Goal: Task Accomplishment & Management: Manage account settings

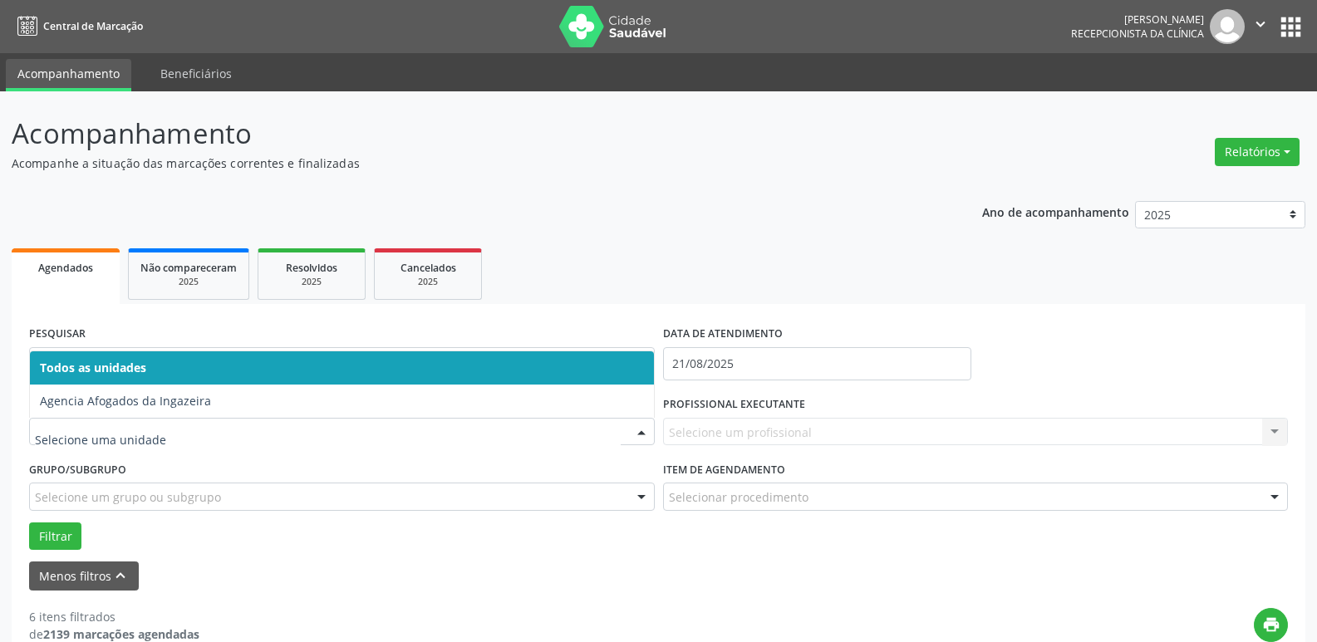
click at [566, 422] on div at bounding box center [341, 432] width 625 height 28
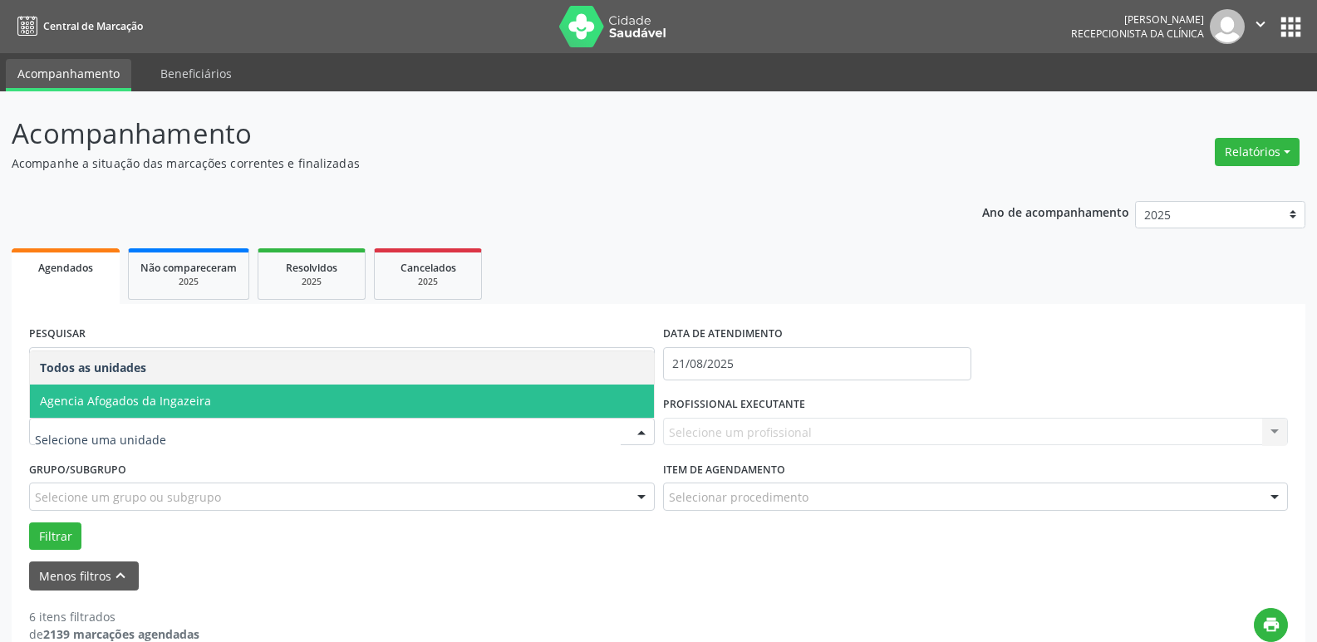
click at [287, 410] on span "Agencia Afogados da Ingazeira" at bounding box center [342, 401] width 624 height 33
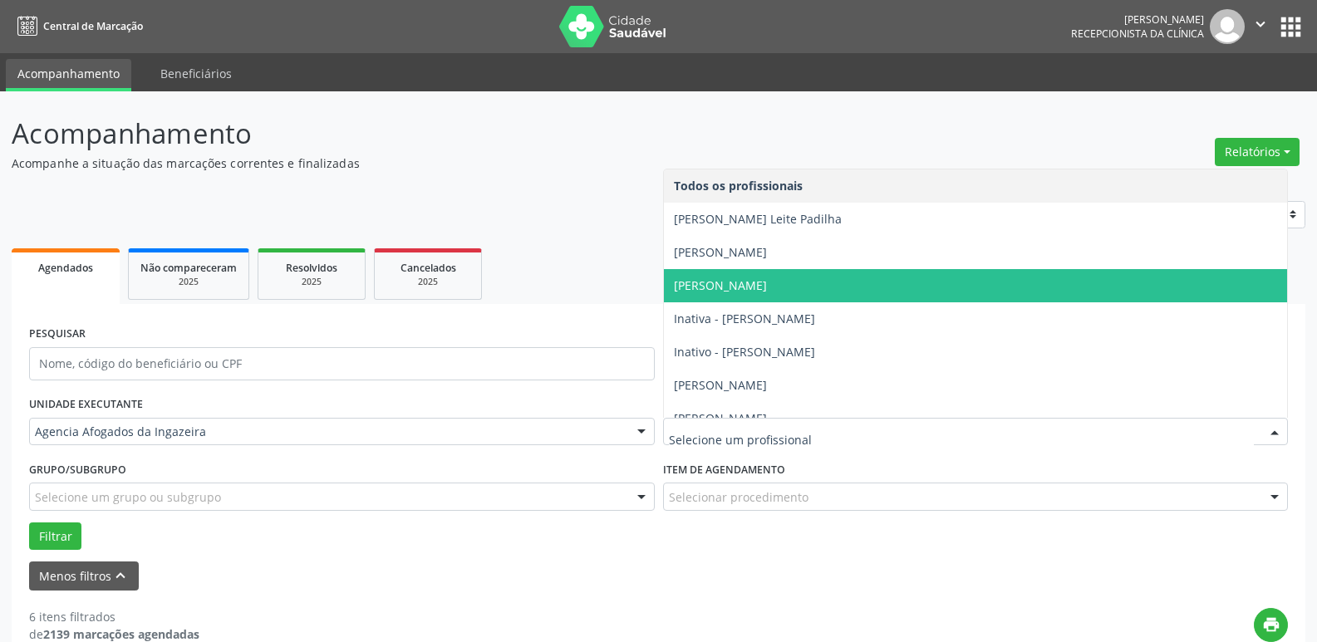
click at [833, 274] on span "[PERSON_NAME]" at bounding box center [976, 285] width 624 height 33
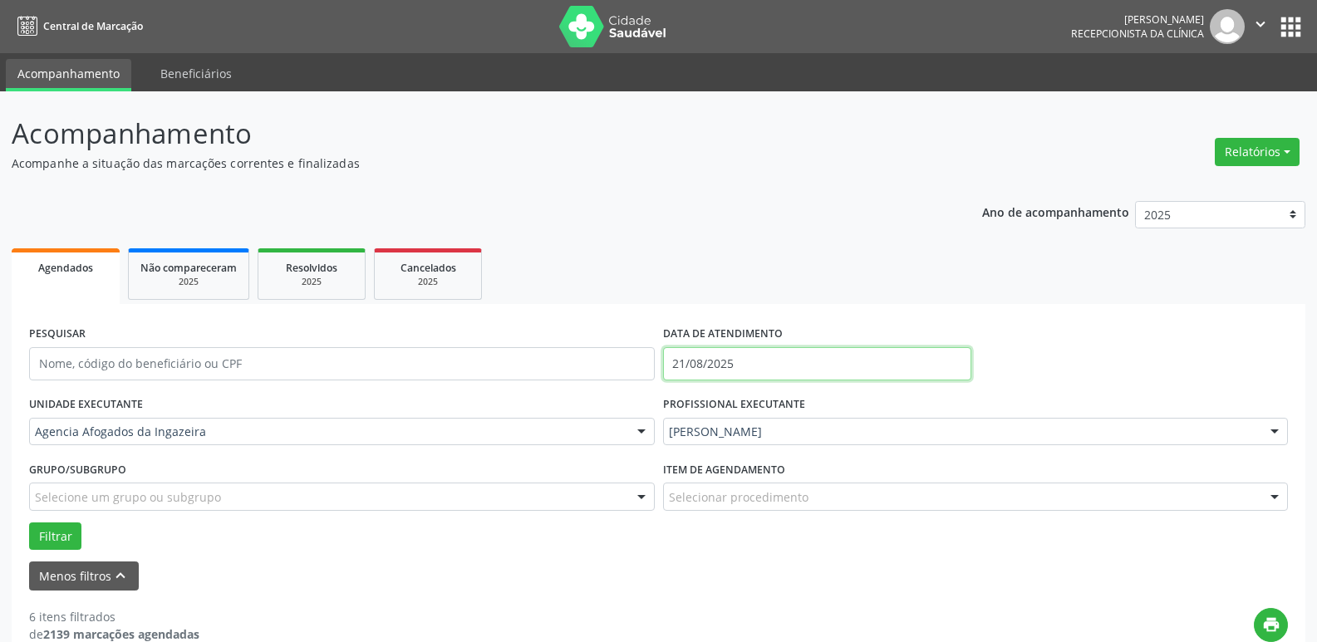
click at [680, 360] on input "21/08/2025" at bounding box center [817, 363] width 308 height 33
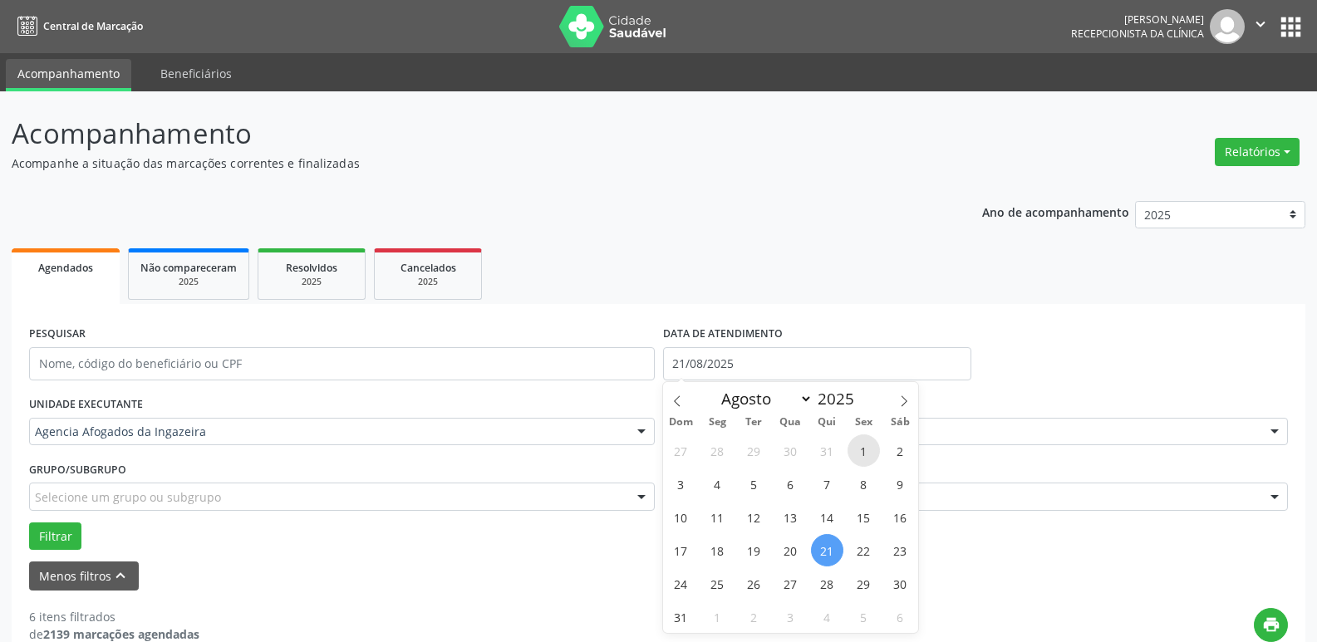
click at [860, 457] on span "1" at bounding box center [863, 450] width 32 height 32
type input "[DATE]"
click at [860, 457] on span "1" at bounding box center [863, 450] width 32 height 32
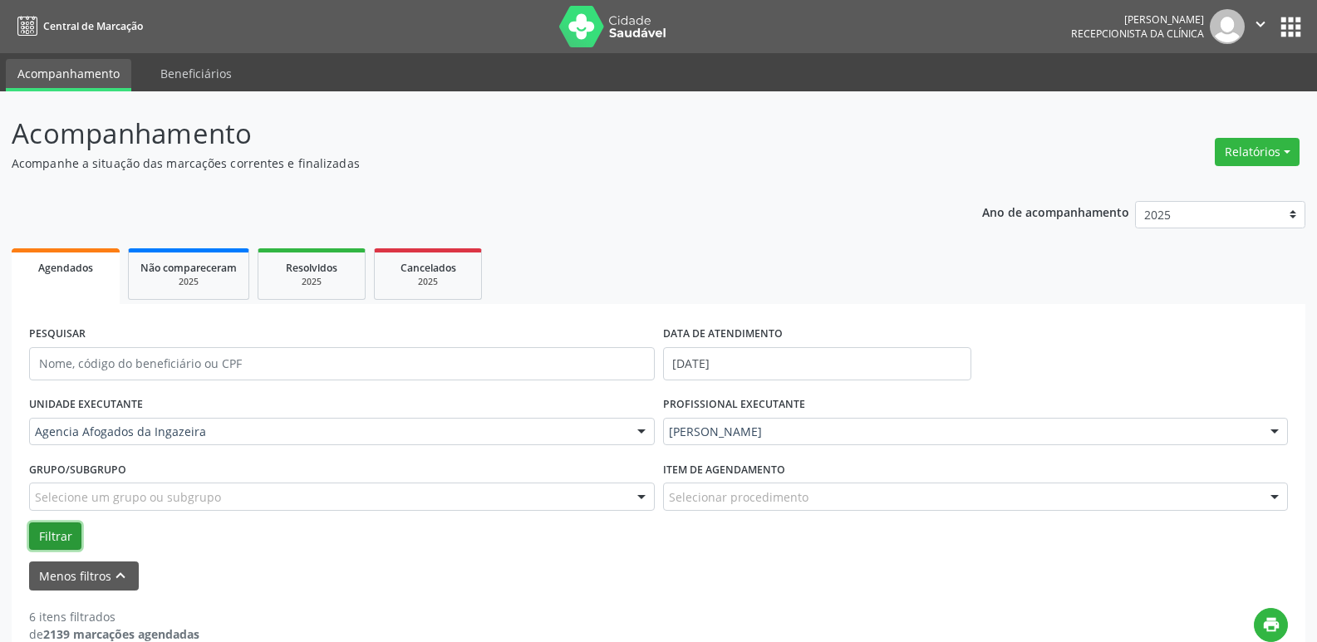
click at [66, 534] on button "Filtrar" at bounding box center [55, 536] width 52 height 28
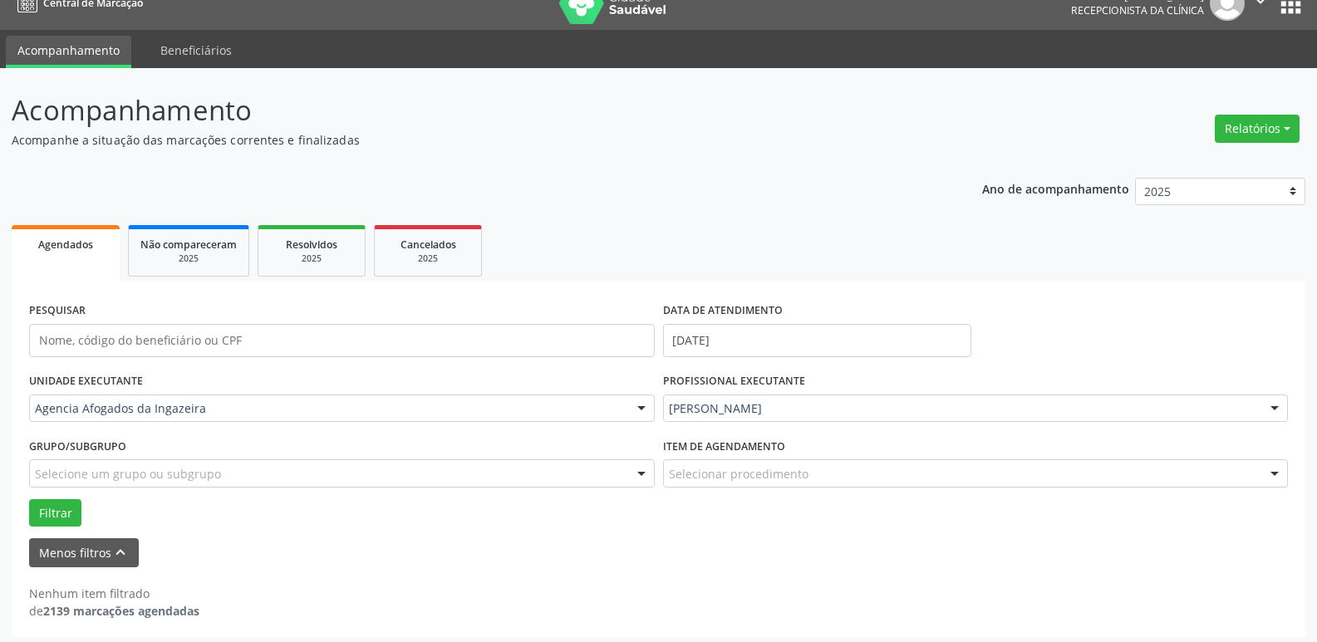
scroll to position [30, 0]
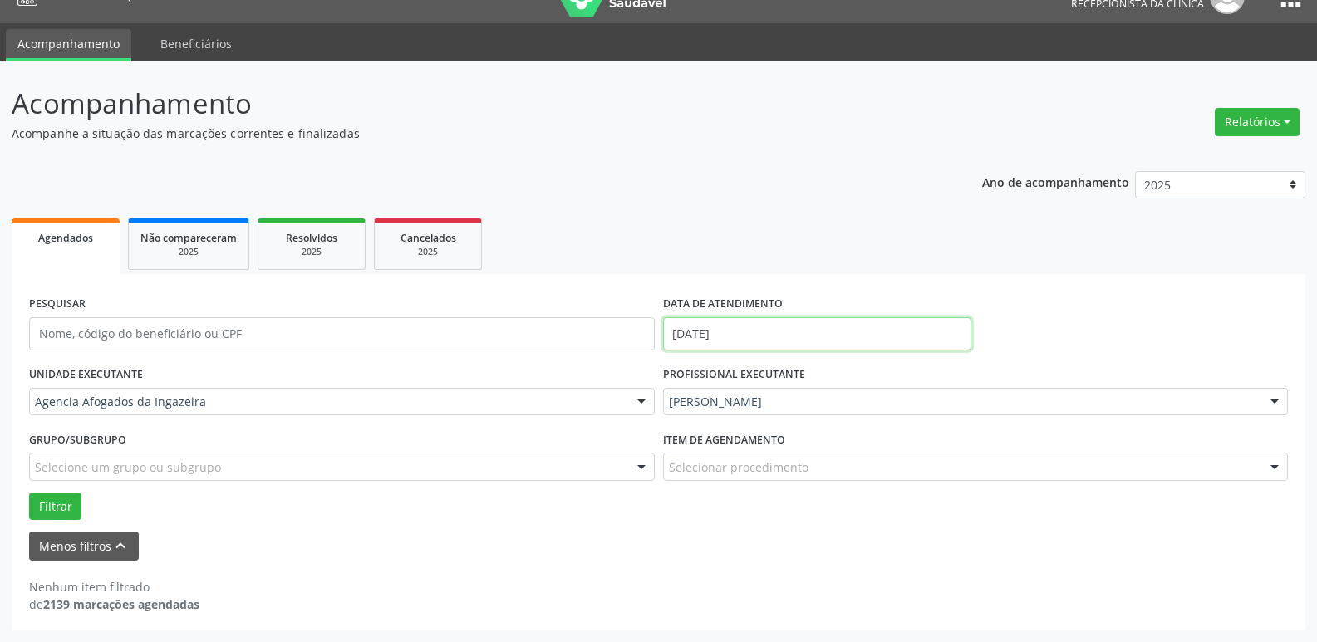
click at [799, 323] on input "[DATE]" at bounding box center [817, 333] width 308 height 33
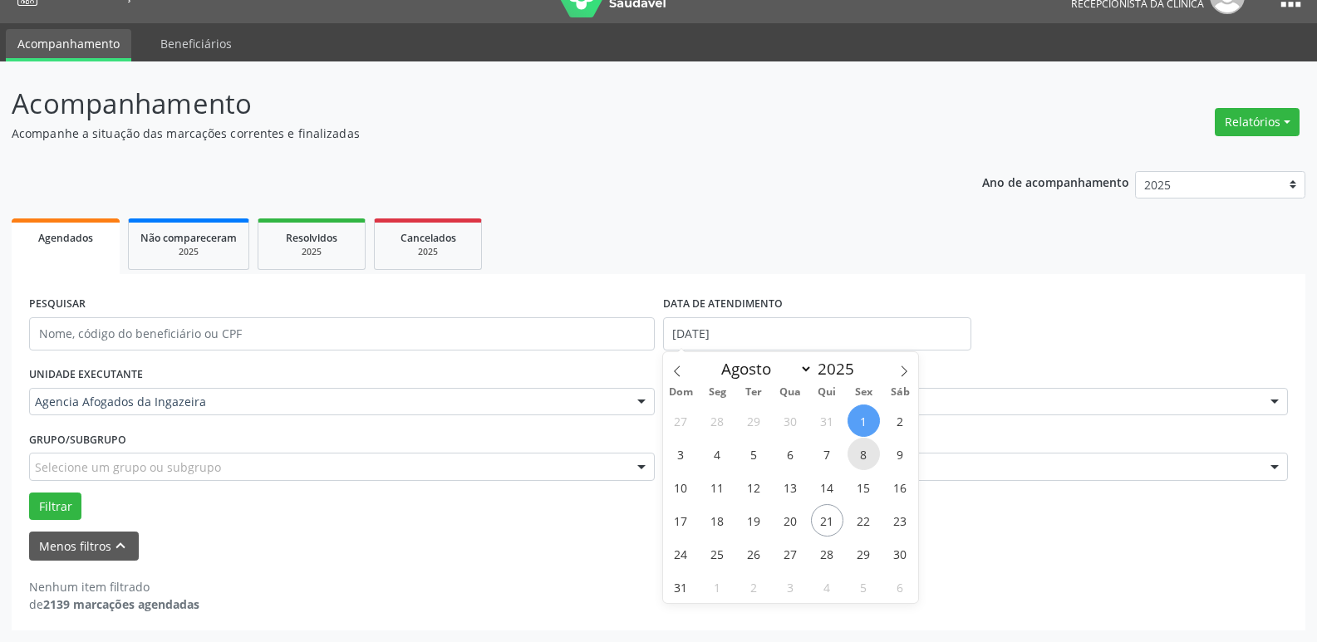
click at [872, 467] on span "8" at bounding box center [863, 454] width 32 height 32
type input "[DATE]"
click at [872, 467] on span "8" at bounding box center [863, 454] width 32 height 32
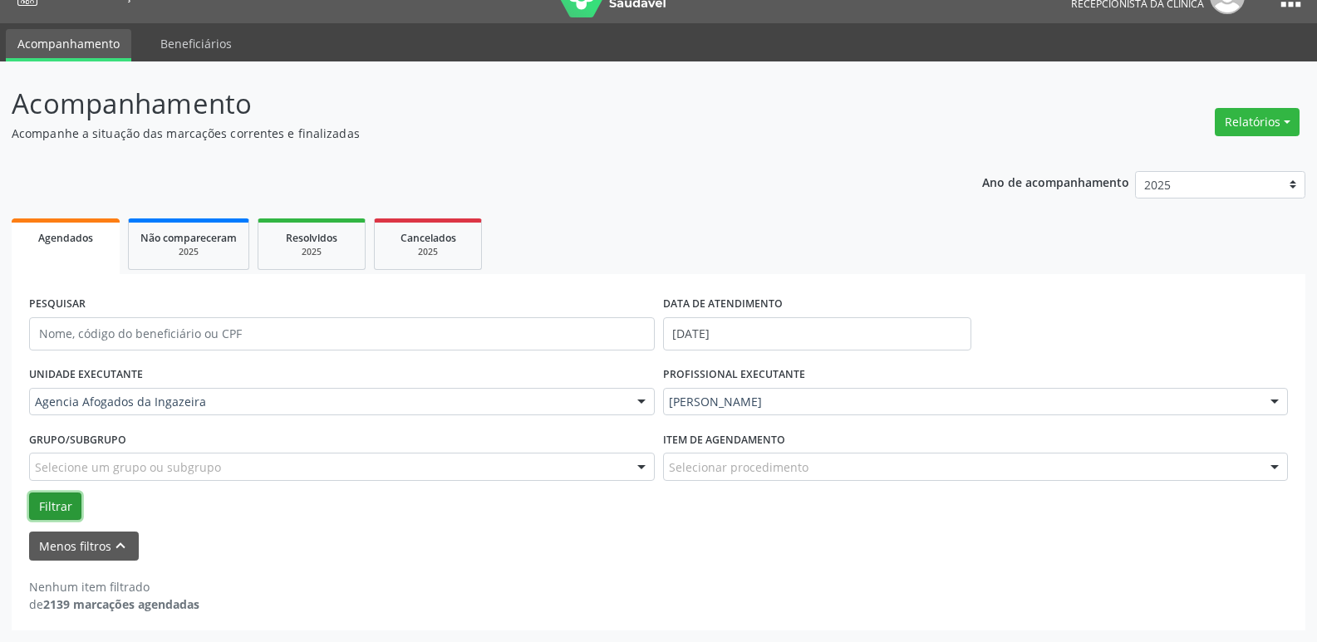
click at [51, 506] on button "Filtrar" at bounding box center [55, 507] width 52 height 28
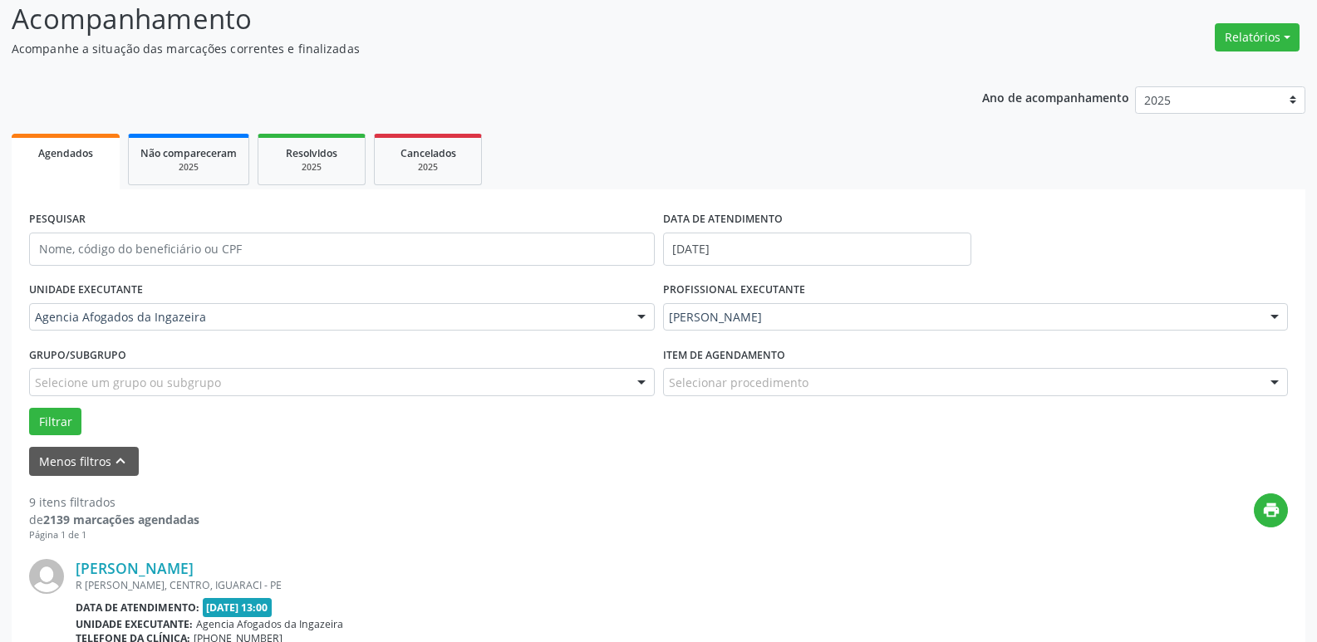
scroll to position [113, 0]
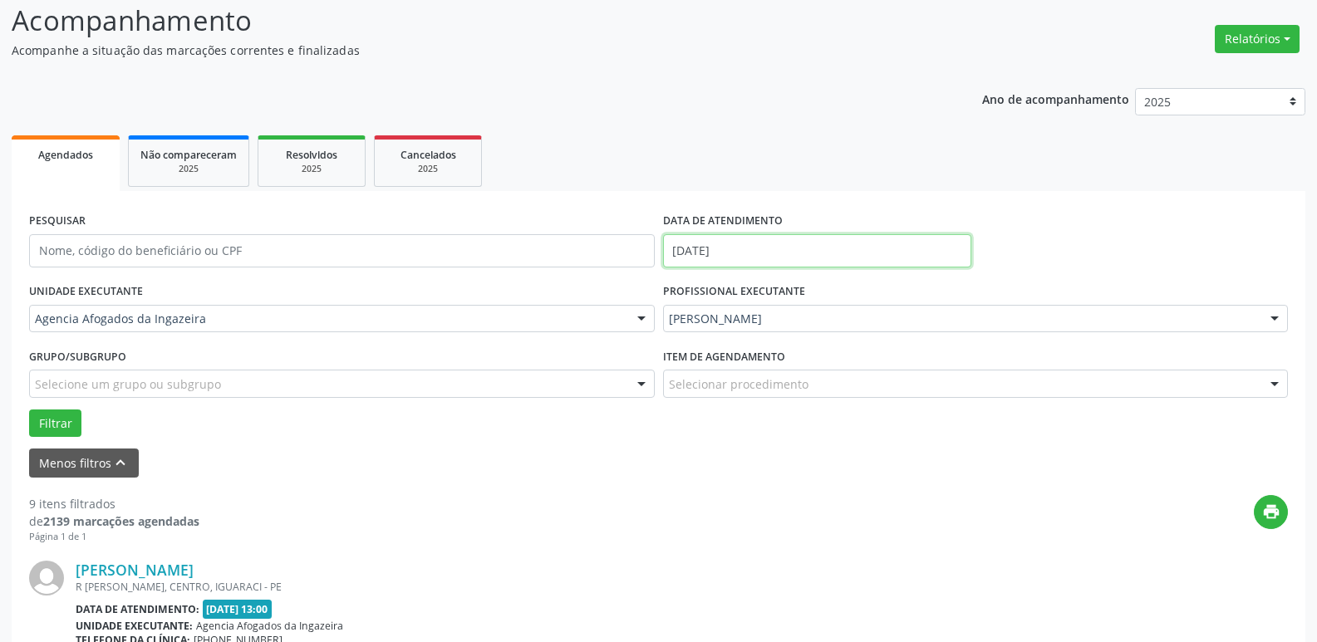
click at [797, 261] on input "[DATE]" at bounding box center [817, 250] width 308 height 33
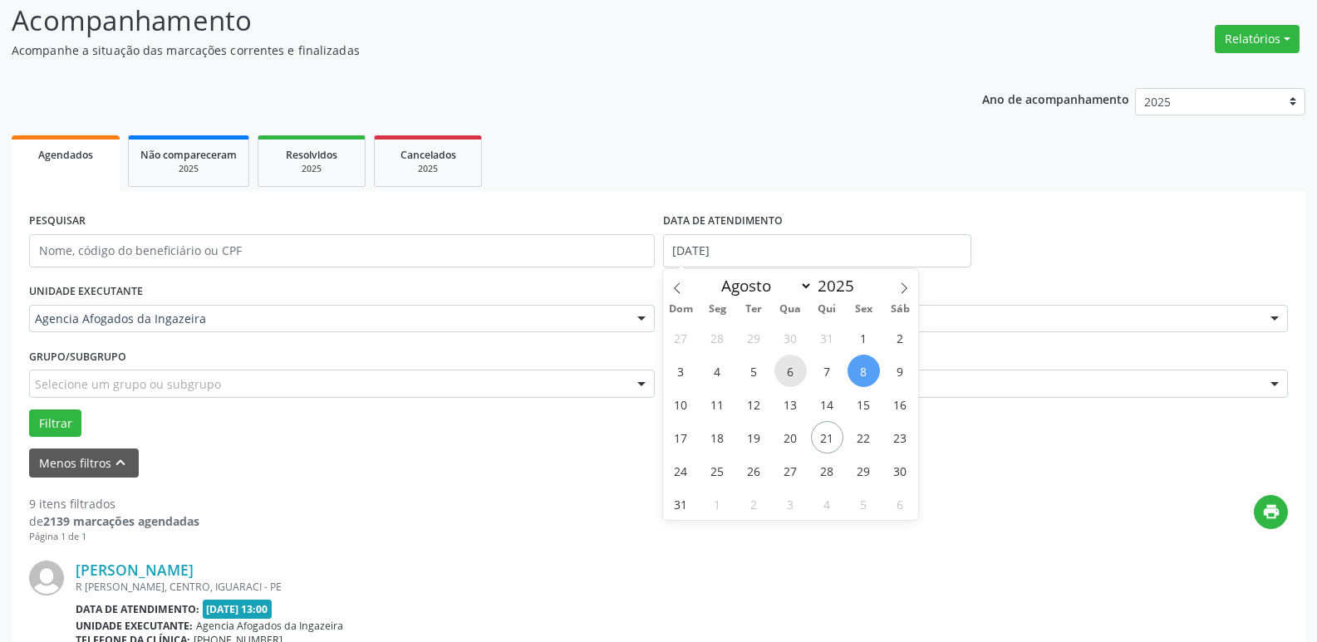
click at [787, 380] on span "6" at bounding box center [790, 371] width 32 height 32
type input "[DATE]"
click at [787, 380] on span "6" at bounding box center [790, 371] width 32 height 32
select select "7"
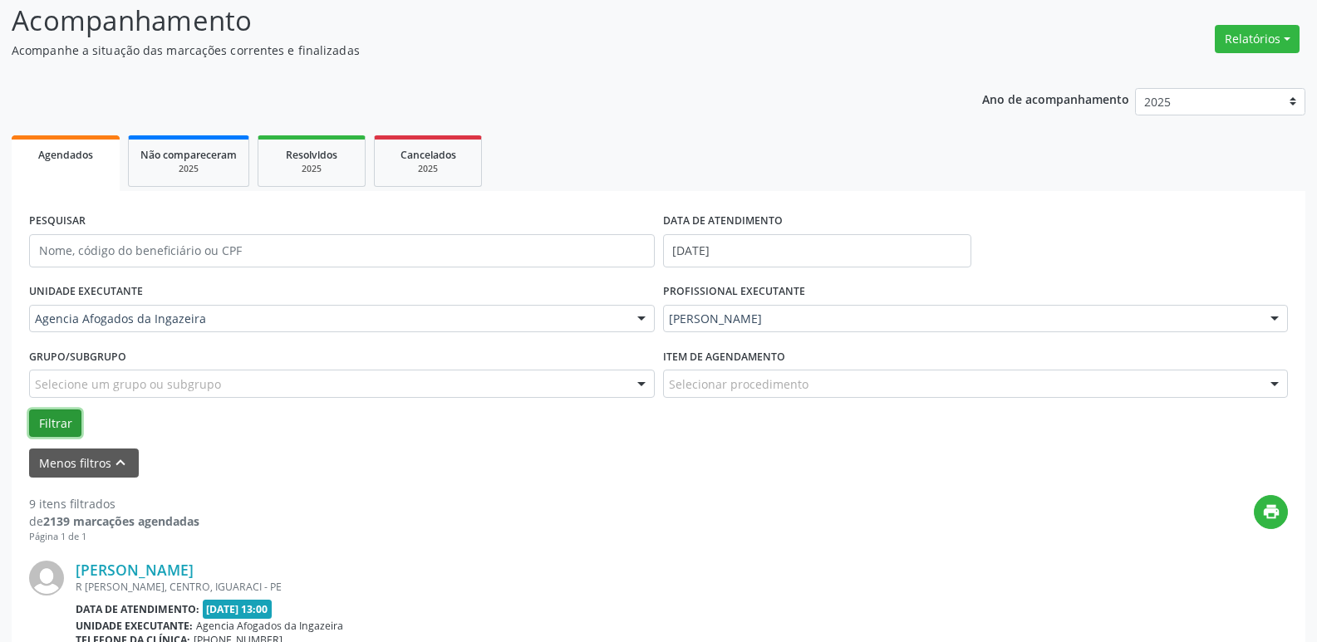
click at [47, 430] on button "Filtrar" at bounding box center [55, 423] width 52 height 28
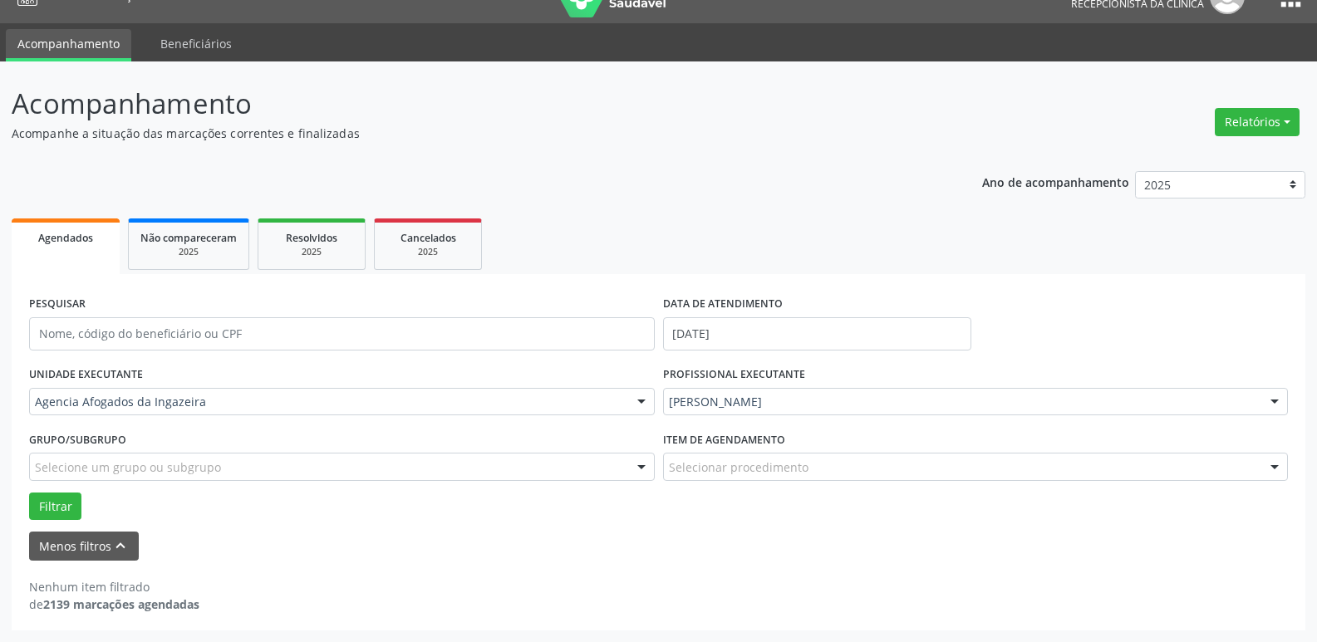
scroll to position [30, 0]
click at [737, 336] on input "[DATE]" at bounding box center [817, 333] width 308 height 33
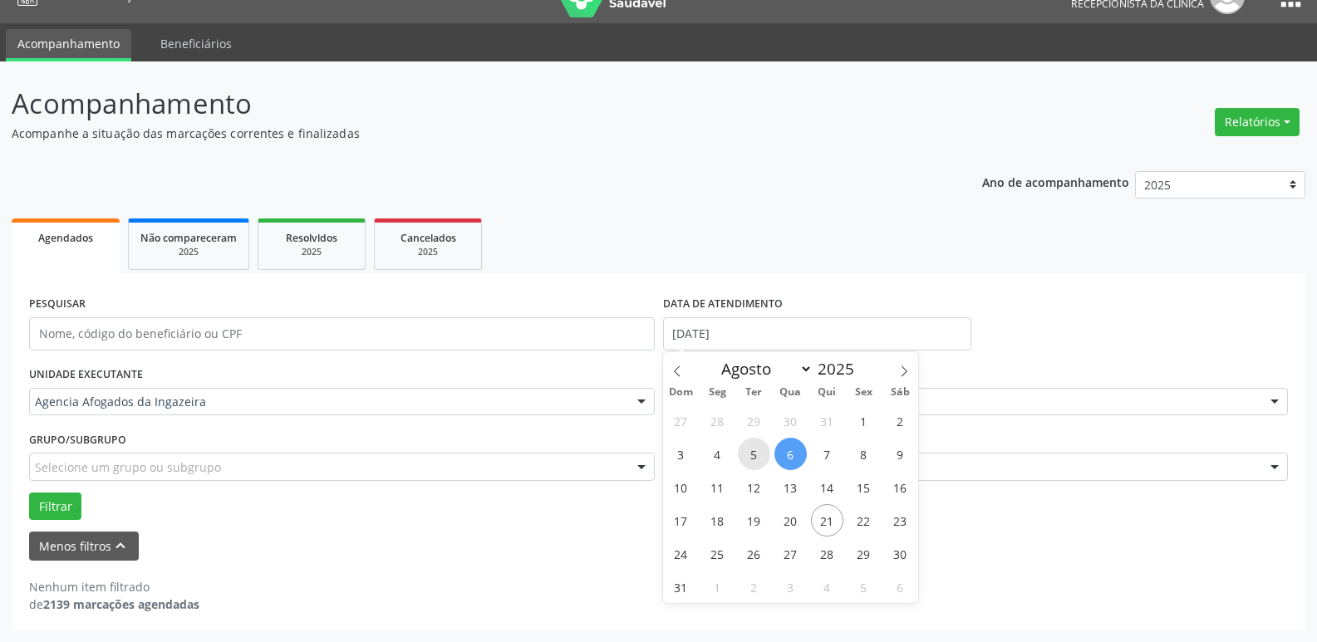
click at [755, 449] on span "5" at bounding box center [754, 454] width 32 height 32
type input "[DATE]"
click at [755, 449] on span "5" at bounding box center [754, 454] width 32 height 32
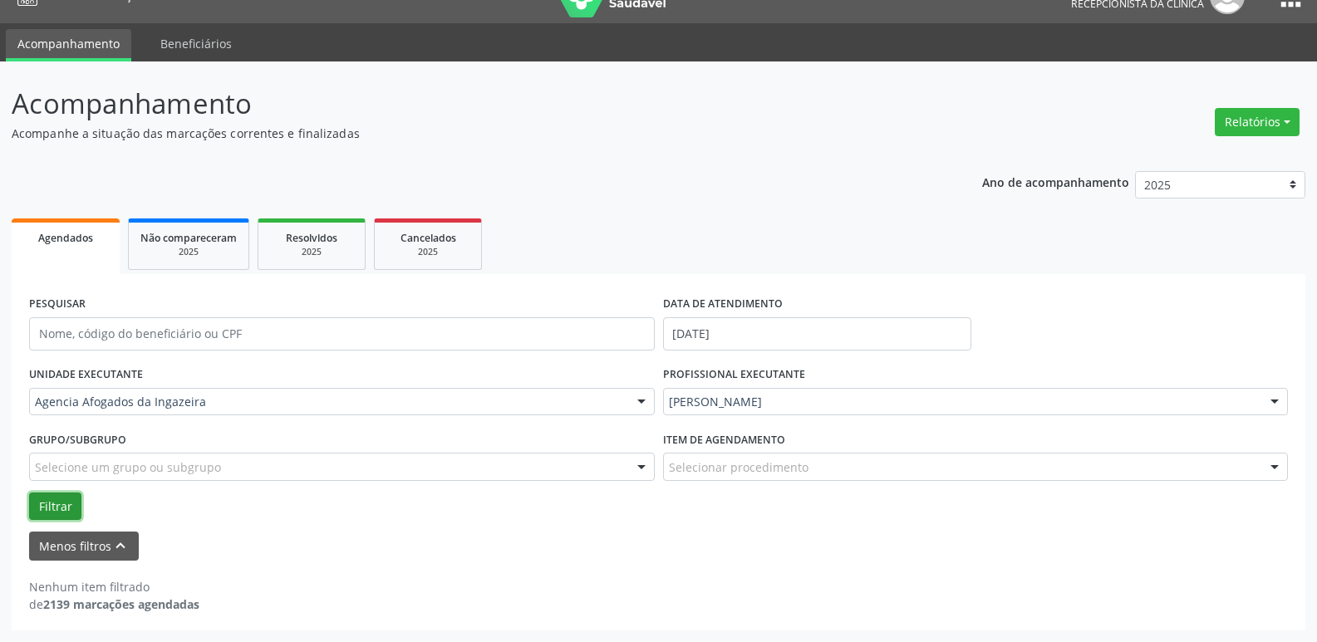
click at [58, 508] on button "Filtrar" at bounding box center [55, 507] width 52 height 28
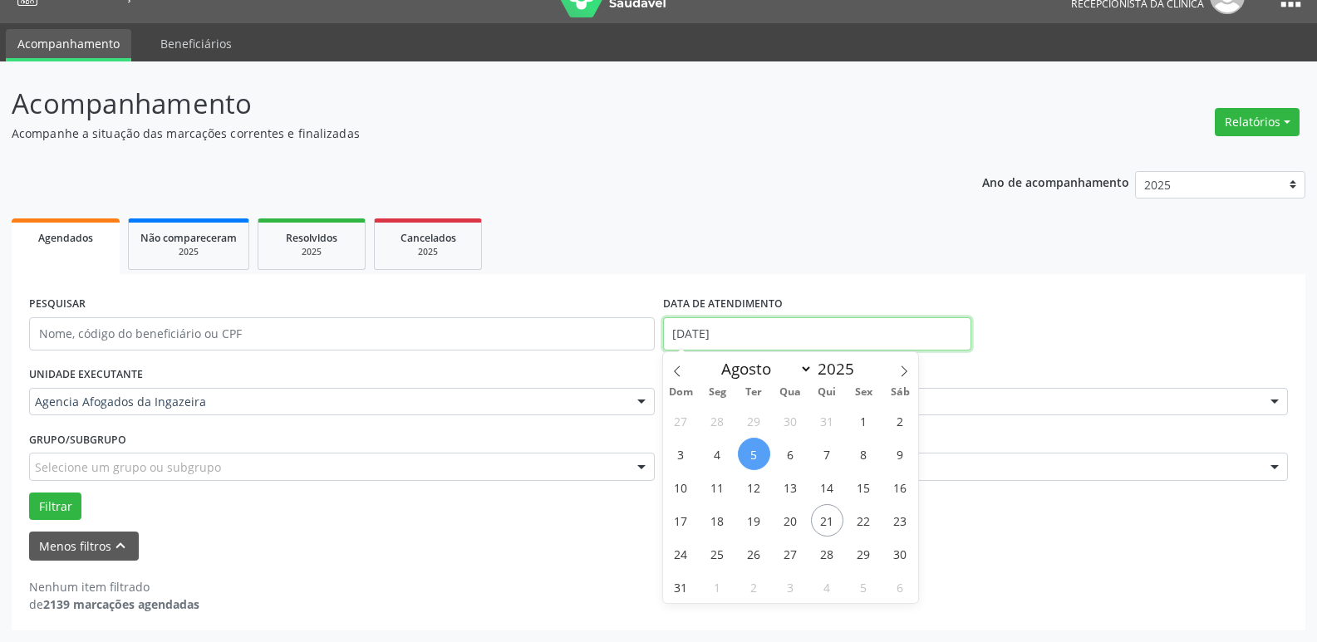
click at [882, 336] on input "[DATE]" at bounding box center [817, 333] width 308 height 33
click at [865, 460] on span "8" at bounding box center [863, 454] width 32 height 32
type input "[DATE]"
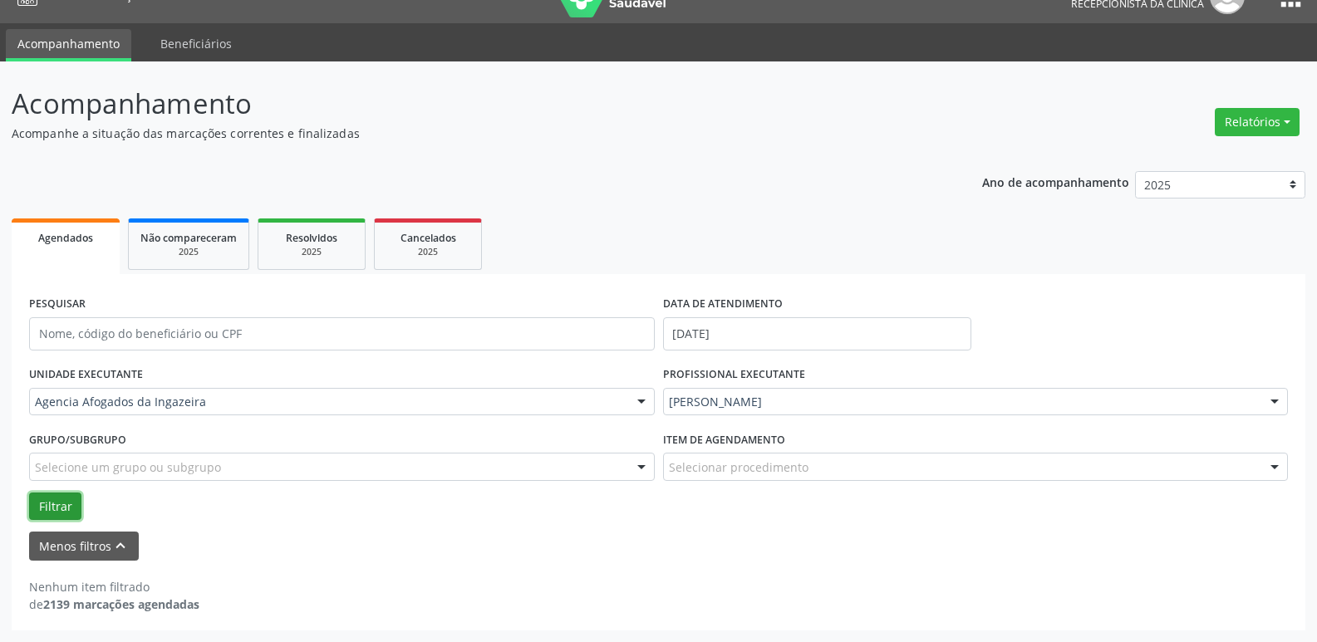
click at [76, 503] on button "Filtrar" at bounding box center [55, 507] width 52 height 28
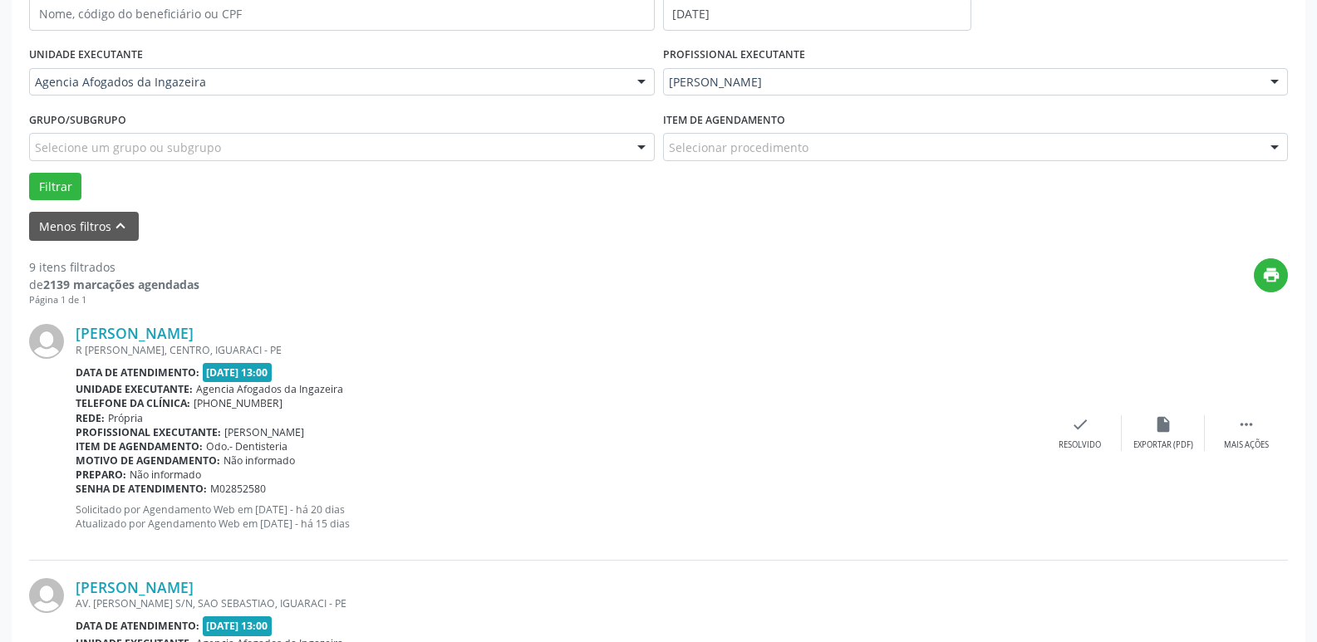
scroll to position [445, 0]
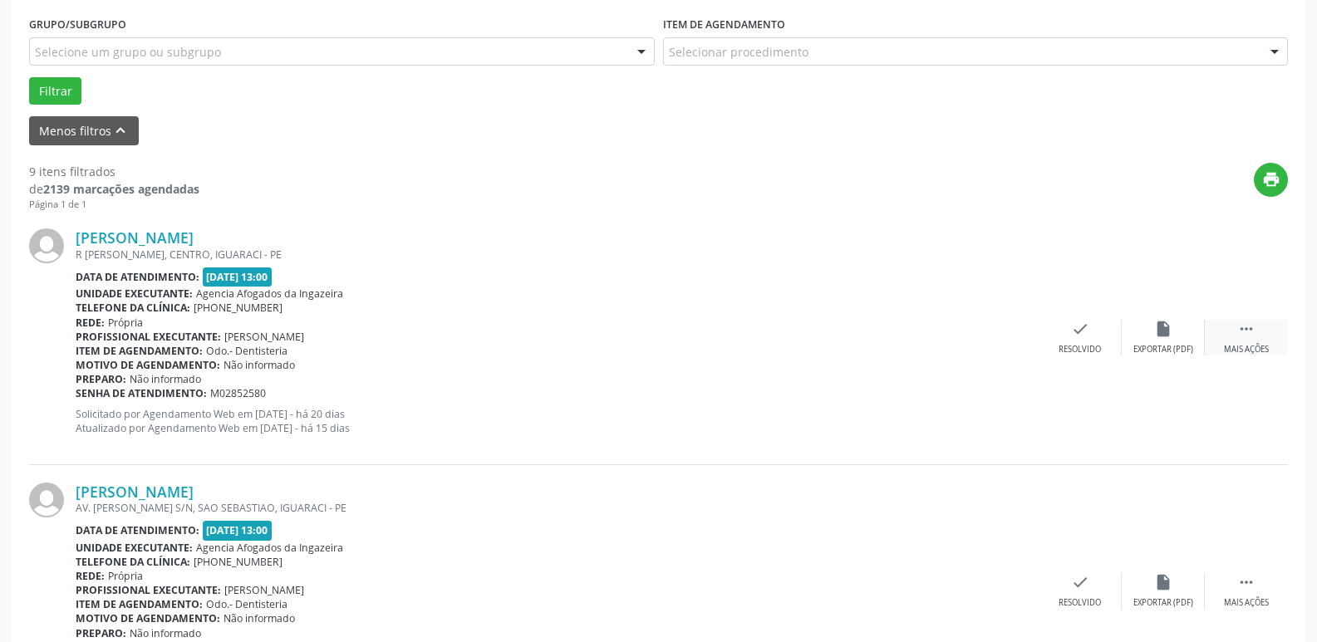
click at [1253, 331] on icon "" at bounding box center [1246, 329] width 18 height 18
click at [1167, 331] on icon "alarm_off" at bounding box center [1163, 329] width 18 height 18
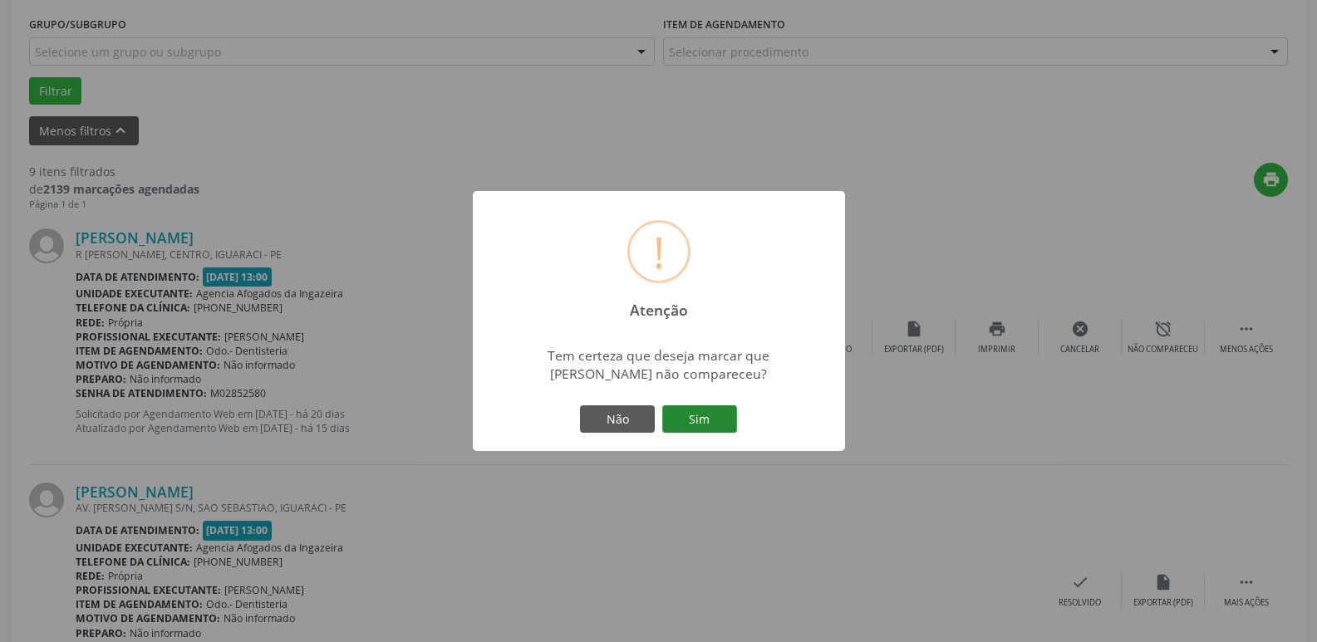
click at [730, 419] on button "Sim" at bounding box center [699, 419] width 75 height 28
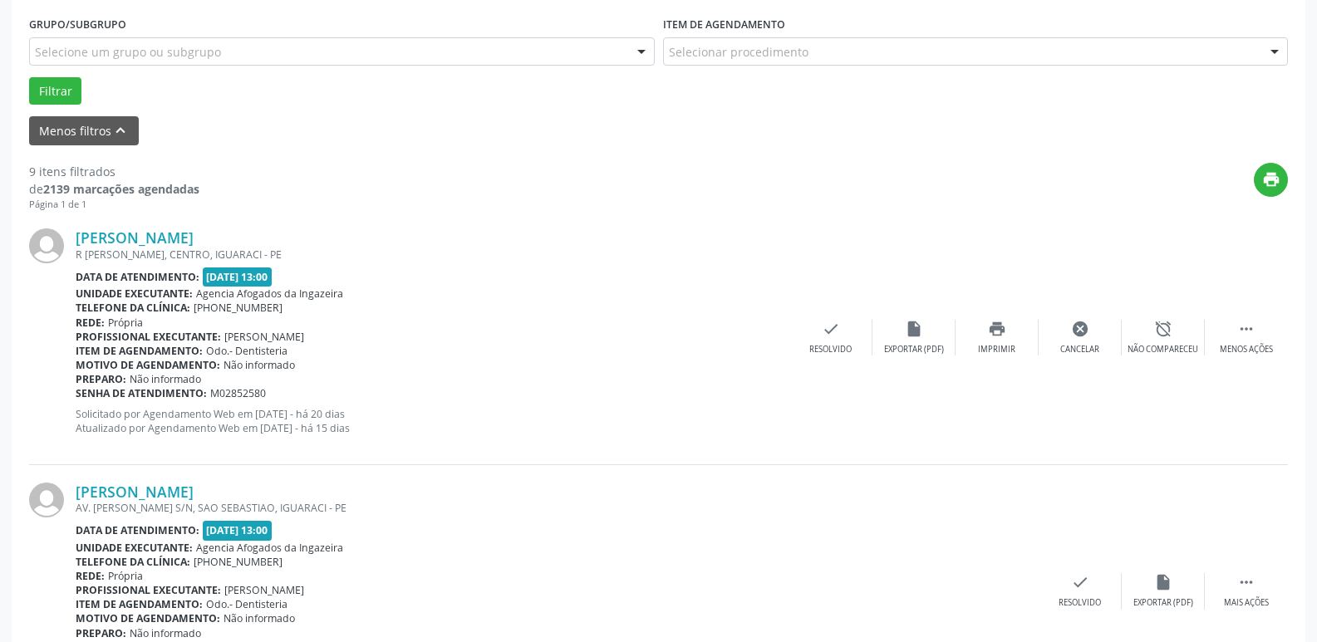
scroll to position [83, 0]
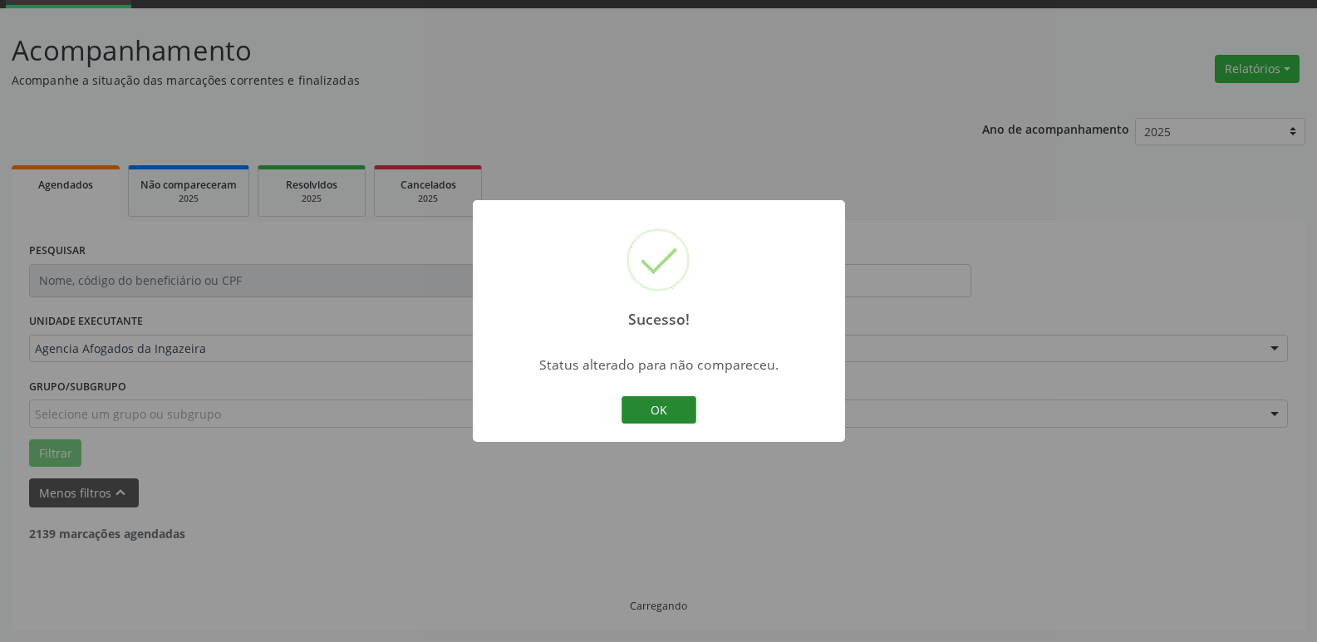
click at [650, 412] on button "OK" at bounding box center [658, 410] width 75 height 28
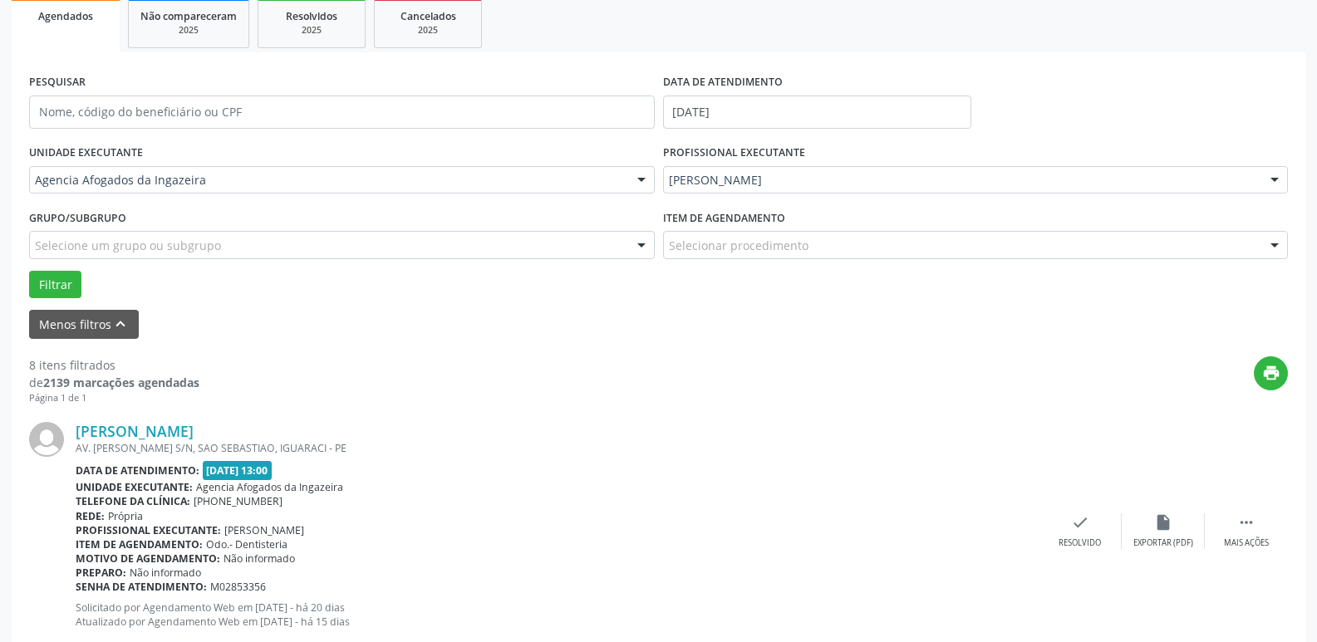
scroll to position [332, 0]
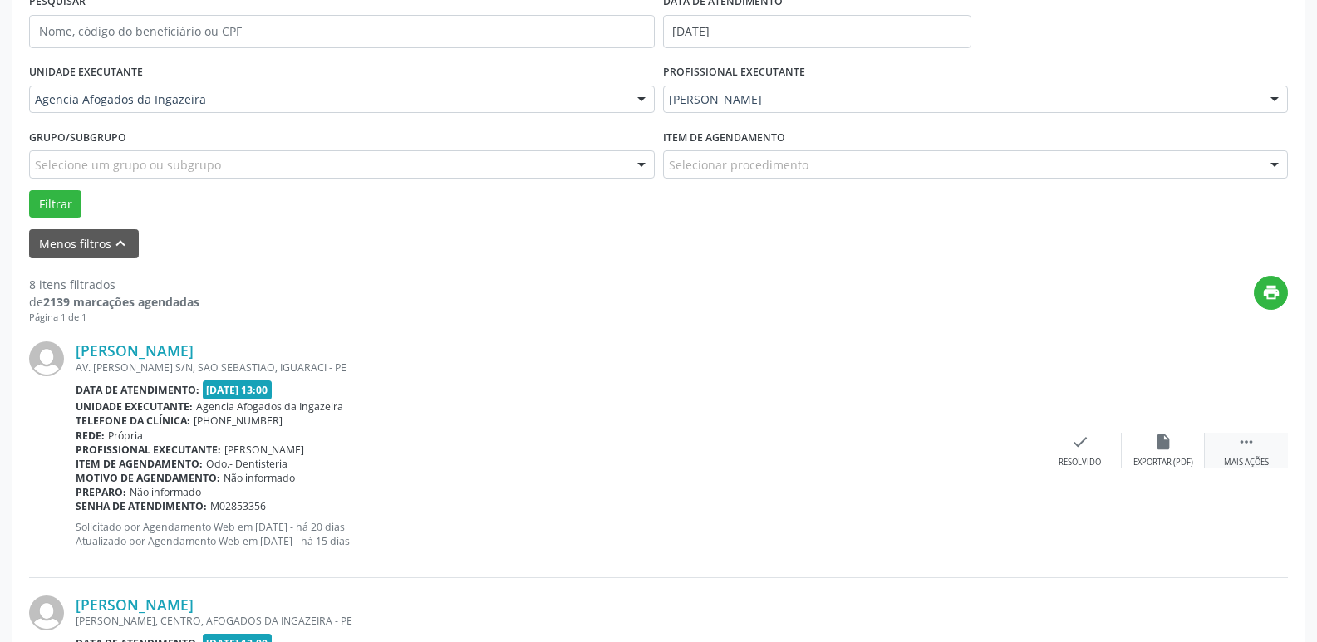
click at [1258, 441] on div " Mais ações" at bounding box center [1245, 451] width 83 height 36
click at [1182, 457] on div "Não compareceu" at bounding box center [1162, 463] width 71 height 12
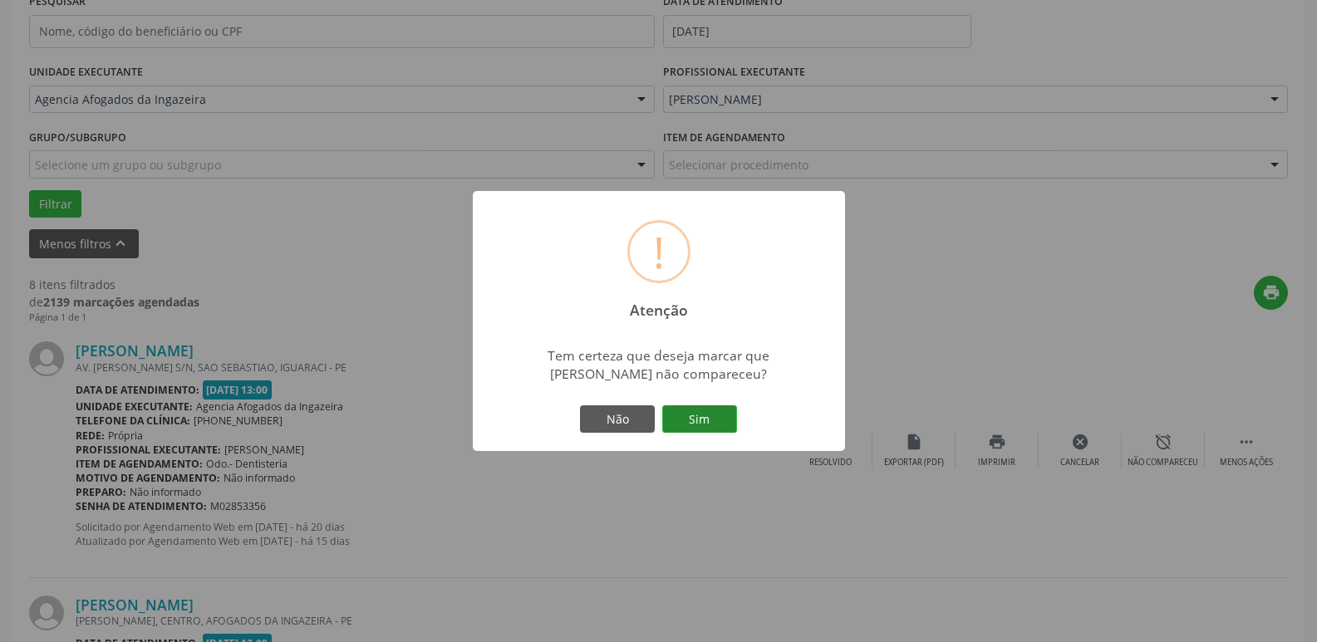
click at [687, 425] on button "Sim" at bounding box center [699, 419] width 75 height 28
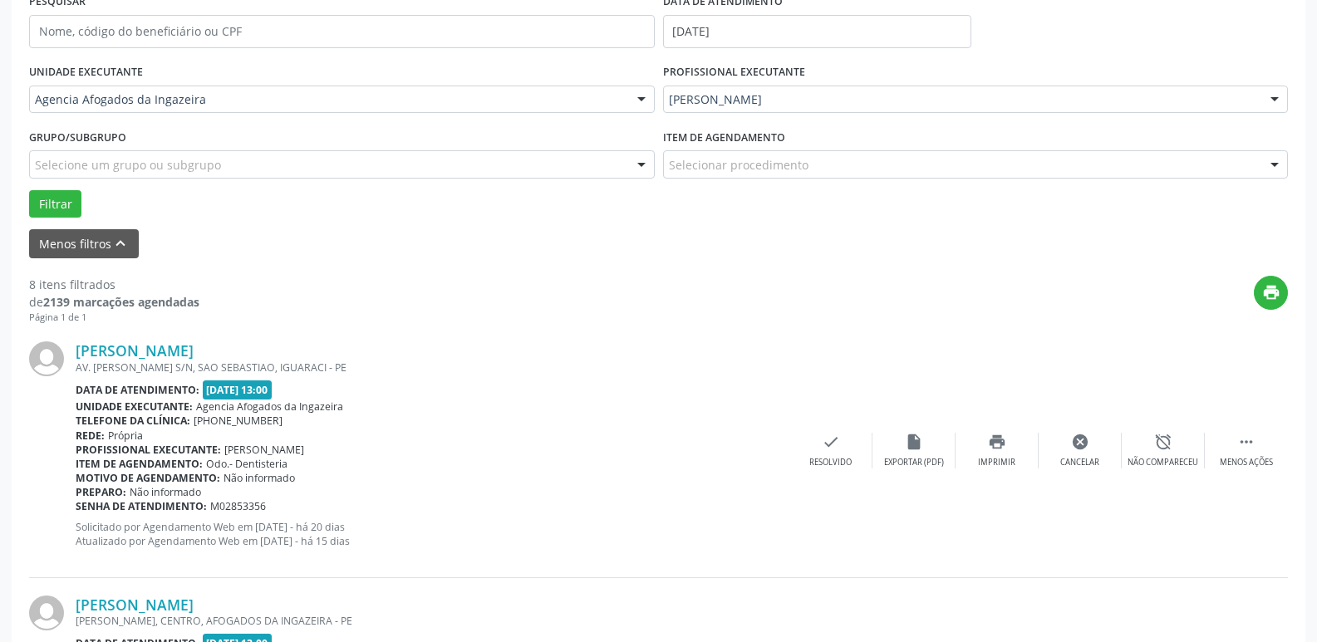
scroll to position [83, 0]
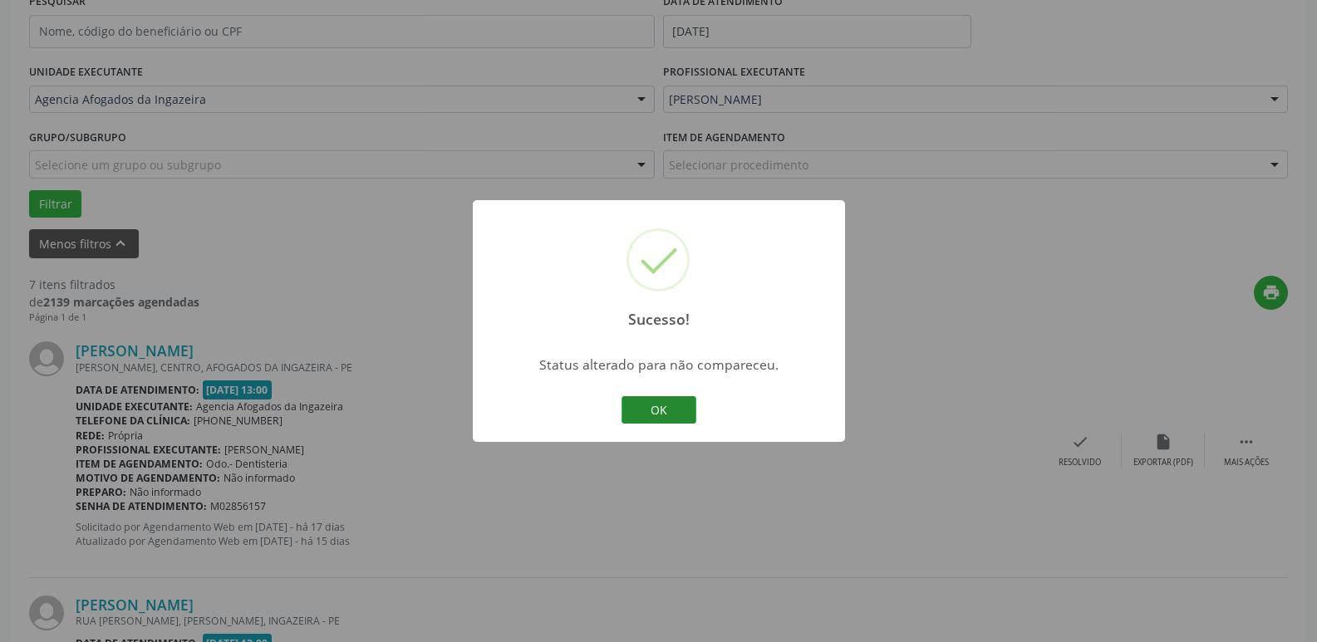
click at [657, 409] on button "OK" at bounding box center [658, 410] width 75 height 28
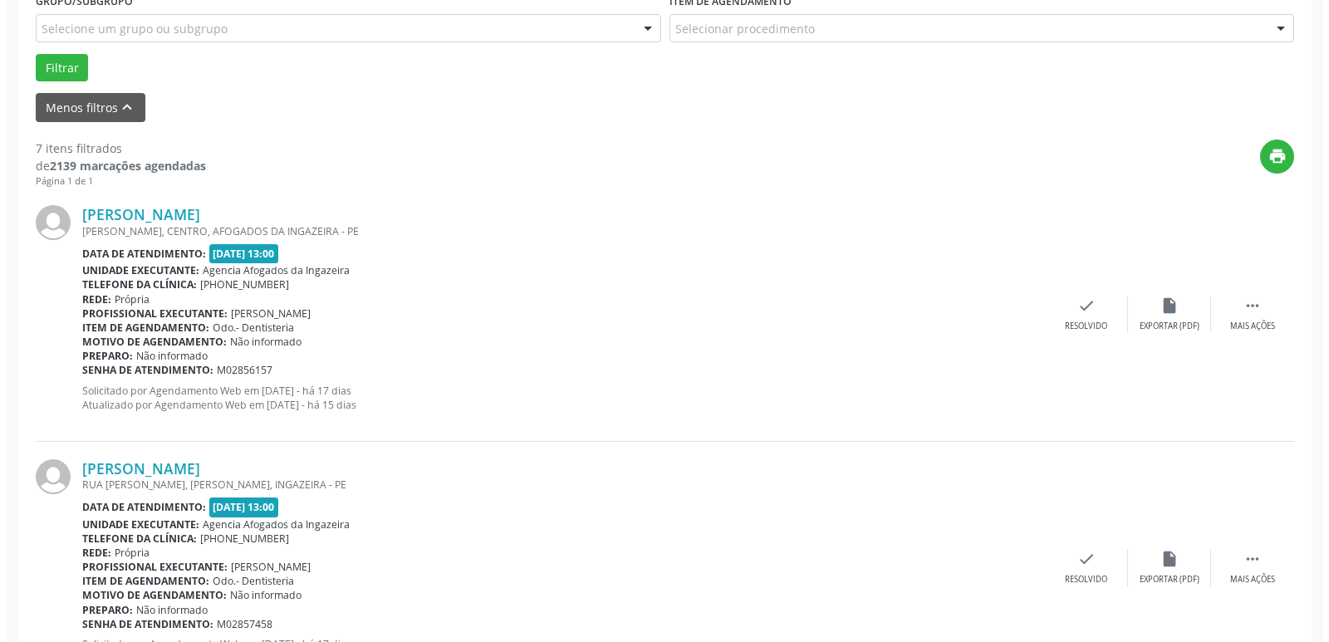
scroll to position [498, 0]
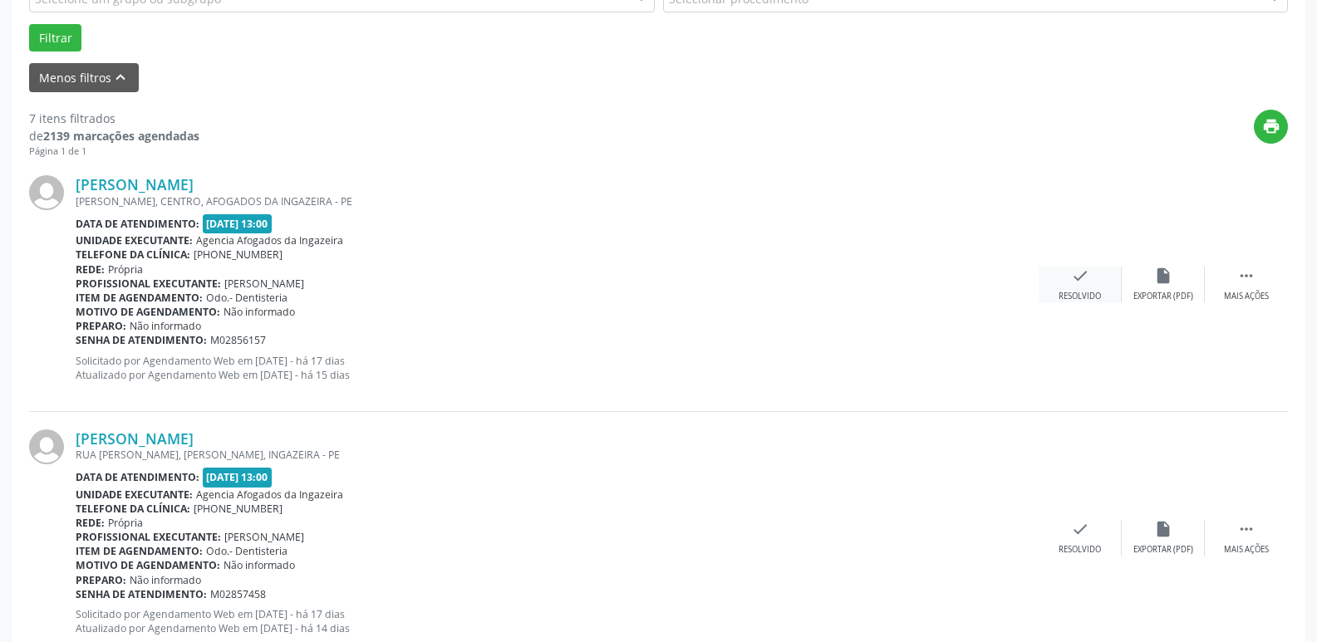
click at [1096, 292] on div "Resolvido" at bounding box center [1079, 297] width 42 height 12
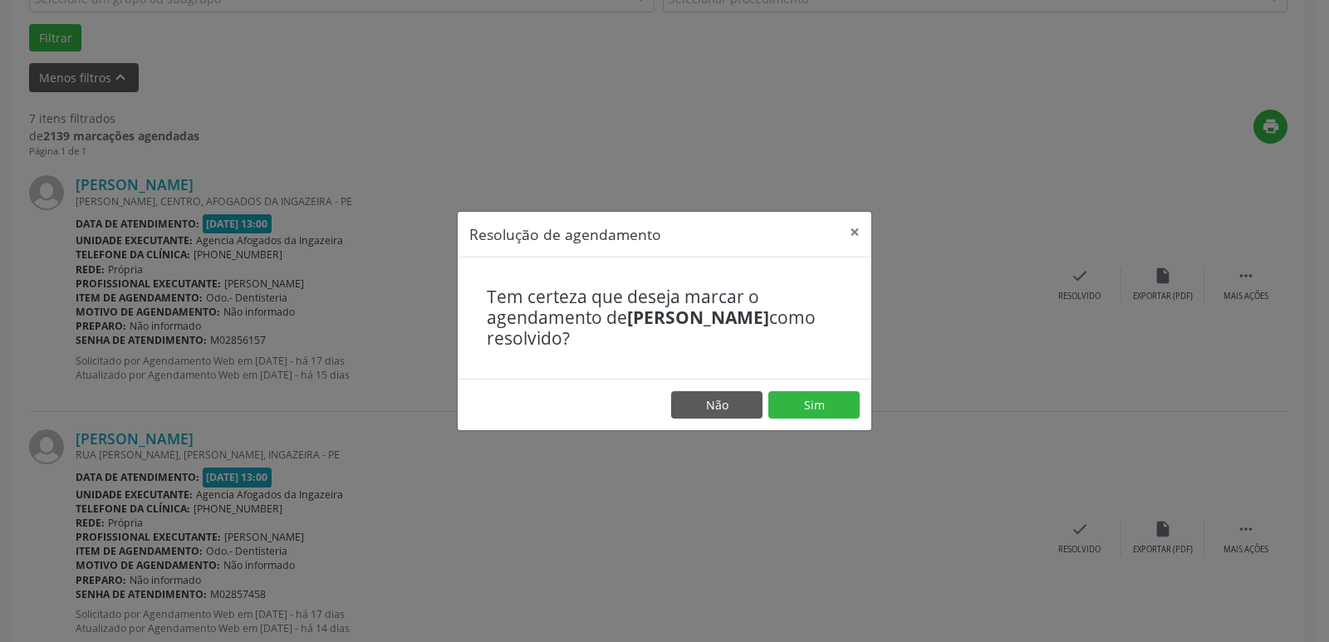
click at [790, 386] on footer "Não Sim" at bounding box center [665, 405] width 414 height 52
click at [806, 407] on button "Sim" at bounding box center [813, 405] width 91 height 28
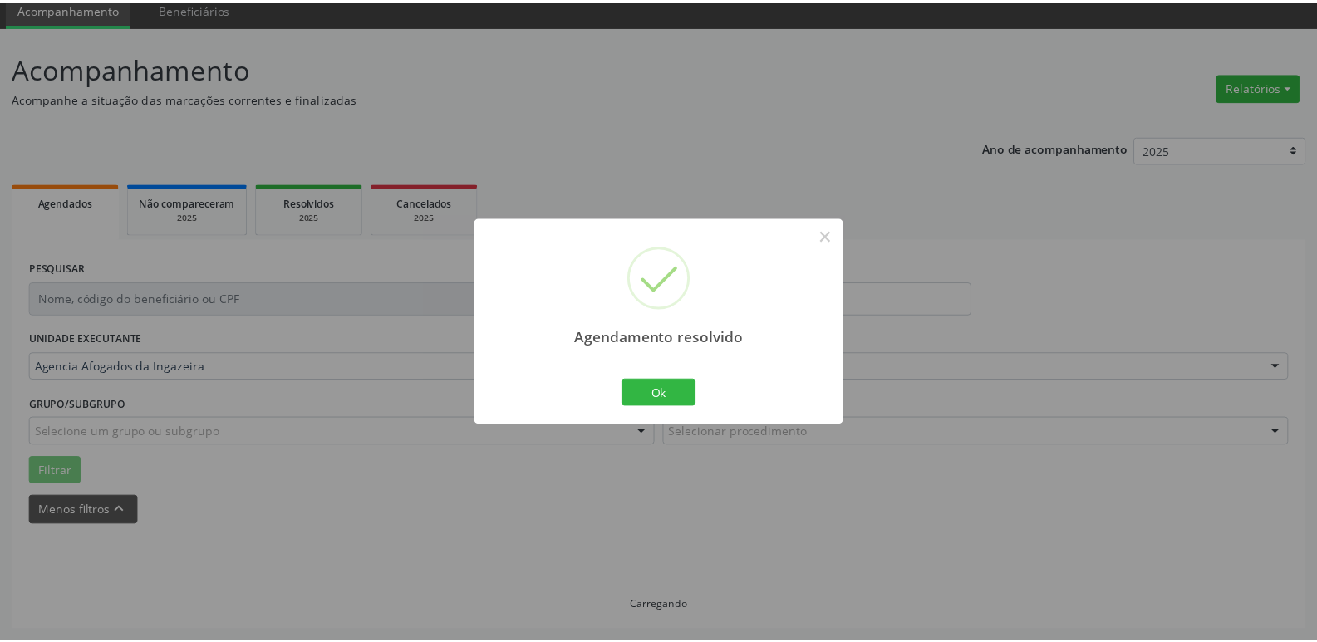
scroll to position [66, 0]
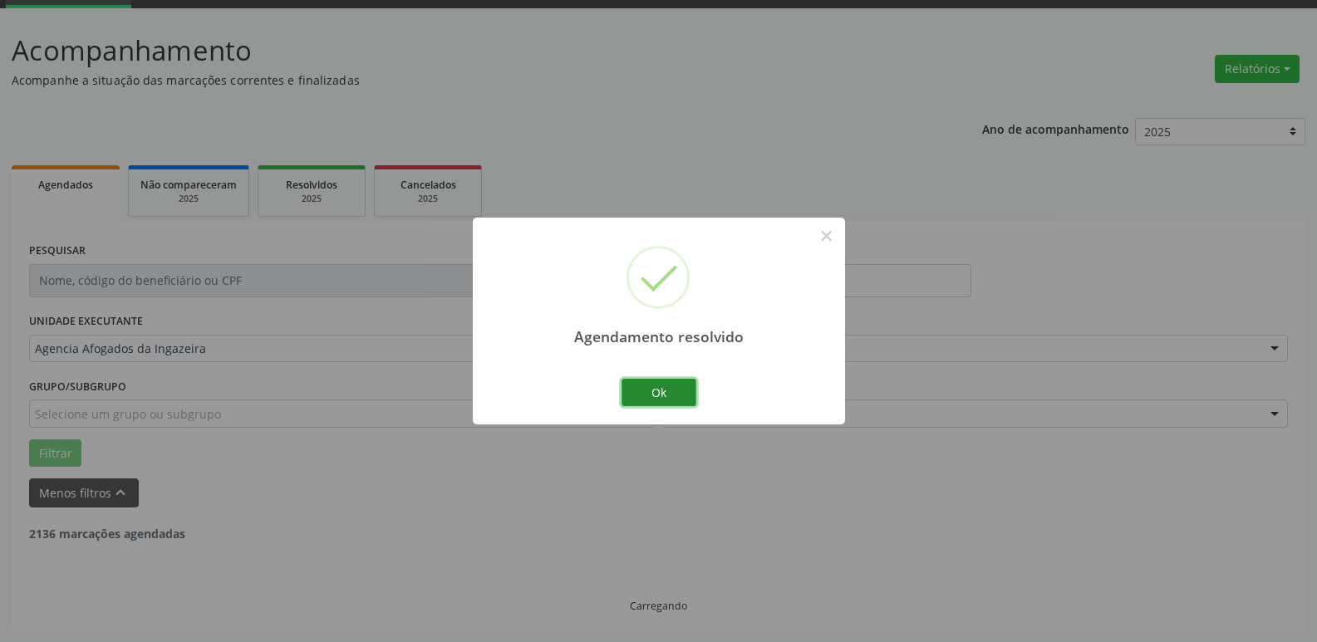
click at [642, 394] on button "Ok" at bounding box center [658, 393] width 75 height 28
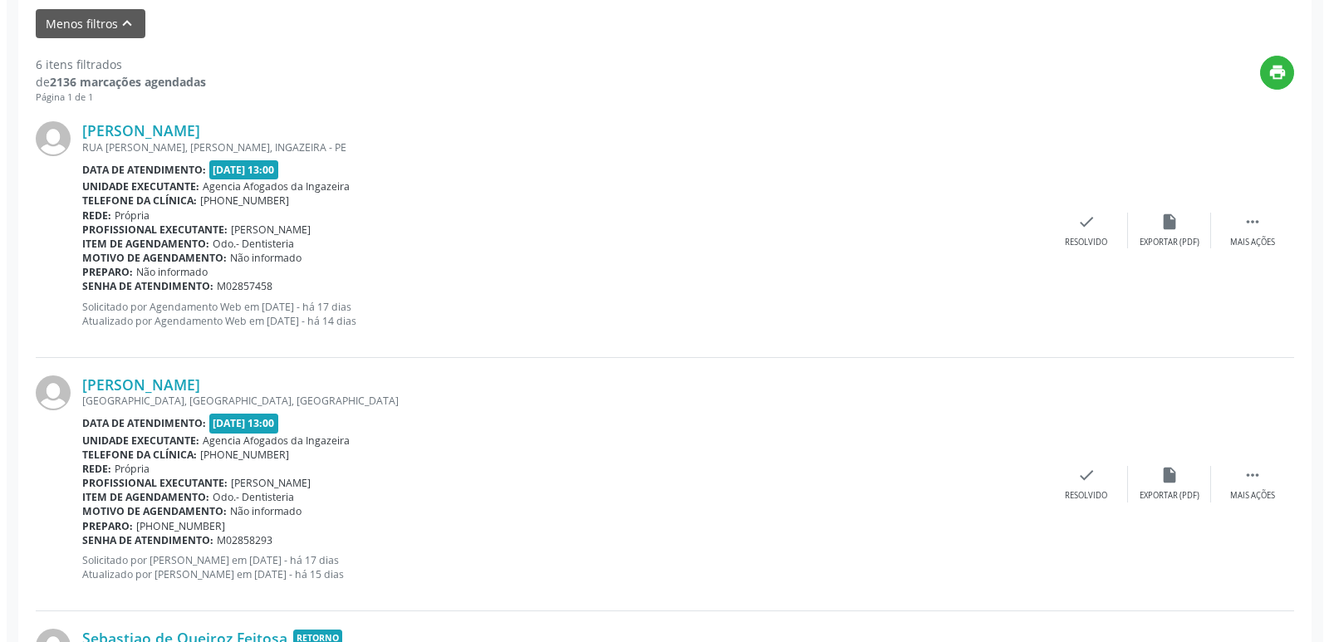
scroll to position [581, 0]
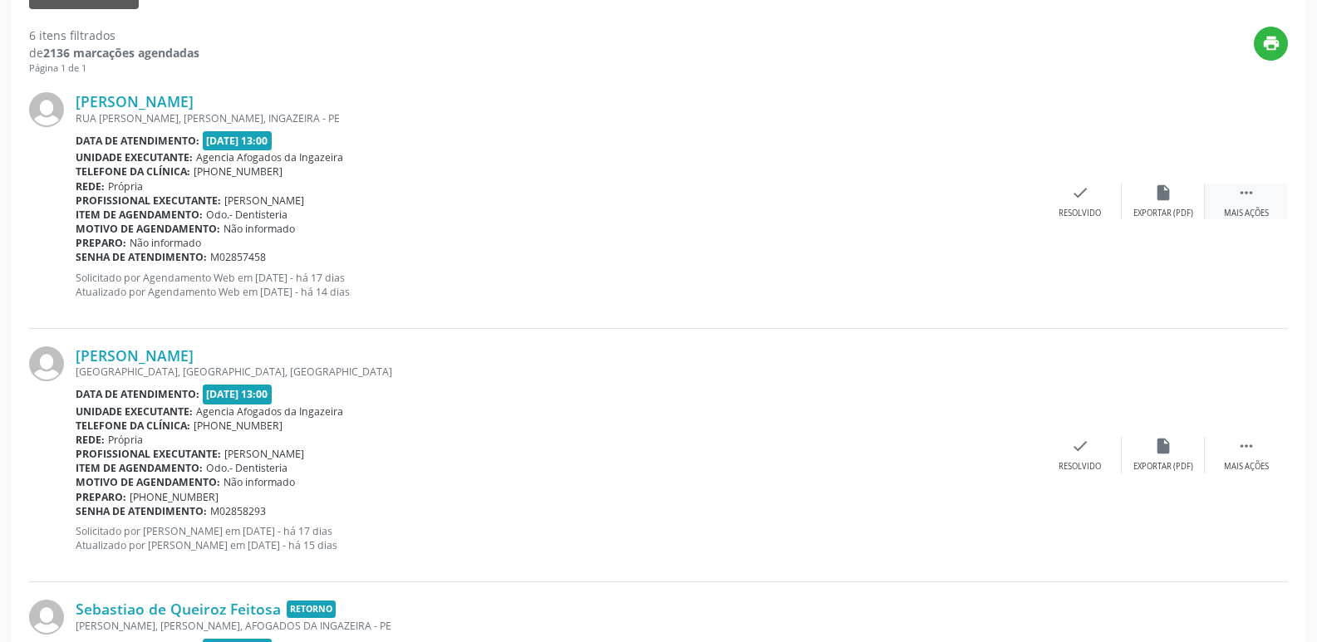
click at [1258, 192] on div " Mais ações" at bounding box center [1245, 202] width 83 height 36
click at [829, 204] on div "check Resolvido" at bounding box center [830, 202] width 83 height 36
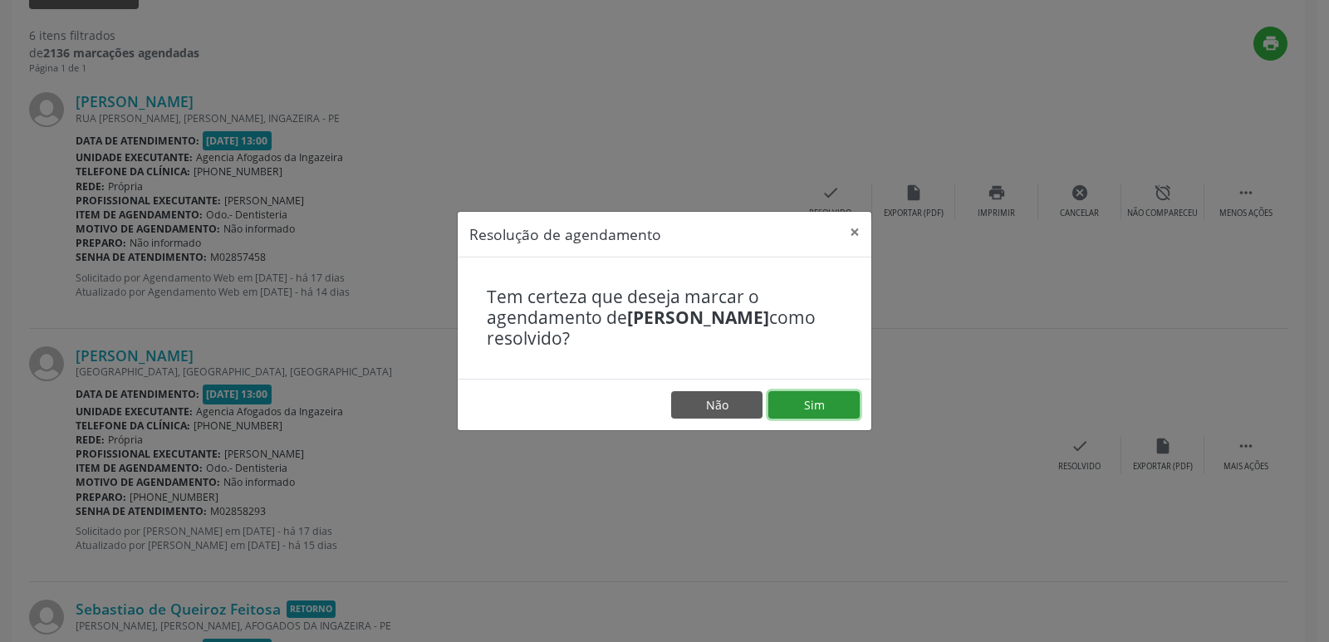
click at [792, 400] on button "Sim" at bounding box center [813, 405] width 91 height 28
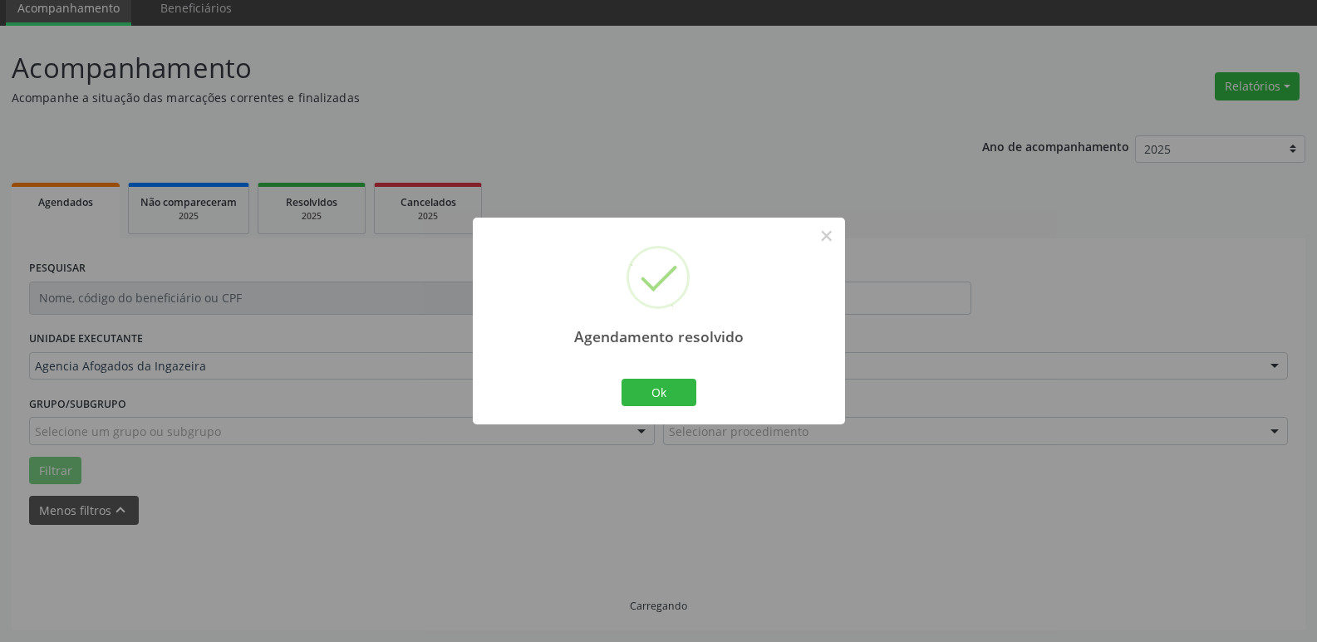
scroll to position [83, 0]
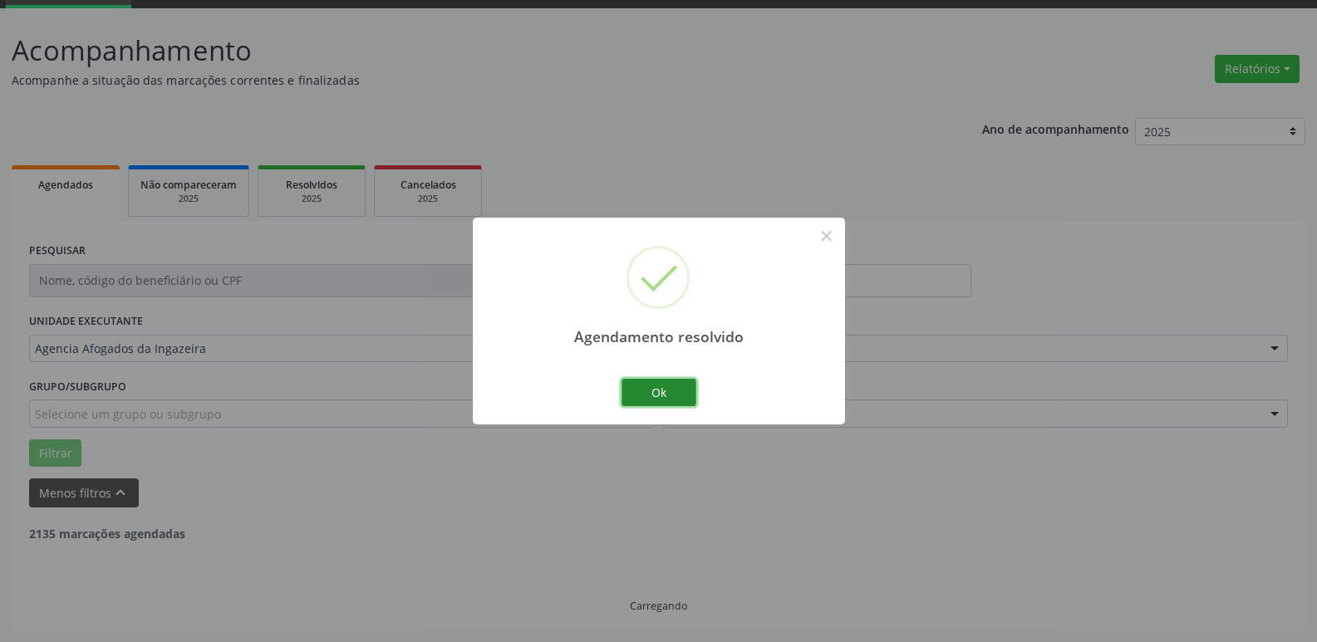
click at [660, 395] on button "Ok" at bounding box center [658, 393] width 75 height 28
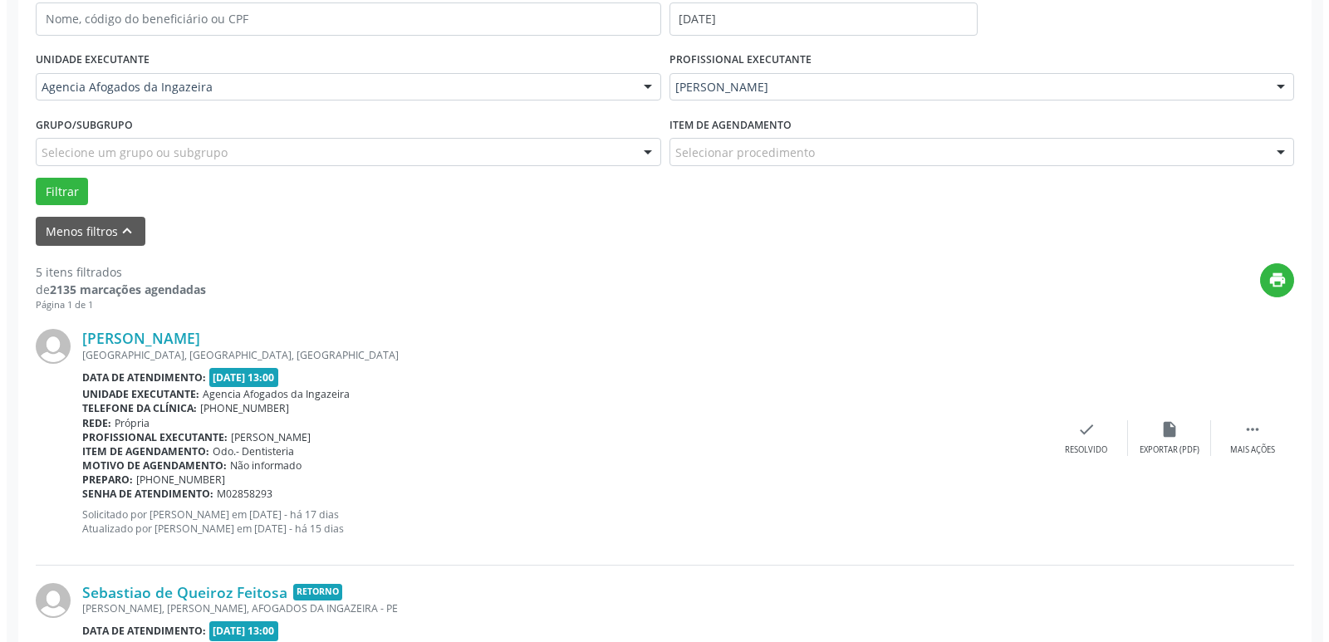
scroll to position [415, 0]
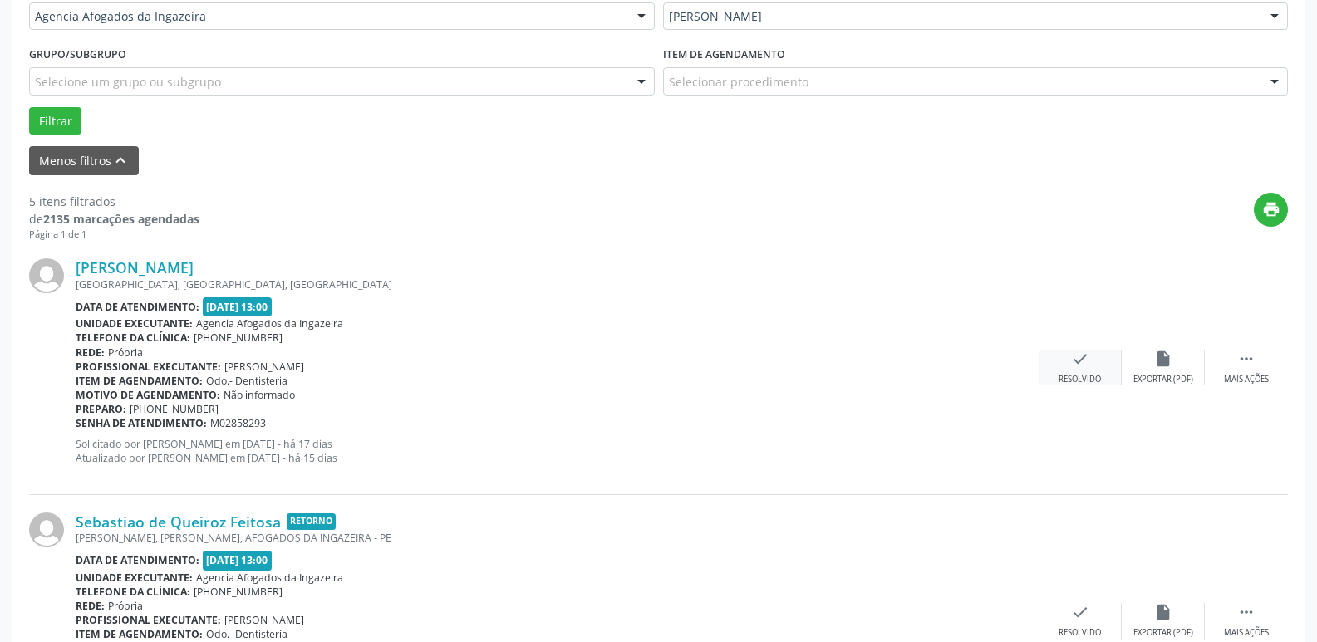
click at [1087, 370] on div "check Resolvido" at bounding box center [1079, 368] width 83 height 36
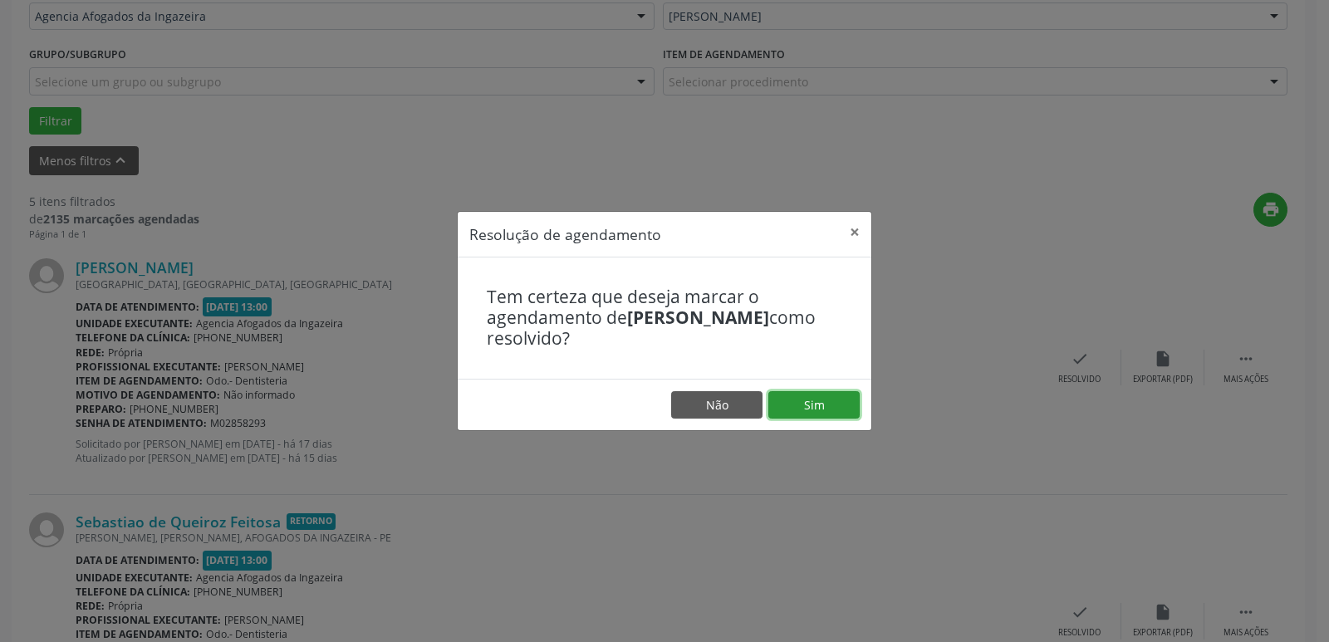
click at [825, 414] on button "Sim" at bounding box center [813, 405] width 91 height 28
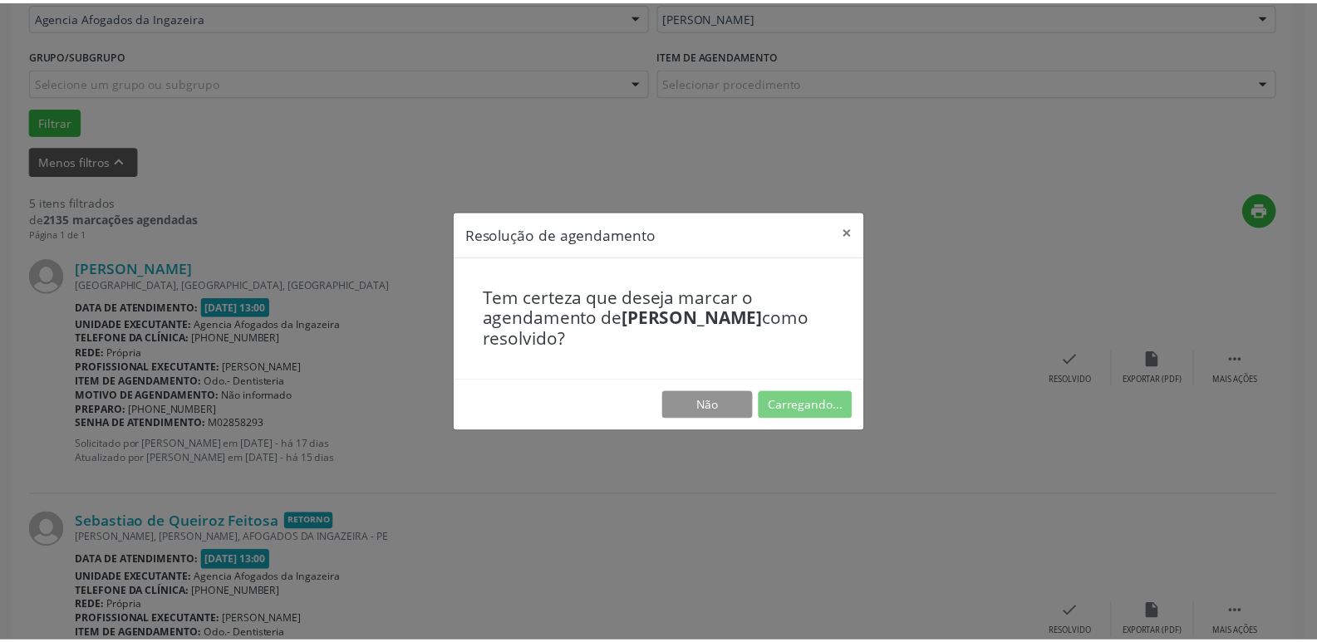
scroll to position [66, 0]
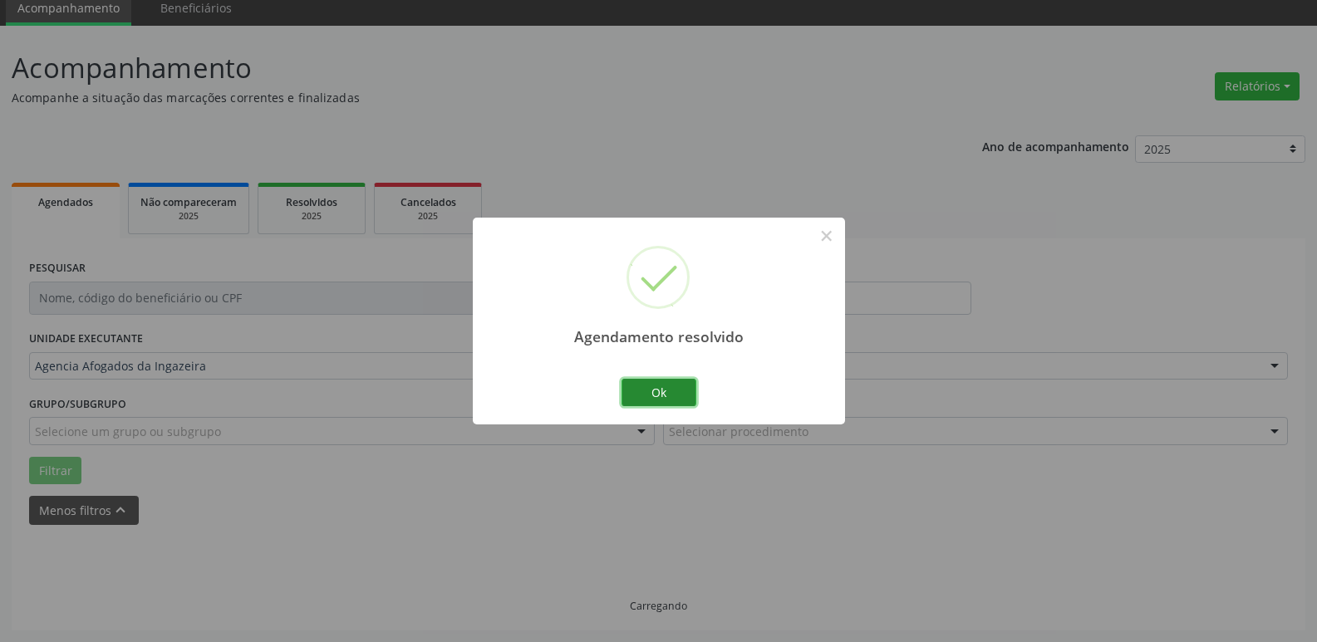
click at [669, 394] on button "Ok" at bounding box center [658, 393] width 75 height 28
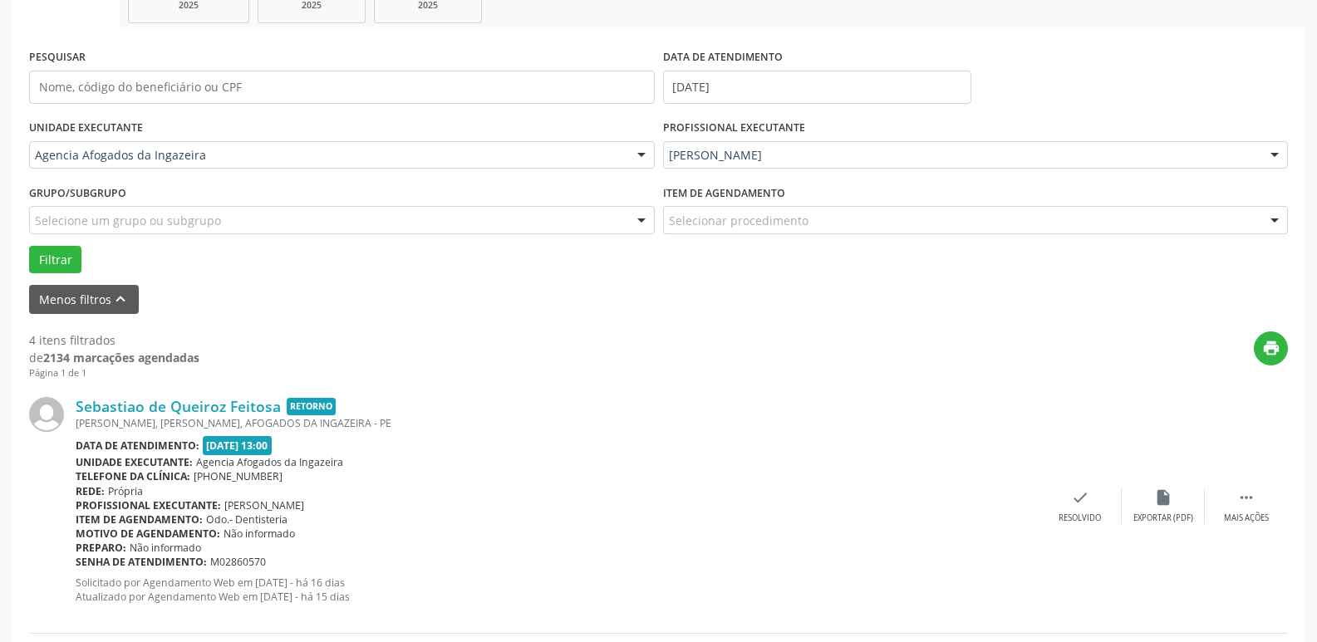
scroll to position [315, 0]
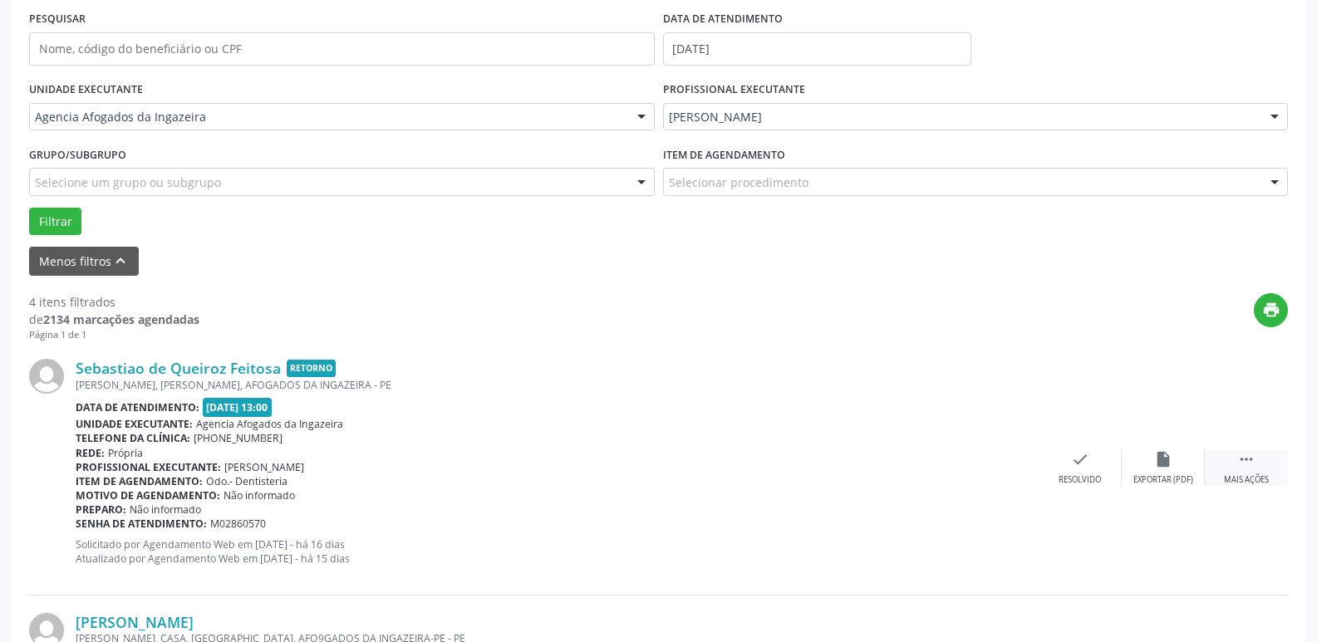
click at [1228, 471] on div " Mais ações" at bounding box center [1245, 468] width 83 height 36
click at [1179, 470] on div "alarm_off Não compareceu" at bounding box center [1162, 468] width 83 height 36
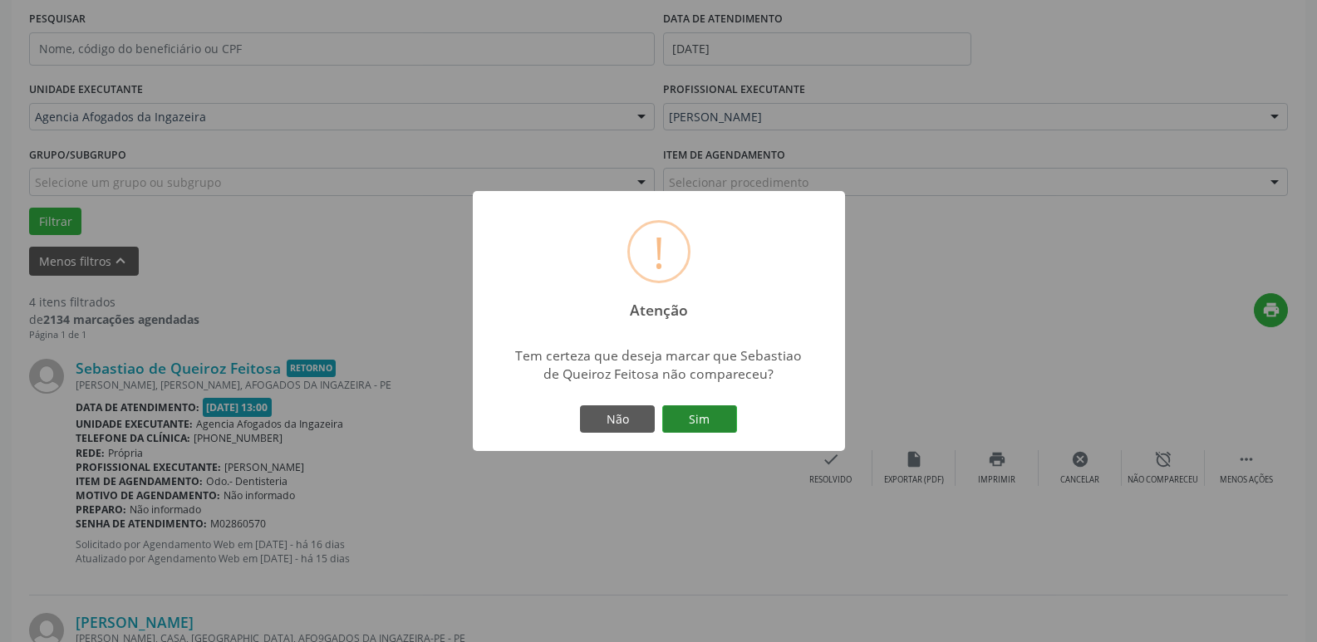
click at [717, 409] on button "Sim" at bounding box center [699, 419] width 75 height 28
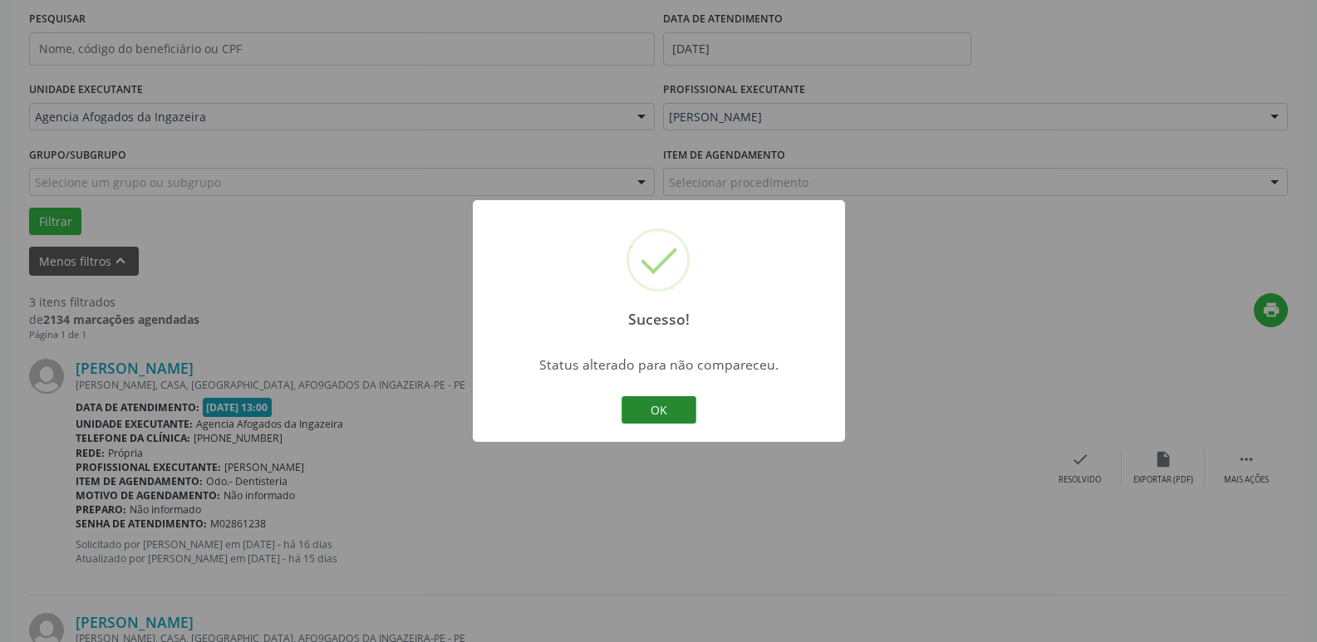
click at [691, 408] on button "OK" at bounding box center [658, 410] width 75 height 28
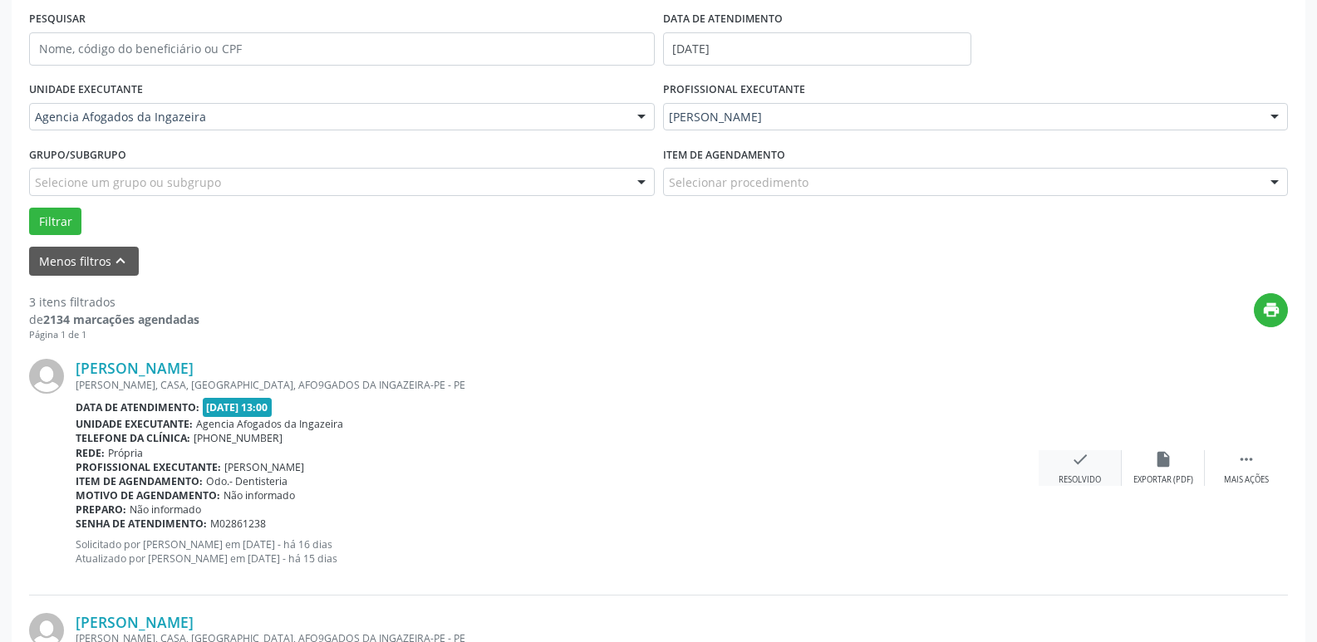
click at [1088, 472] on div "check Resolvido" at bounding box center [1079, 468] width 83 height 36
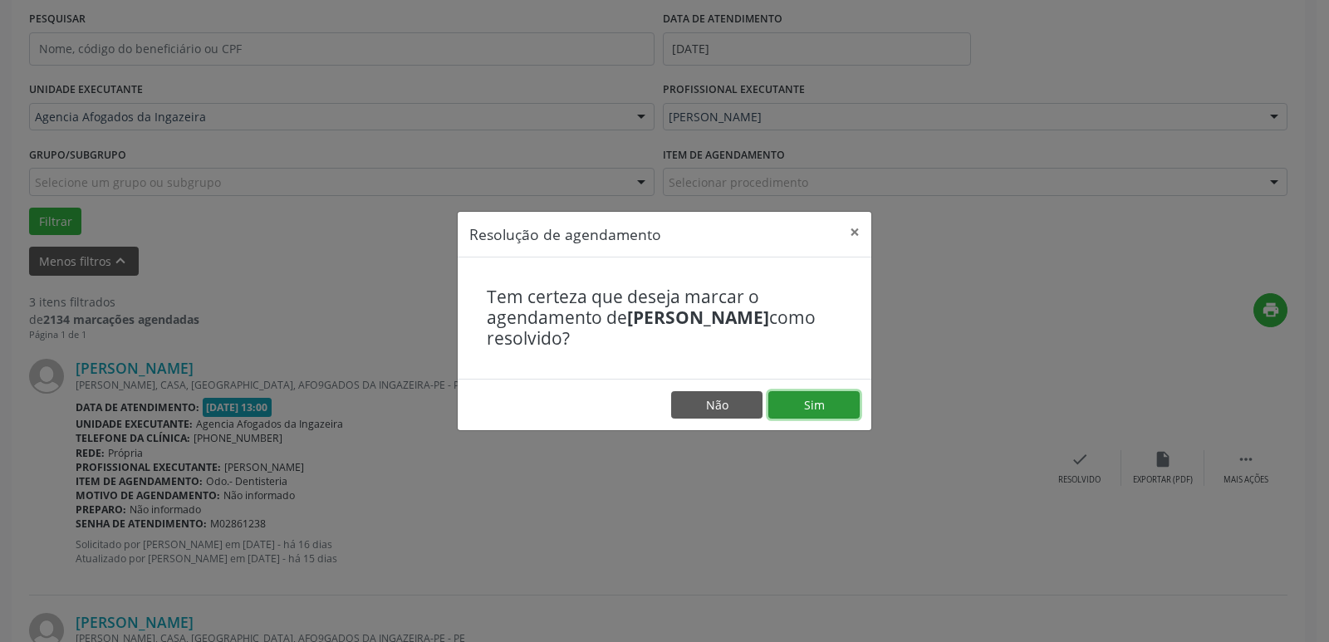
click at [846, 409] on button "Sim" at bounding box center [813, 405] width 91 height 28
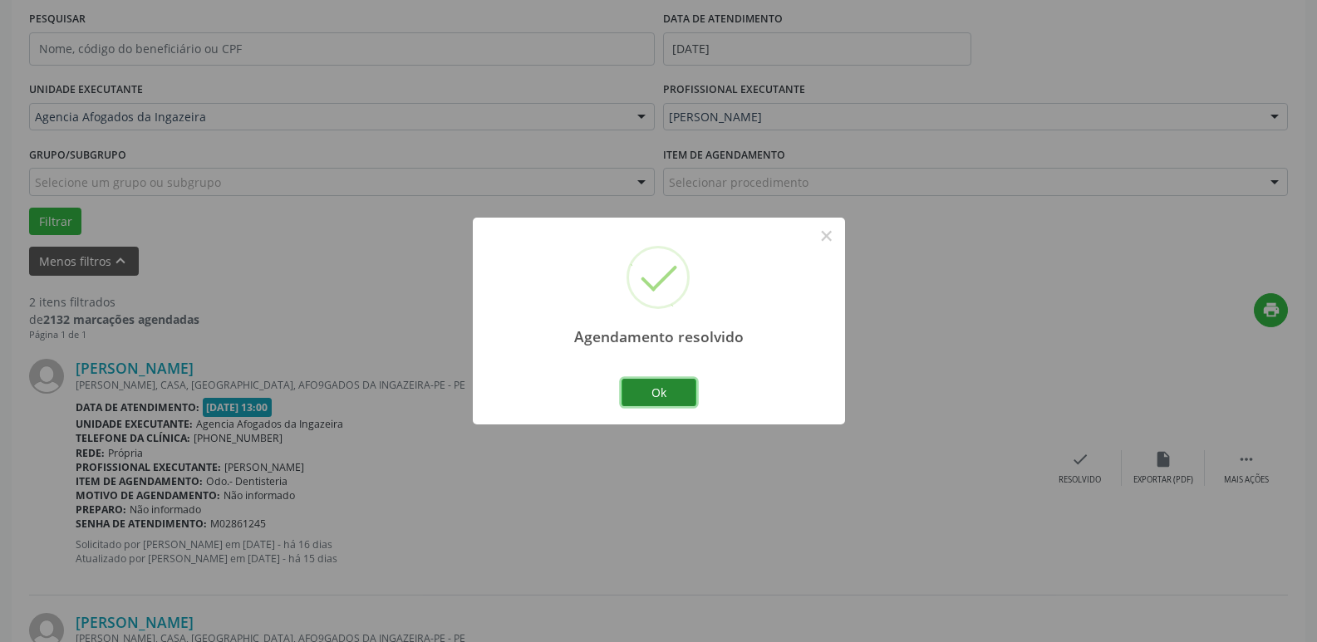
click at [635, 389] on button "Ok" at bounding box center [658, 393] width 75 height 28
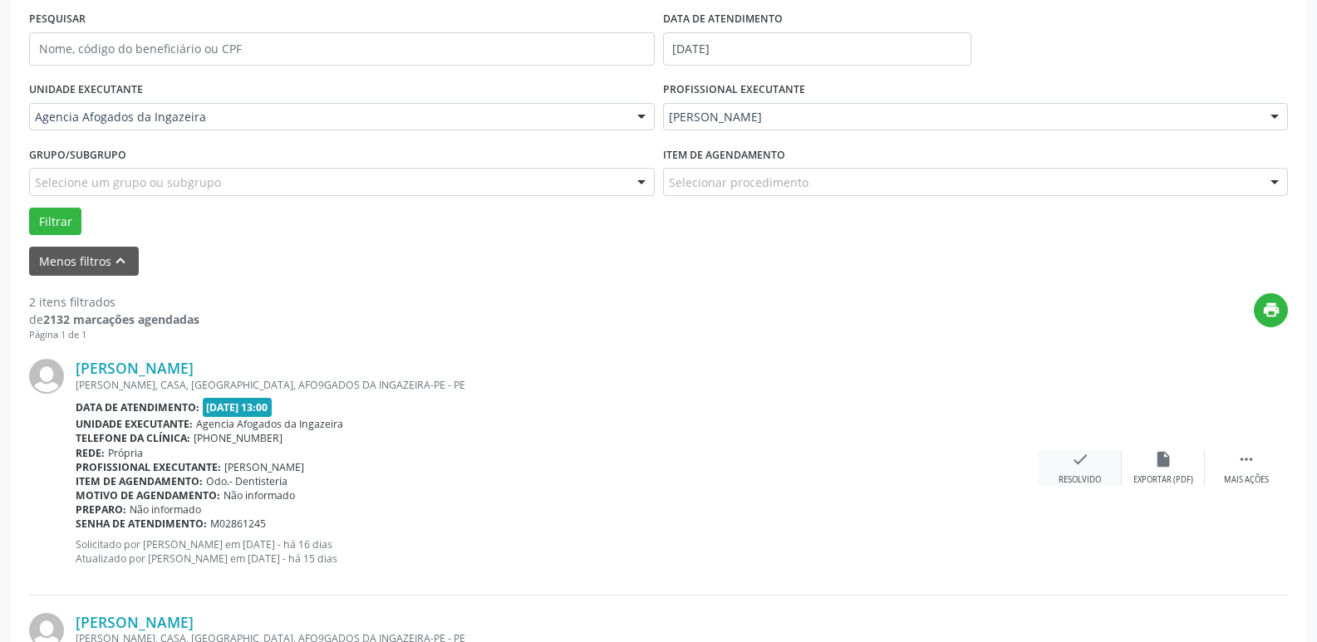
click at [1106, 474] on div "check Resolvido" at bounding box center [1079, 468] width 83 height 36
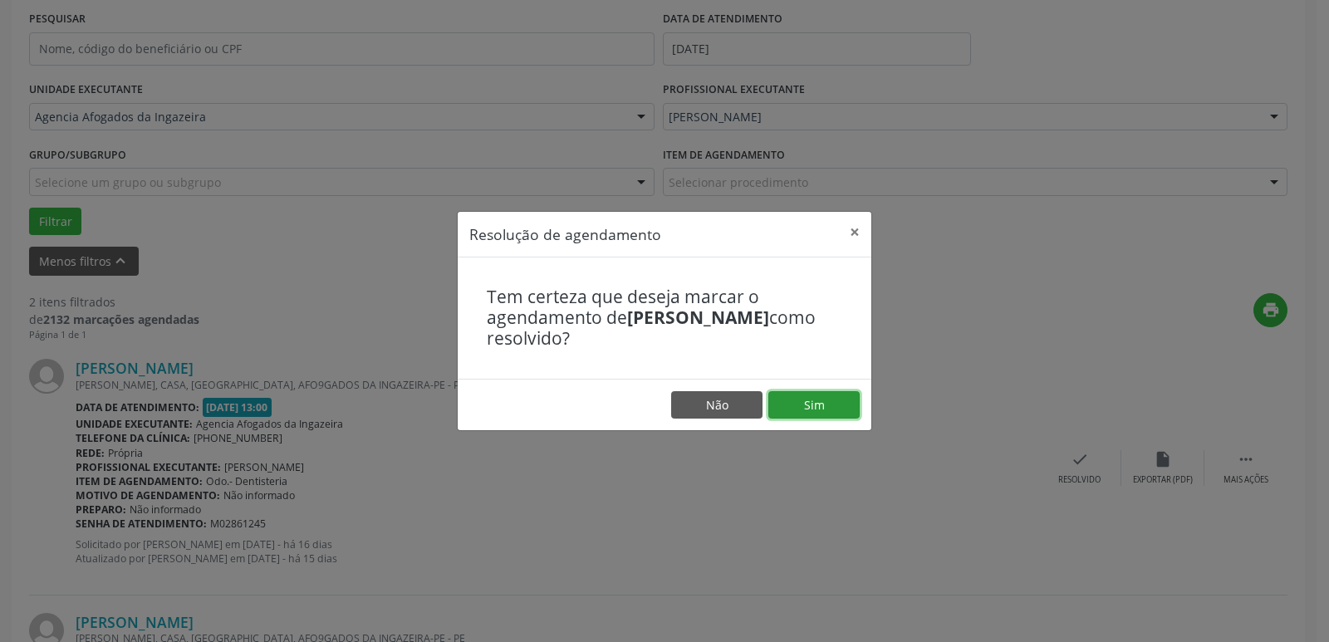
click at [797, 398] on button "Sim" at bounding box center [813, 405] width 91 height 28
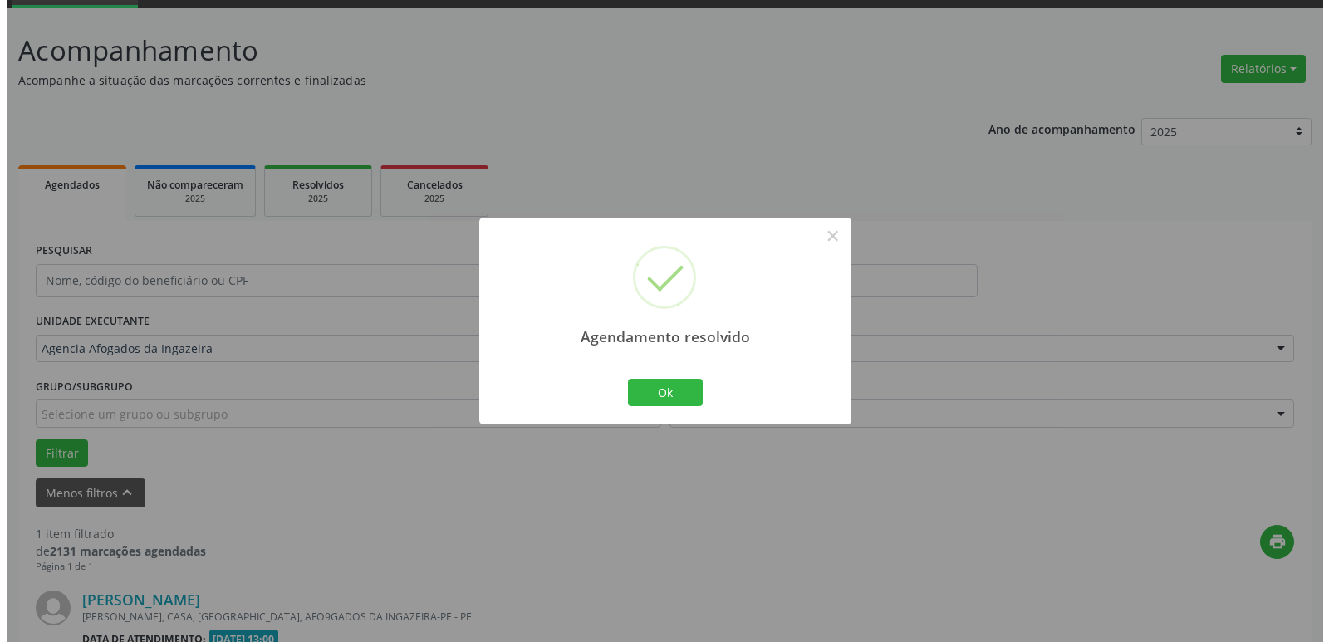
scroll to position [297, 0]
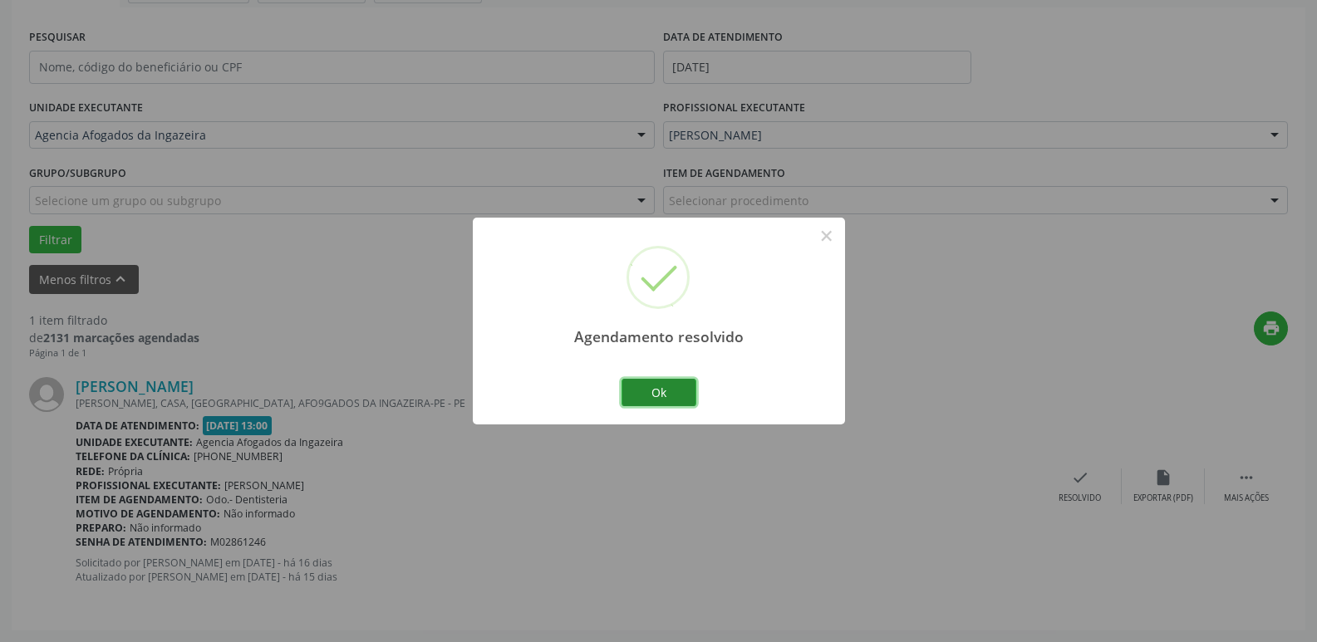
click at [635, 390] on button "Ok" at bounding box center [658, 393] width 75 height 28
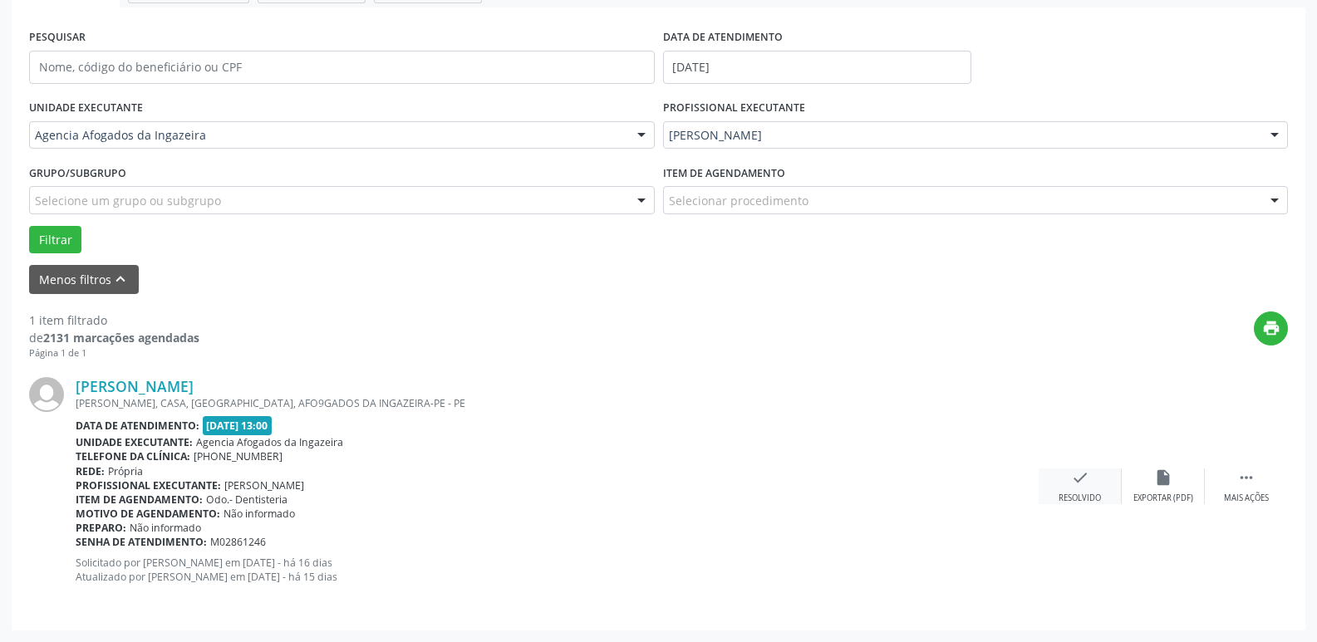
click at [1090, 485] on div "check Resolvido" at bounding box center [1079, 486] width 83 height 36
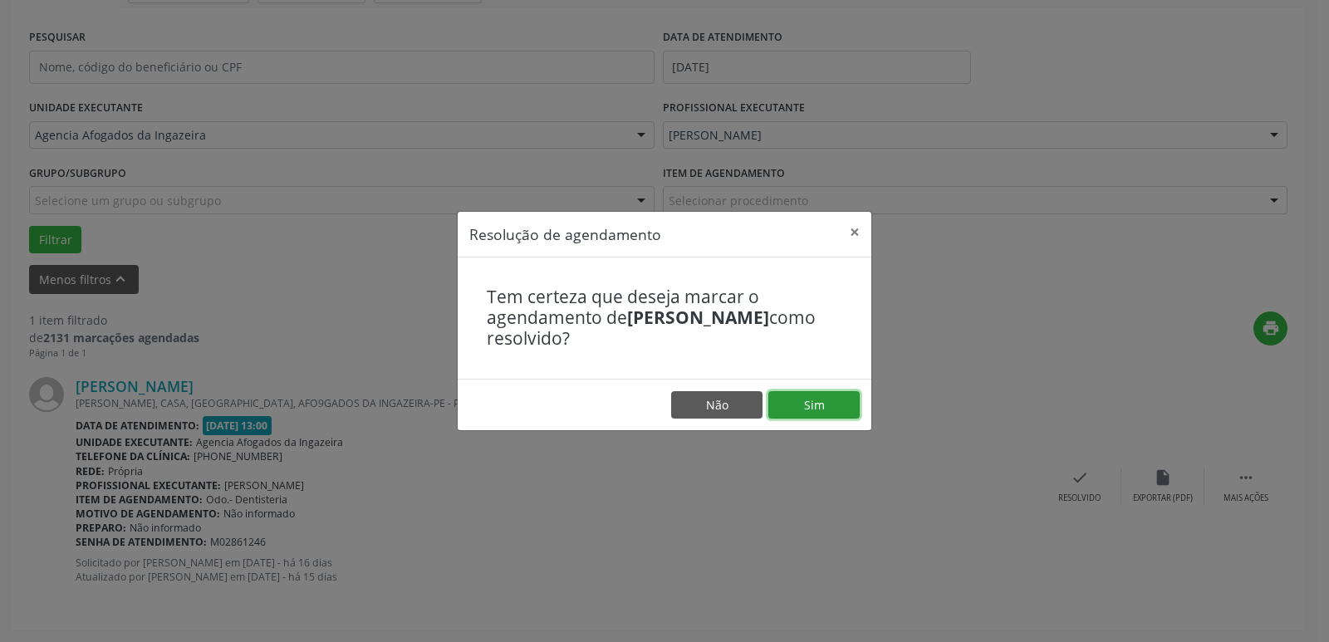
click at [810, 395] on button "Sim" at bounding box center [813, 405] width 91 height 28
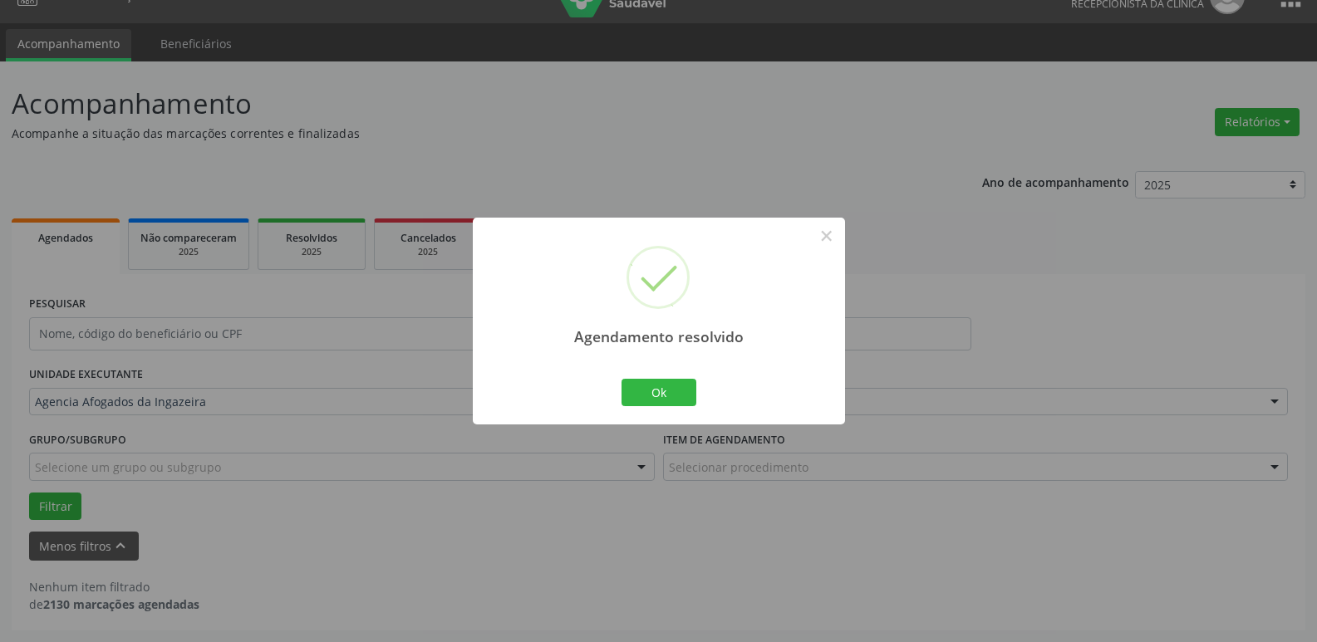
scroll to position [30, 0]
click at [665, 391] on button "Ok" at bounding box center [658, 393] width 75 height 28
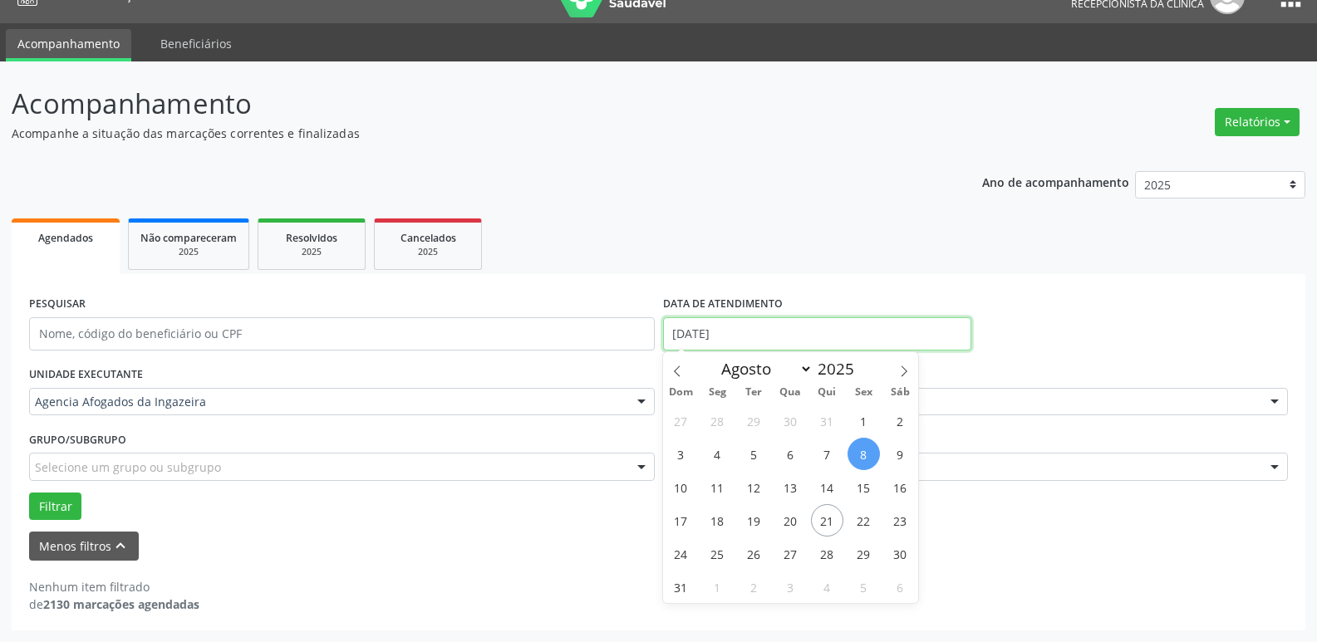
click at [829, 345] on input "[DATE]" at bounding box center [817, 333] width 308 height 33
click at [721, 489] on span "11" at bounding box center [717, 487] width 32 height 32
type input "[DATE]"
click at [721, 489] on span "11" at bounding box center [717, 487] width 32 height 32
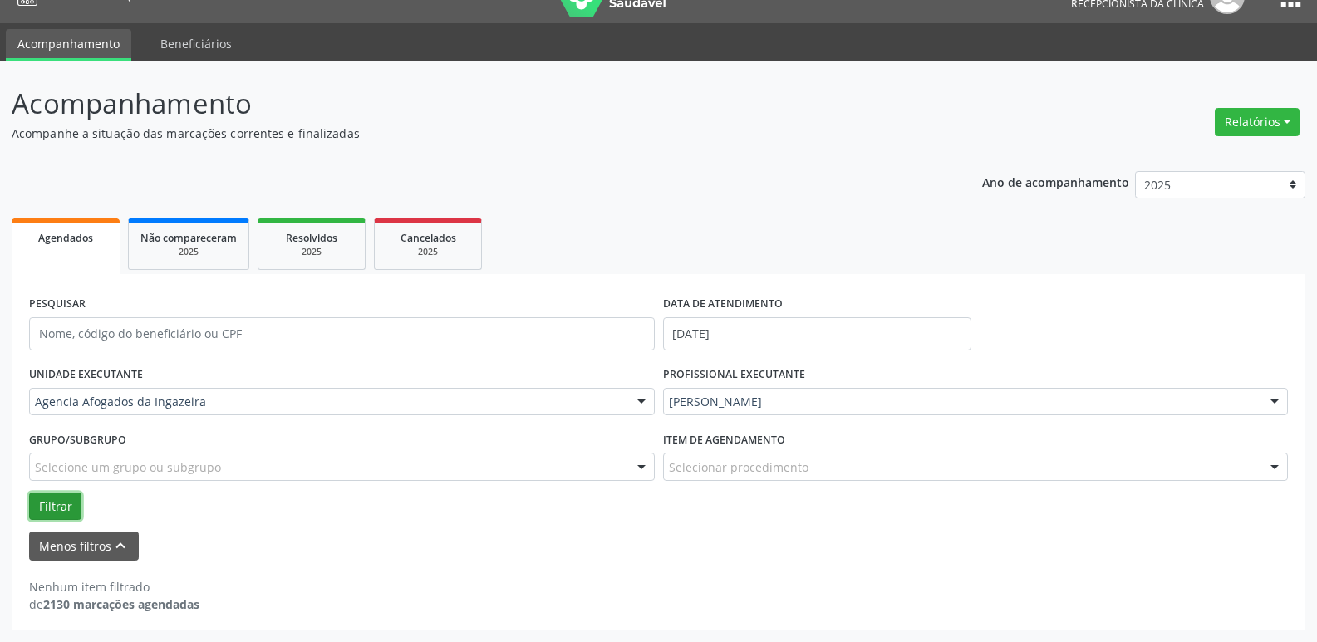
click at [57, 498] on button "Filtrar" at bounding box center [55, 507] width 52 height 28
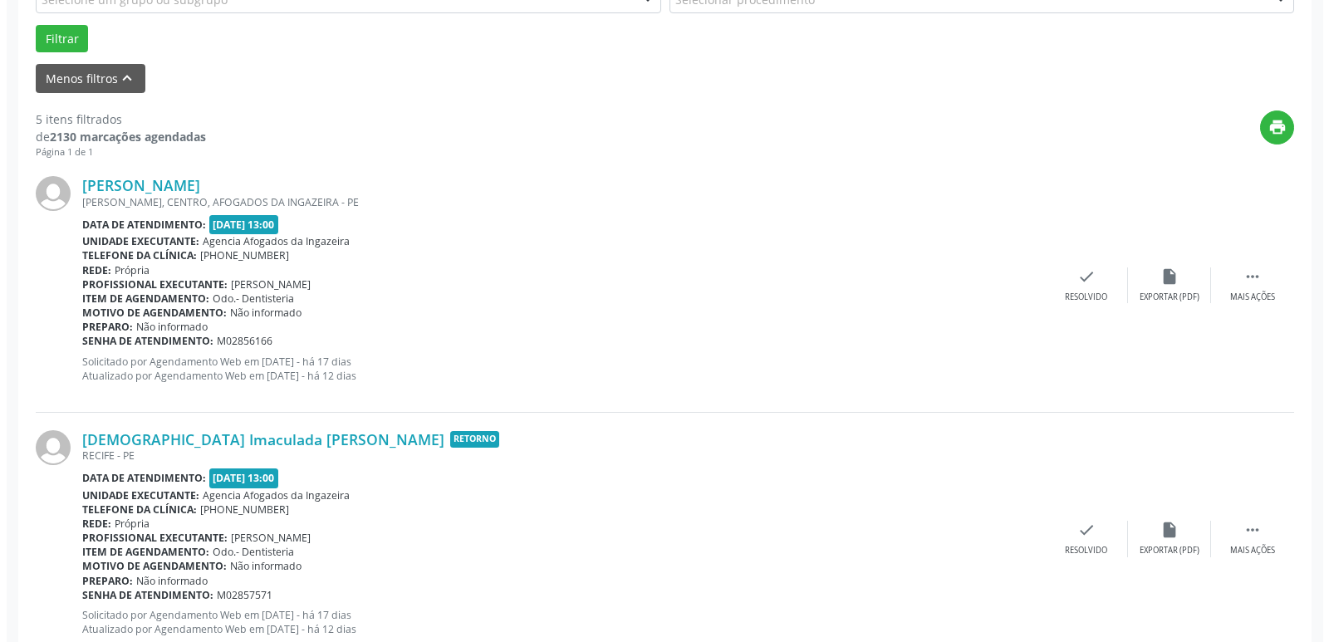
scroll to position [397, 0]
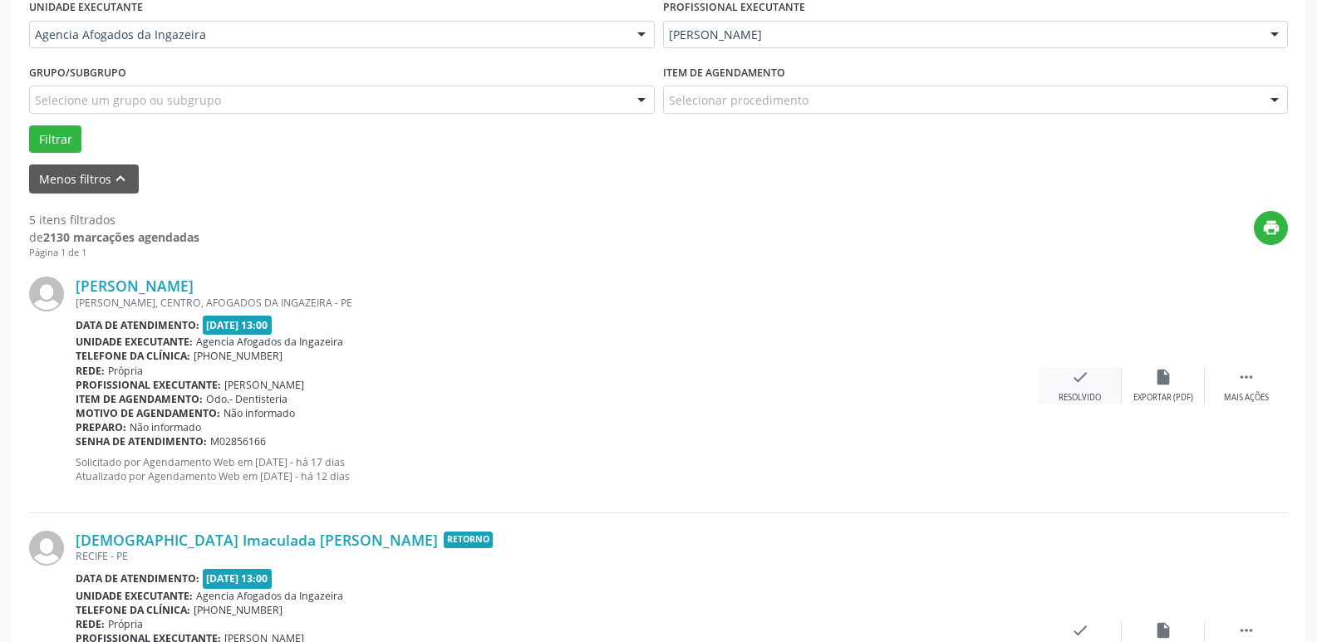
click at [1081, 394] on div "Resolvido" at bounding box center [1079, 398] width 42 height 12
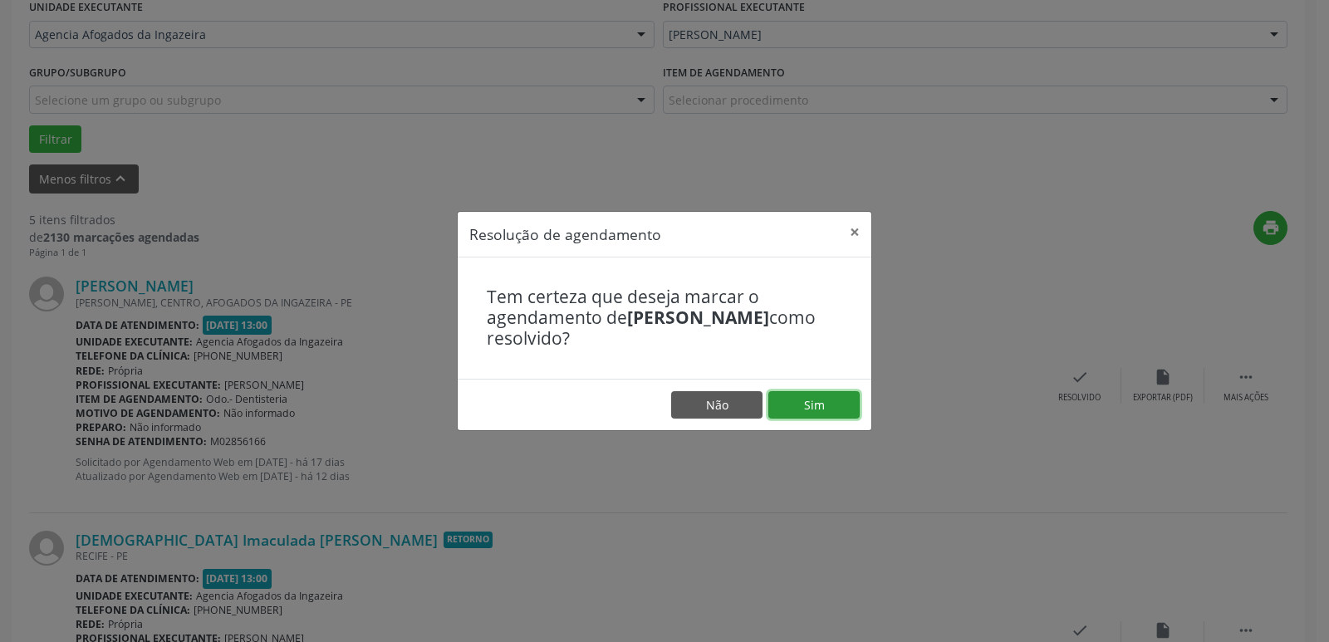
click at [808, 410] on button "Sim" at bounding box center [813, 405] width 91 height 28
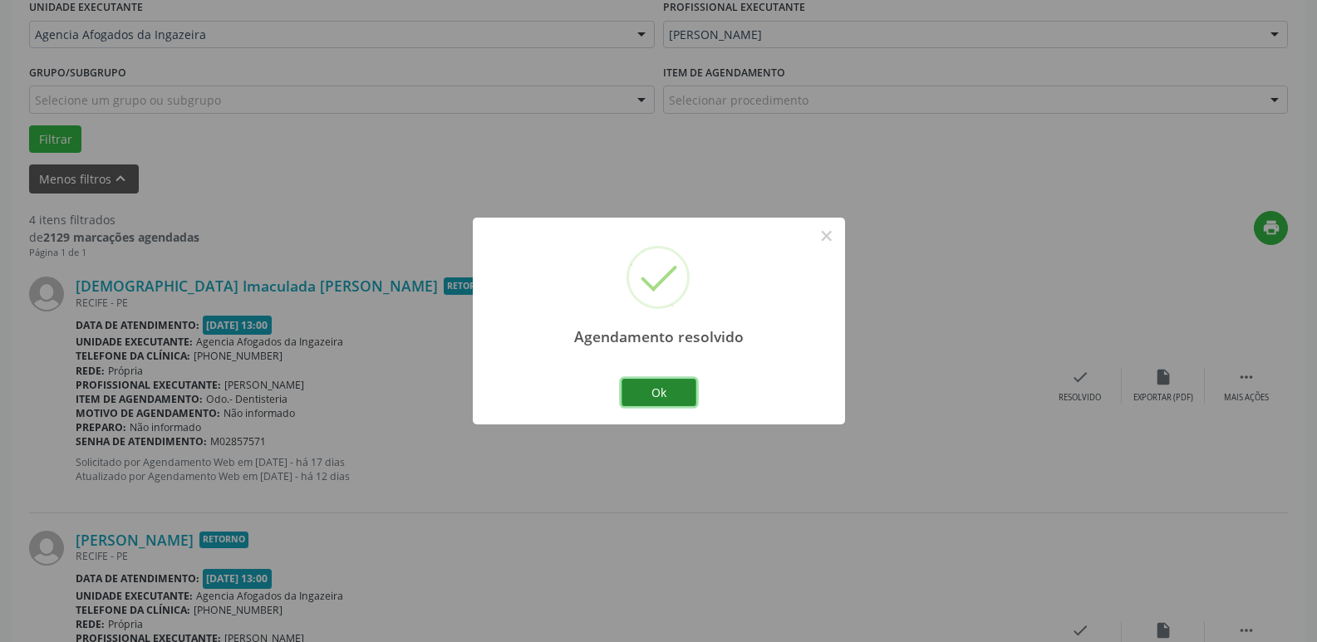
click at [656, 386] on button "Ok" at bounding box center [658, 393] width 75 height 28
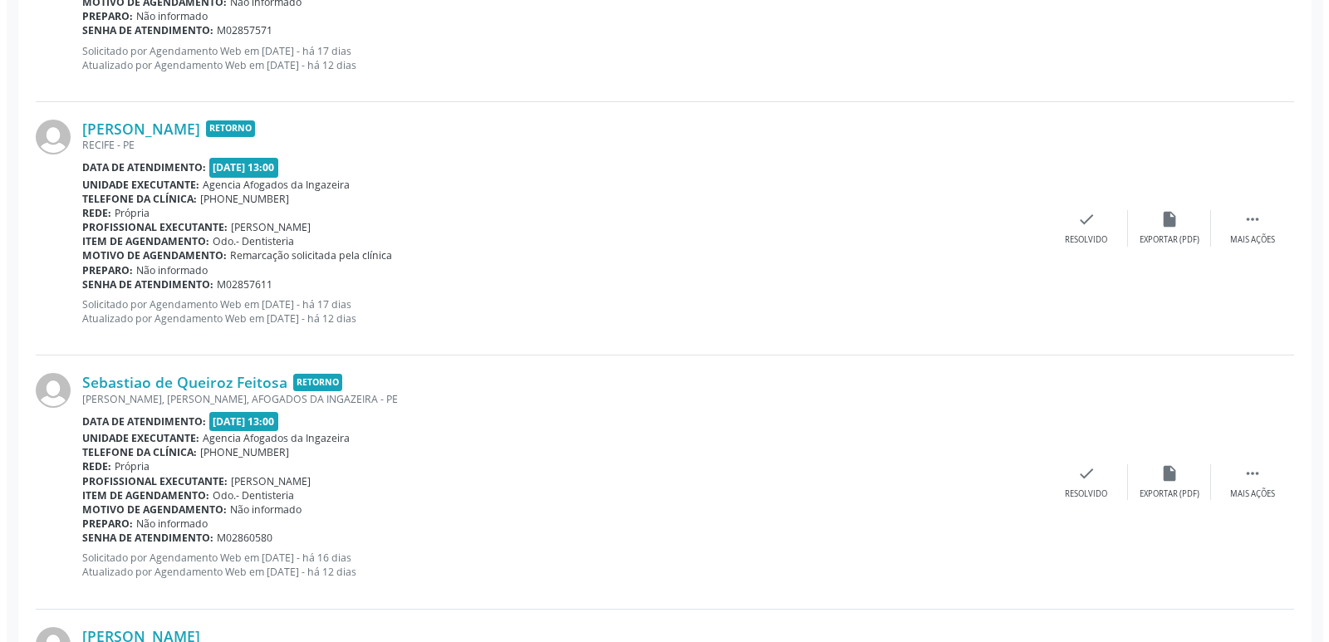
scroll to position [1057, 0]
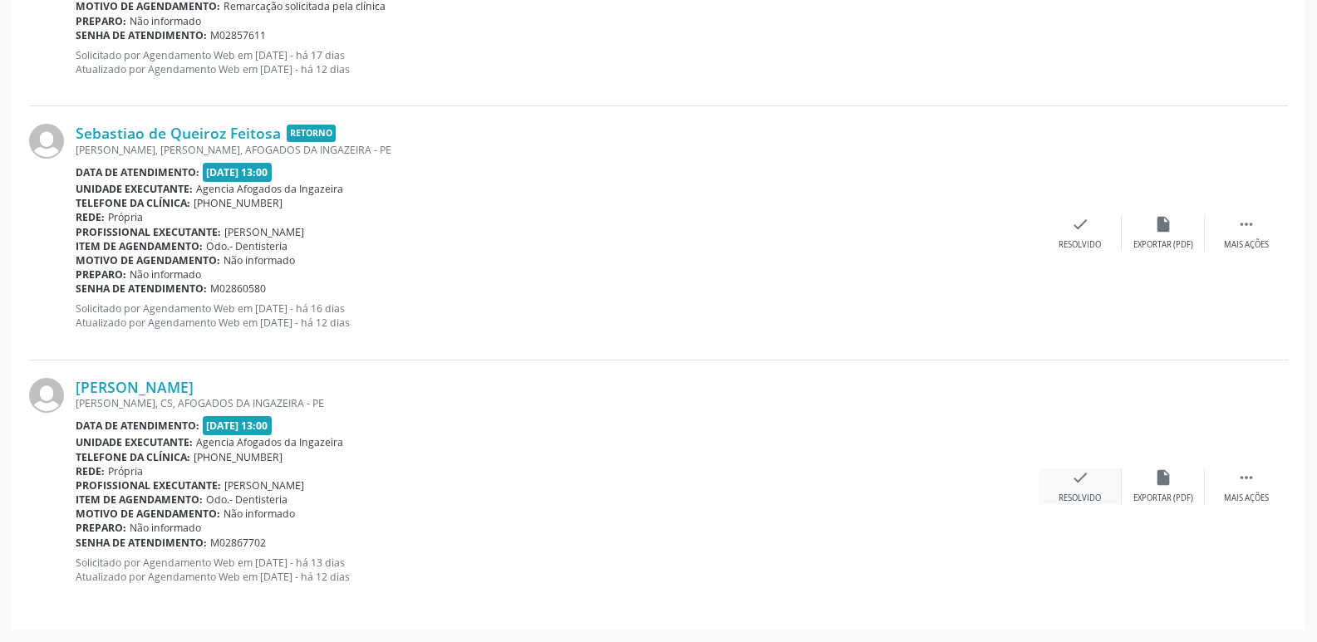
click at [1101, 500] on div "Resolvido" at bounding box center [1079, 499] width 42 height 12
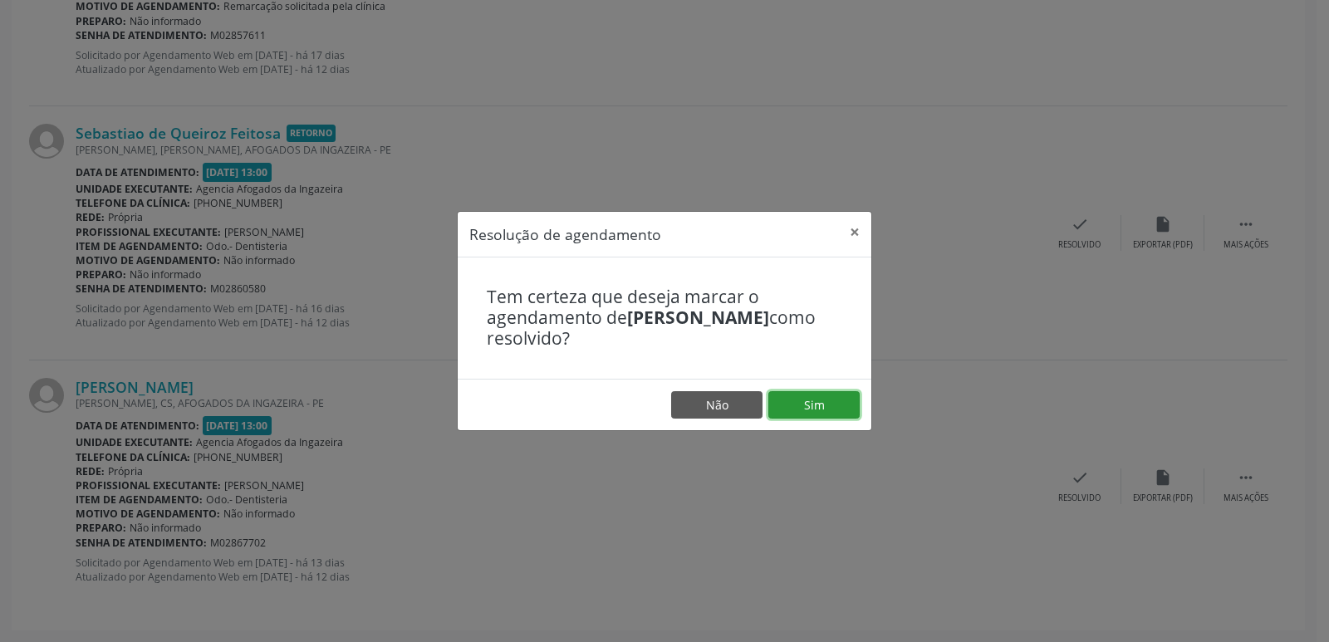
click at [827, 407] on button "Sim" at bounding box center [813, 405] width 91 height 28
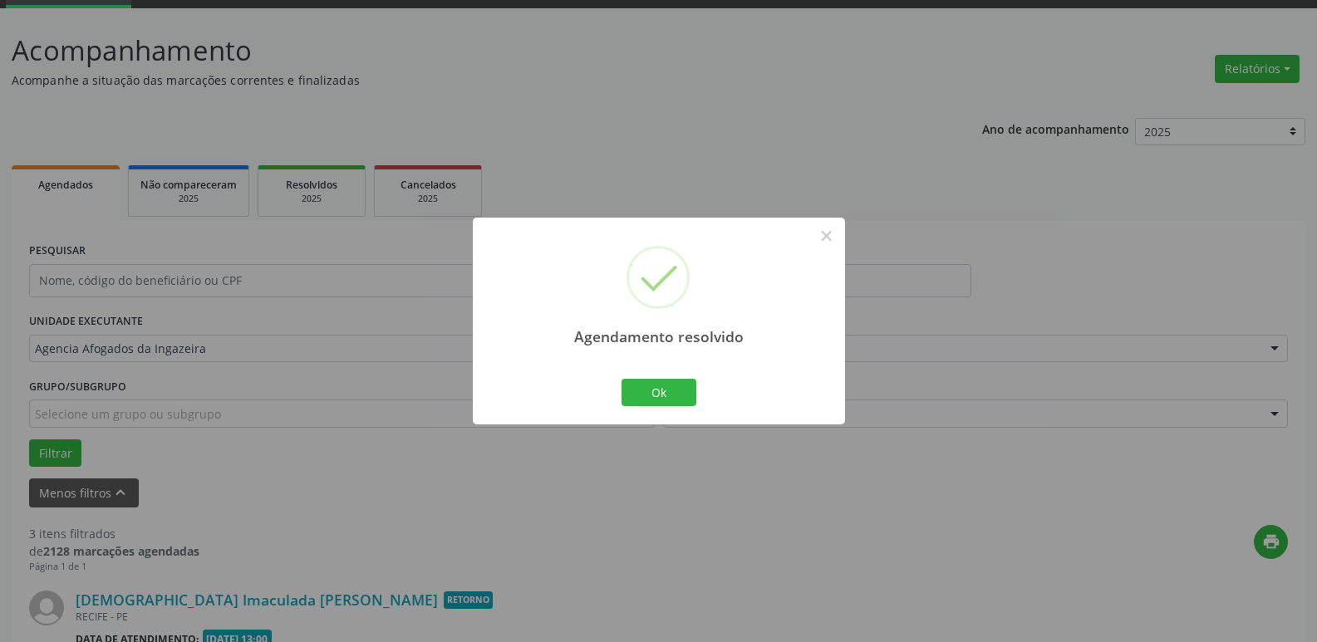
scroll to position [804, 0]
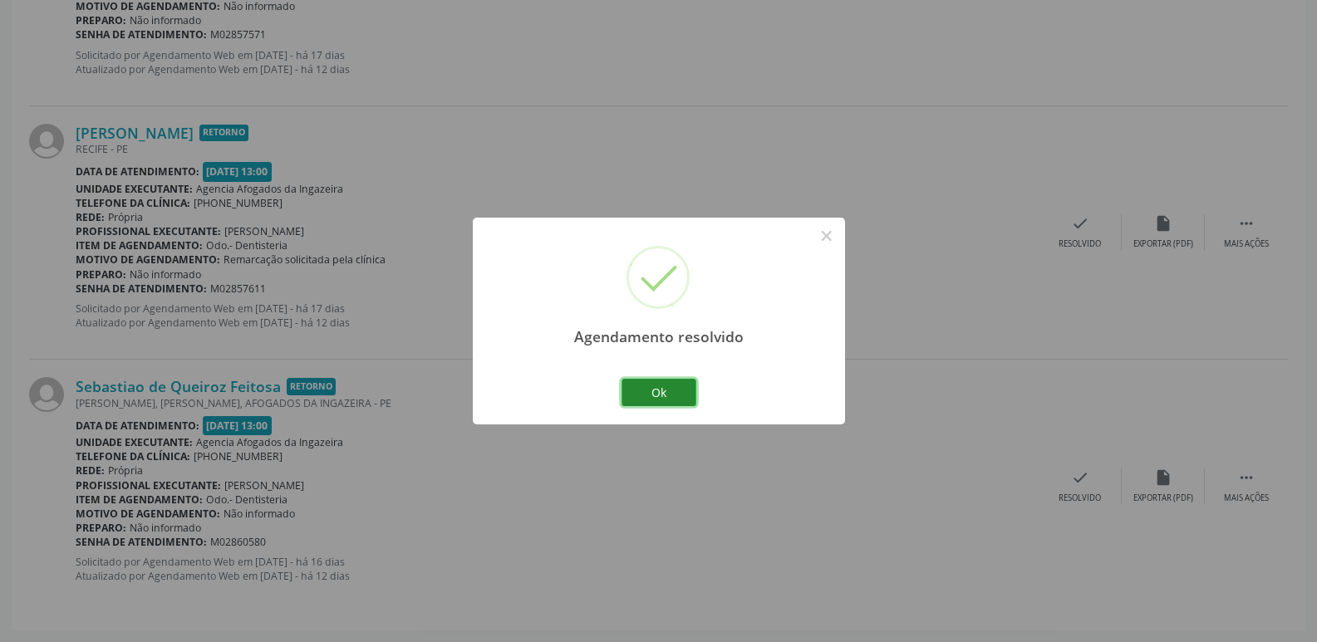
click at [650, 399] on button "Ok" at bounding box center [658, 393] width 75 height 28
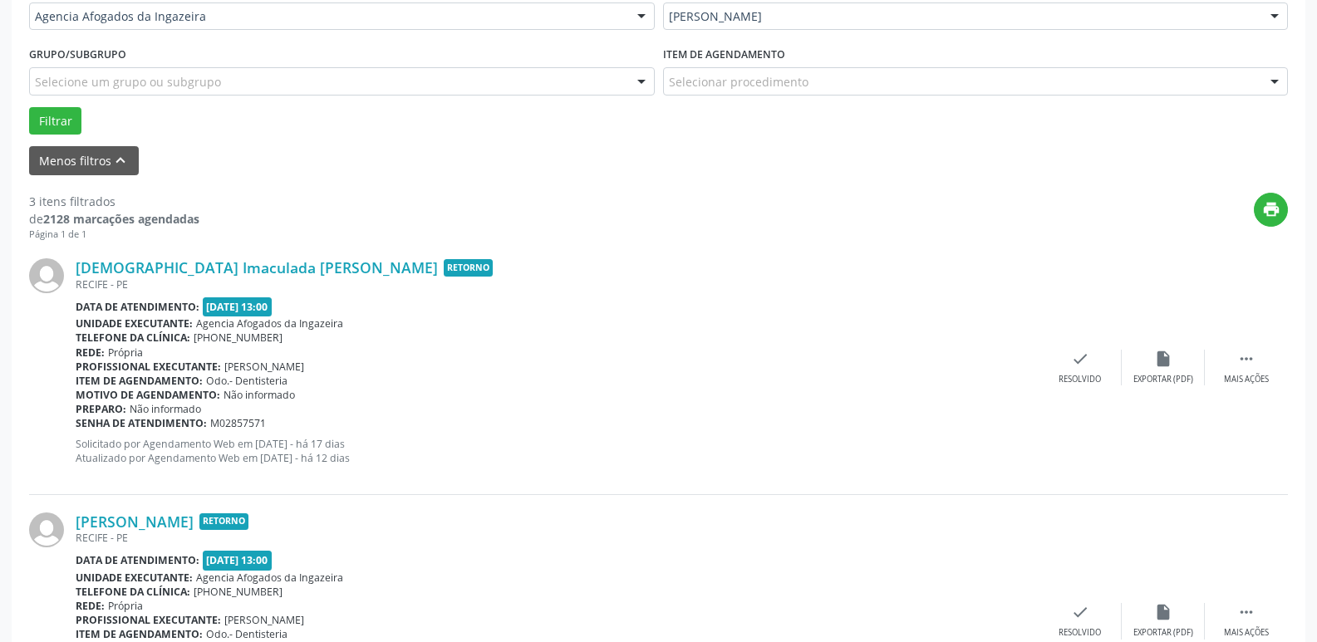
scroll to position [389, 0]
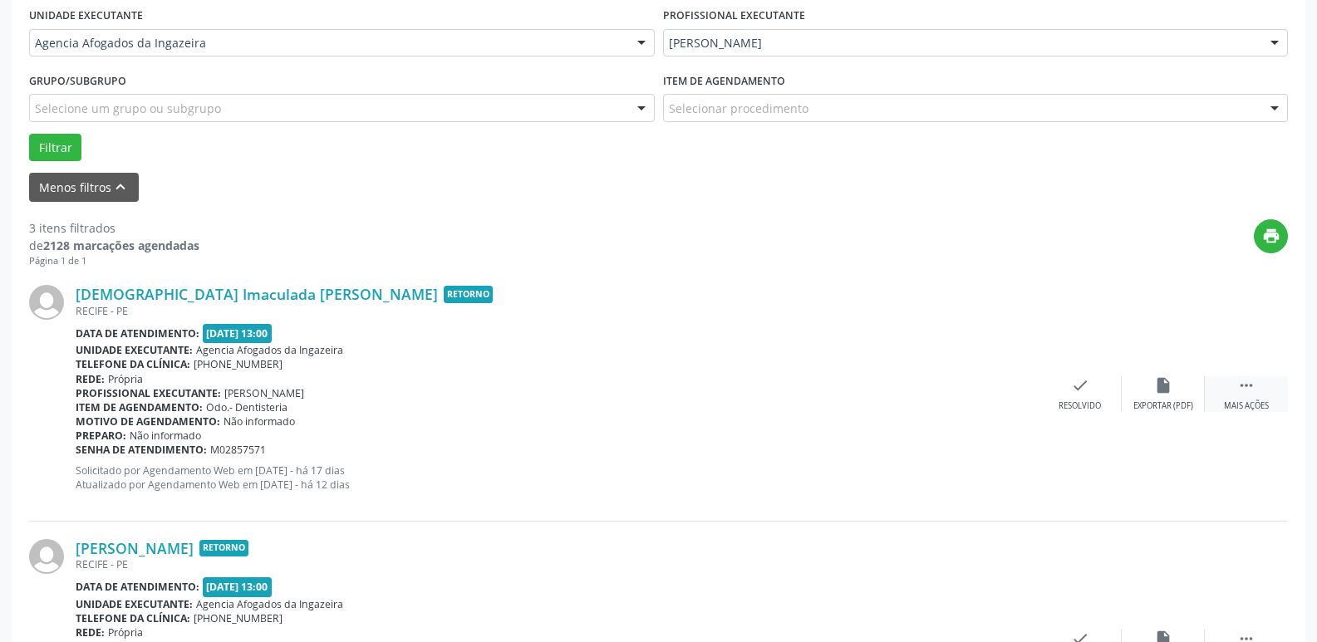
click at [1233, 405] on div "Mais ações" at bounding box center [1246, 406] width 45 height 12
click at [1083, 388] on icon "cancel" at bounding box center [1080, 385] width 18 height 18
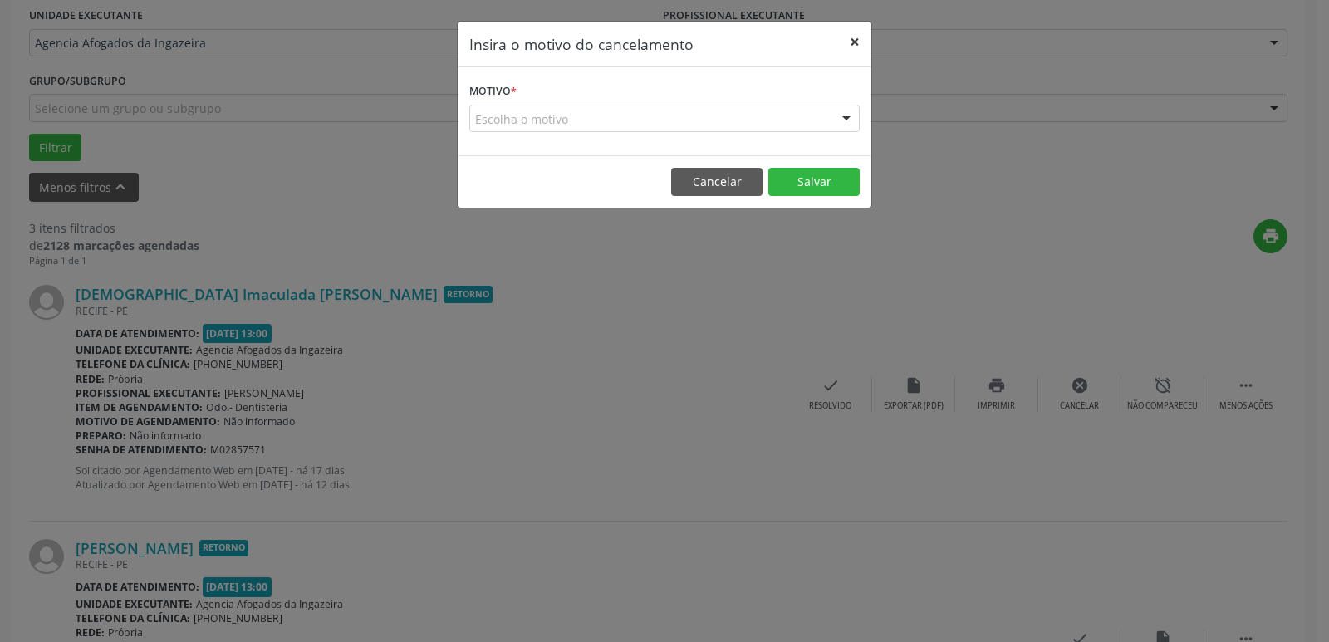
click at [862, 33] on button "×" at bounding box center [854, 42] width 33 height 41
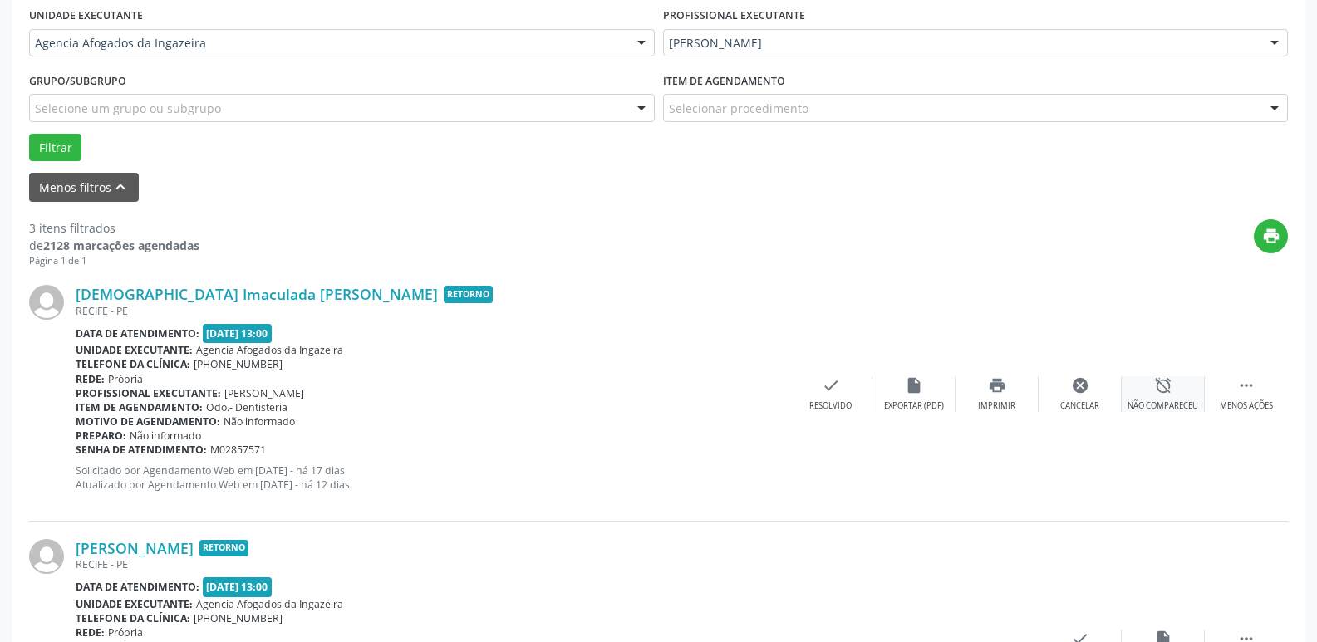
click at [1174, 399] on div "alarm_off Não compareceu" at bounding box center [1162, 394] width 83 height 36
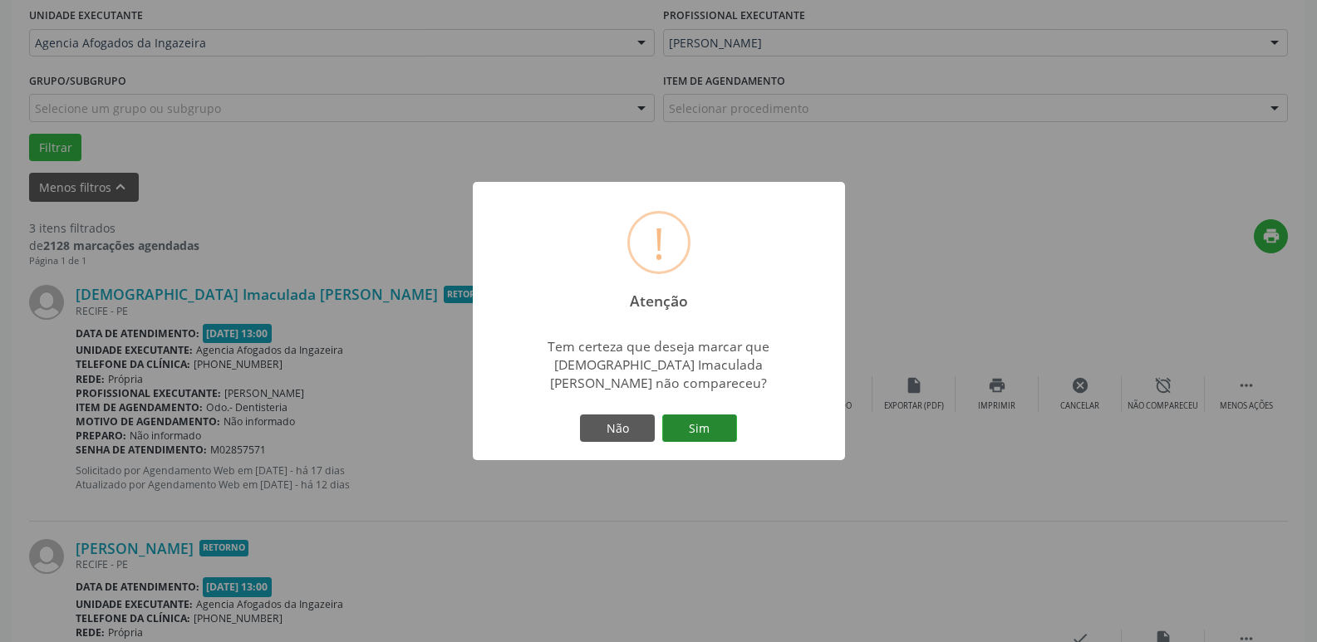
click at [697, 422] on button "Sim" at bounding box center [699, 428] width 75 height 28
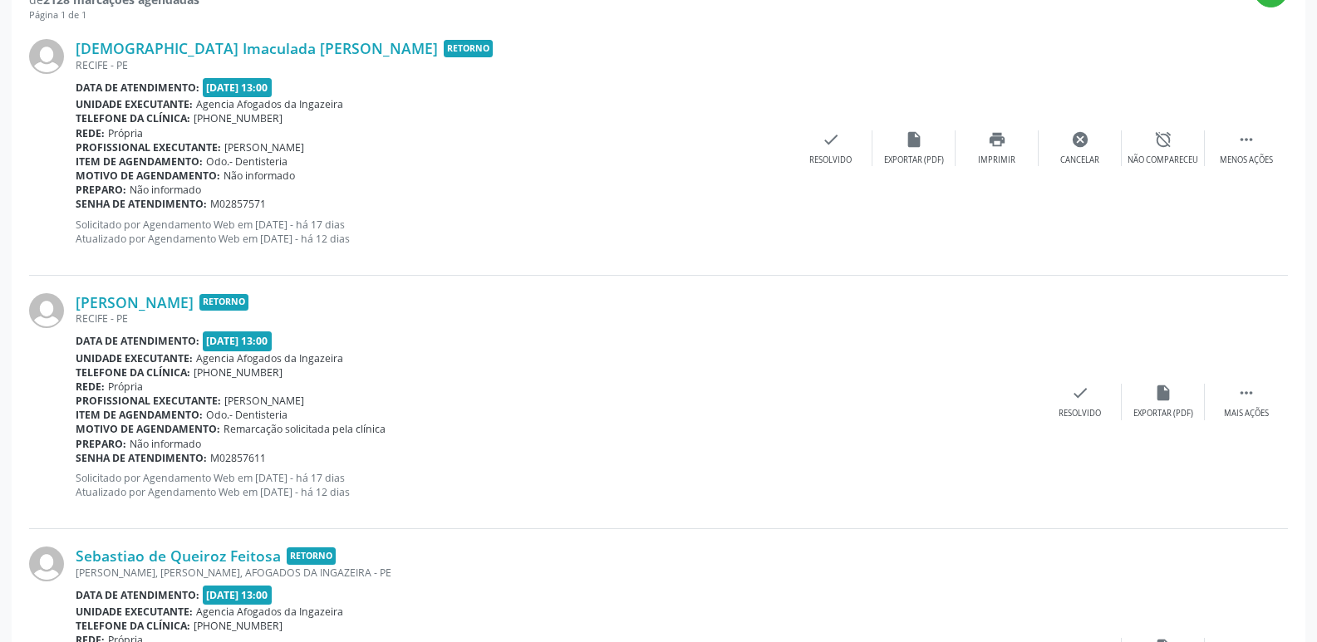
scroll to position [638, 0]
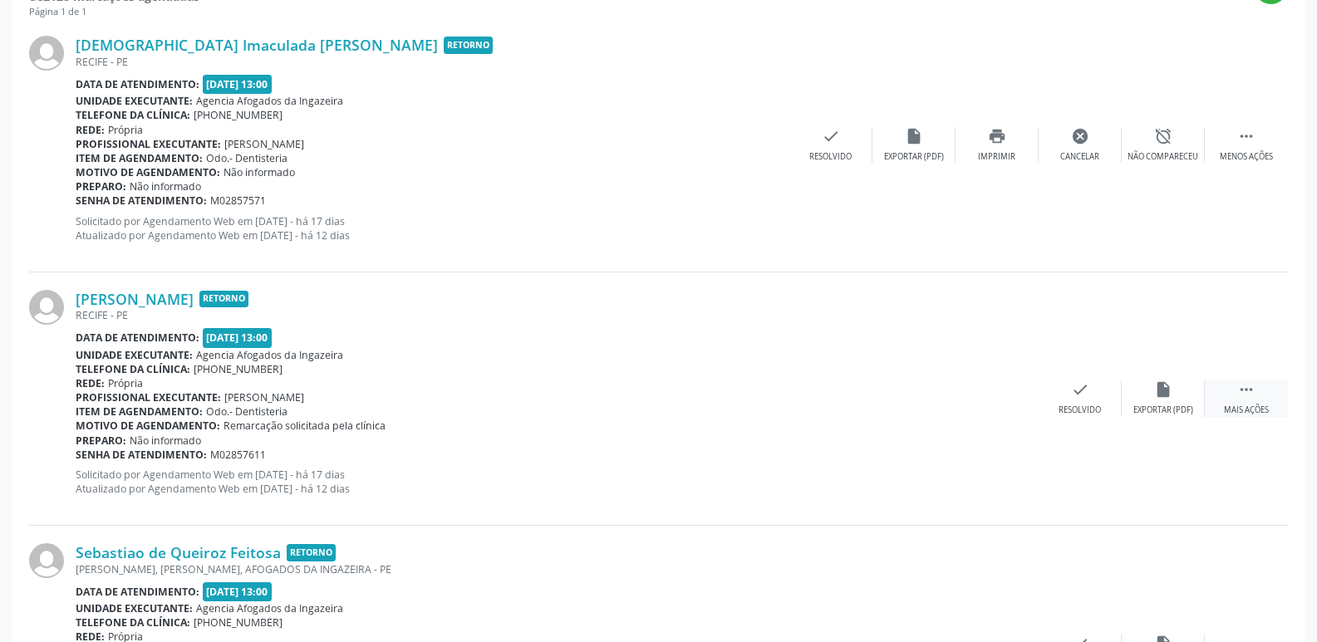
click at [1242, 385] on icon "" at bounding box center [1246, 389] width 18 height 18
click at [1175, 392] on div "alarm_off Não compareceu" at bounding box center [1162, 398] width 83 height 36
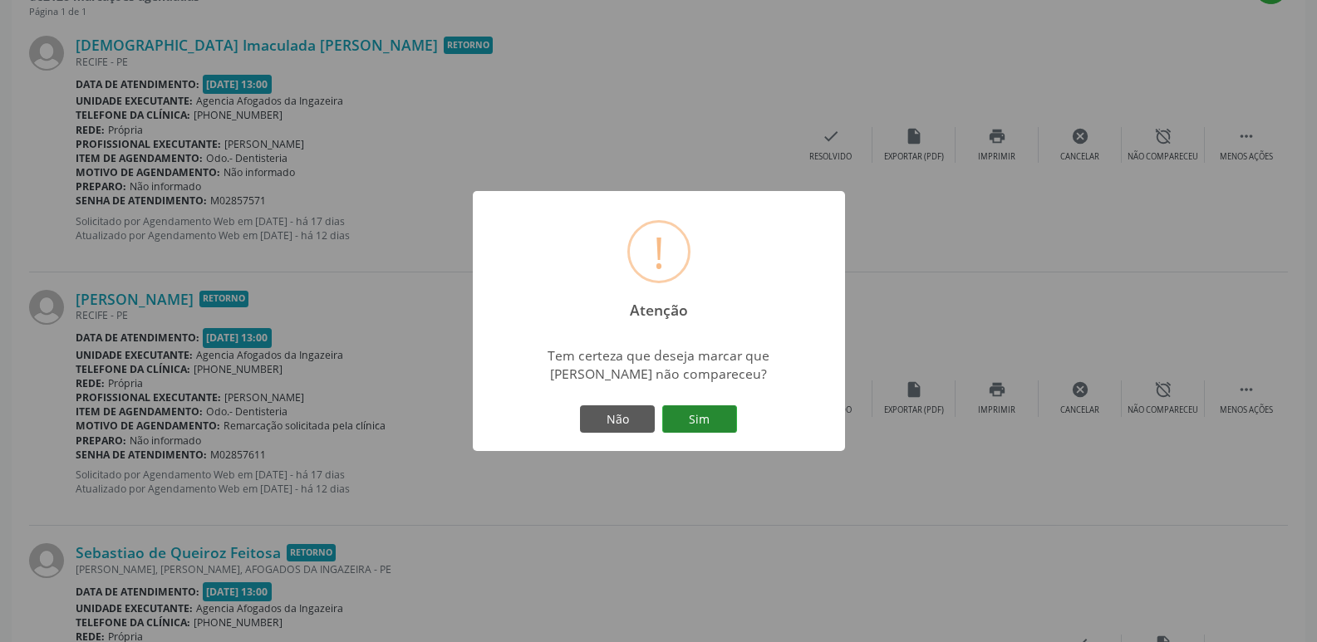
click at [663, 424] on button "Sim" at bounding box center [699, 419] width 75 height 28
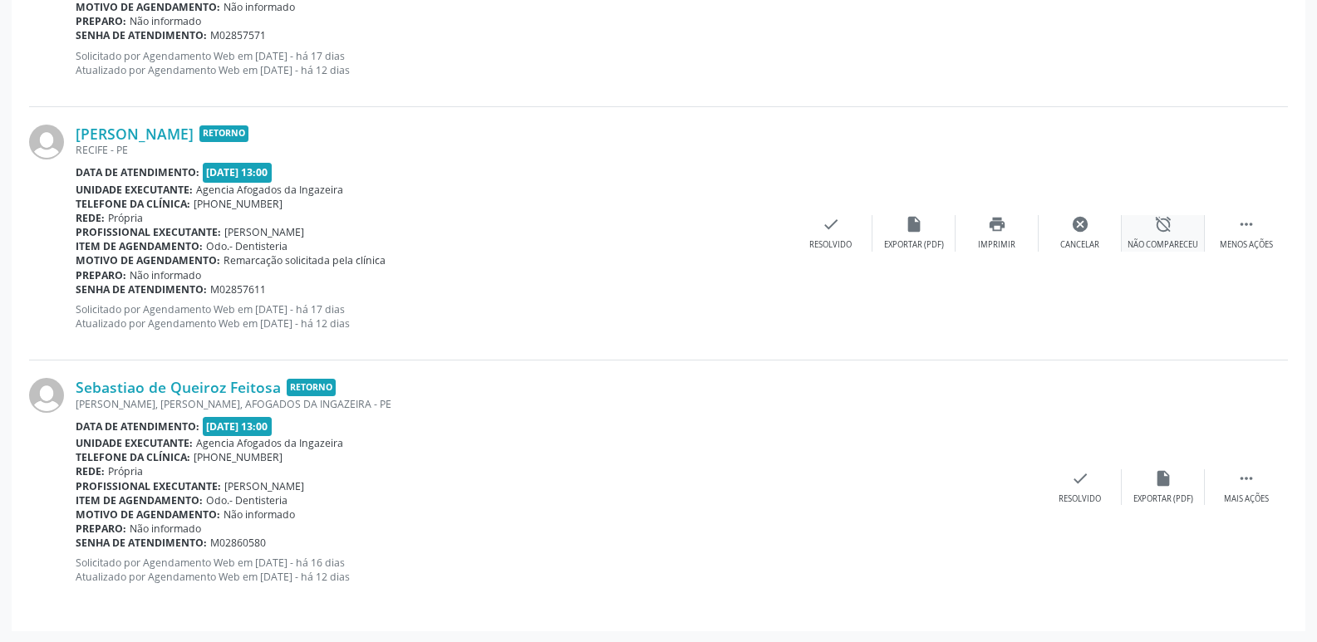
scroll to position [804, 0]
click at [1272, 477] on div " Mais ações" at bounding box center [1245, 486] width 83 height 36
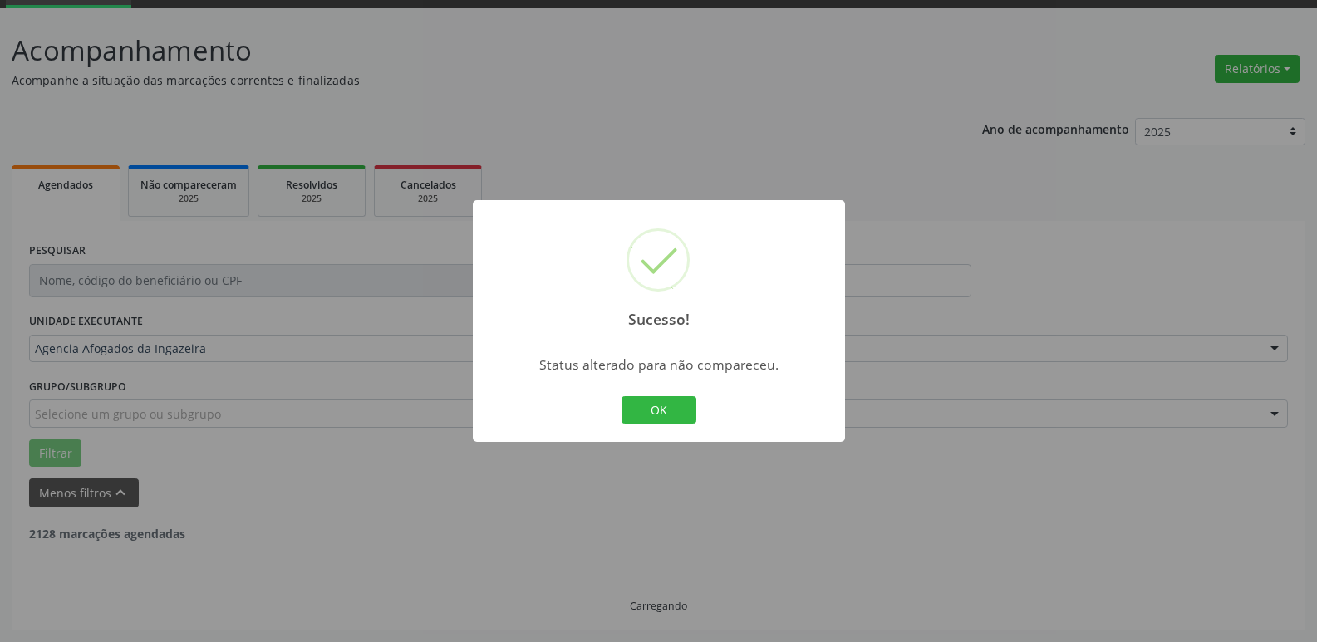
scroll to position [83, 0]
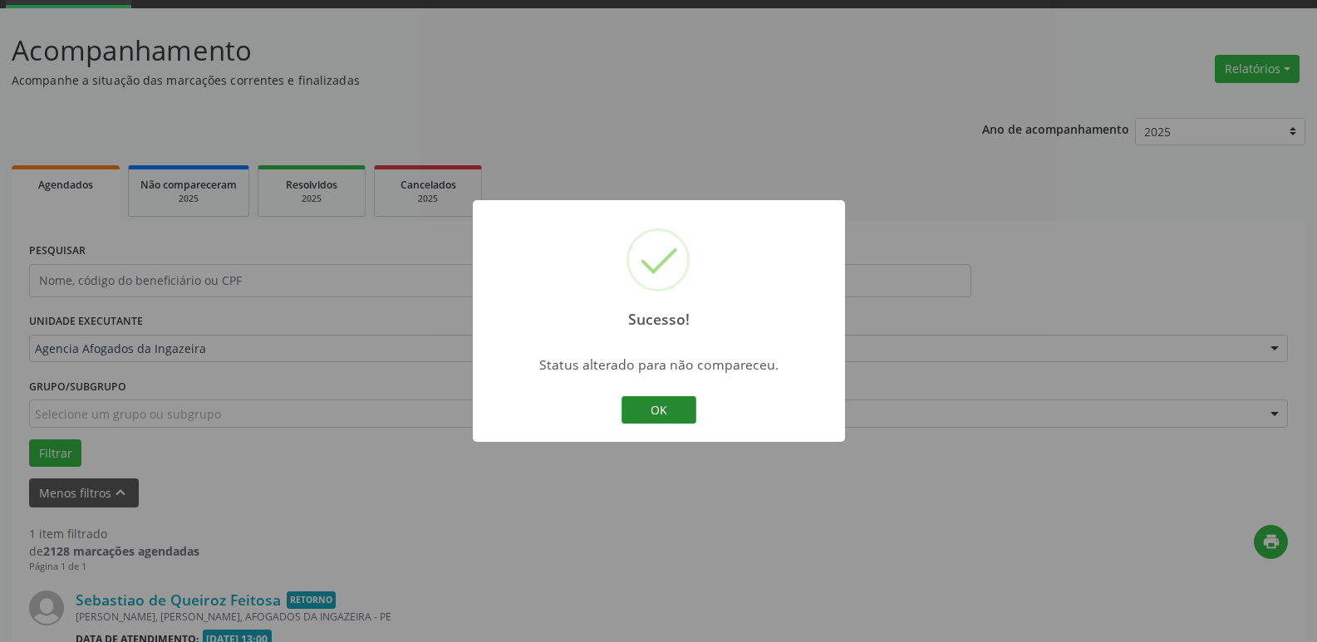
click at [653, 400] on button "OK" at bounding box center [658, 410] width 75 height 28
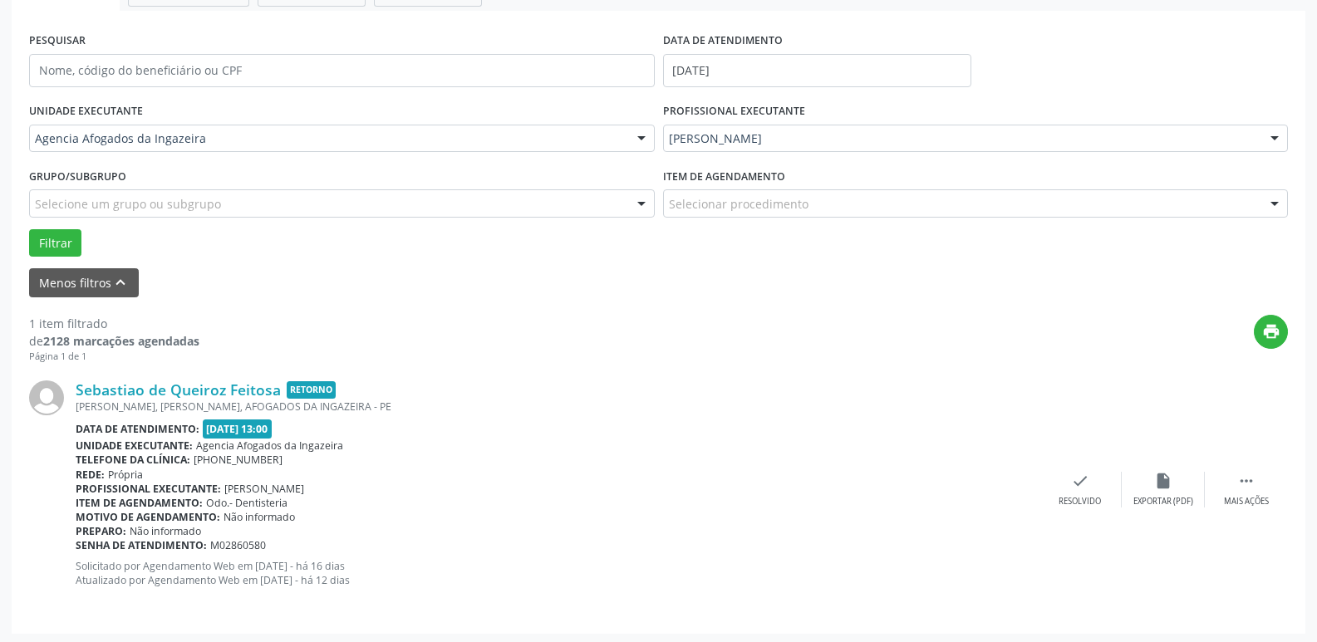
scroll to position [297, 0]
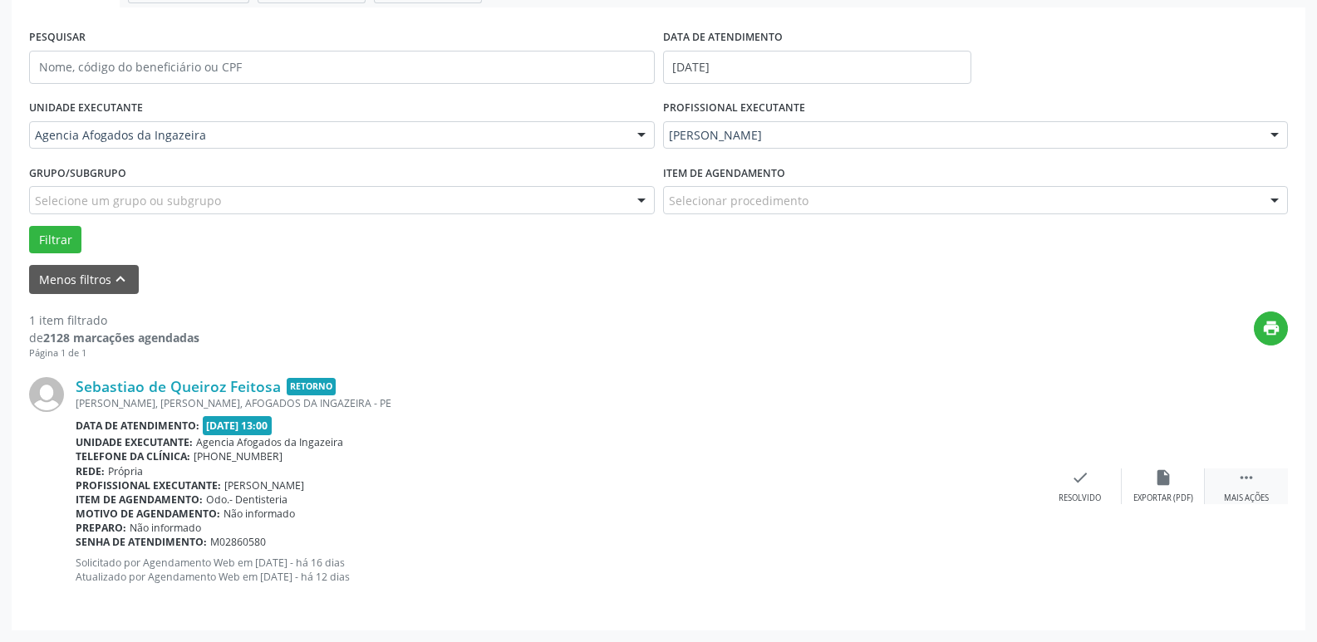
click at [1272, 480] on div " Mais ações" at bounding box center [1245, 486] width 83 height 36
click at [1189, 479] on div "alarm_off Não compareceu" at bounding box center [1162, 486] width 83 height 36
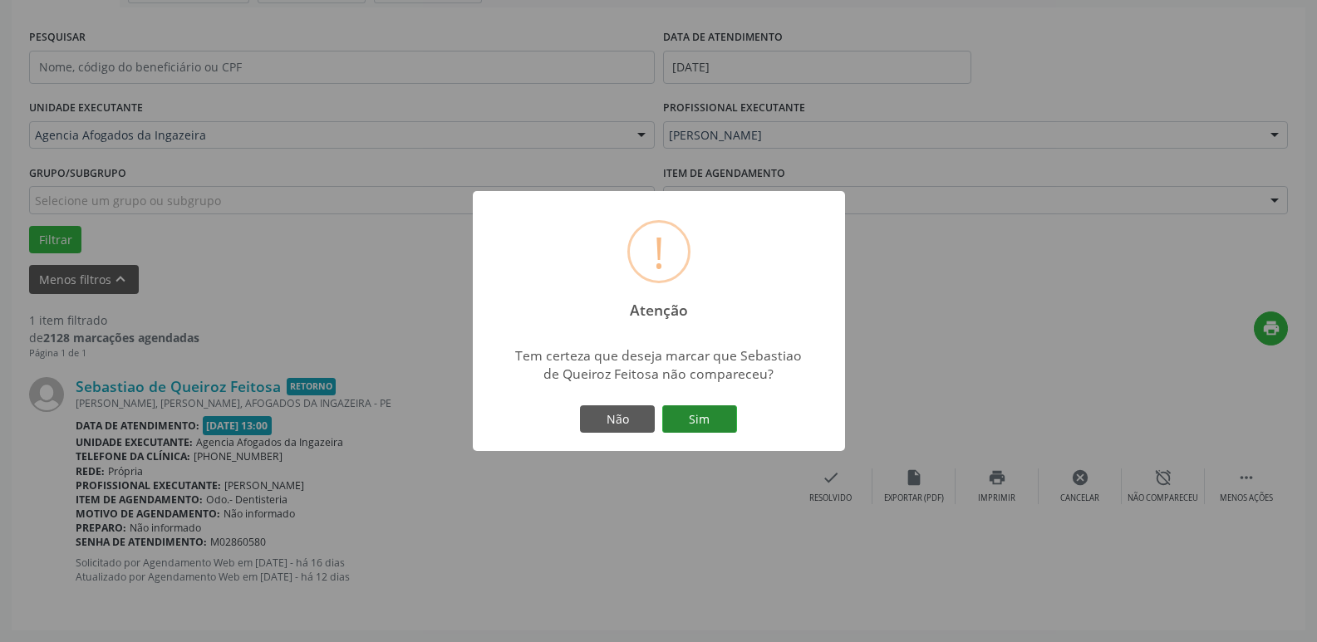
click at [709, 410] on button "Sim" at bounding box center [699, 419] width 75 height 28
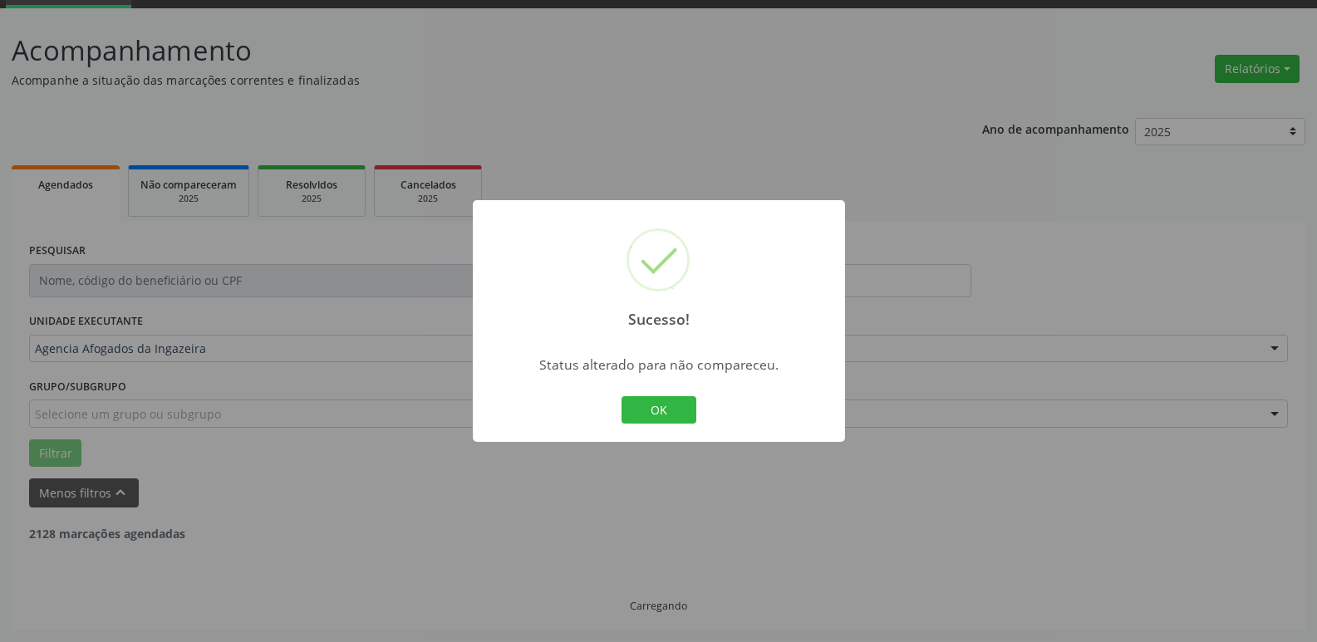
scroll to position [30, 0]
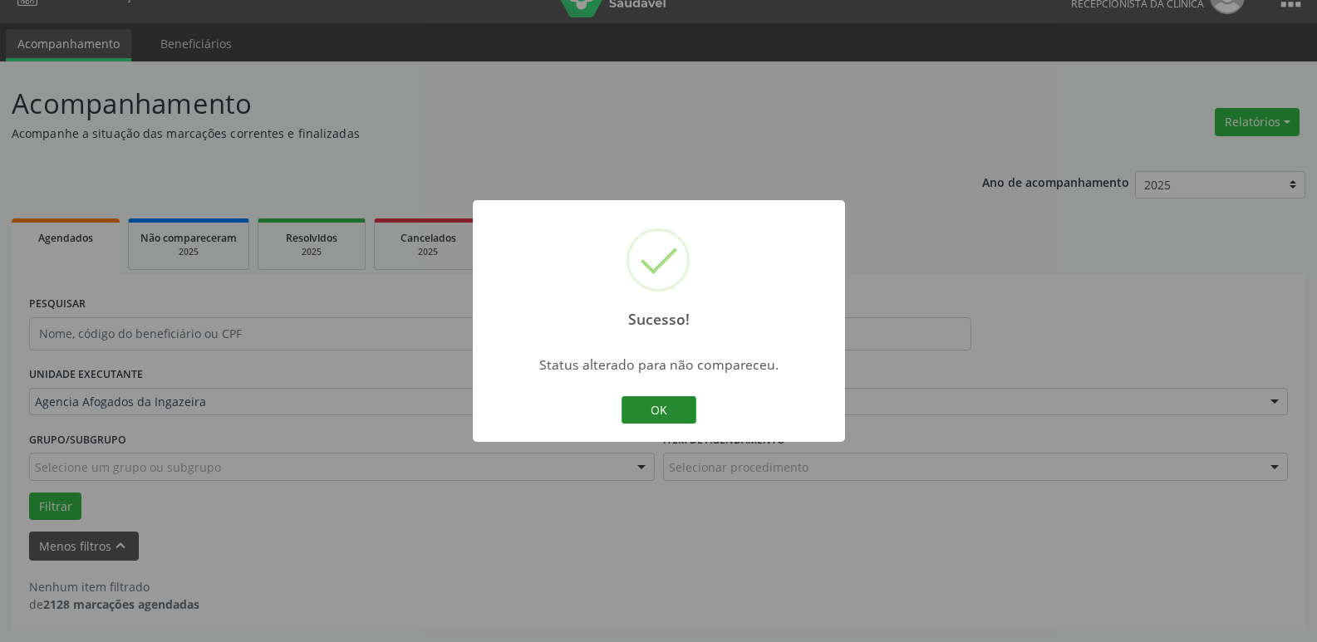
click at [684, 398] on button "OK" at bounding box center [658, 410] width 75 height 28
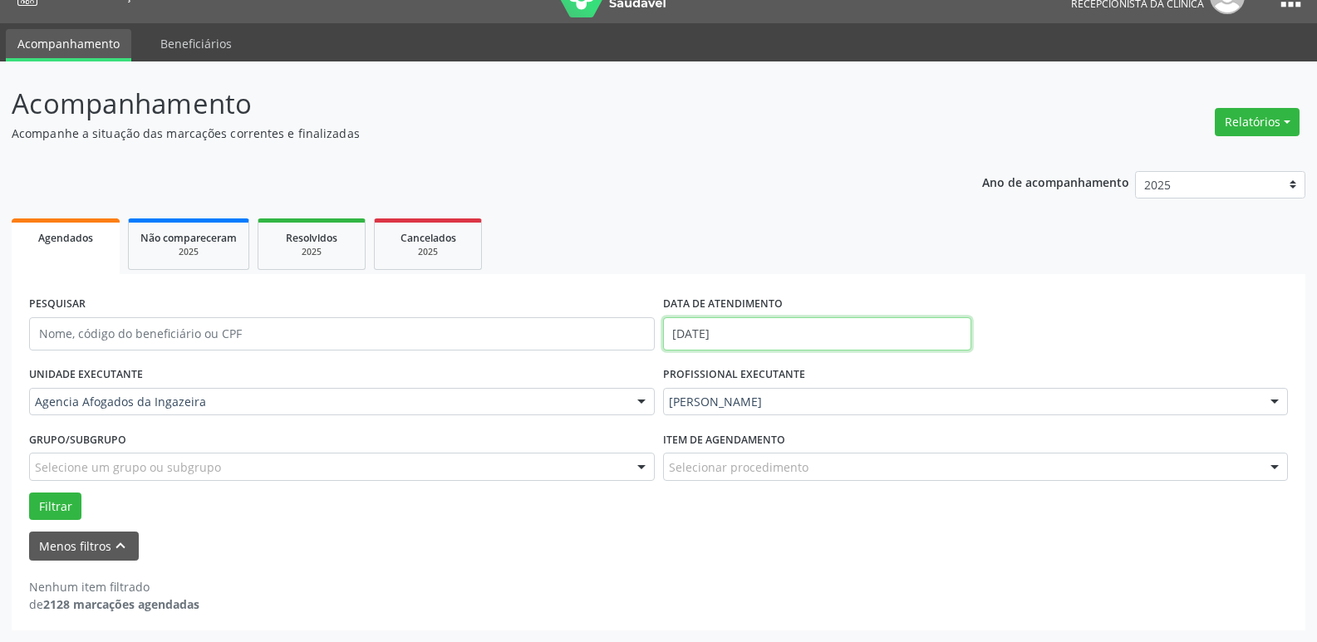
click at [863, 330] on input "[DATE]" at bounding box center [817, 333] width 308 height 33
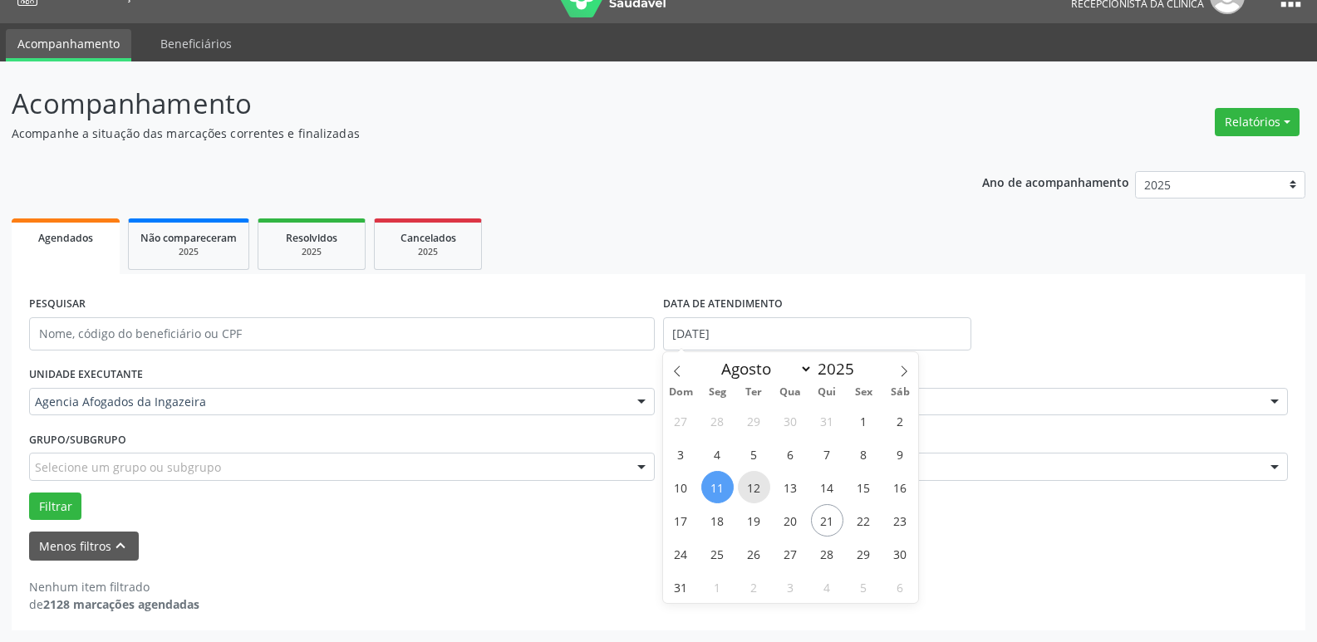
click at [758, 493] on span "12" at bounding box center [754, 487] width 32 height 32
type input "[DATE]"
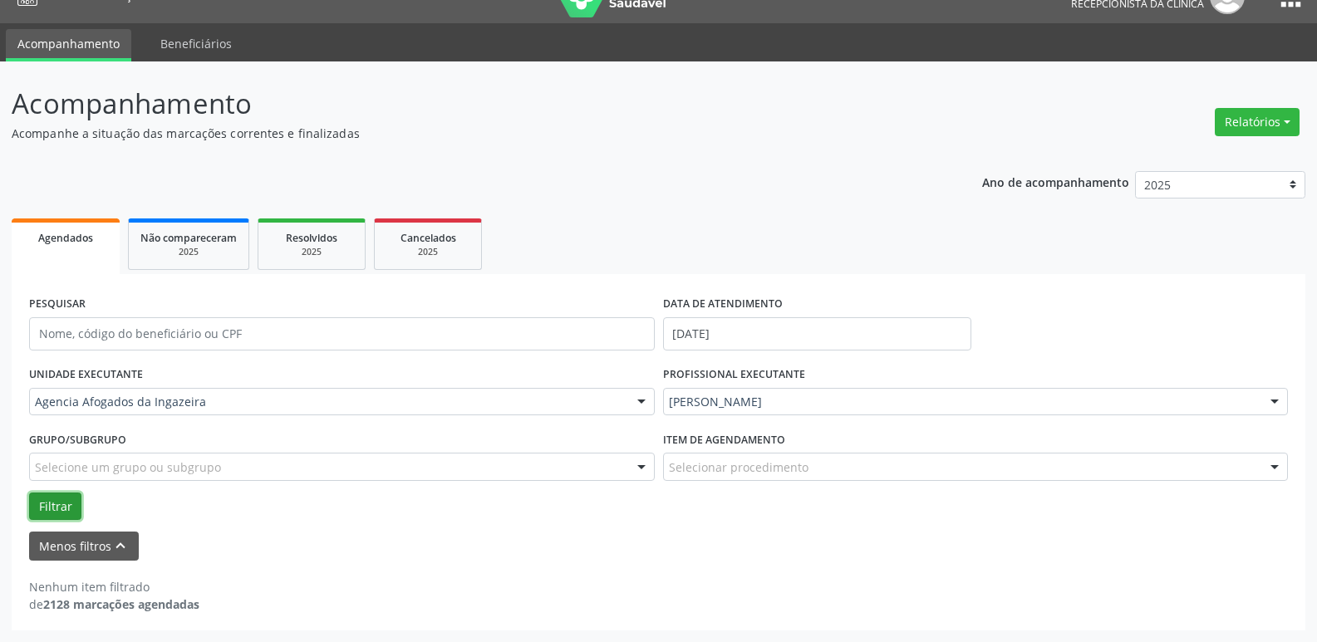
click at [42, 512] on button "Filtrar" at bounding box center [55, 507] width 52 height 28
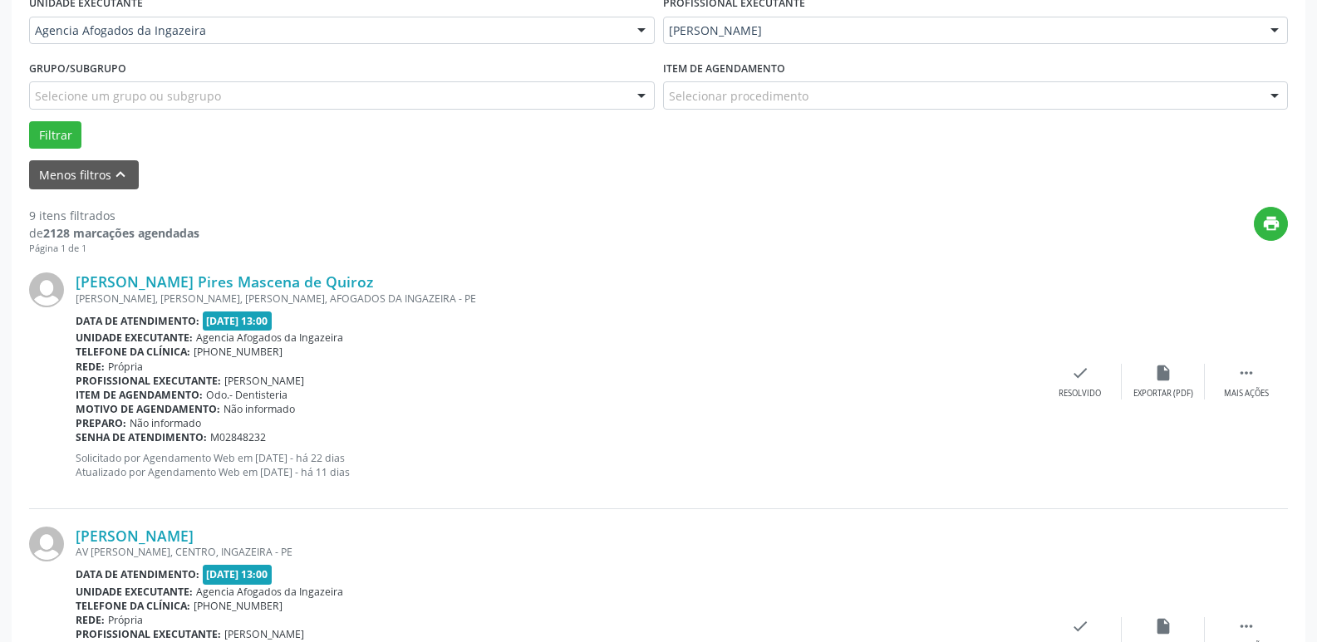
scroll to position [445, 0]
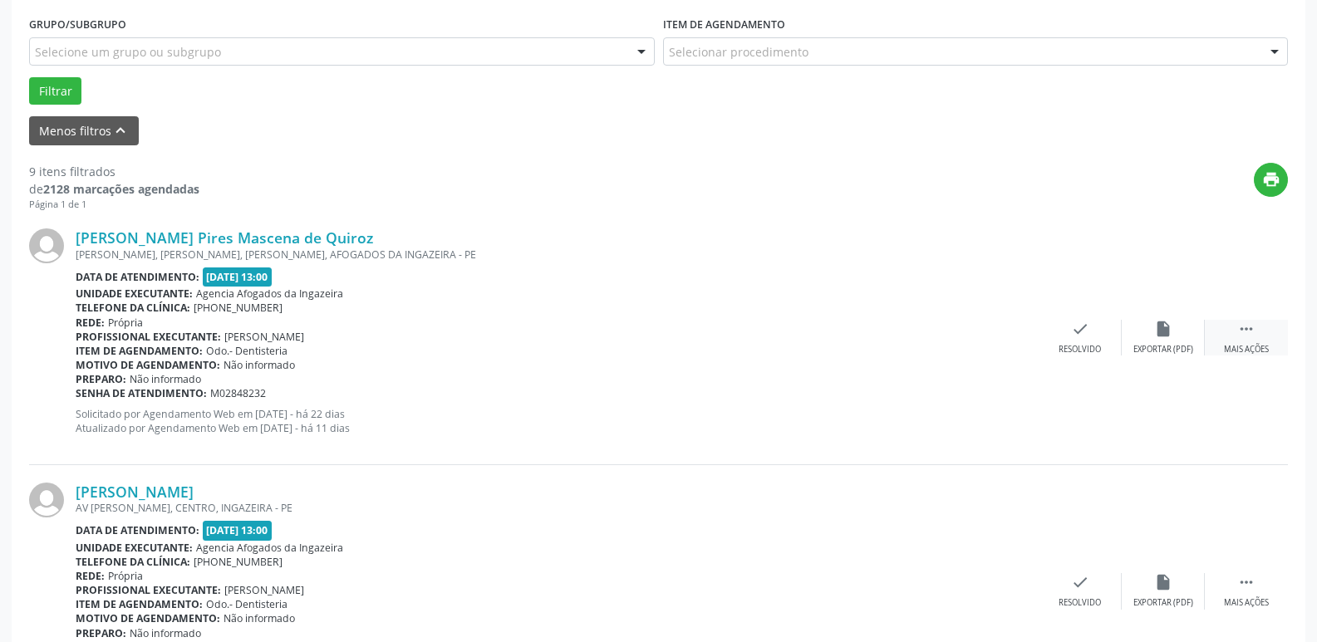
click at [1257, 337] on div " Mais ações" at bounding box center [1245, 338] width 83 height 36
click at [1196, 336] on div "alarm_off Não compareceu" at bounding box center [1162, 338] width 83 height 36
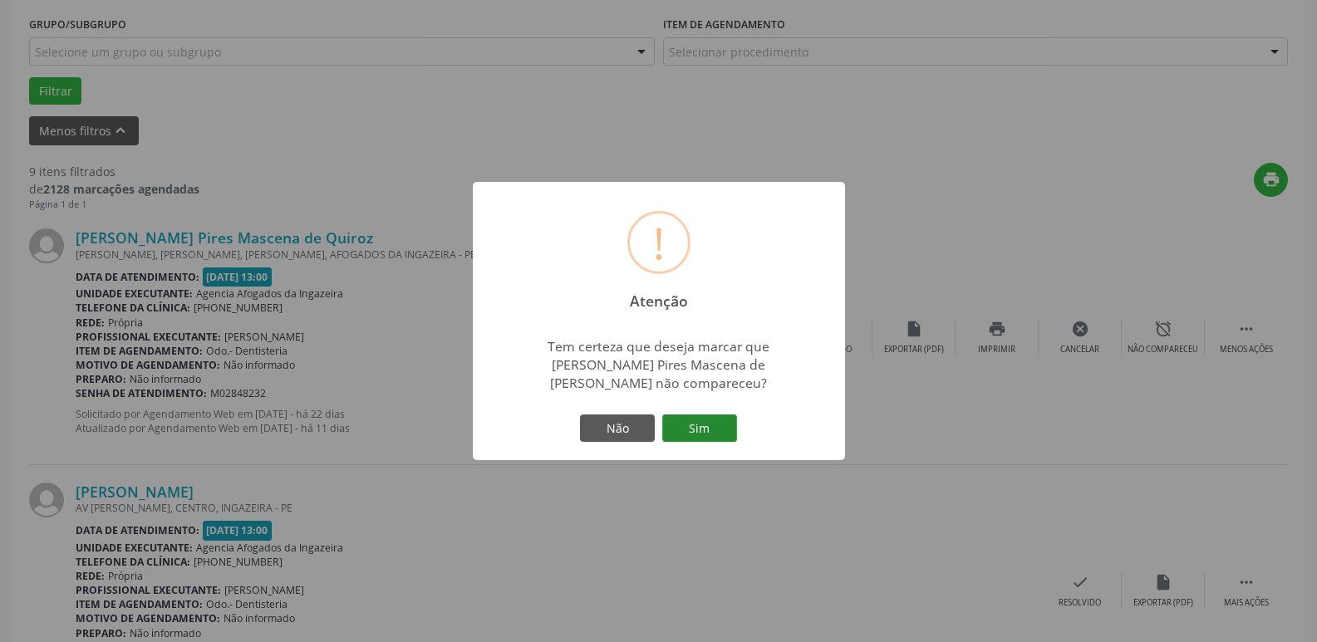
click at [723, 424] on button "Sim" at bounding box center [699, 428] width 75 height 28
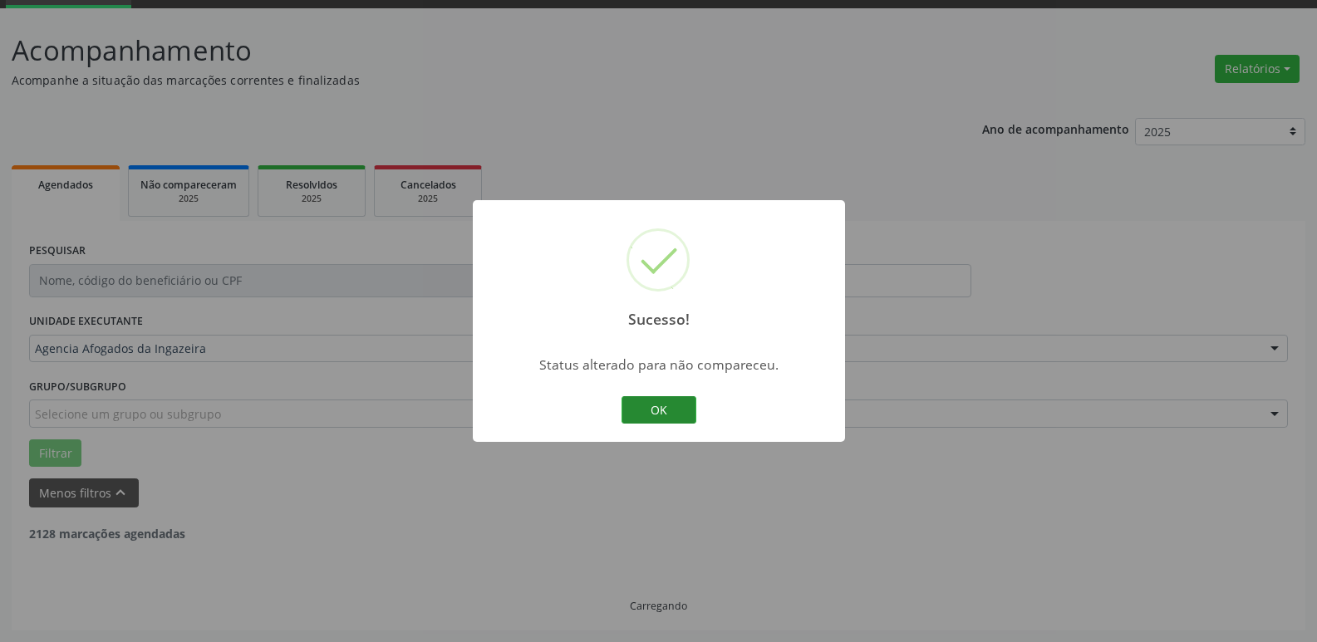
click at [654, 409] on button "OK" at bounding box center [658, 410] width 75 height 28
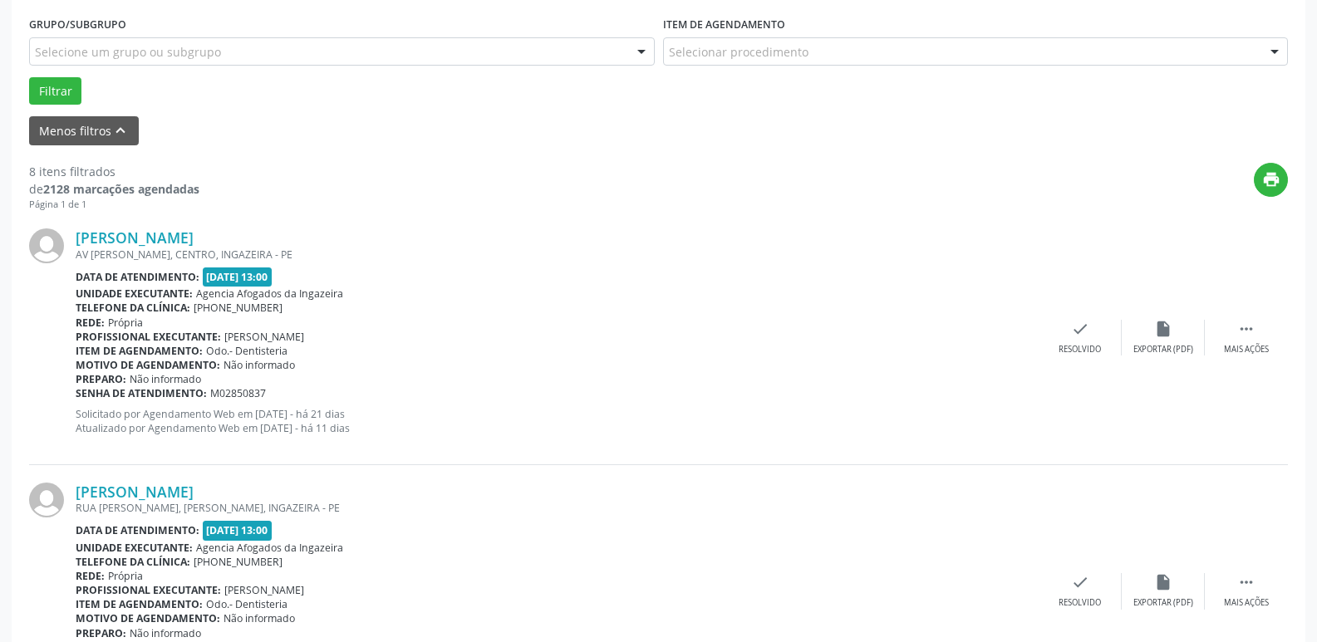
scroll to position [528, 0]
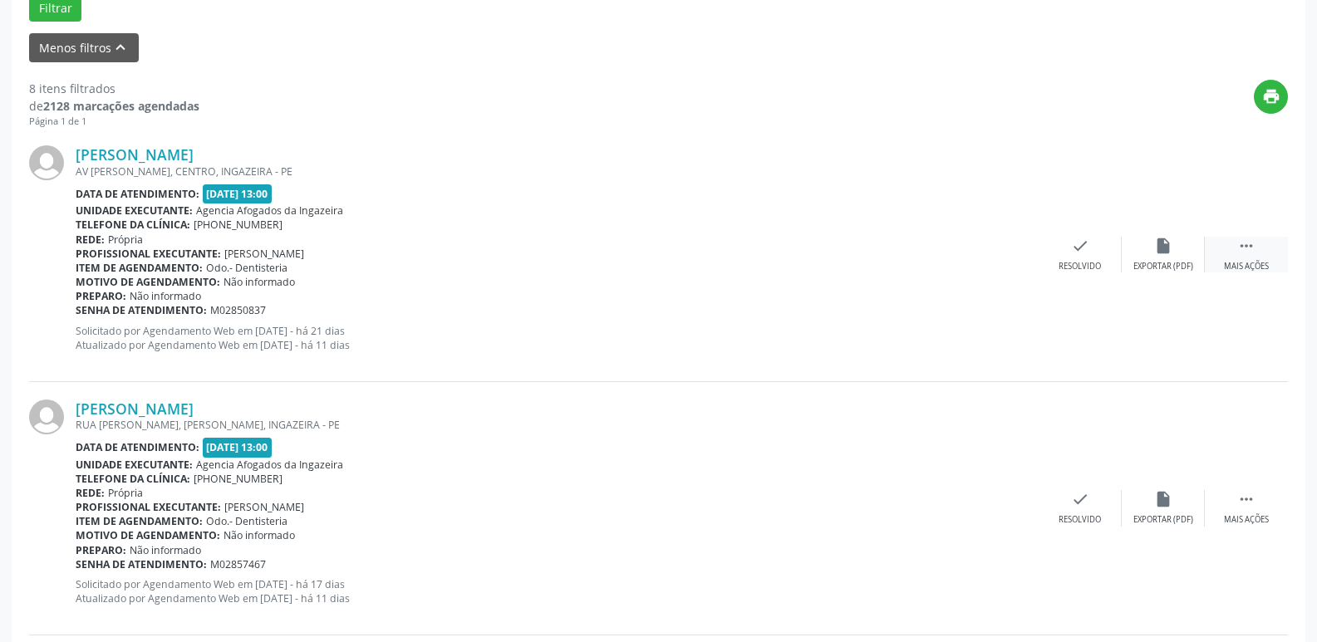
click at [1248, 246] on icon "" at bounding box center [1246, 246] width 18 height 18
click at [1170, 261] on div "Não compareceu" at bounding box center [1162, 267] width 71 height 12
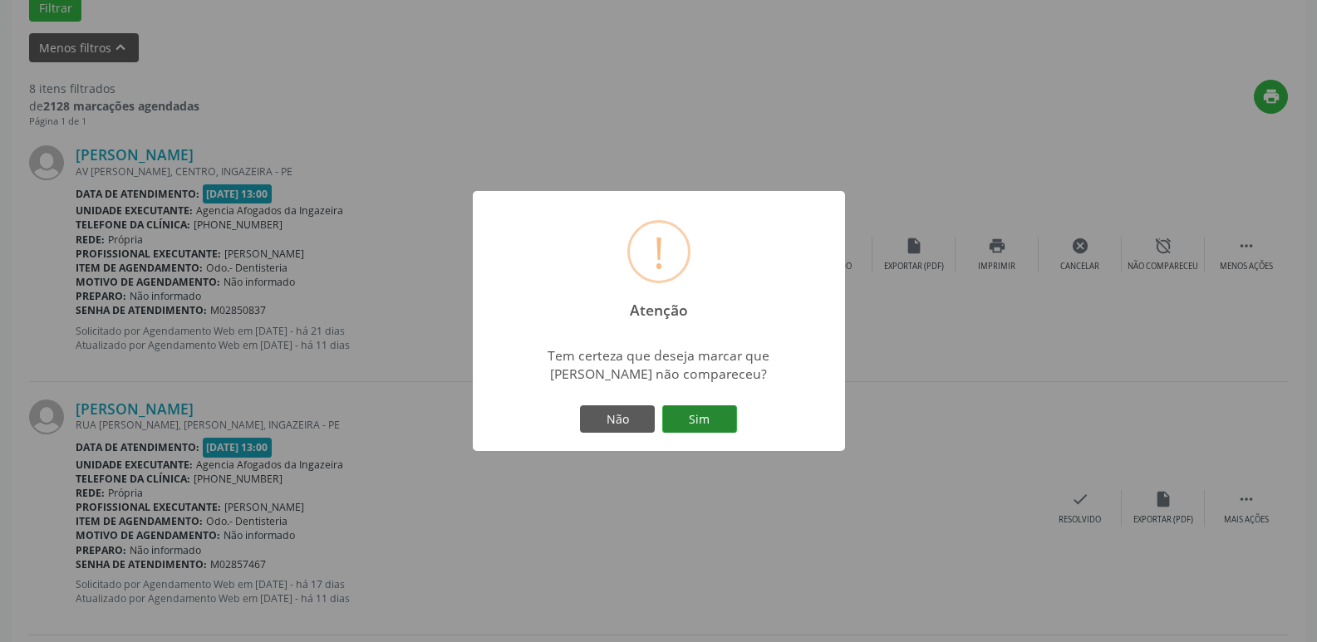
click at [695, 424] on button "Sim" at bounding box center [699, 419] width 75 height 28
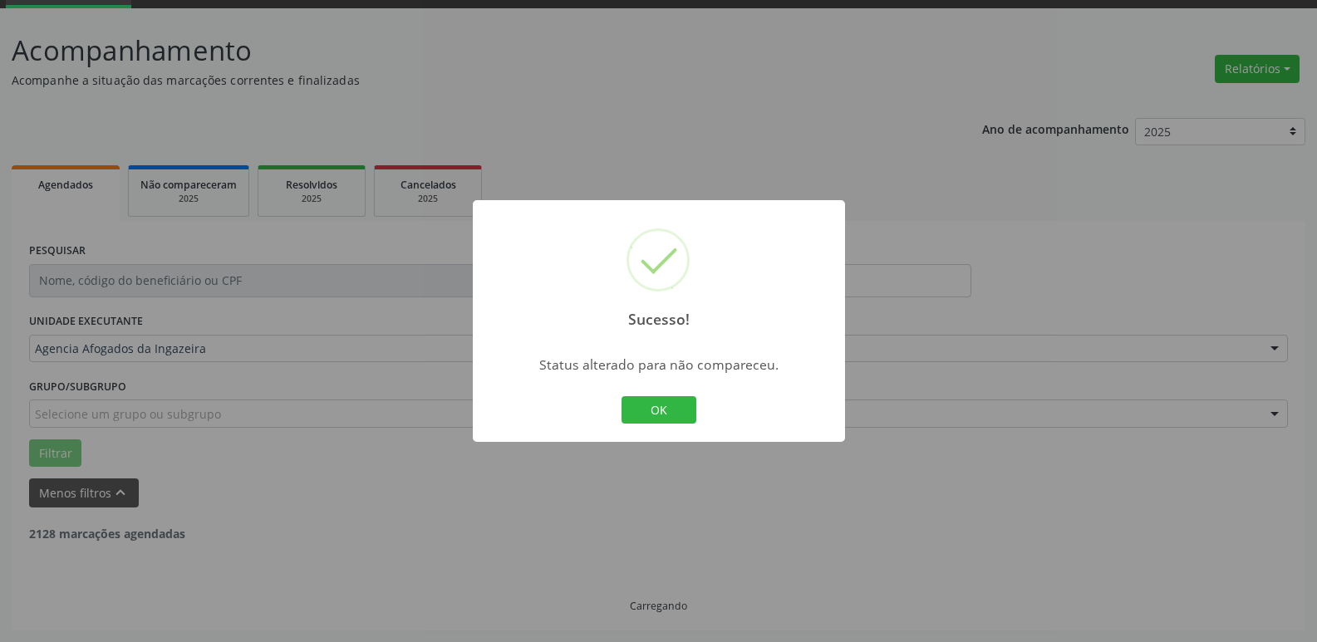
scroll to position [83, 0]
click at [637, 417] on button "OK" at bounding box center [658, 410] width 75 height 28
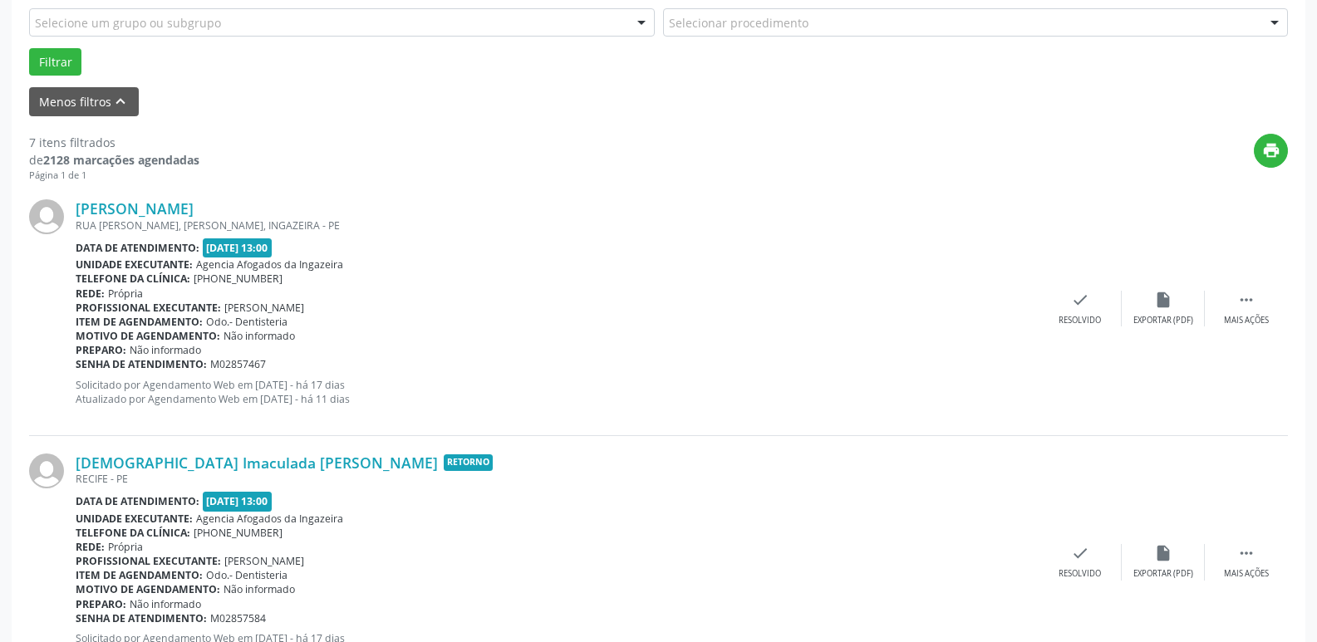
scroll to position [498, 0]
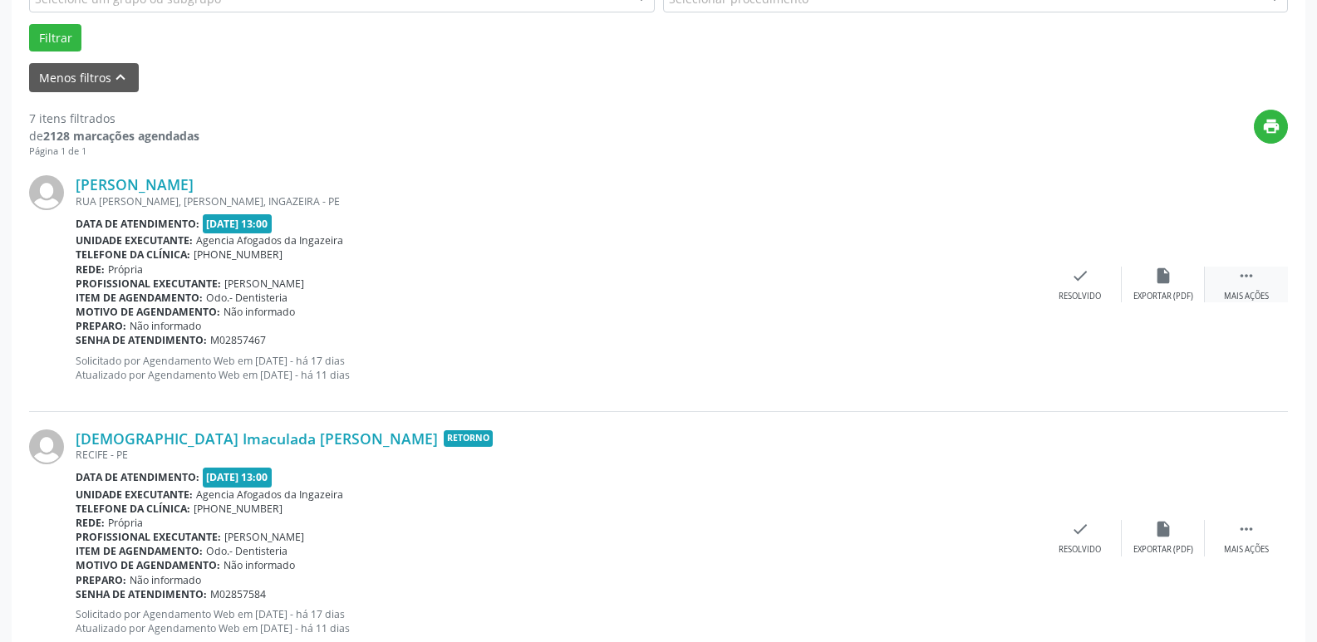
click at [1253, 282] on icon "" at bounding box center [1246, 276] width 18 height 18
click at [1157, 276] on icon "alarm_off" at bounding box center [1163, 276] width 18 height 18
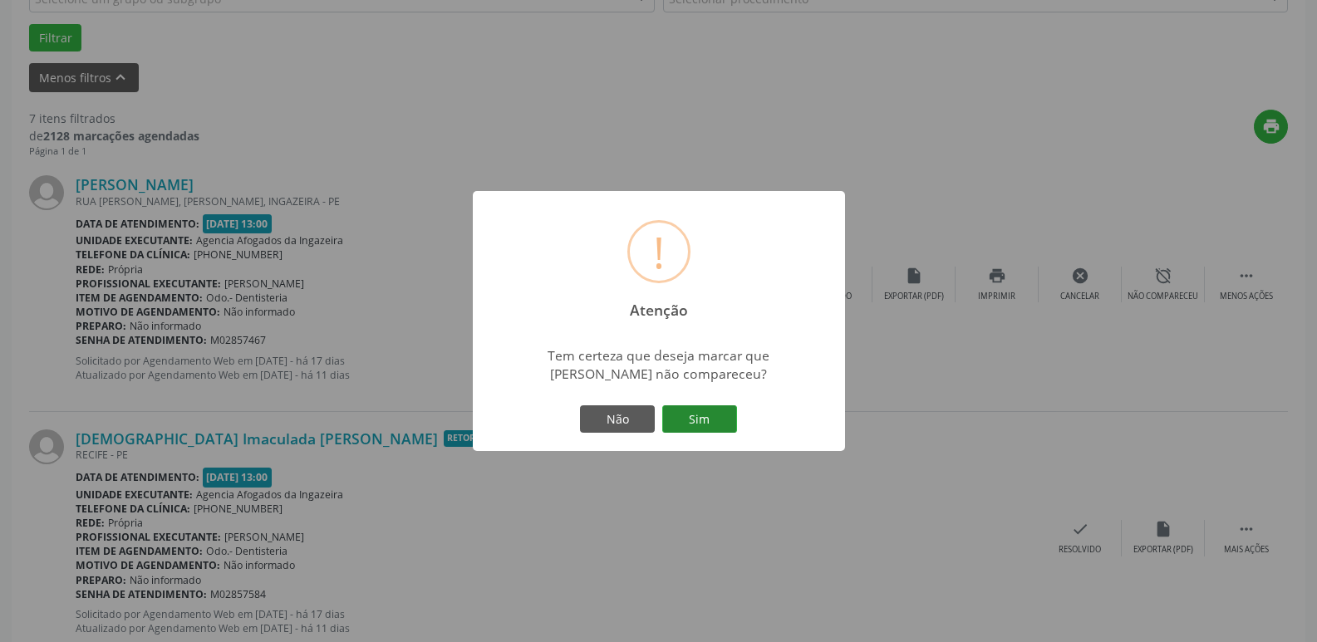
click at [690, 419] on button "Sim" at bounding box center [699, 419] width 75 height 28
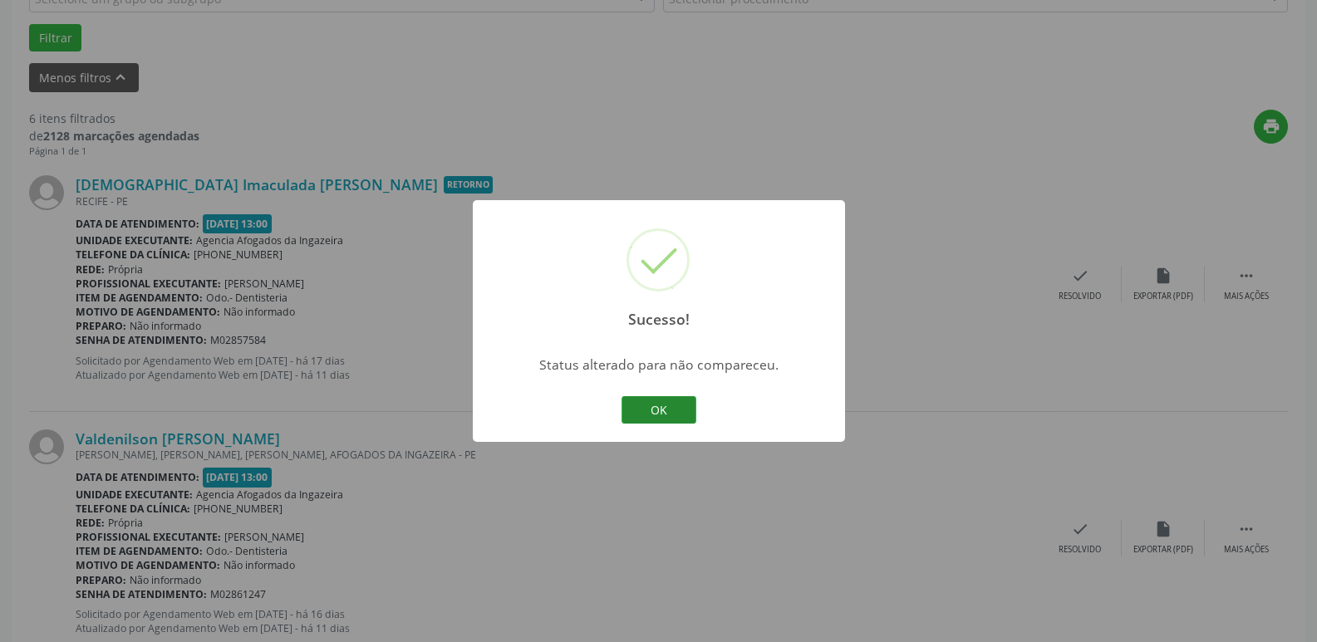
click at [669, 406] on button "OK" at bounding box center [658, 410] width 75 height 28
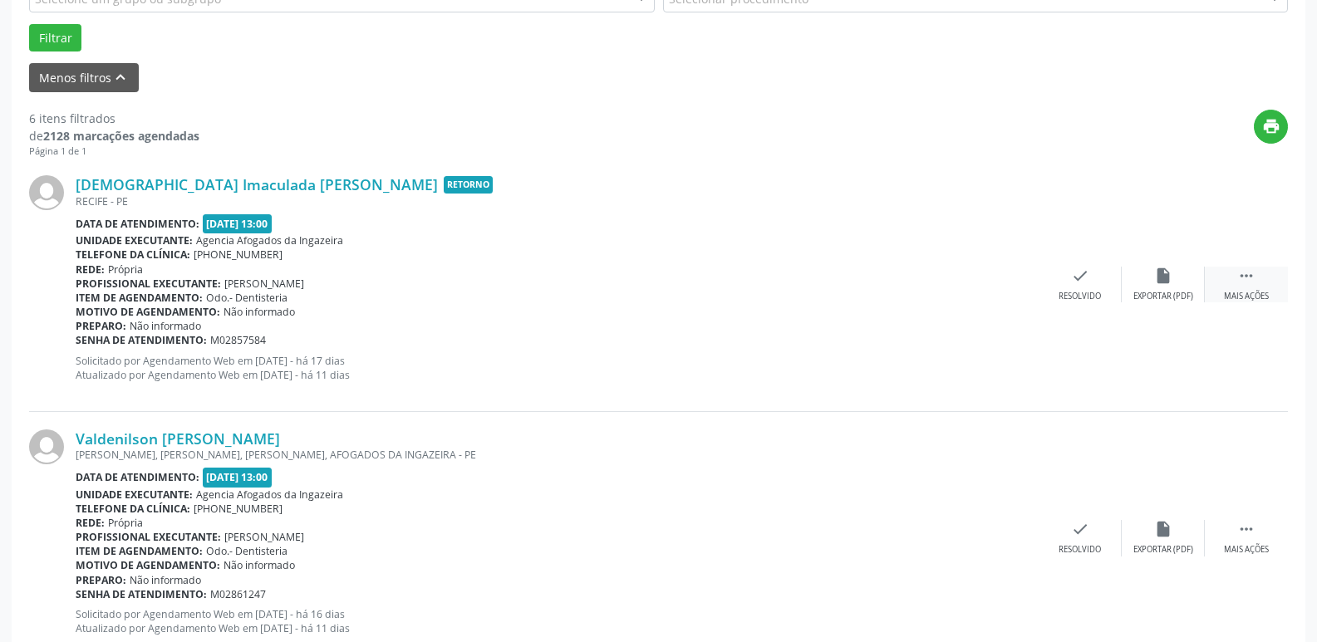
click at [1242, 278] on icon "" at bounding box center [1246, 276] width 18 height 18
click at [1204, 281] on div " Menos ações" at bounding box center [1245, 285] width 83 height 36
click at [1233, 287] on div " Mais ações" at bounding box center [1245, 285] width 83 height 36
click at [1174, 287] on div "alarm_off Não compareceu" at bounding box center [1162, 285] width 83 height 36
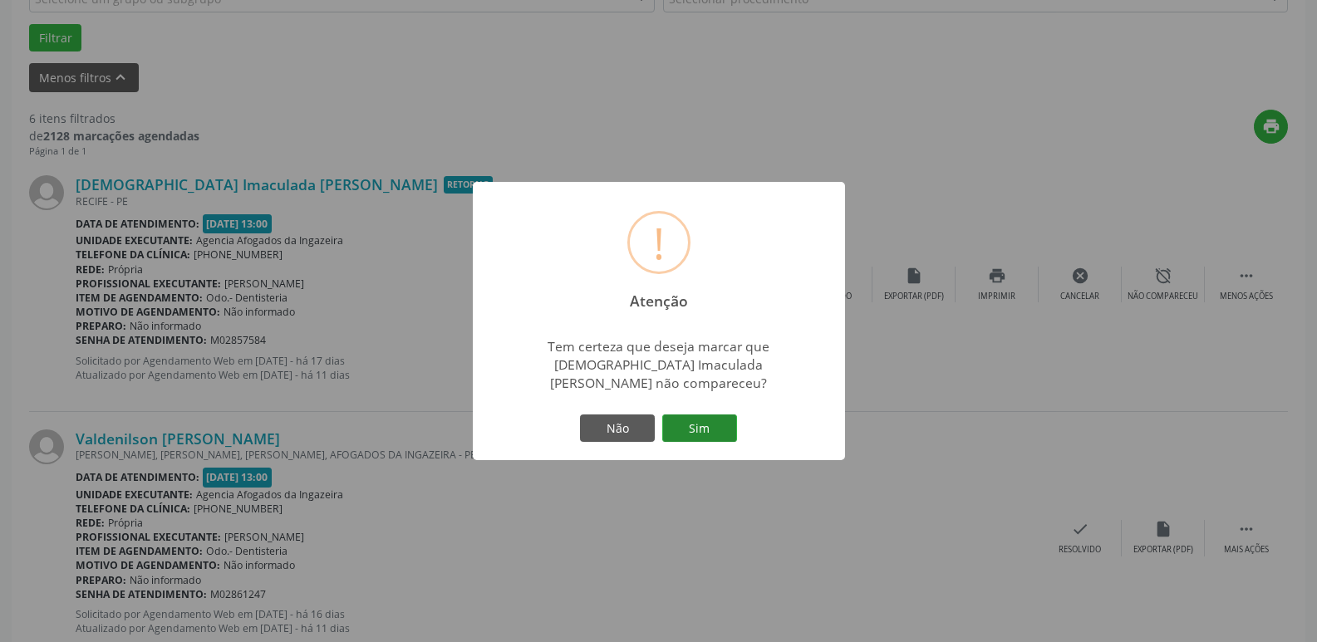
click at [718, 414] on button "Sim" at bounding box center [699, 428] width 75 height 28
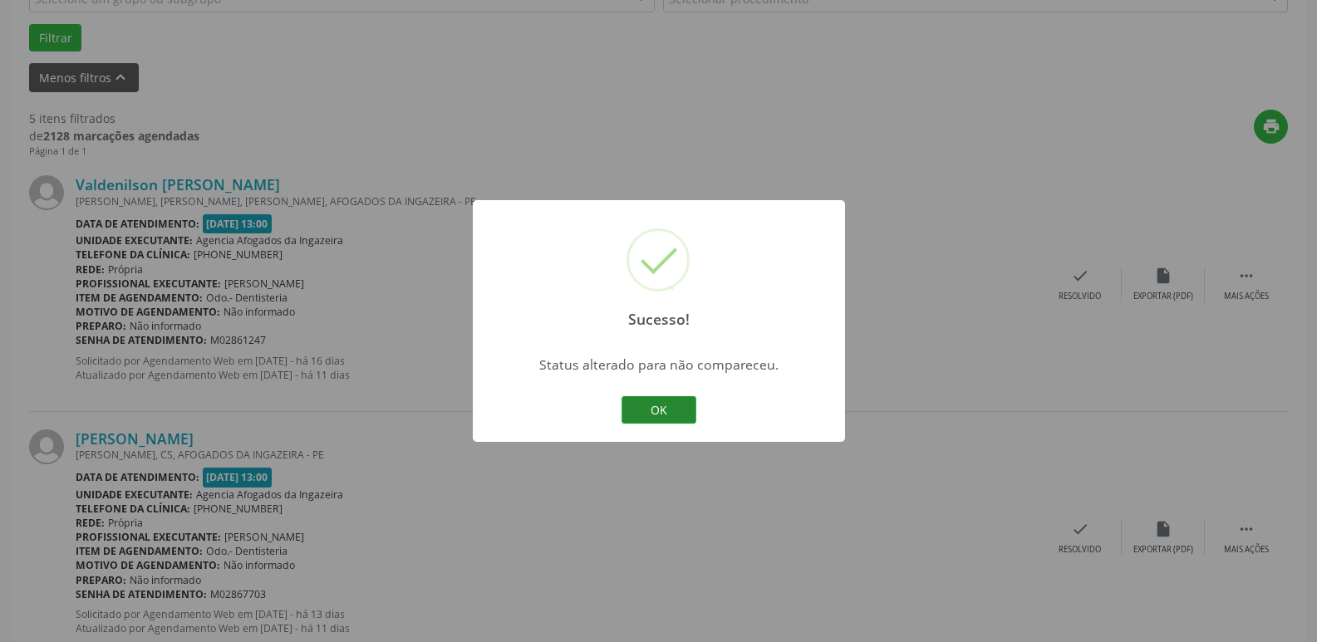
click at [681, 403] on button "OK" at bounding box center [658, 410] width 75 height 28
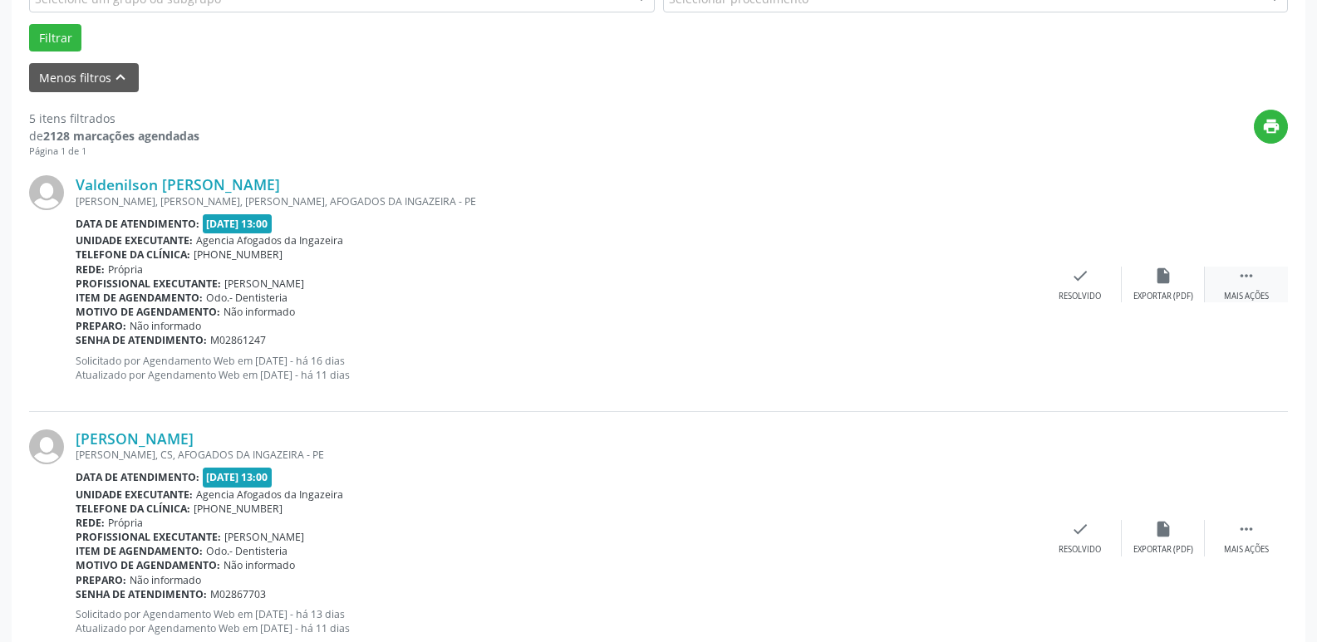
click at [1261, 282] on div " Mais ações" at bounding box center [1245, 285] width 83 height 36
click at [1189, 276] on div "alarm_off Não compareceu" at bounding box center [1162, 285] width 83 height 36
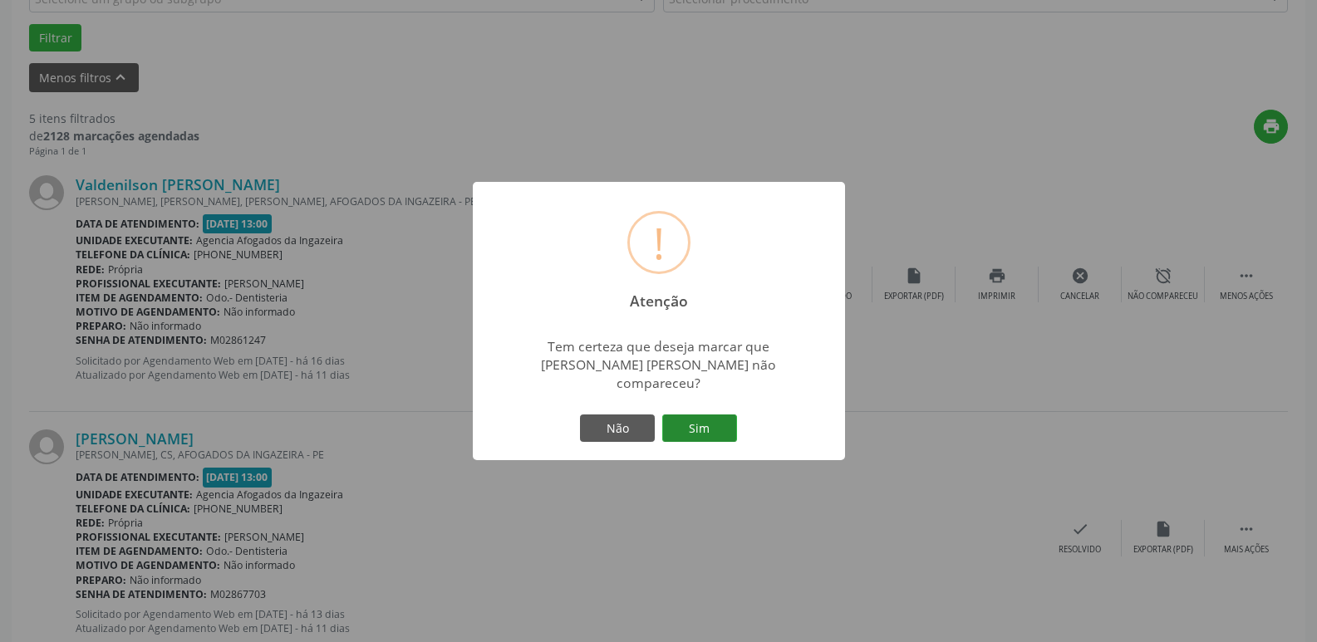
click at [712, 418] on button "Sim" at bounding box center [699, 428] width 75 height 28
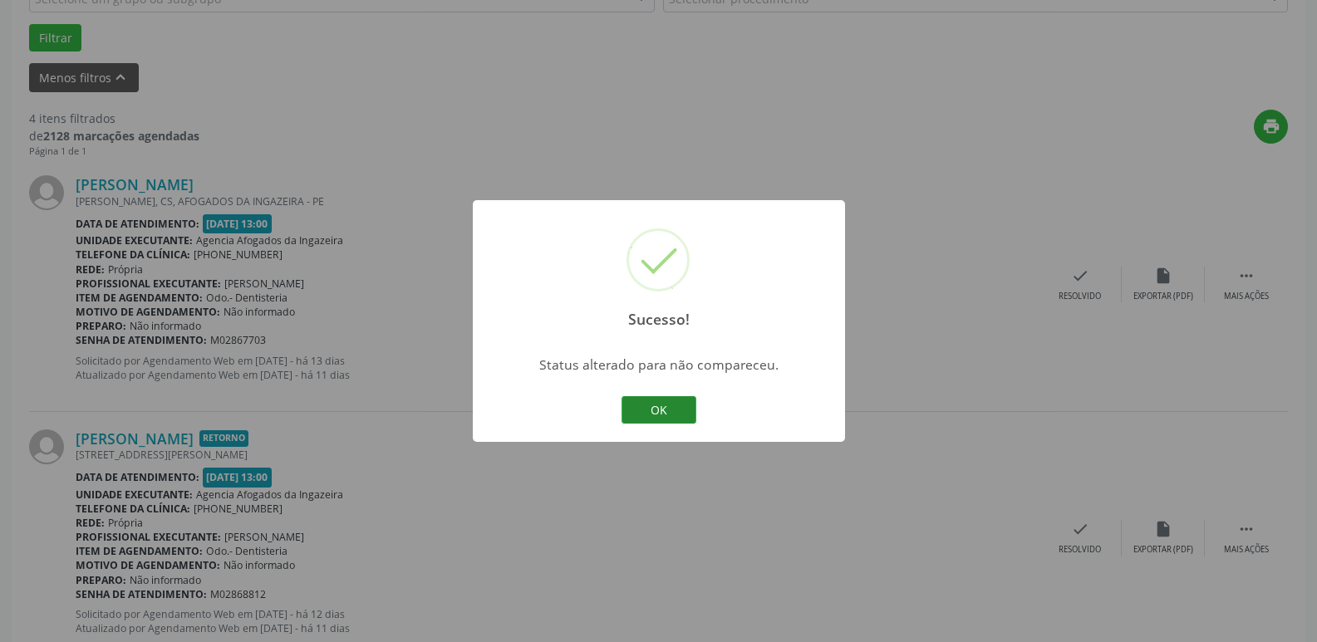
click at [679, 414] on button "OK" at bounding box center [658, 410] width 75 height 28
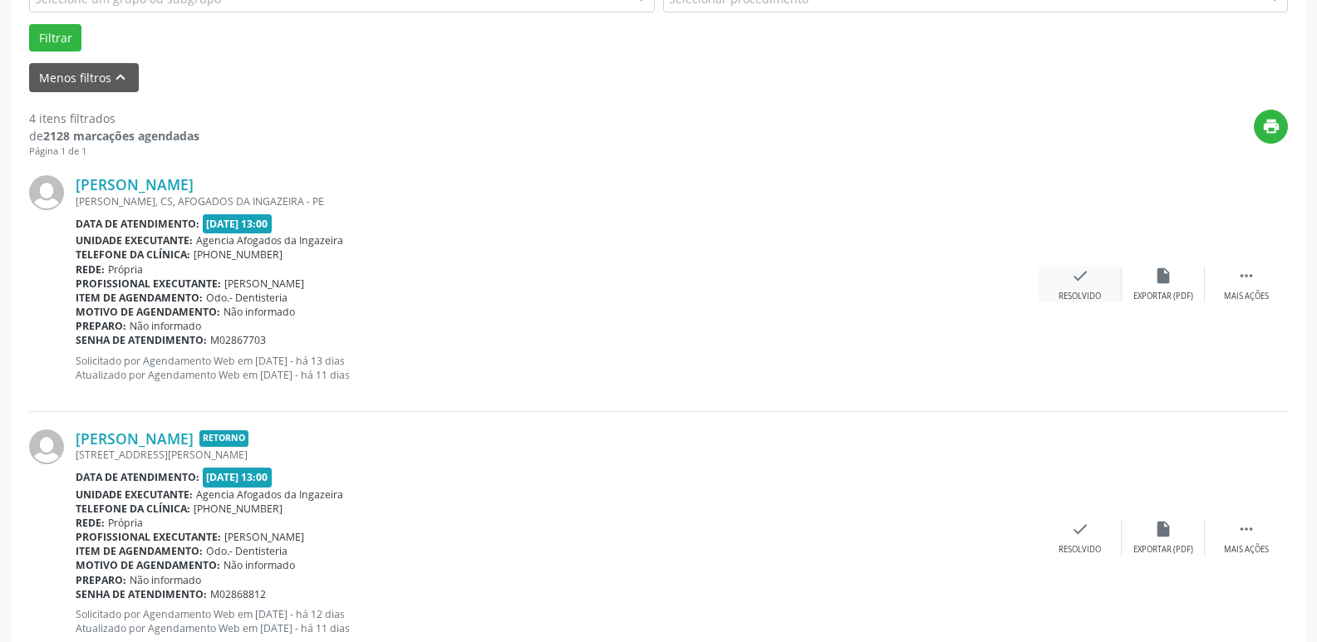
click at [1099, 287] on div "check Resolvido" at bounding box center [1079, 285] width 83 height 36
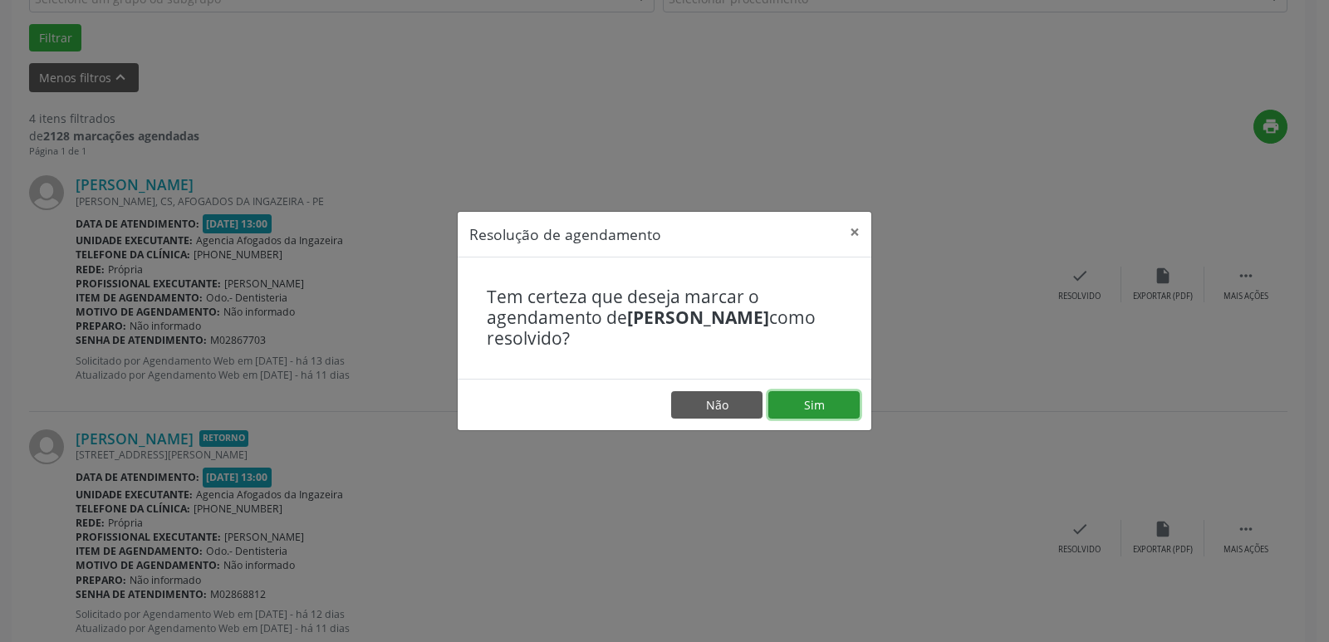
click at [802, 396] on button "Sim" at bounding box center [813, 405] width 91 height 28
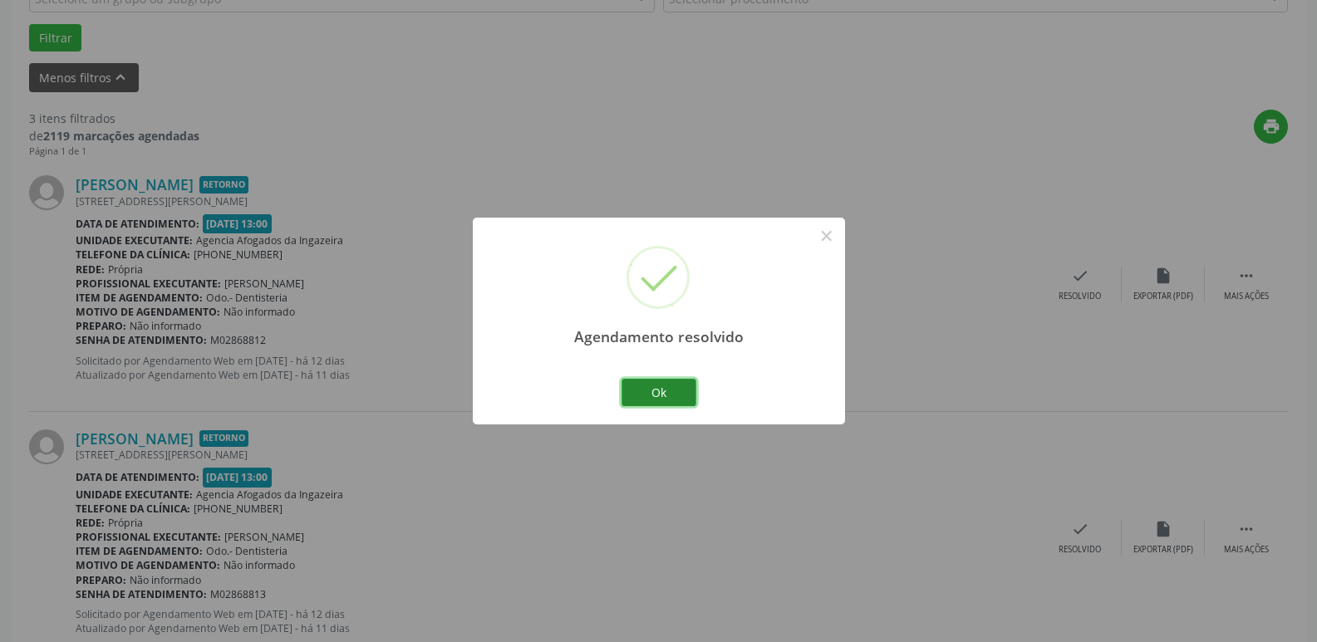
click at [667, 393] on button "Ok" at bounding box center [658, 393] width 75 height 28
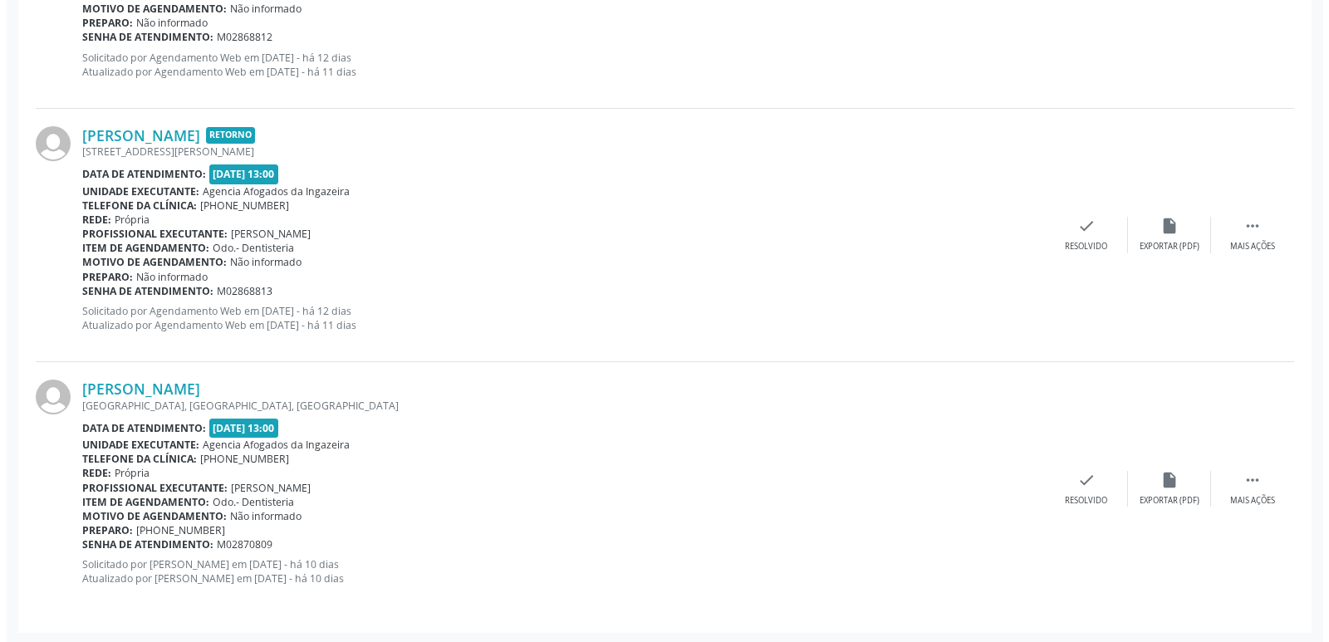
scroll to position [804, 0]
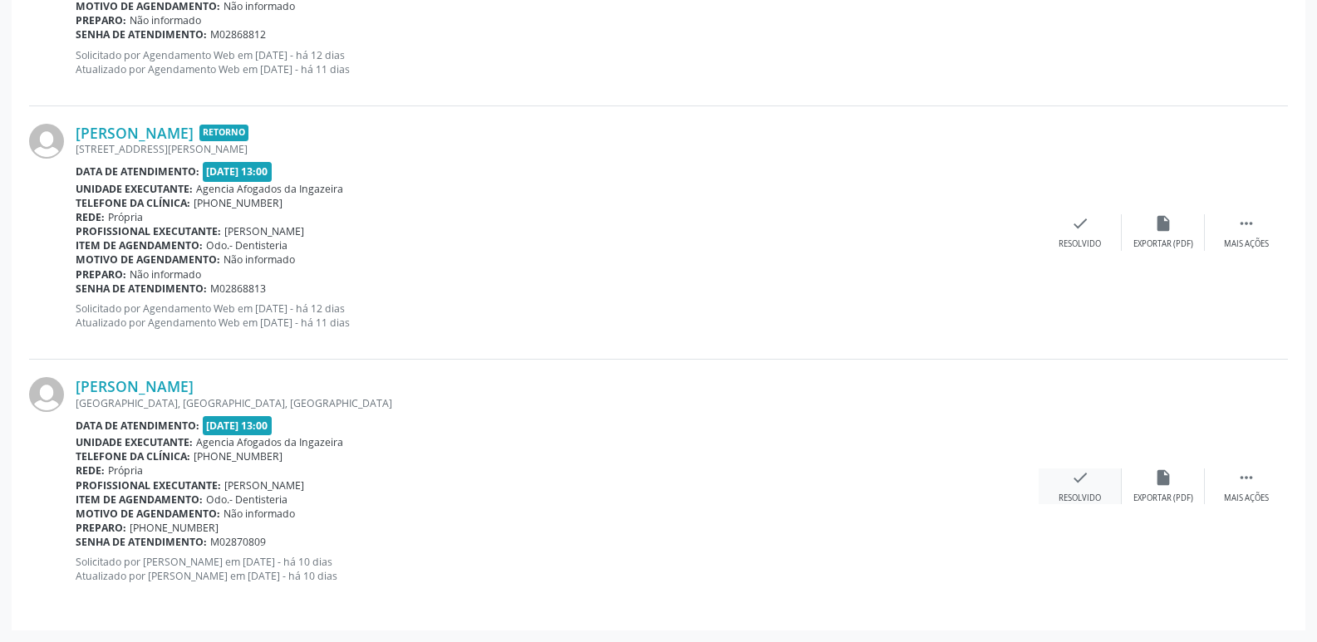
click at [1076, 479] on icon "check" at bounding box center [1080, 477] width 18 height 18
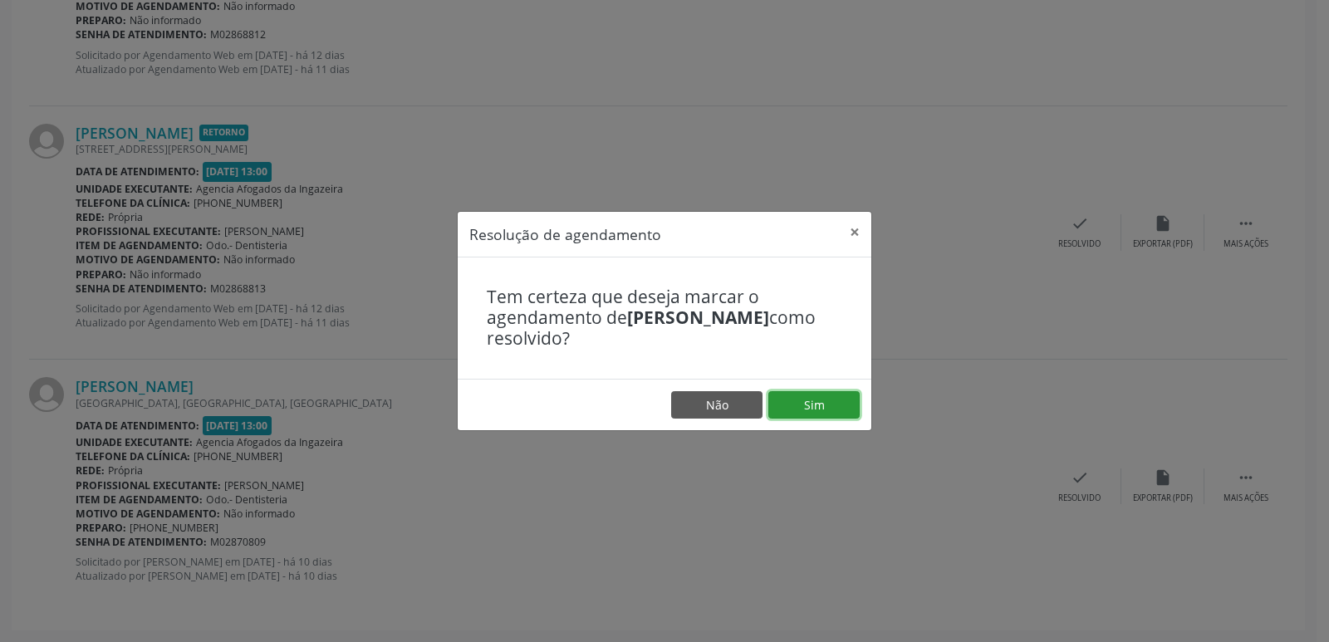
click at [846, 418] on button "Sim" at bounding box center [813, 405] width 91 height 28
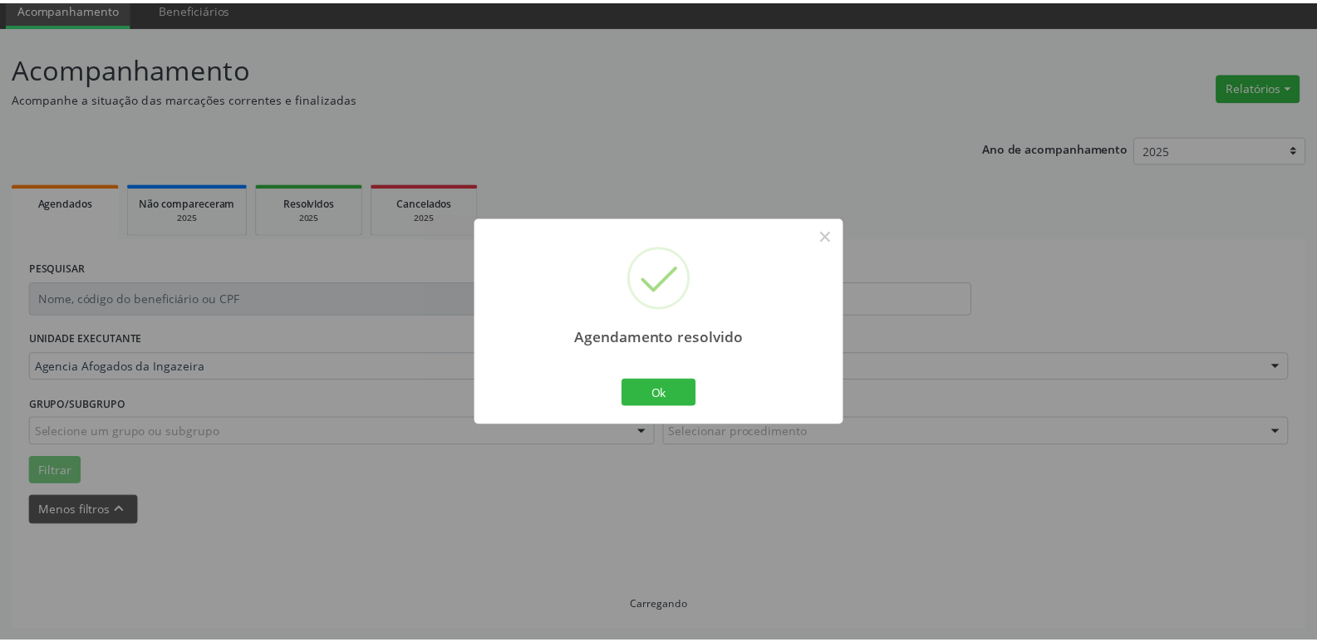
scroll to position [66, 0]
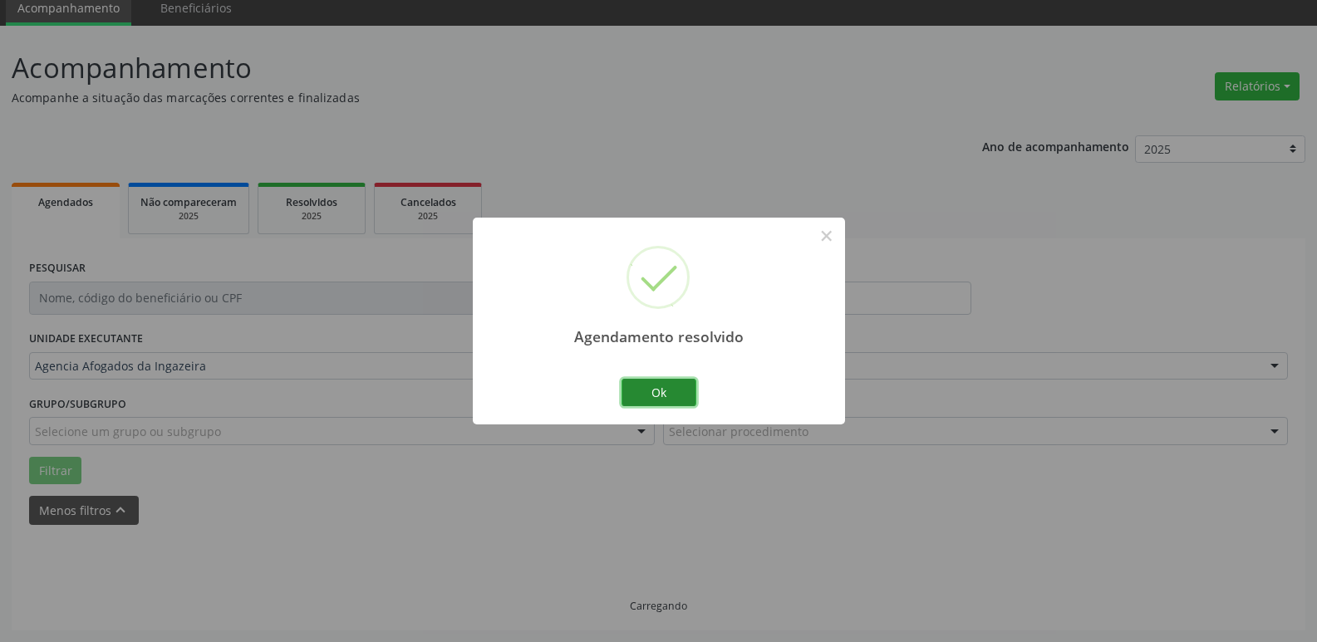
click at [657, 397] on button "Ok" at bounding box center [658, 393] width 75 height 28
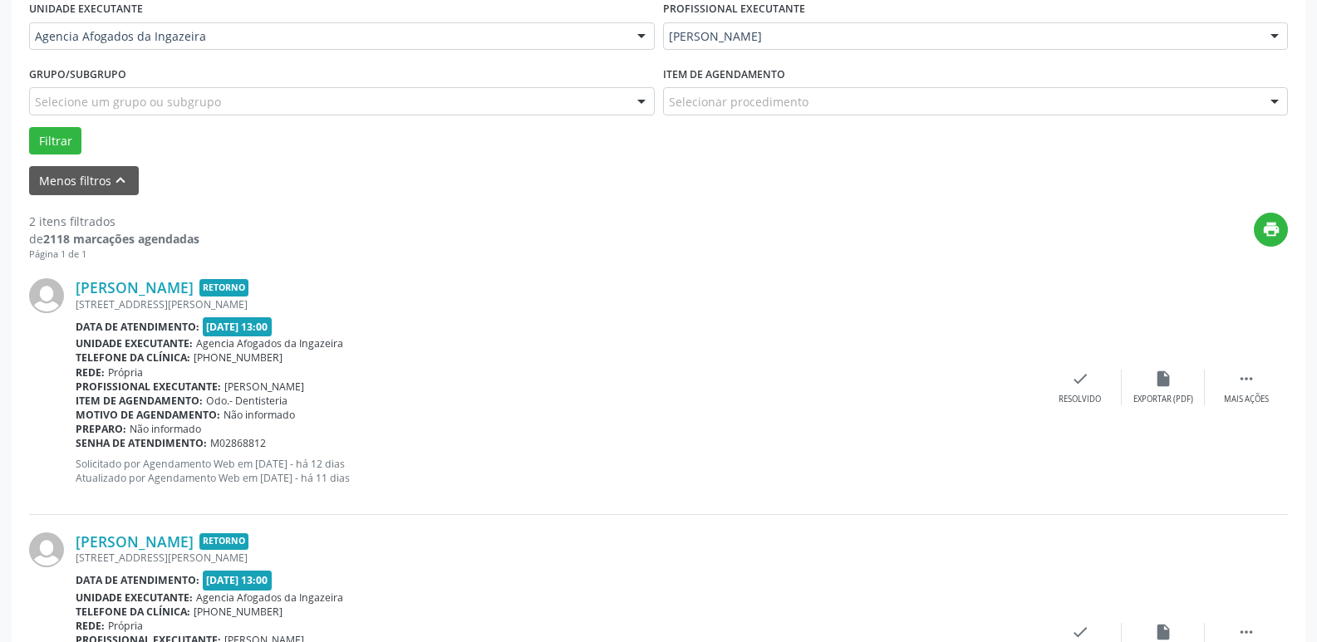
scroll to position [481, 0]
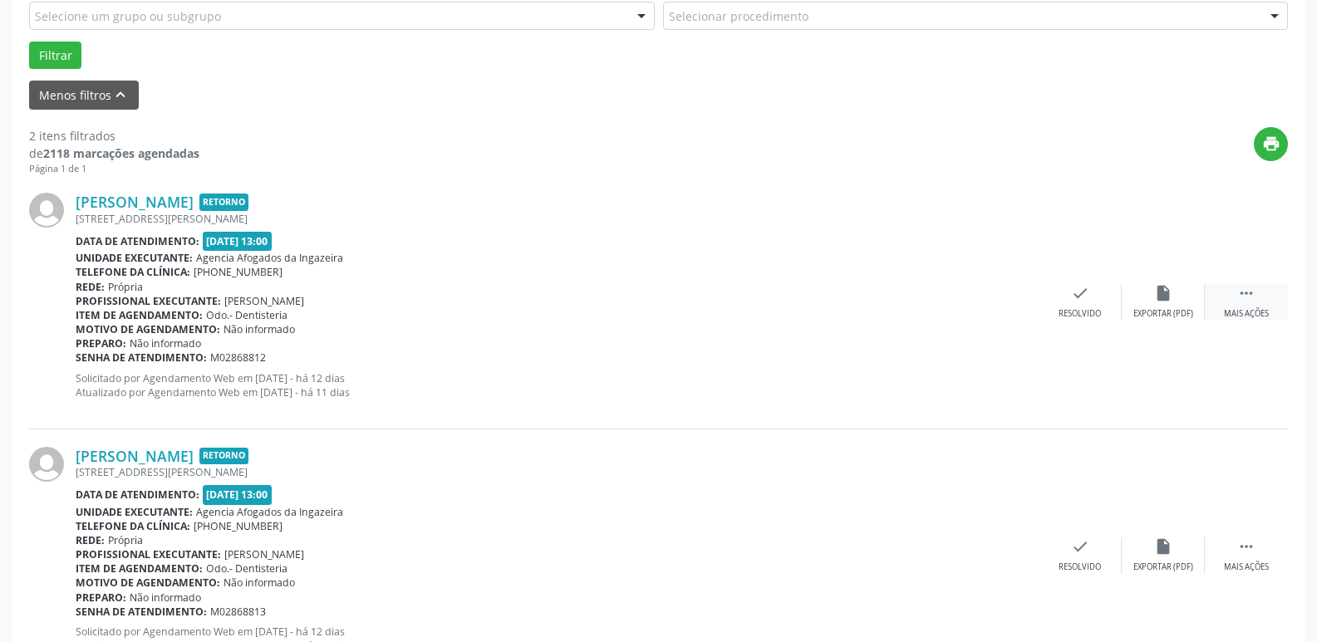
click at [1263, 288] on div " Mais ações" at bounding box center [1245, 302] width 83 height 36
click at [1168, 302] on icon "alarm_off" at bounding box center [1163, 293] width 18 height 18
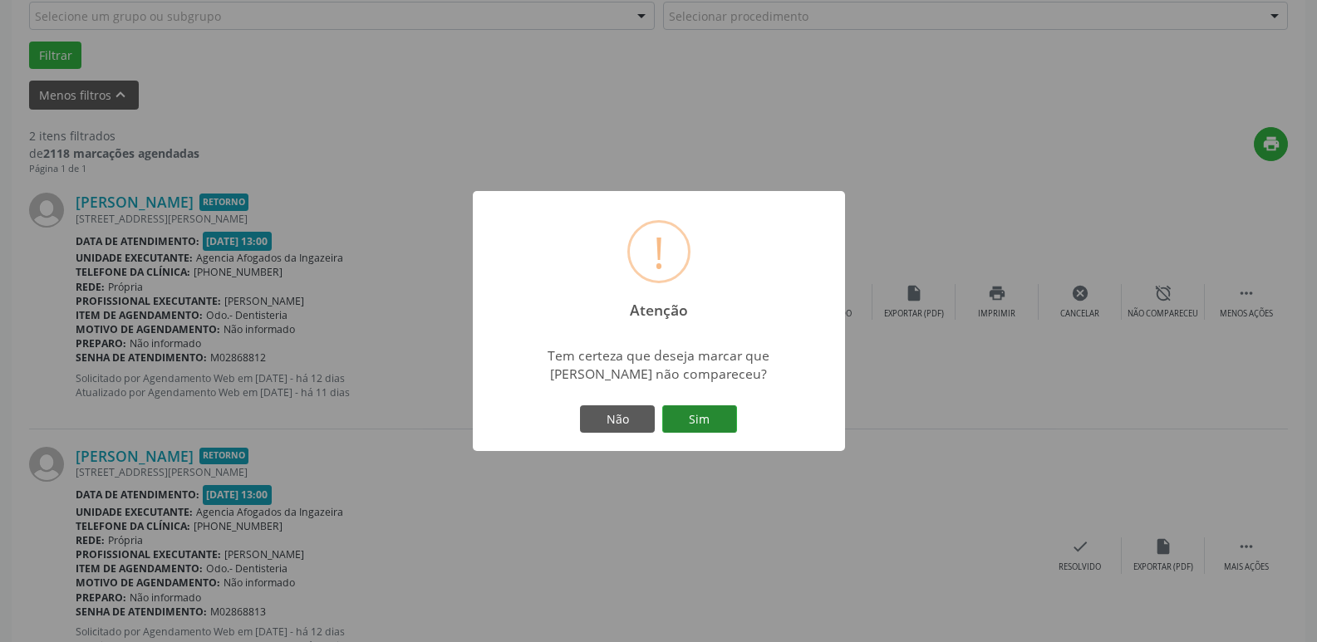
click at [708, 424] on button "Sim" at bounding box center [699, 419] width 75 height 28
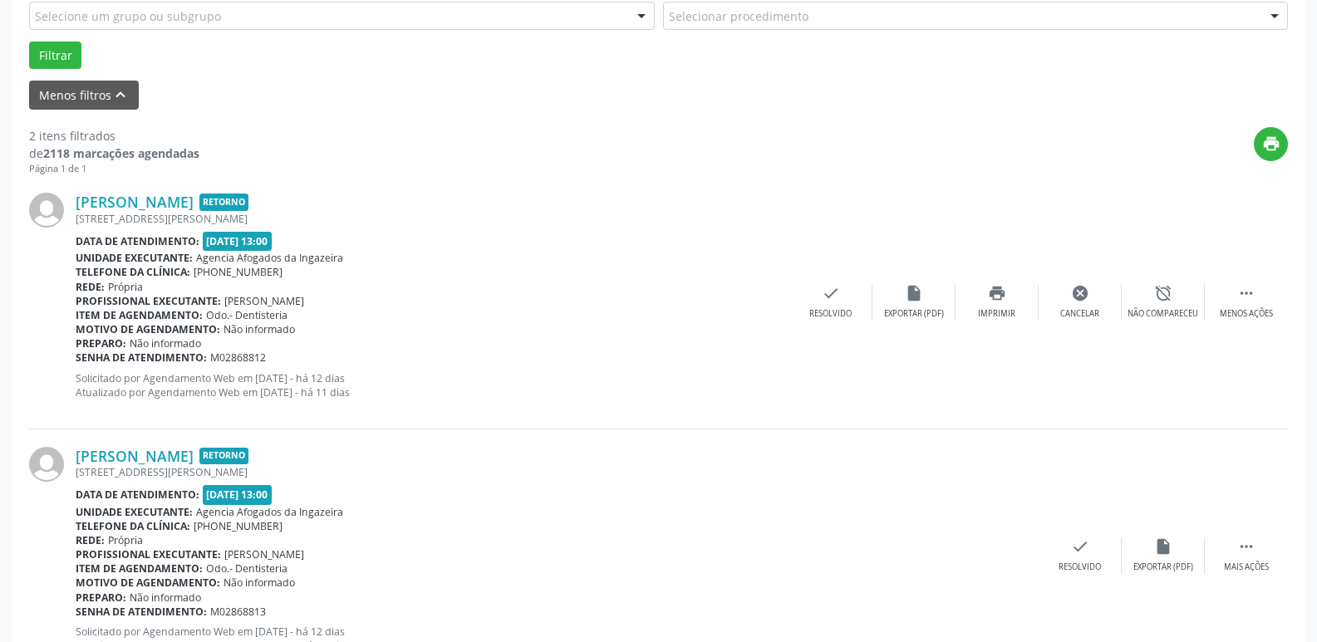
scroll to position [83, 0]
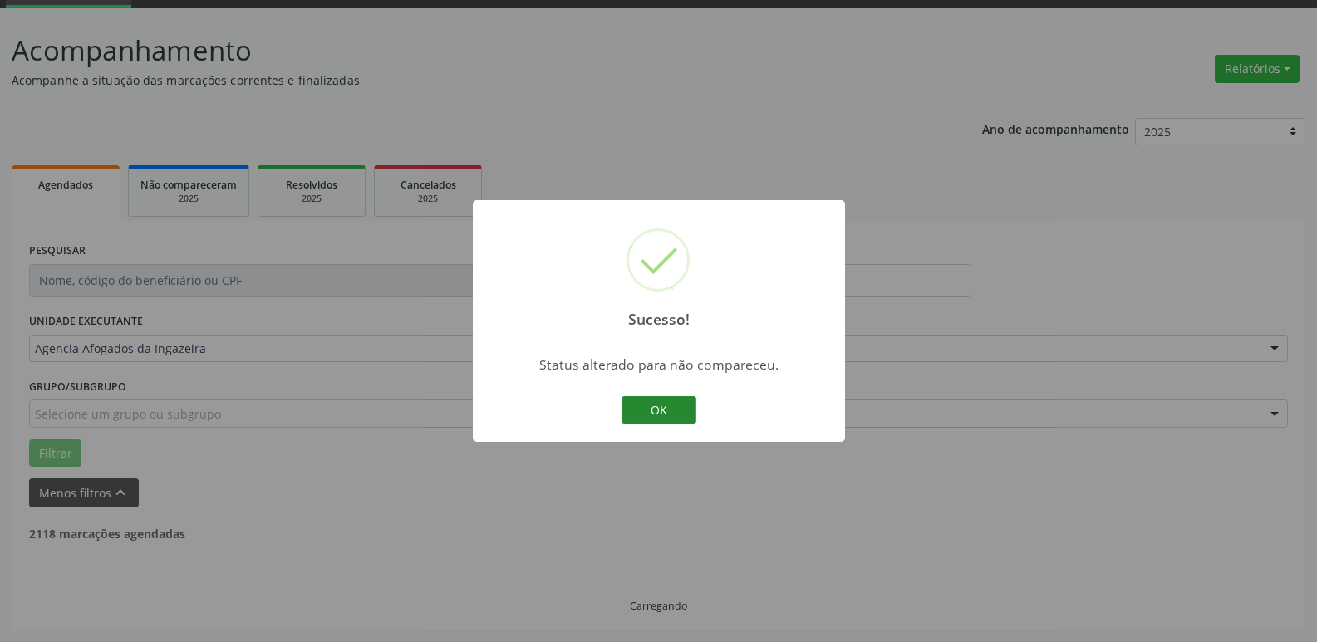
click at [646, 404] on button "OK" at bounding box center [658, 410] width 75 height 28
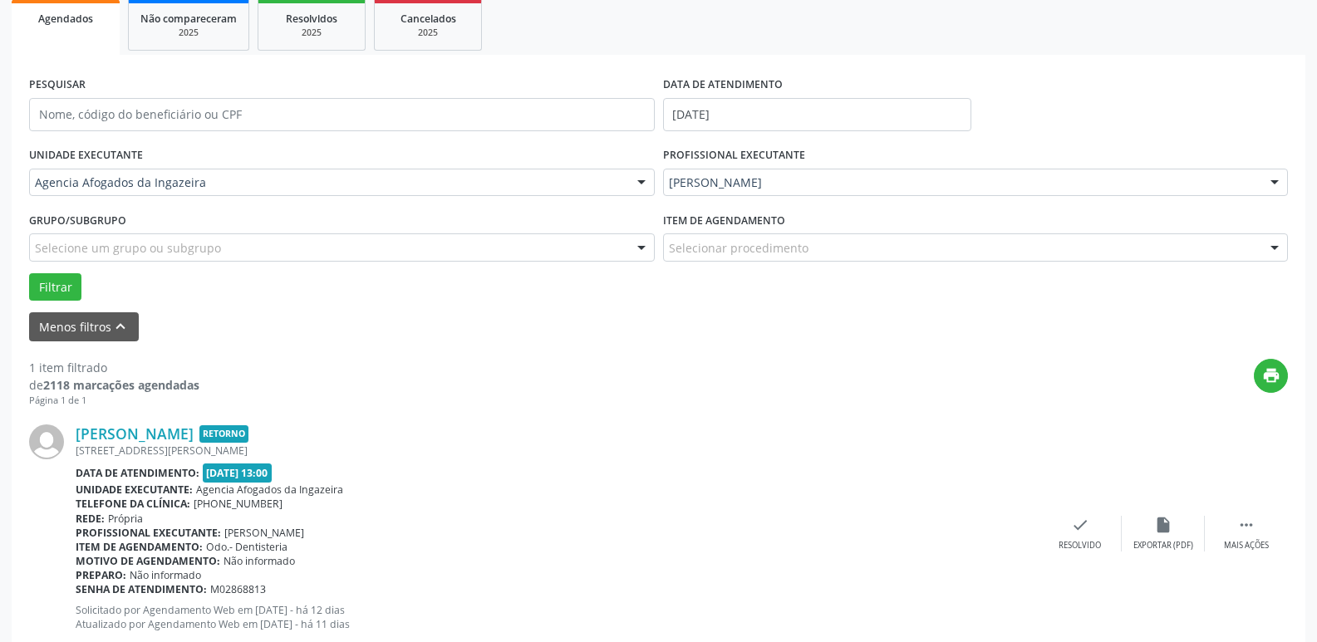
scroll to position [297, 0]
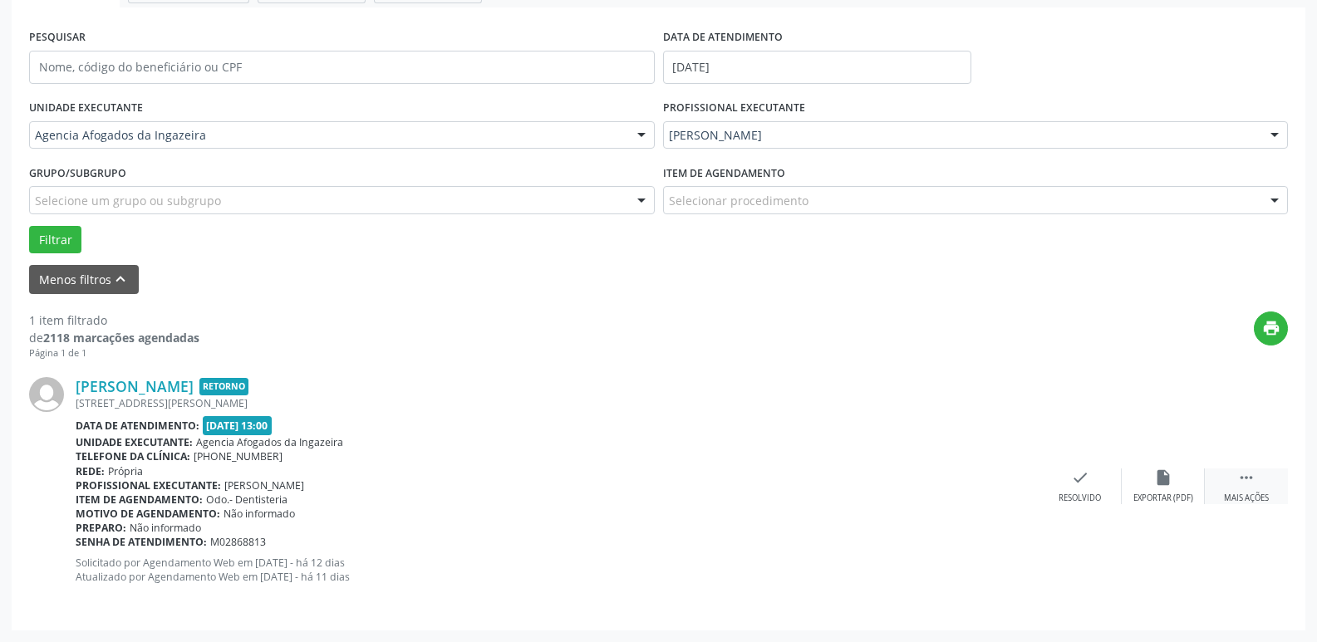
click at [1278, 483] on div " Mais ações" at bounding box center [1245, 486] width 83 height 36
click at [1137, 484] on div "alarm_off Não compareceu" at bounding box center [1162, 486] width 83 height 36
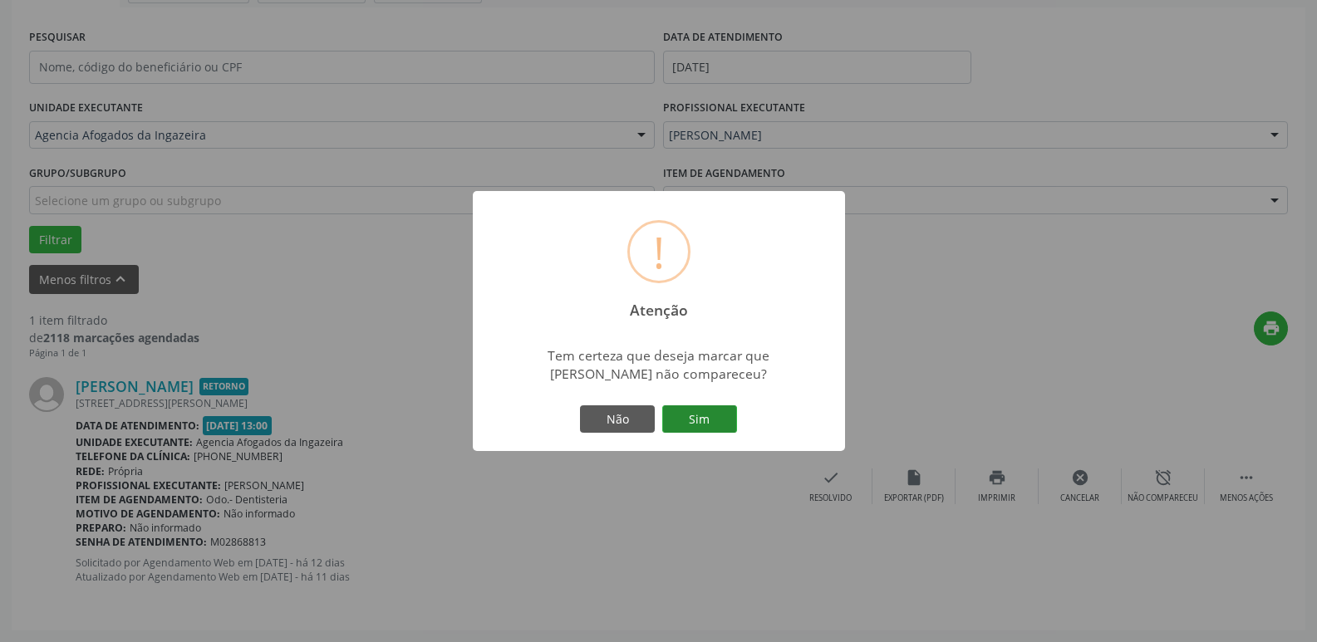
click at [726, 424] on button "Sim" at bounding box center [699, 419] width 75 height 28
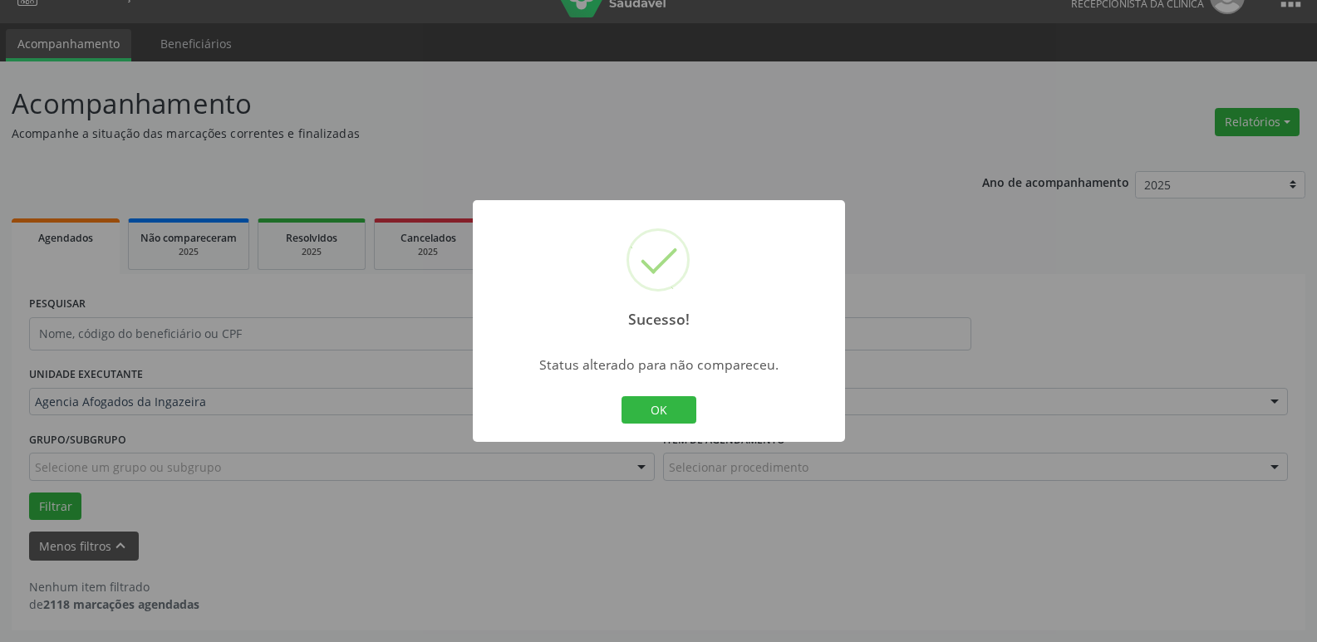
scroll to position [30, 0]
click at [650, 399] on button "OK" at bounding box center [658, 410] width 75 height 28
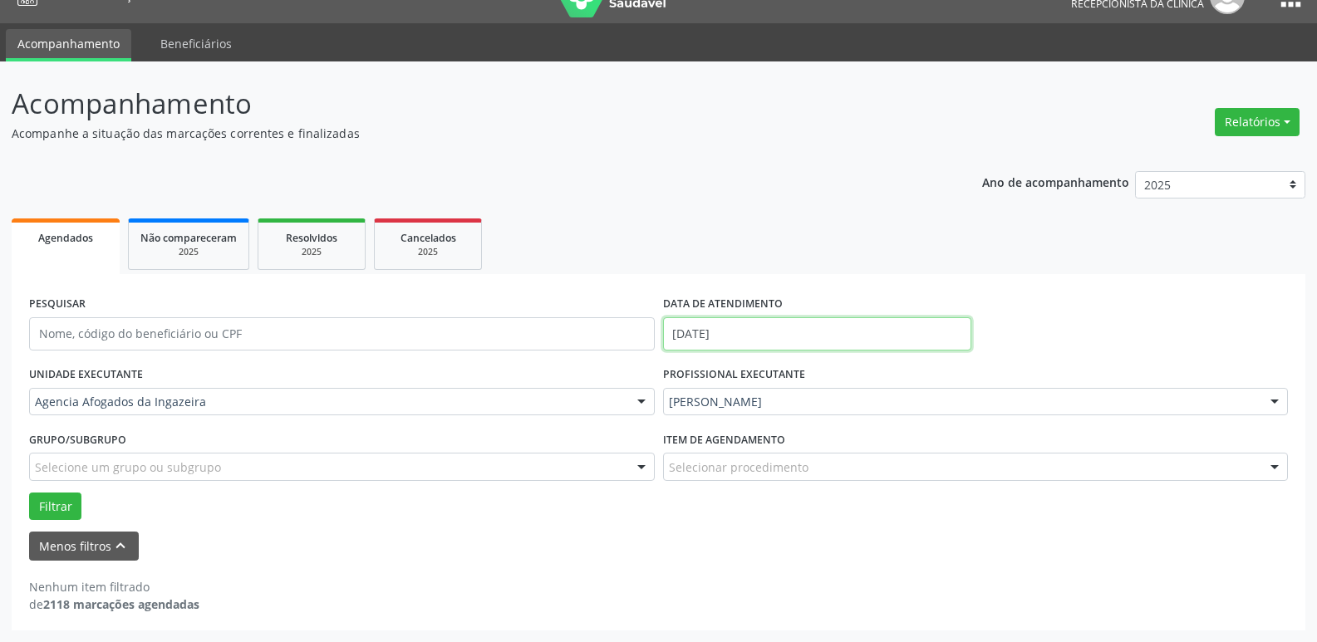
click at [746, 333] on input "[DATE]" at bounding box center [817, 333] width 308 height 33
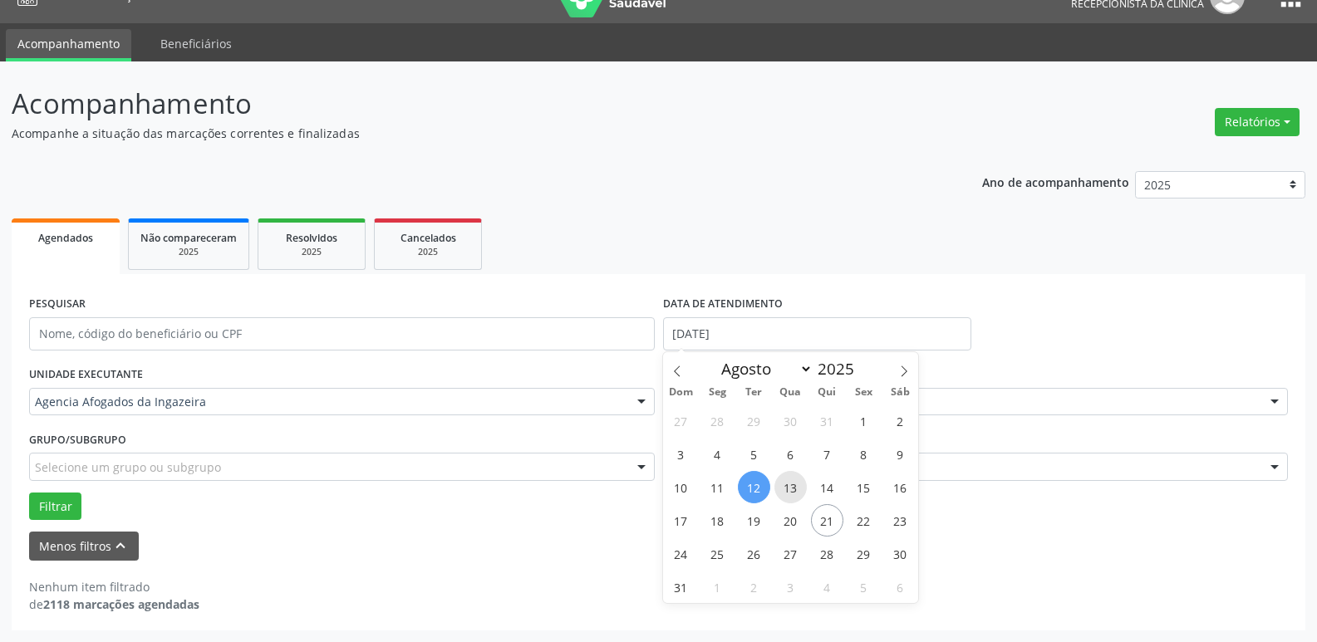
click at [785, 490] on span "13" at bounding box center [790, 487] width 32 height 32
type input "[DATE]"
click at [785, 490] on span "13" at bounding box center [790, 487] width 32 height 32
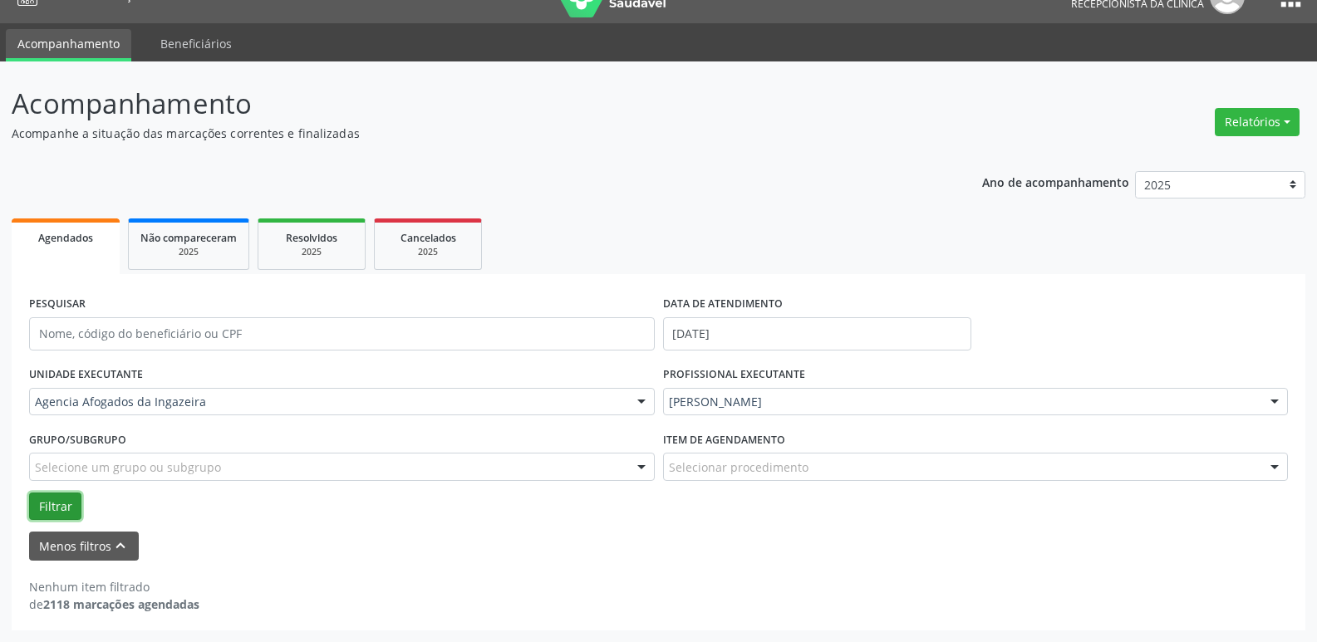
click at [49, 510] on button "Filtrar" at bounding box center [55, 507] width 52 height 28
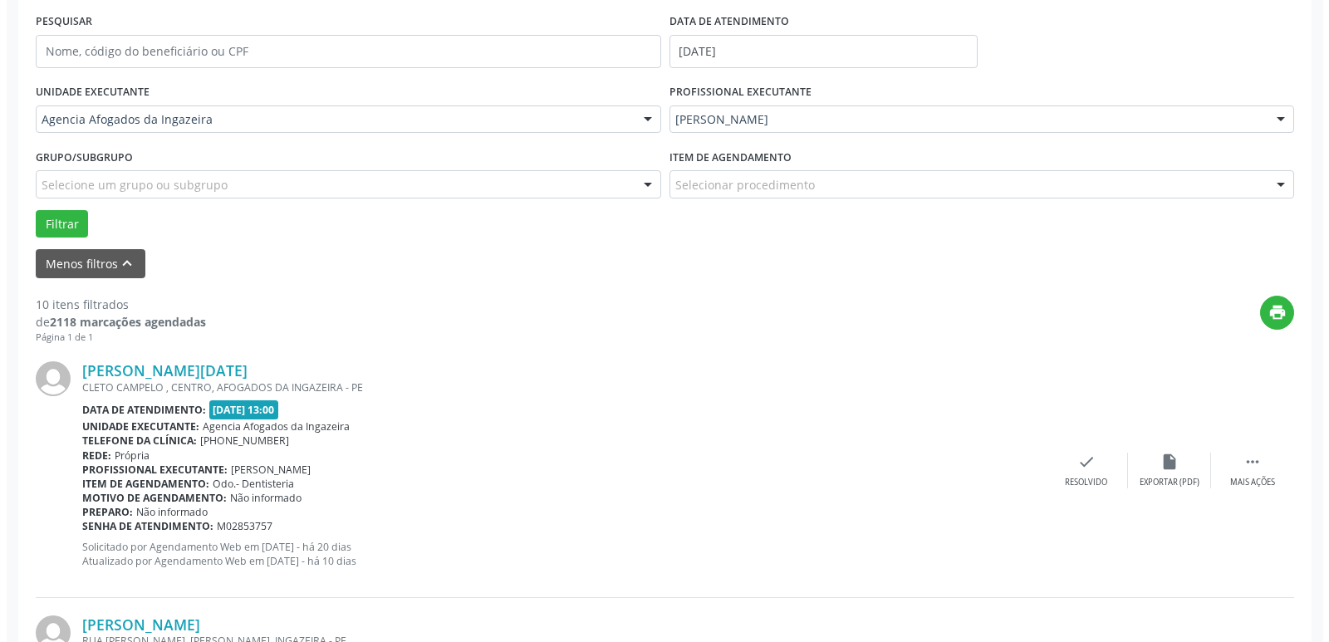
scroll to position [279, 0]
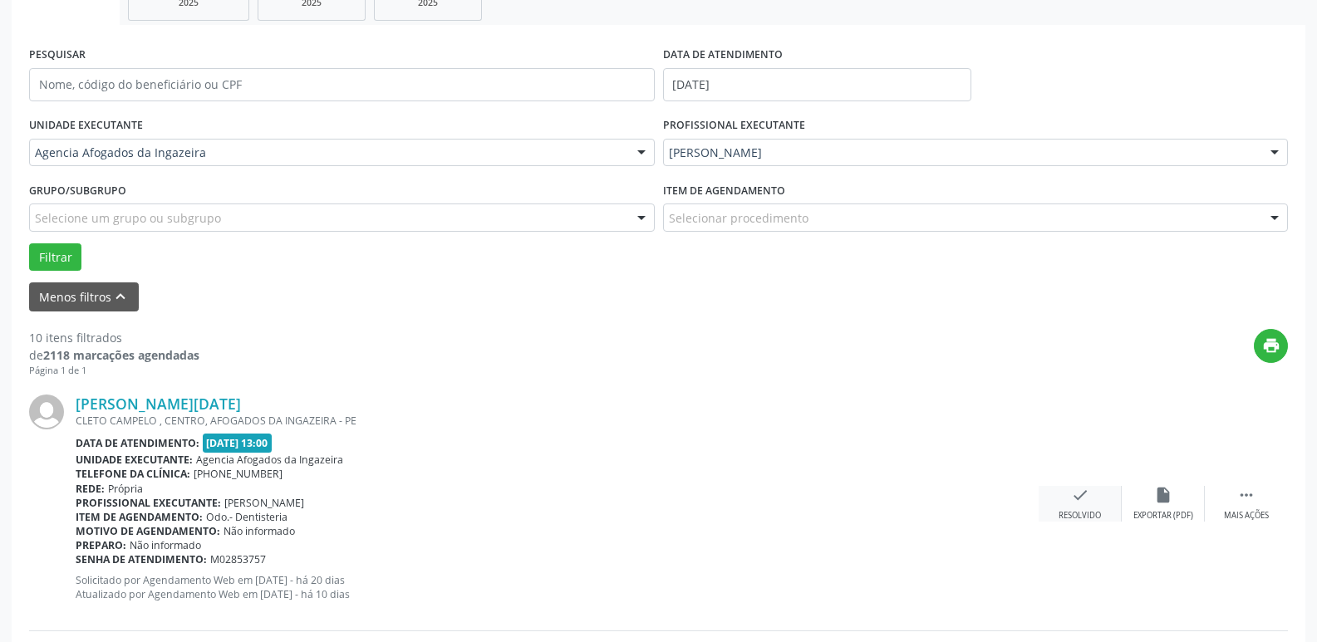
click at [1064, 498] on div "check Resolvido" at bounding box center [1079, 504] width 83 height 36
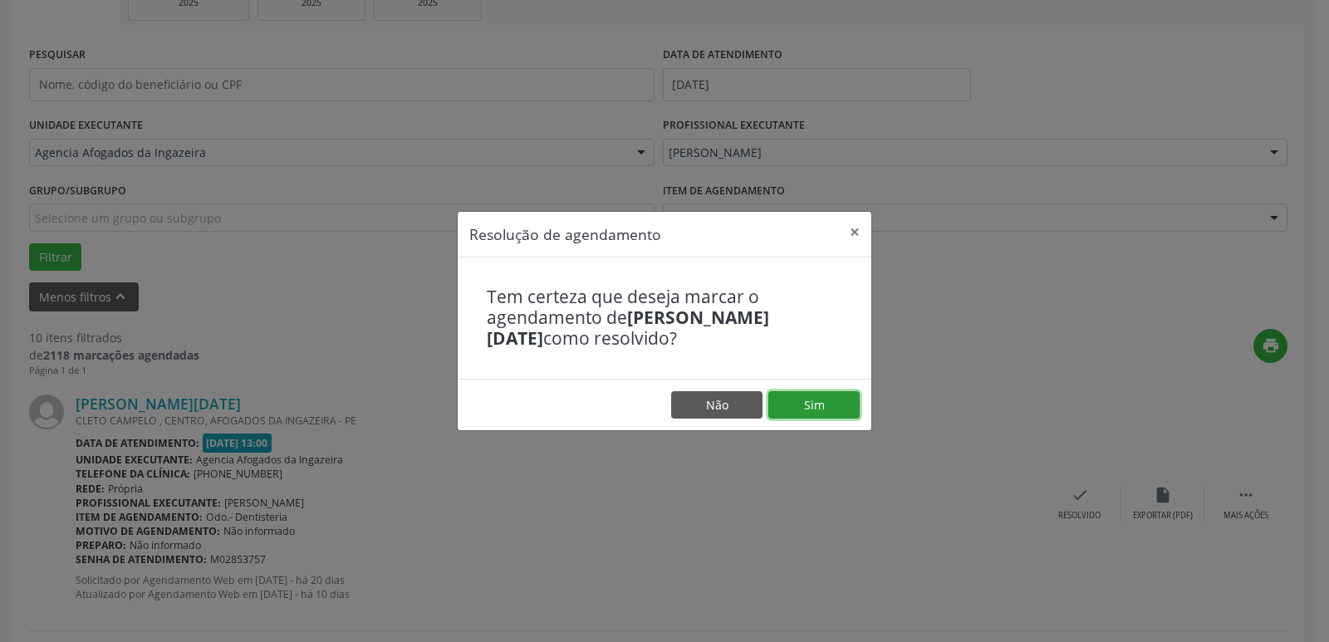
click at [819, 403] on button "Sim" at bounding box center [813, 405] width 91 height 28
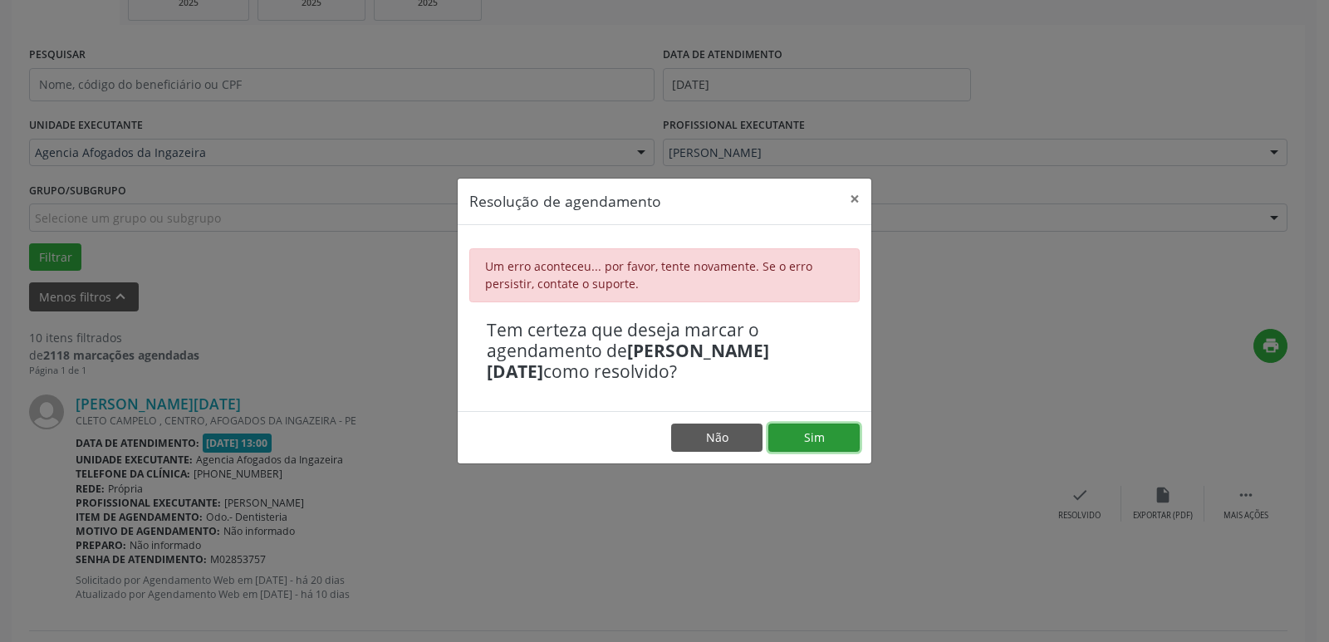
click at [801, 441] on button "Sim" at bounding box center [813, 438] width 91 height 28
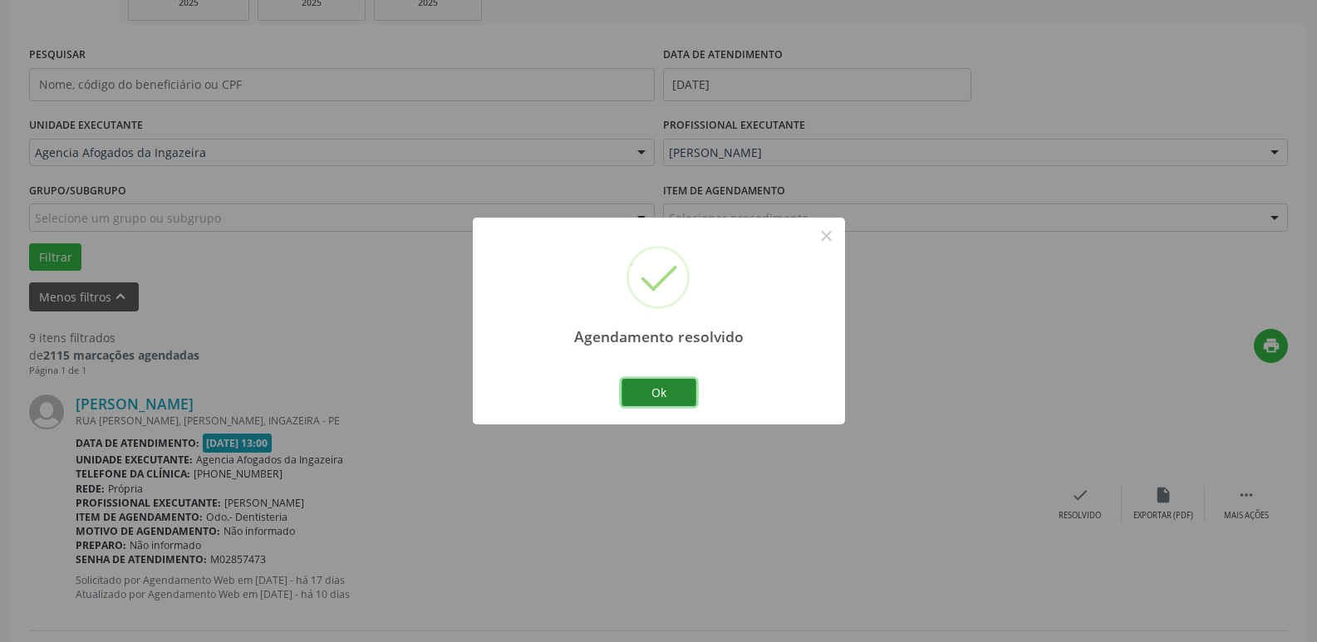
click at [655, 399] on button "Ok" at bounding box center [658, 393] width 75 height 28
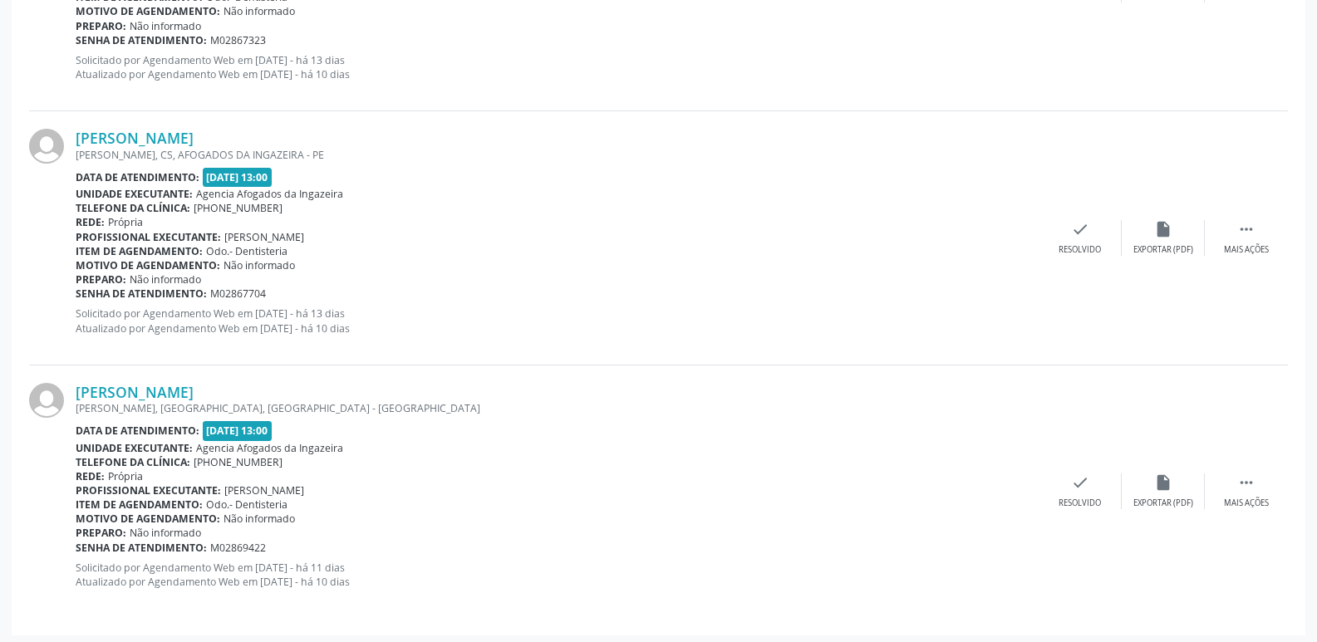
scroll to position [2326, 0]
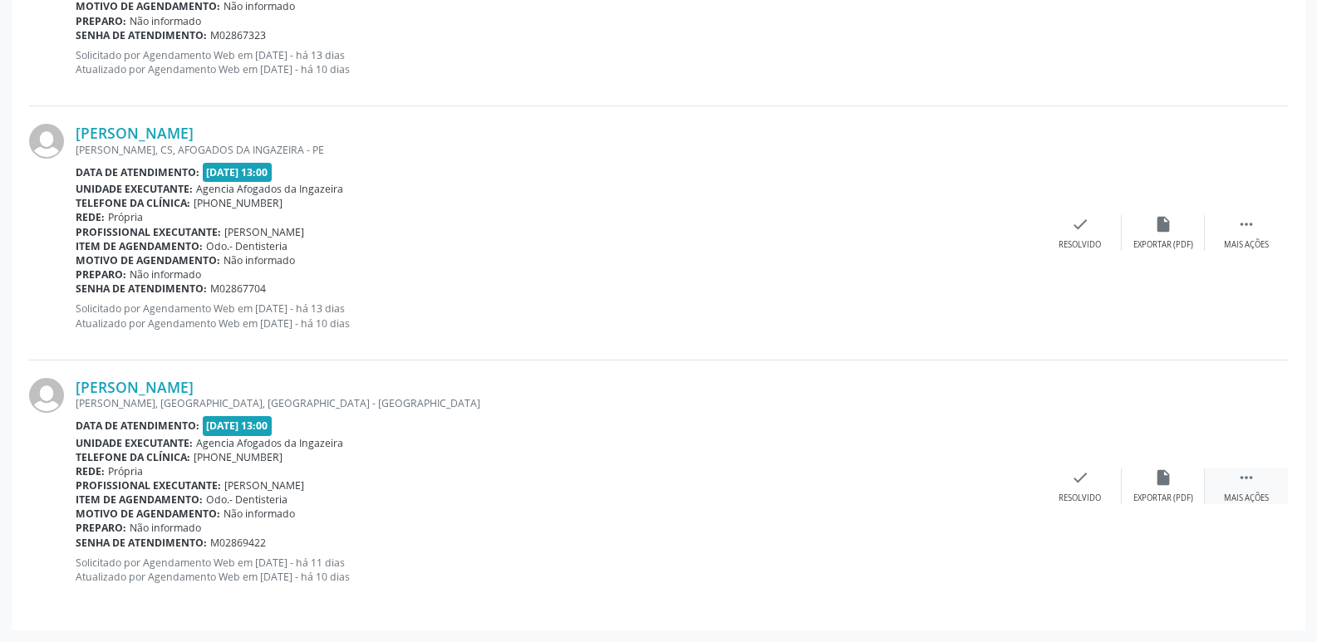
click at [1252, 487] on icon "" at bounding box center [1246, 477] width 18 height 18
click at [1175, 490] on div "alarm_off Não compareceu" at bounding box center [1162, 486] width 83 height 36
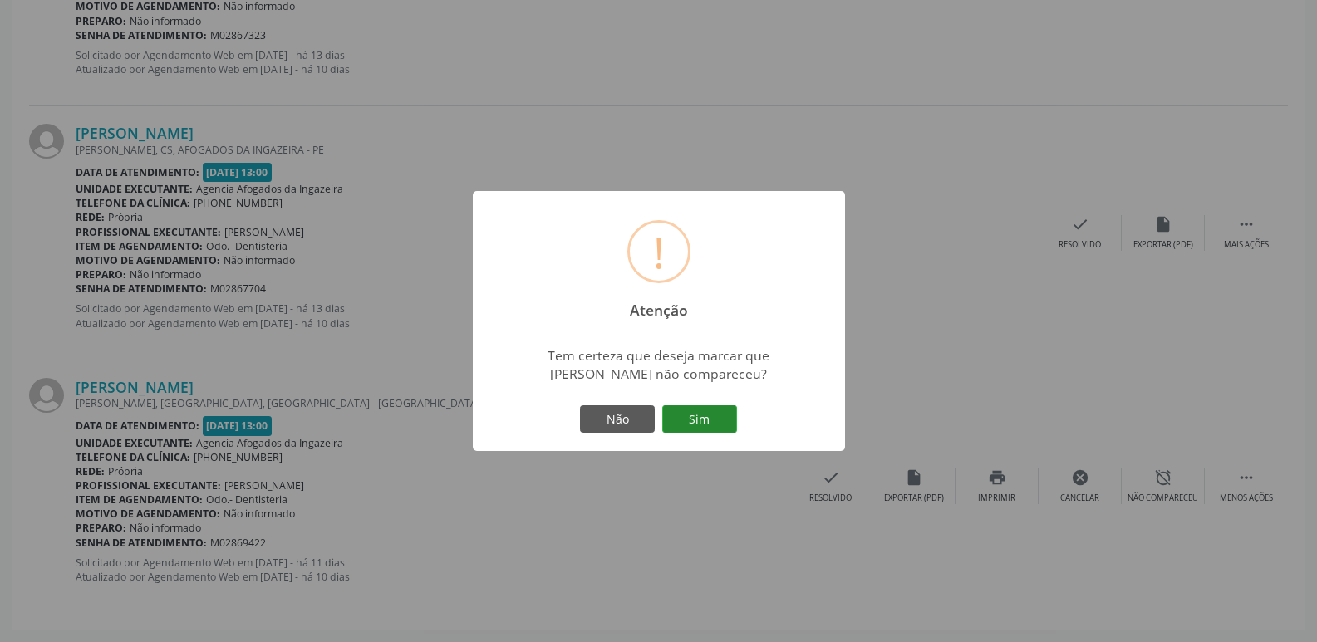
click at [672, 417] on button "Sim" at bounding box center [699, 419] width 75 height 28
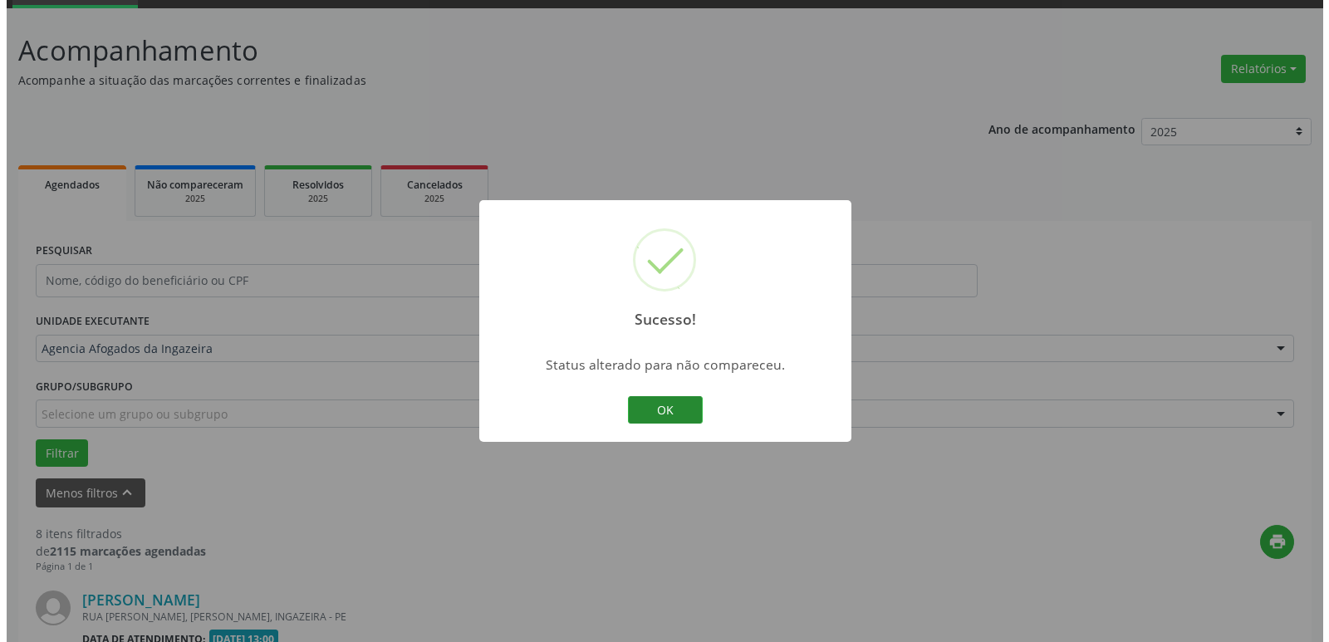
scroll to position [2072, 0]
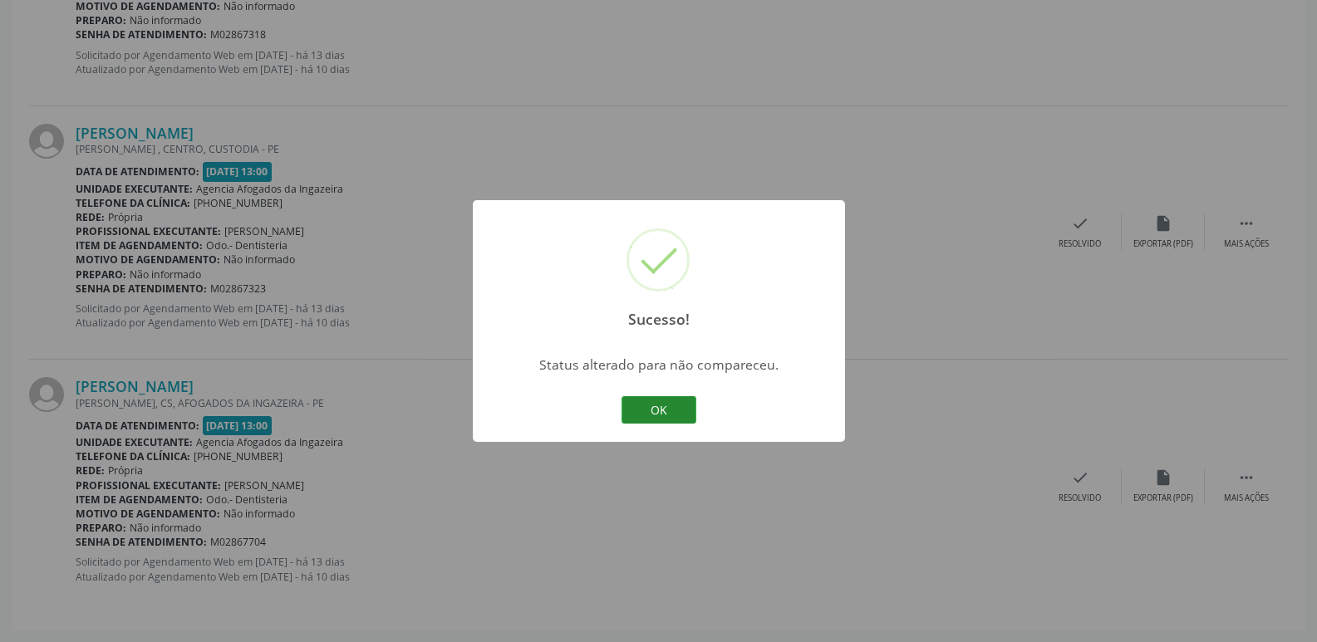
click at [650, 405] on button "OK" at bounding box center [658, 410] width 75 height 28
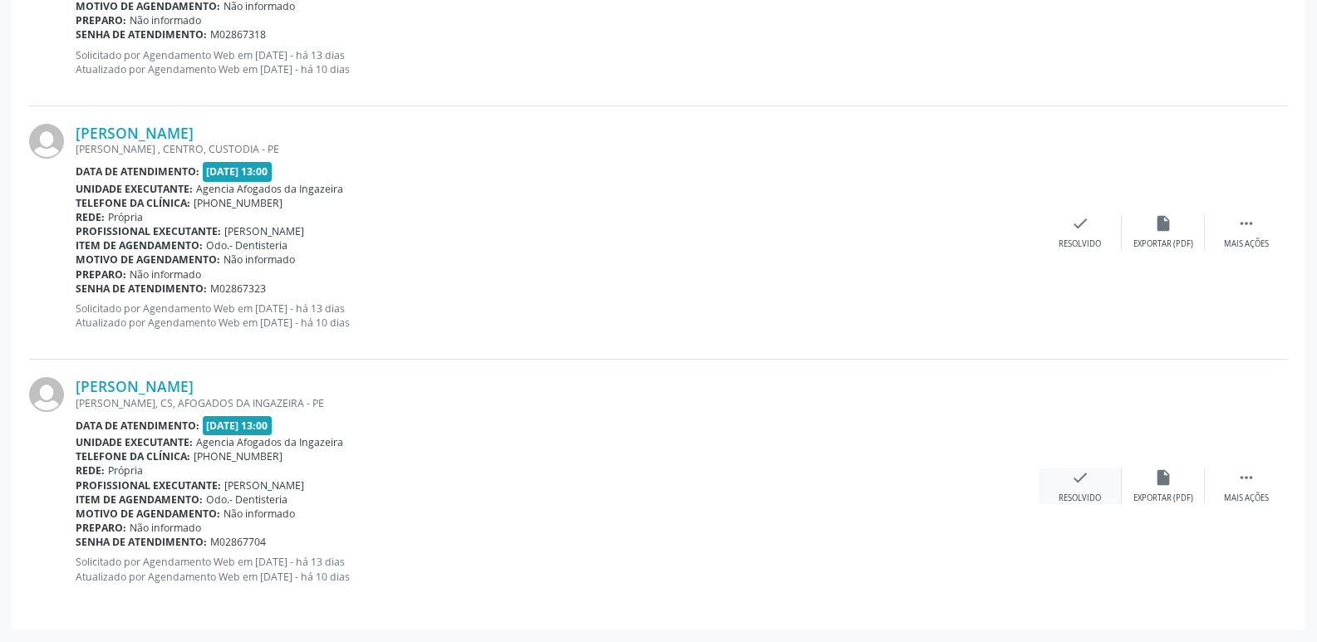
click at [1064, 498] on div "Resolvido" at bounding box center [1079, 499] width 42 height 12
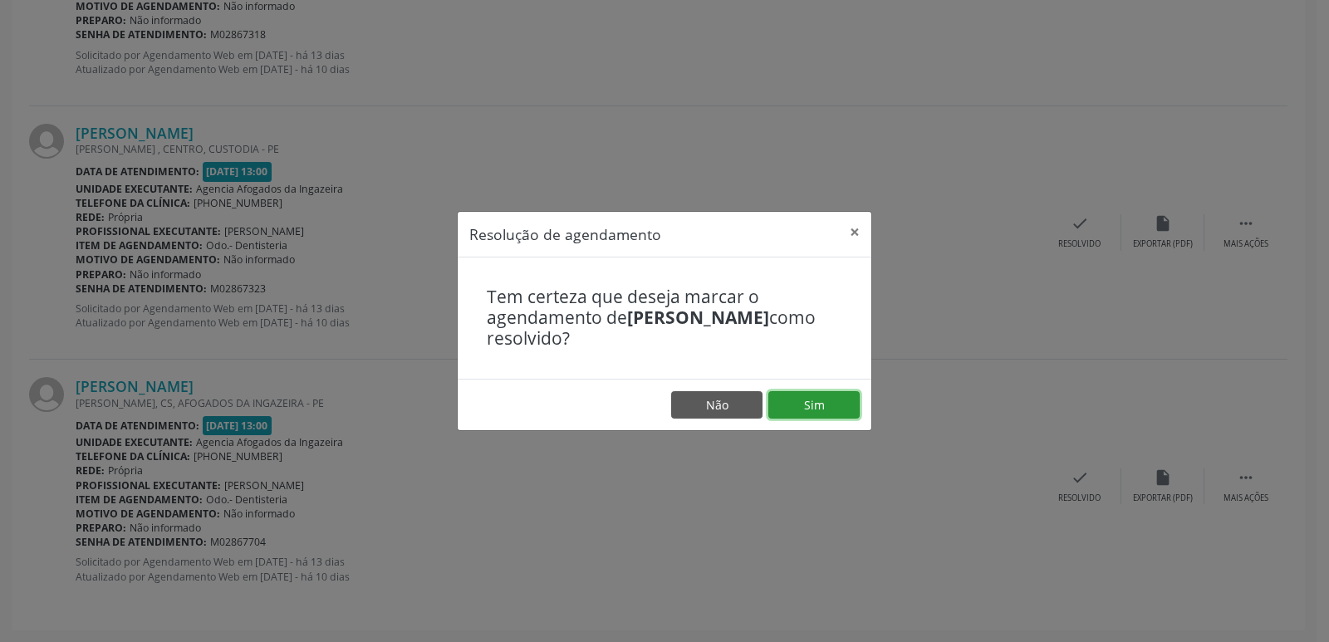
click at [837, 405] on button "Sim" at bounding box center [813, 405] width 91 height 28
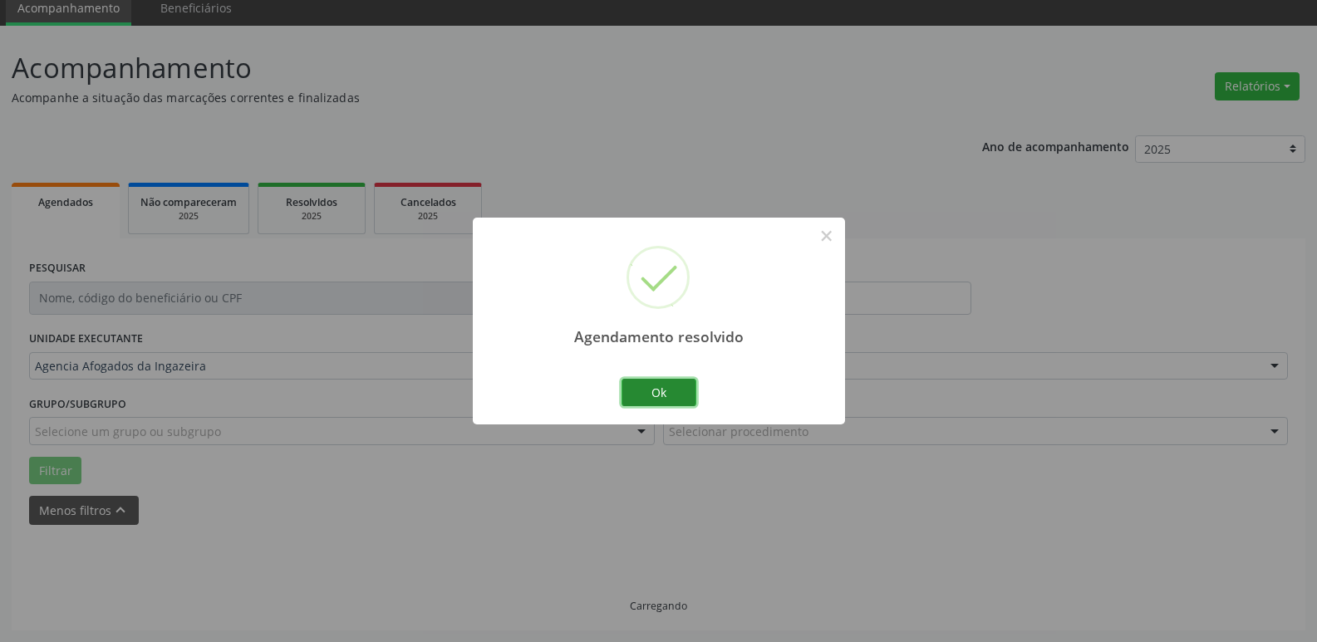
click at [669, 380] on button "Ok" at bounding box center [658, 393] width 75 height 28
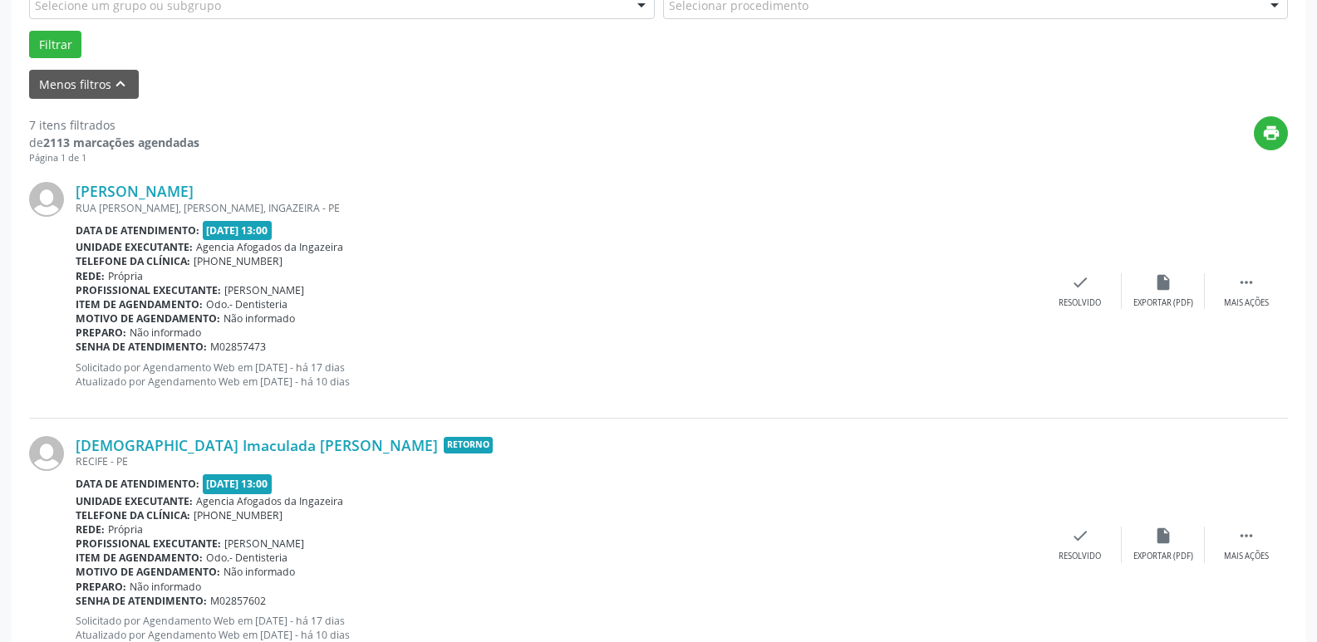
scroll to position [498, 0]
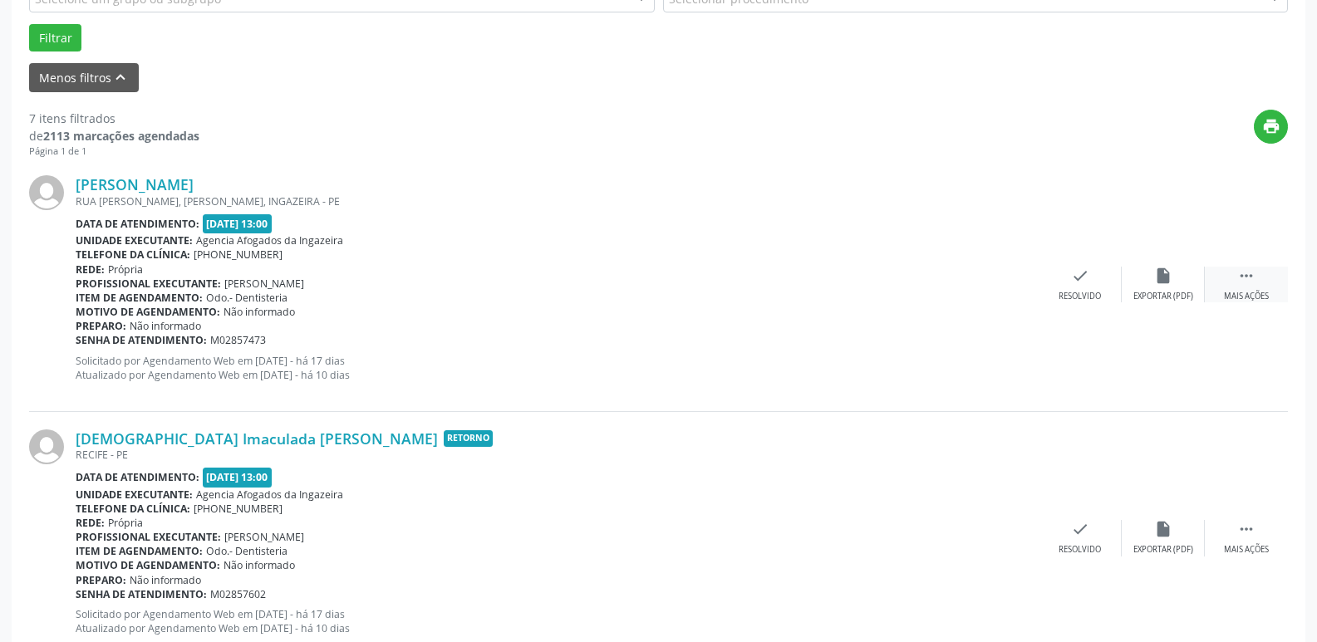
click at [1258, 290] on div " Mais ações" at bounding box center [1245, 285] width 83 height 36
click at [1091, 285] on div "cancel Cancelar" at bounding box center [1079, 285] width 83 height 36
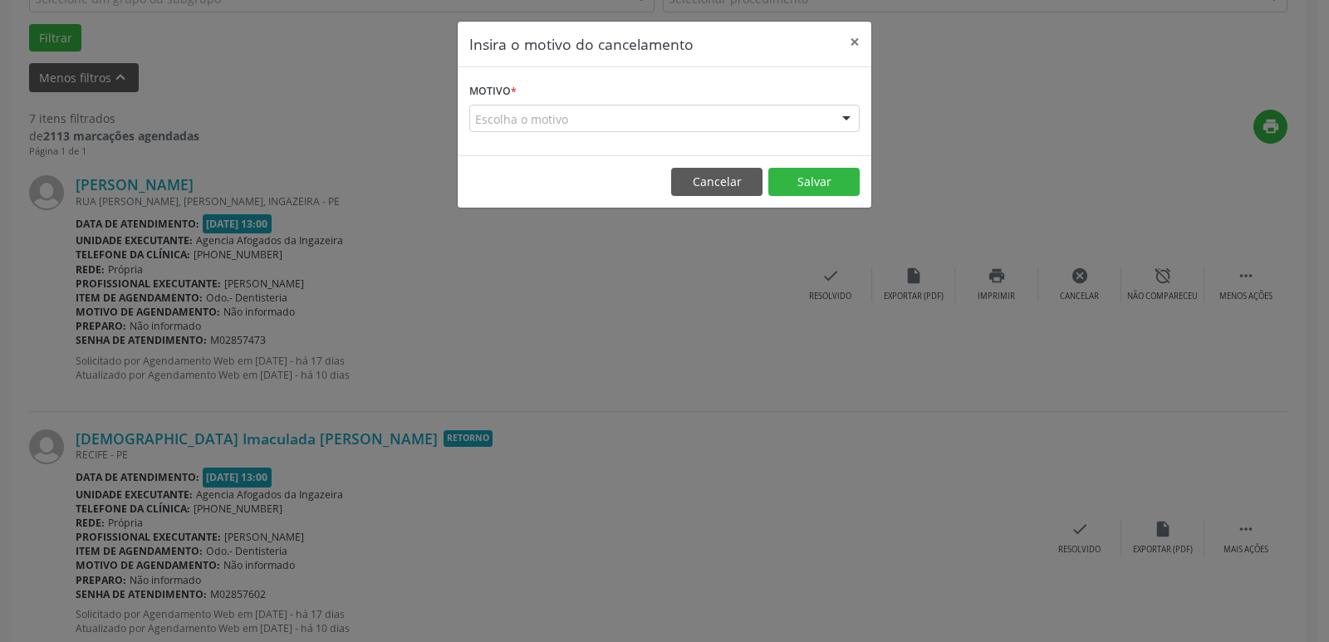
click at [1155, 224] on div "Insira o motivo do cancelamento × Motivo * Escolha o motivo Outro Médico - Part…" at bounding box center [664, 321] width 1329 height 642
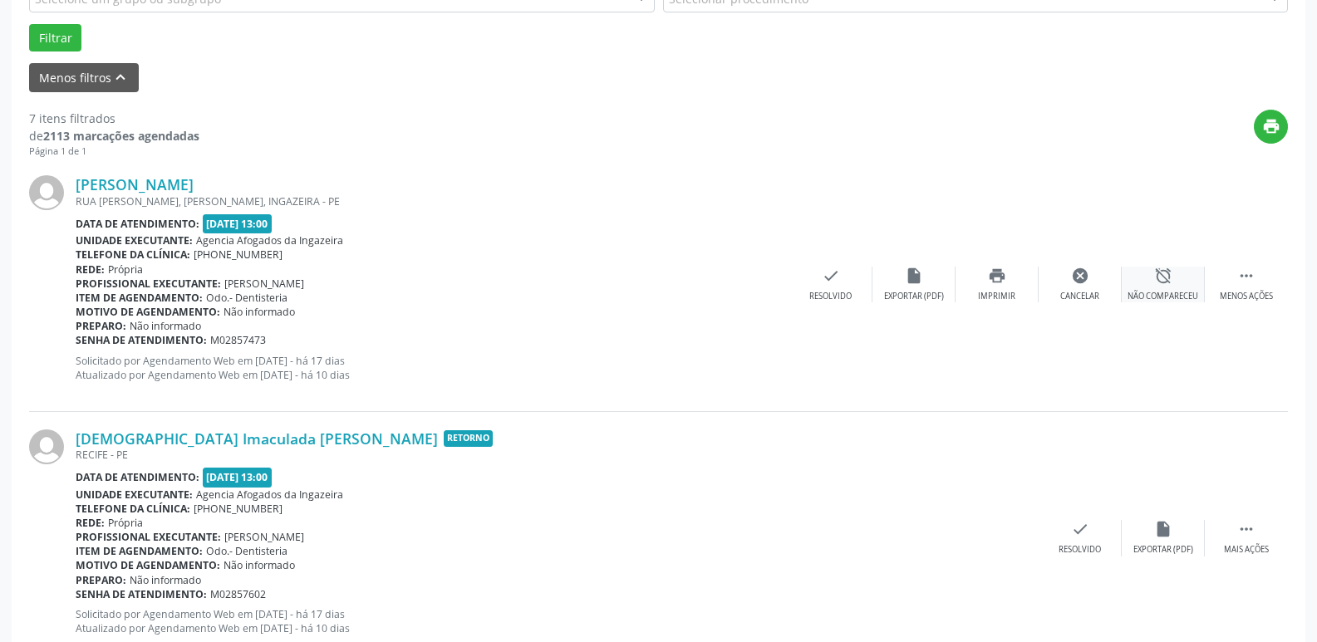
click at [1185, 284] on div "alarm_off Não compareceu" at bounding box center [1162, 285] width 83 height 36
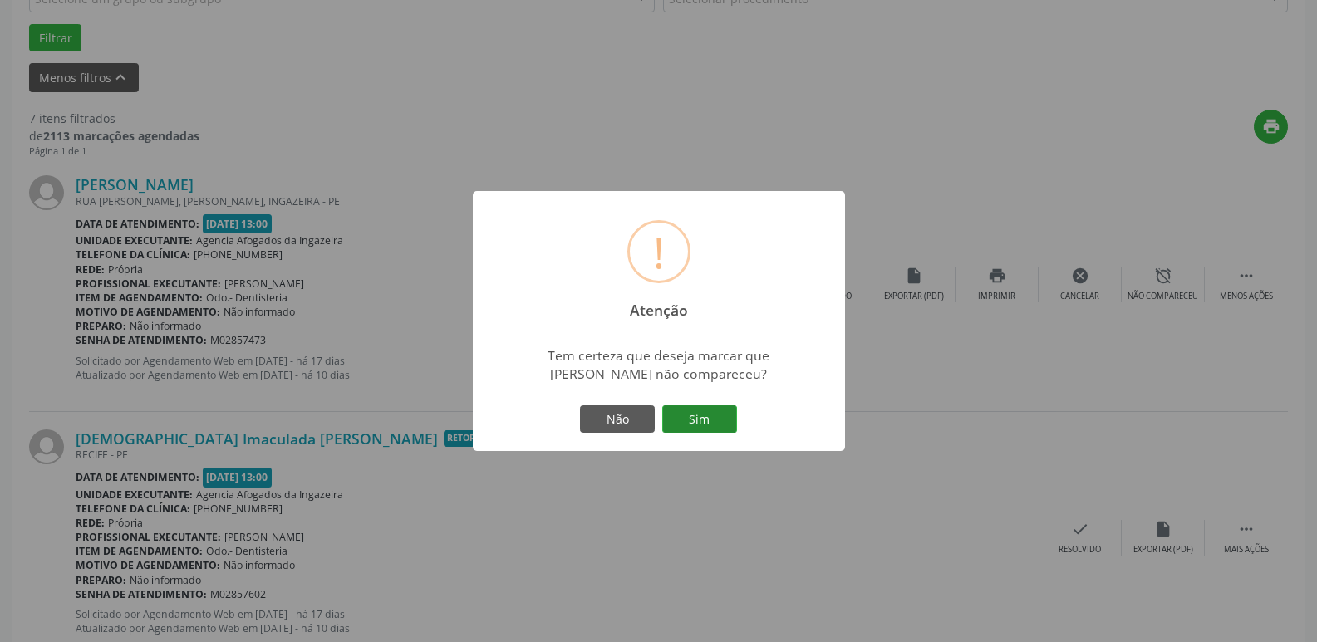
click at [711, 416] on button "Sim" at bounding box center [699, 419] width 75 height 28
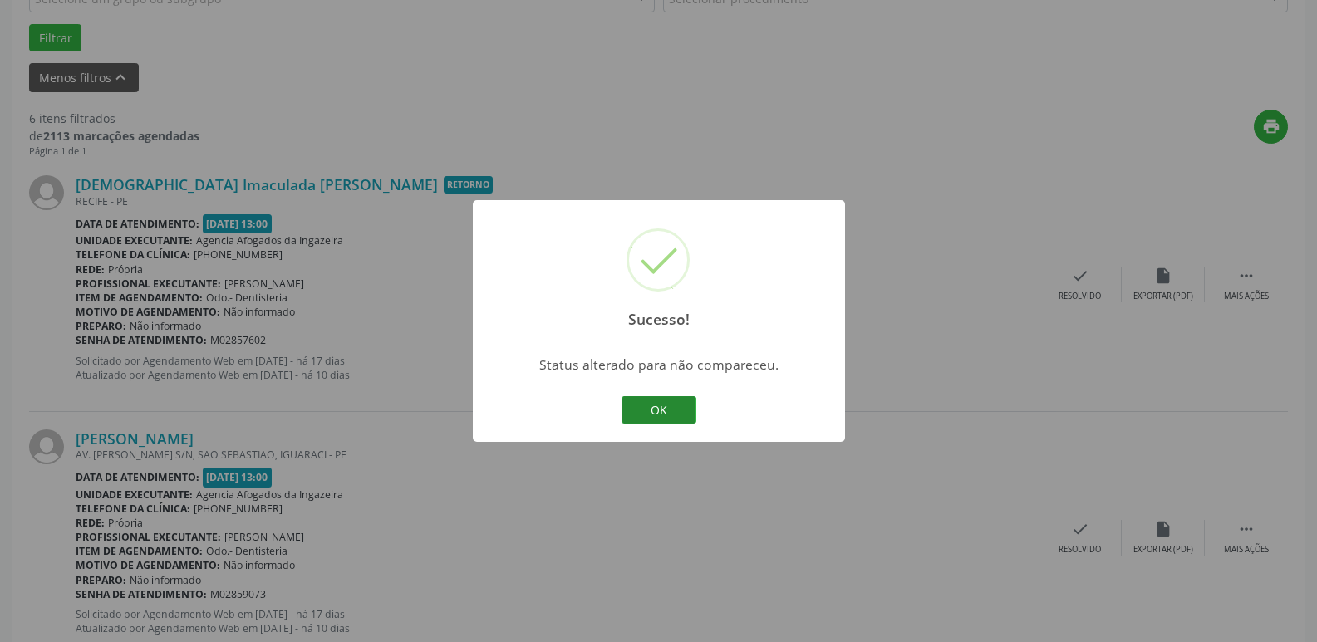
click at [678, 410] on button "OK" at bounding box center [658, 410] width 75 height 28
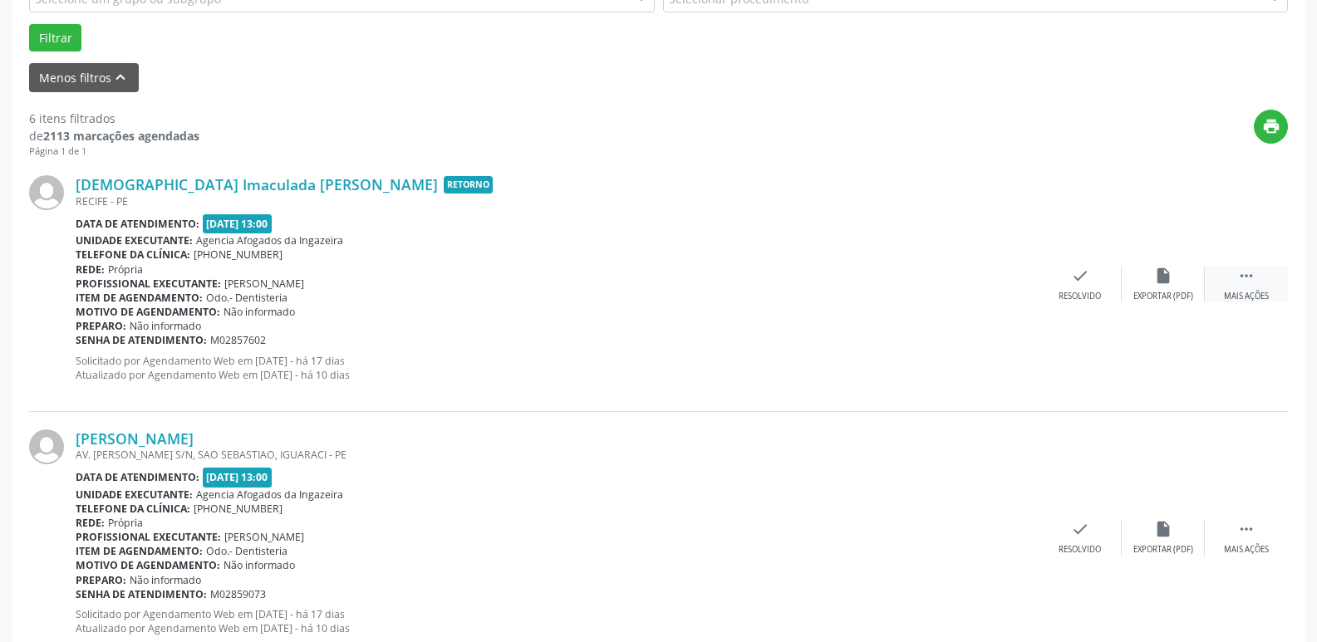
click at [1282, 275] on div " Mais ações" at bounding box center [1245, 285] width 83 height 36
click at [1175, 282] on div "alarm_off Não compareceu" at bounding box center [1162, 285] width 83 height 36
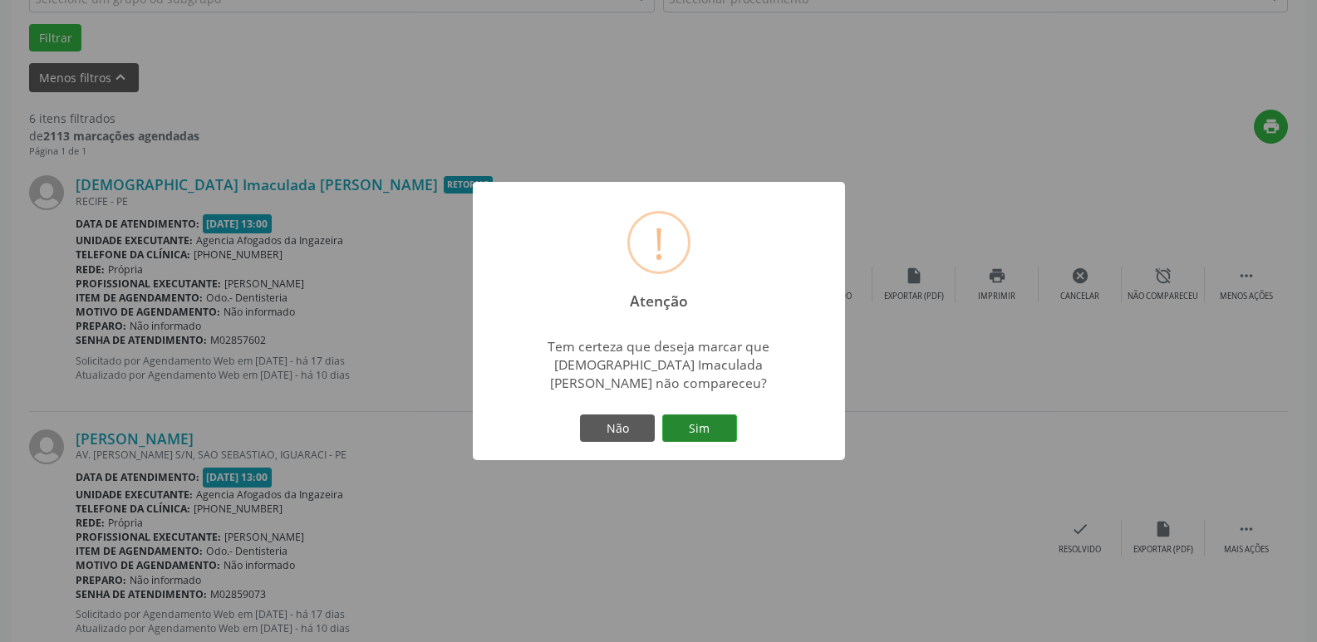
click at [709, 421] on button "Sim" at bounding box center [699, 428] width 75 height 28
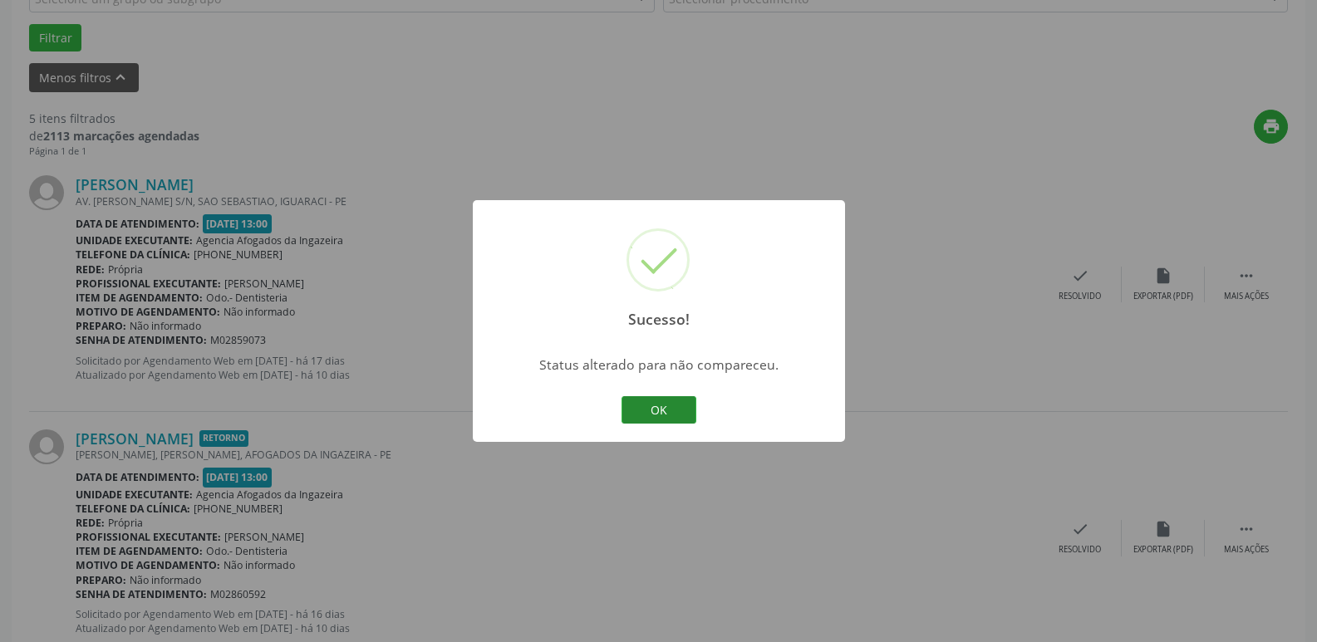
click at [649, 405] on button "OK" at bounding box center [658, 410] width 75 height 28
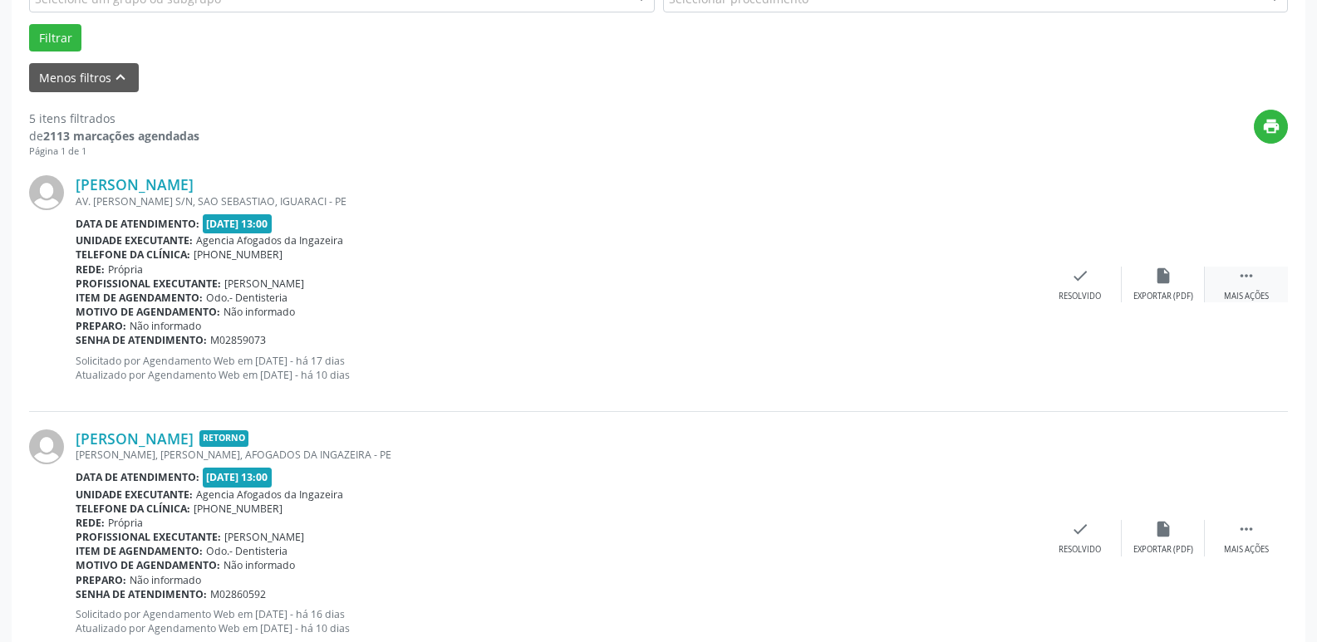
click at [1227, 274] on div " Mais ações" at bounding box center [1245, 285] width 83 height 36
click at [1137, 293] on div "Não compareceu" at bounding box center [1162, 297] width 71 height 12
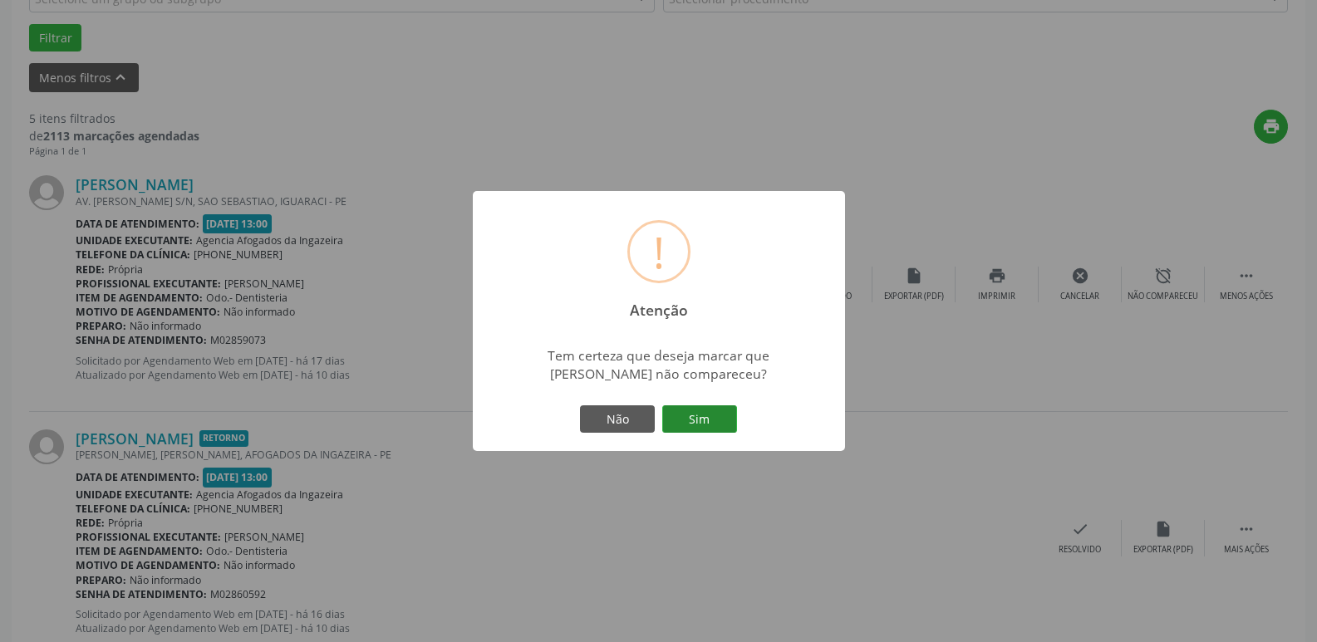
click at [701, 414] on button "Sim" at bounding box center [699, 419] width 75 height 28
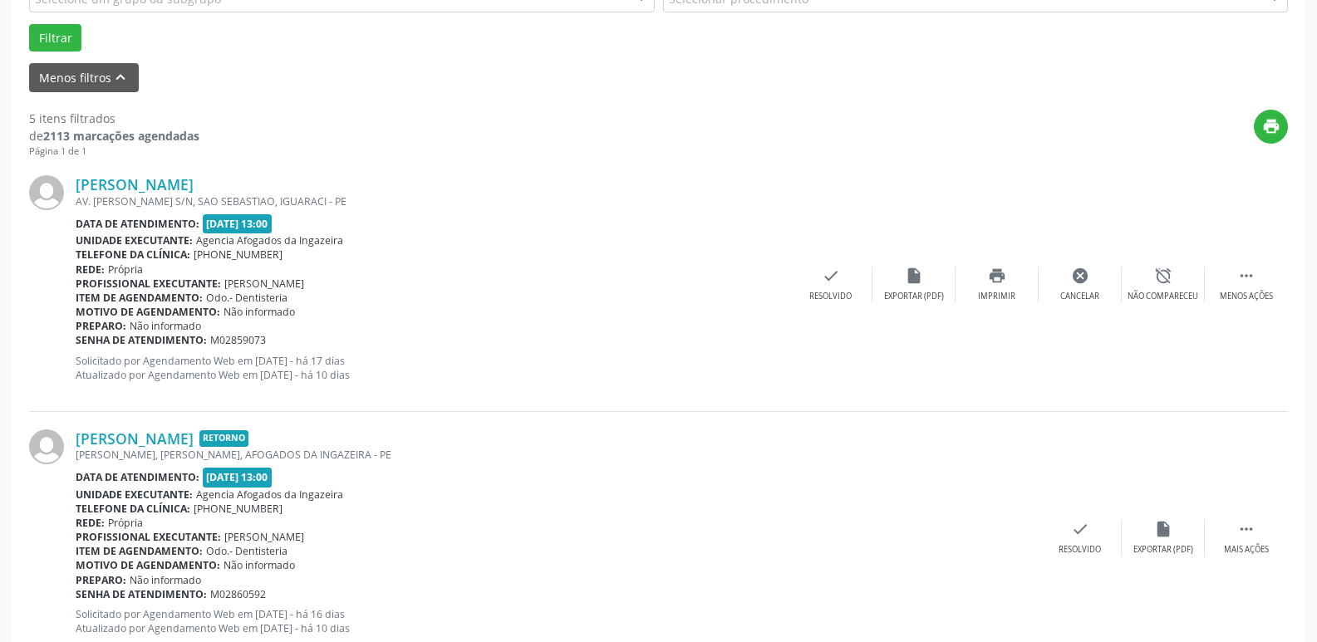
scroll to position [83, 0]
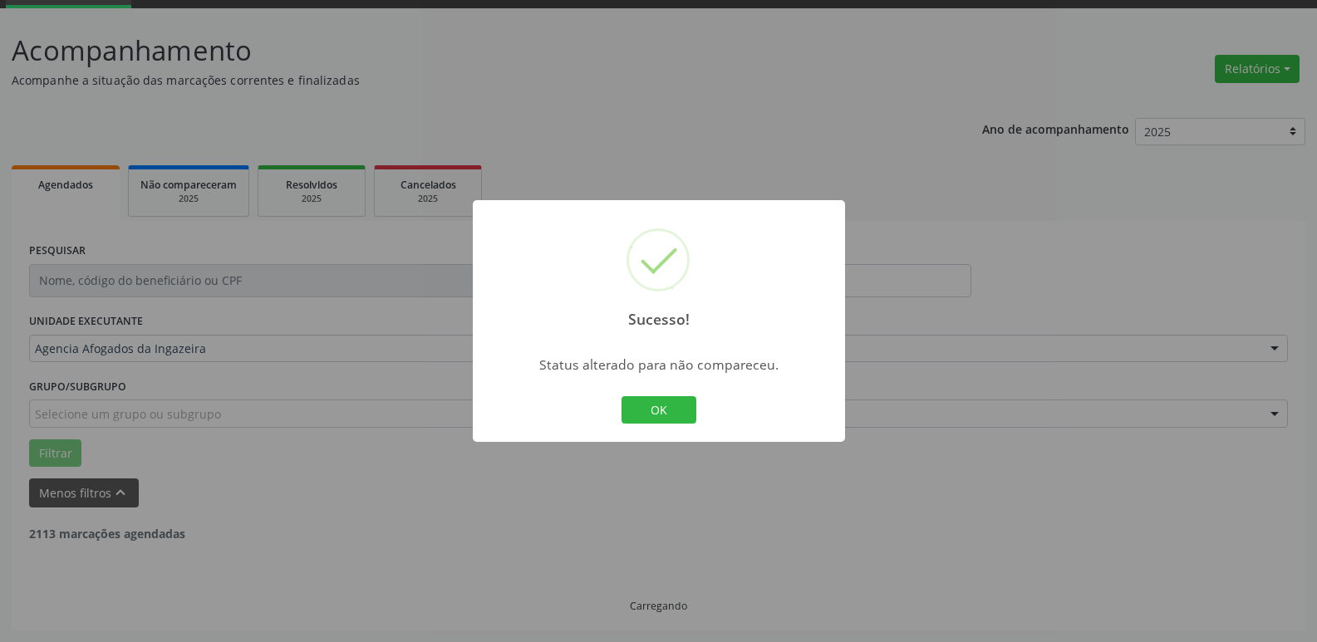
click at [664, 393] on div "OK Cancel" at bounding box center [658, 410] width 82 height 35
click at [666, 414] on button "OK" at bounding box center [658, 410] width 75 height 28
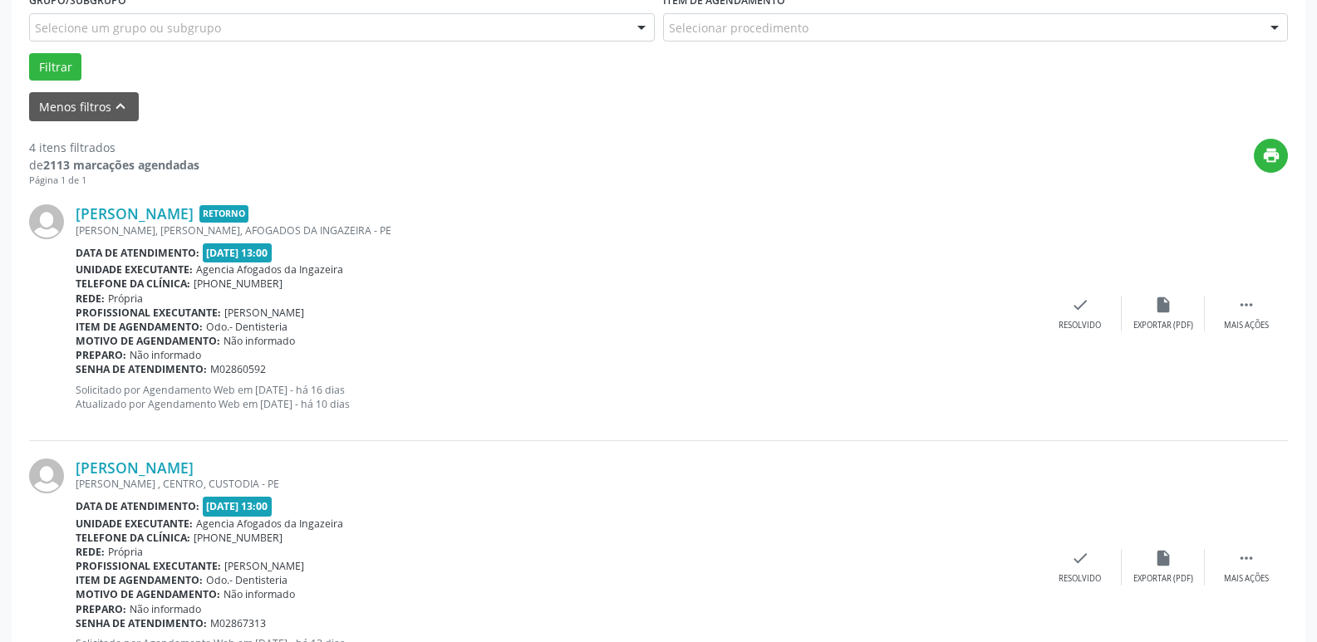
scroll to position [498, 0]
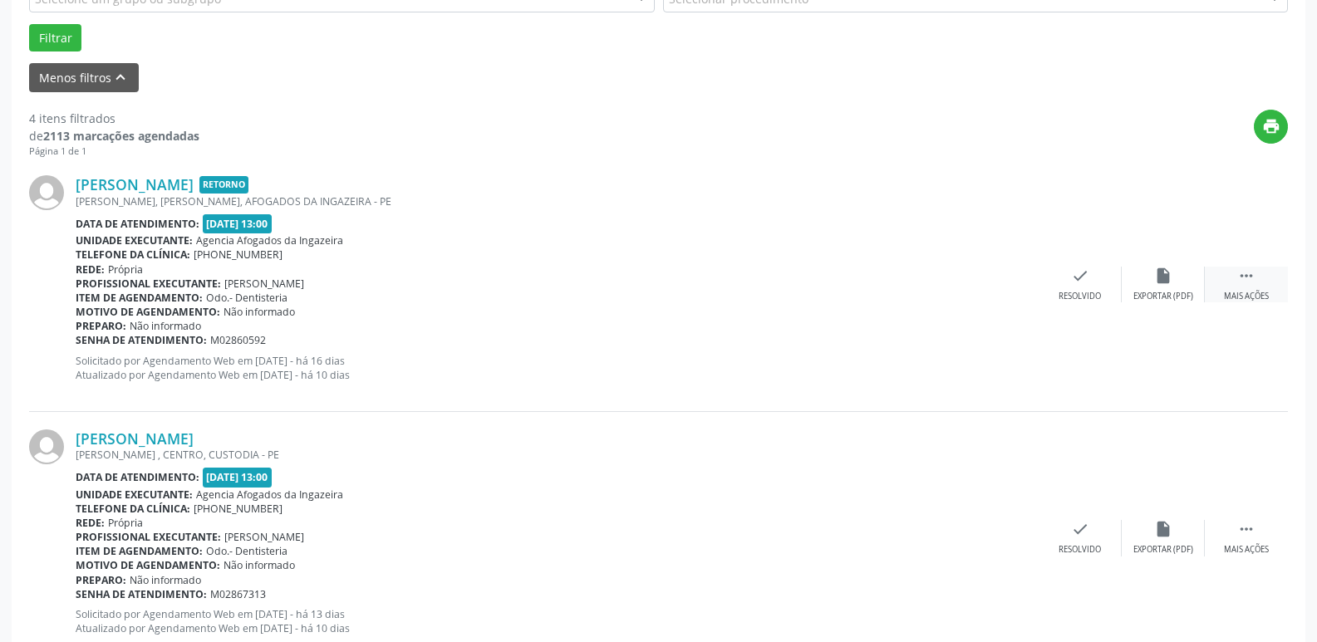
click at [1263, 282] on div " Mais ações" at bounding box center [1245, 285] width 83 height 36
click at [1198, 287] on div "alarm_off Não compareceu" at bounding box center [1162, 285] width 83 height 36
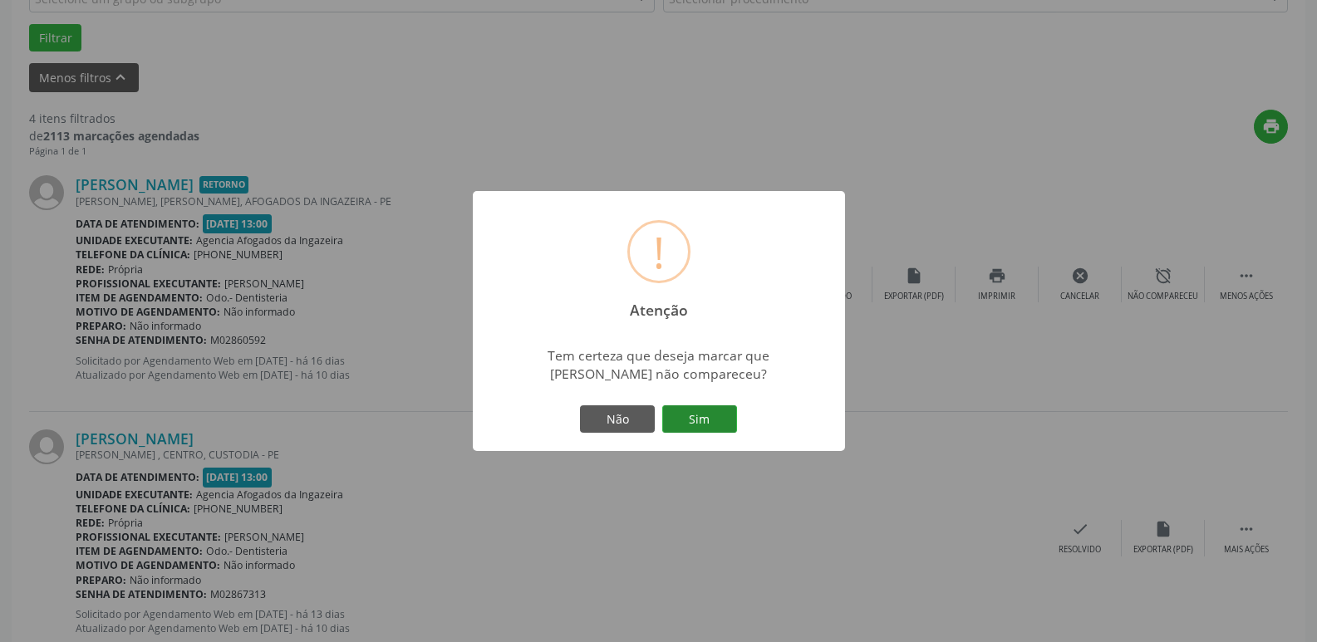
click at [681, 422] on button "Sim" at bounding box center [699, 419] width 75 height 28
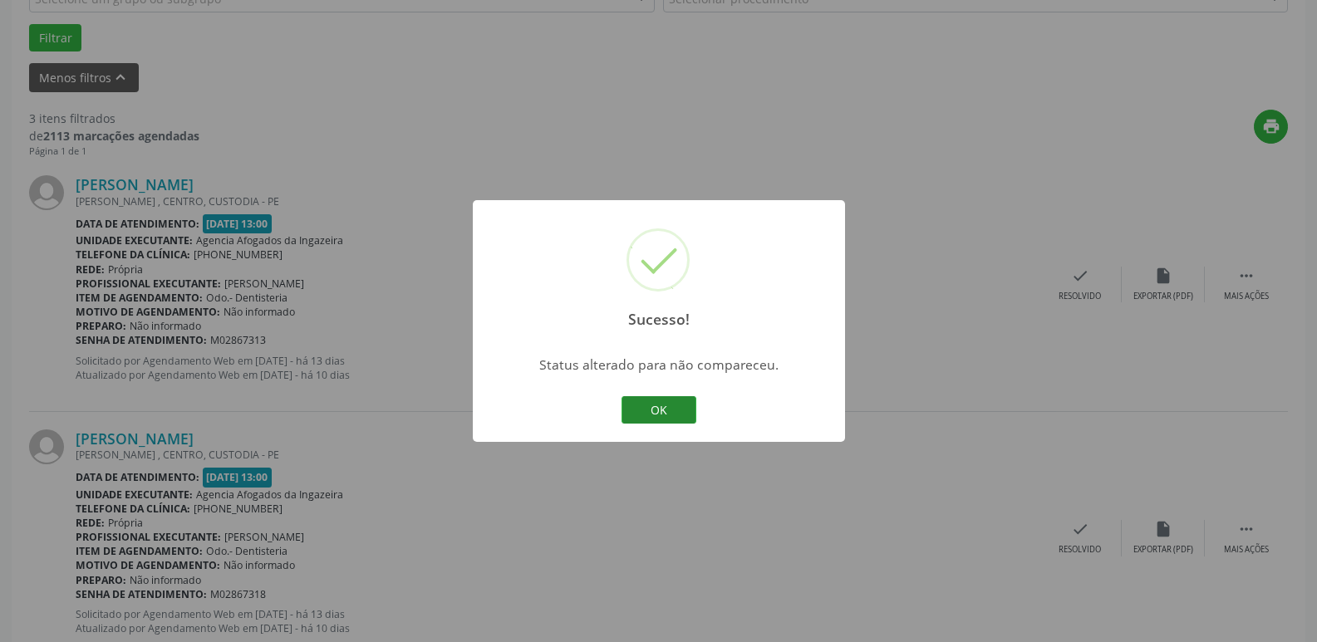
click at [670, 405] on button "OK" at bounding box center [658, 410] width 75 height 28
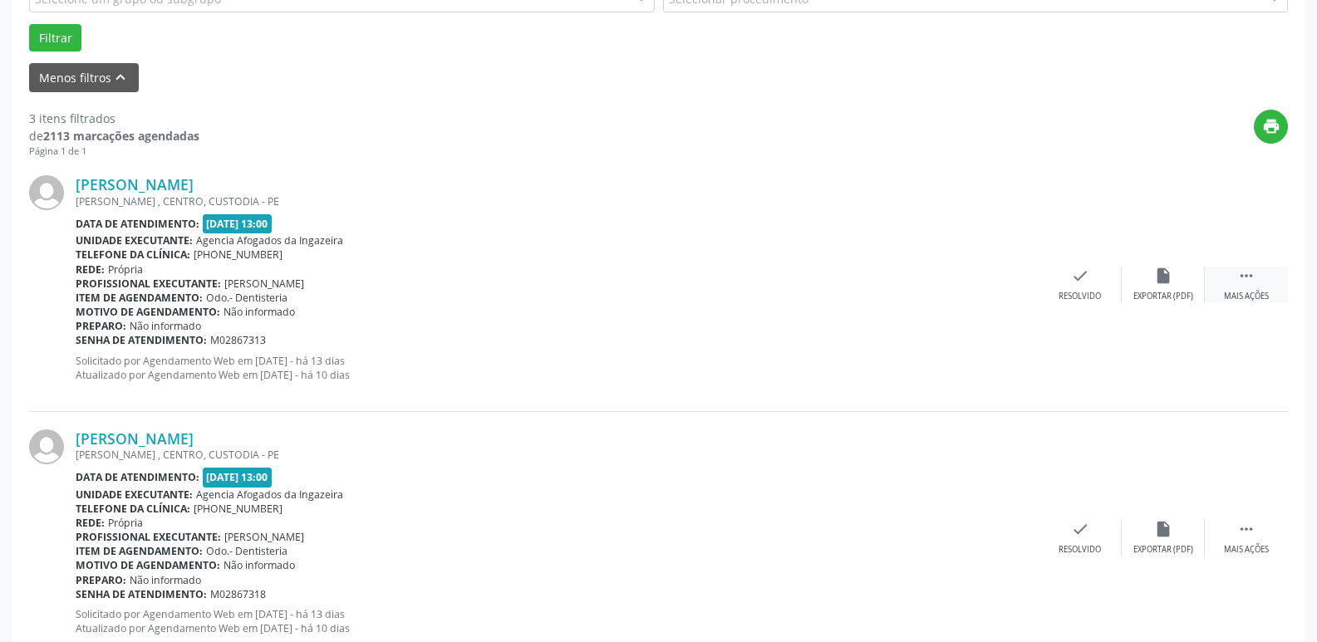
click at [1233, 280] on div " Mais ações" at bounding box center [1245, 285] width 83 height 36
click at [1175, 280] on div "alarm_off Não compareceu" at bounding box center [1162, 285] width 83 height 36
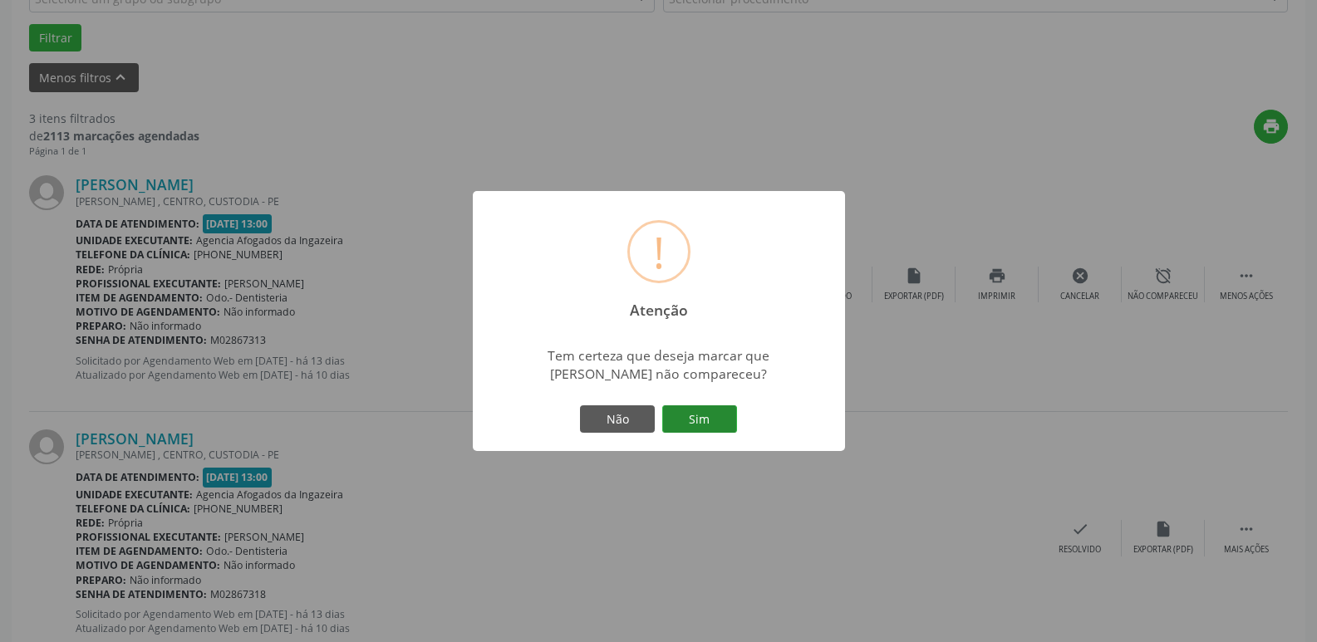
click at [679, 414] on button "Sim" at bounding box center [699, 419] width 75 height 28
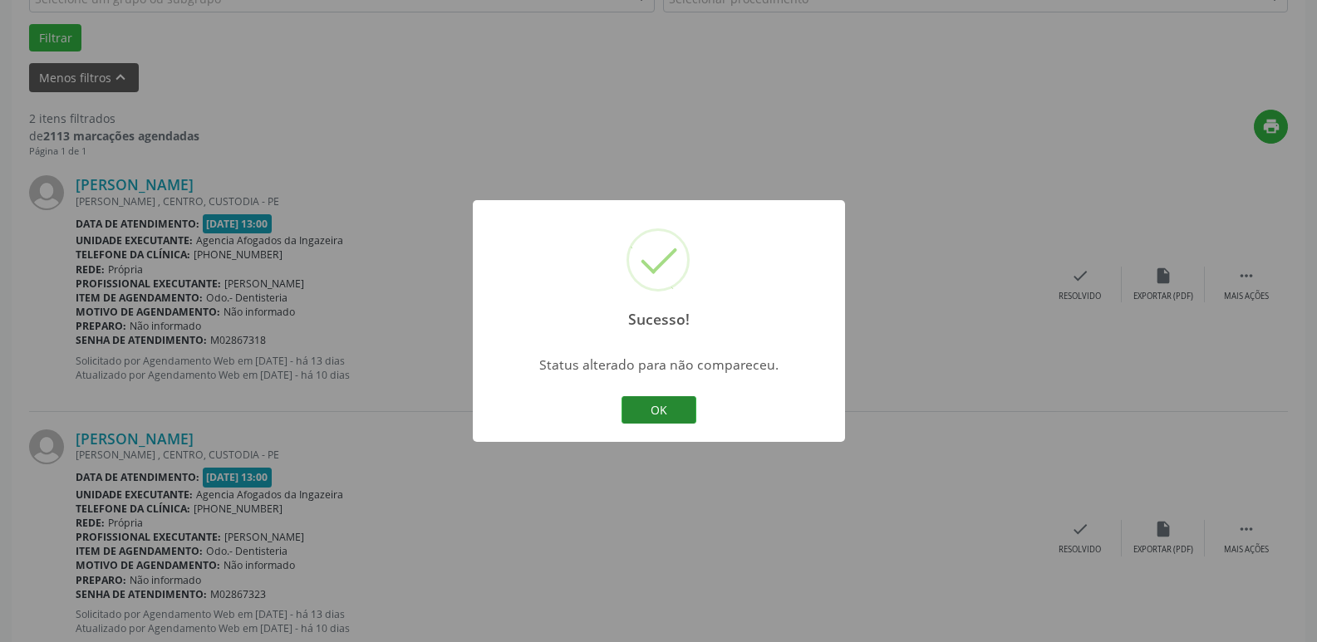
click at [640, 409] on button "OK" at bounding box center [658, 410] width 75 height 28
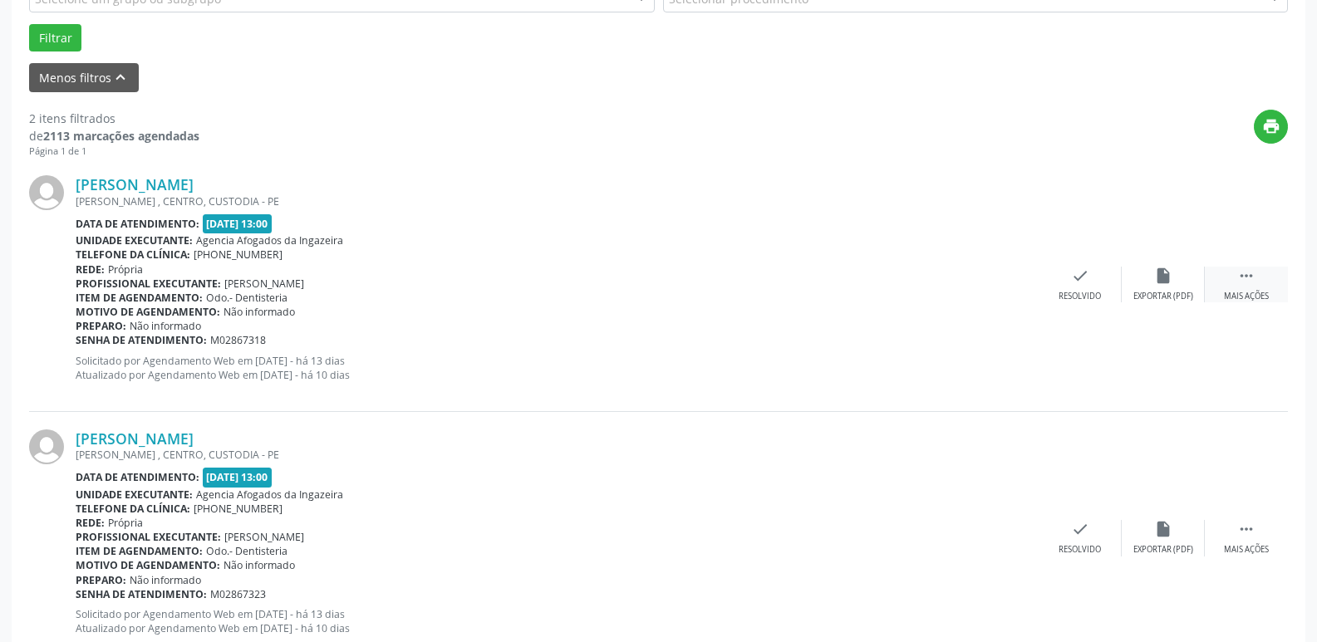
click at [1255, 299] on div "Mais ações" at bounding box center [1246, 297] width 45 height 12
click at [1156, 291] on div "Não compareceu" at bounding box center [1162, 297] width 71 height 12
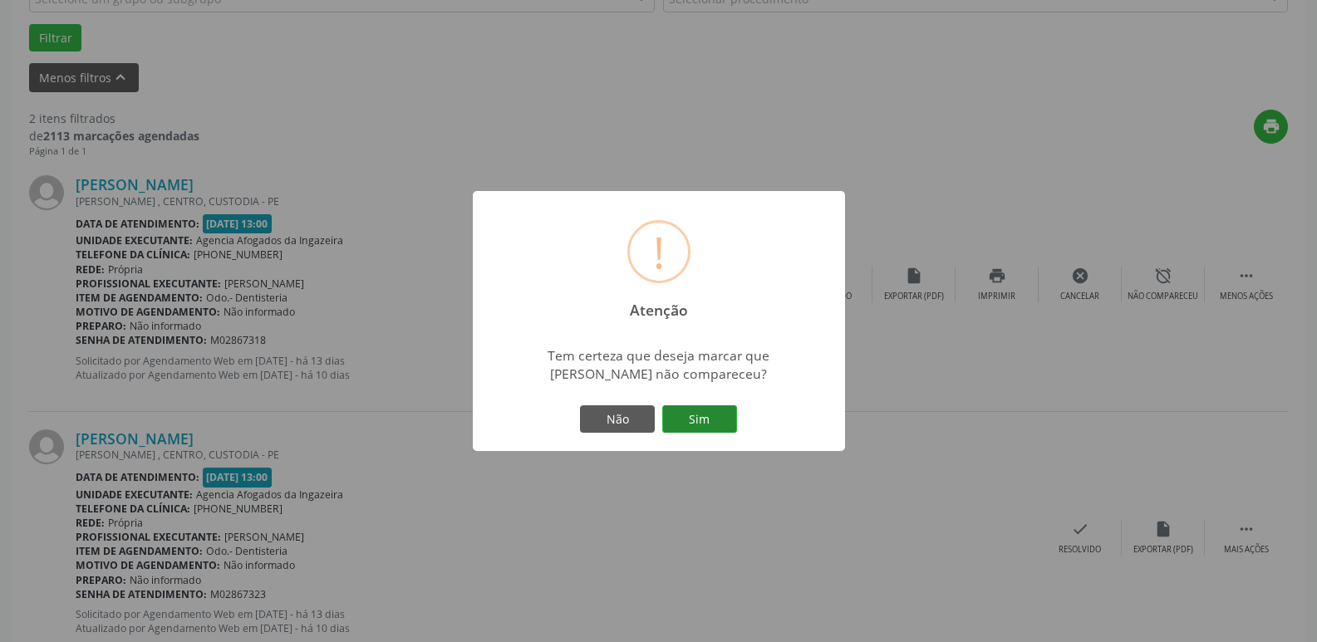
click at [699, 427] on button "Sim" at bounding box center [699, 419] width 75 height 28
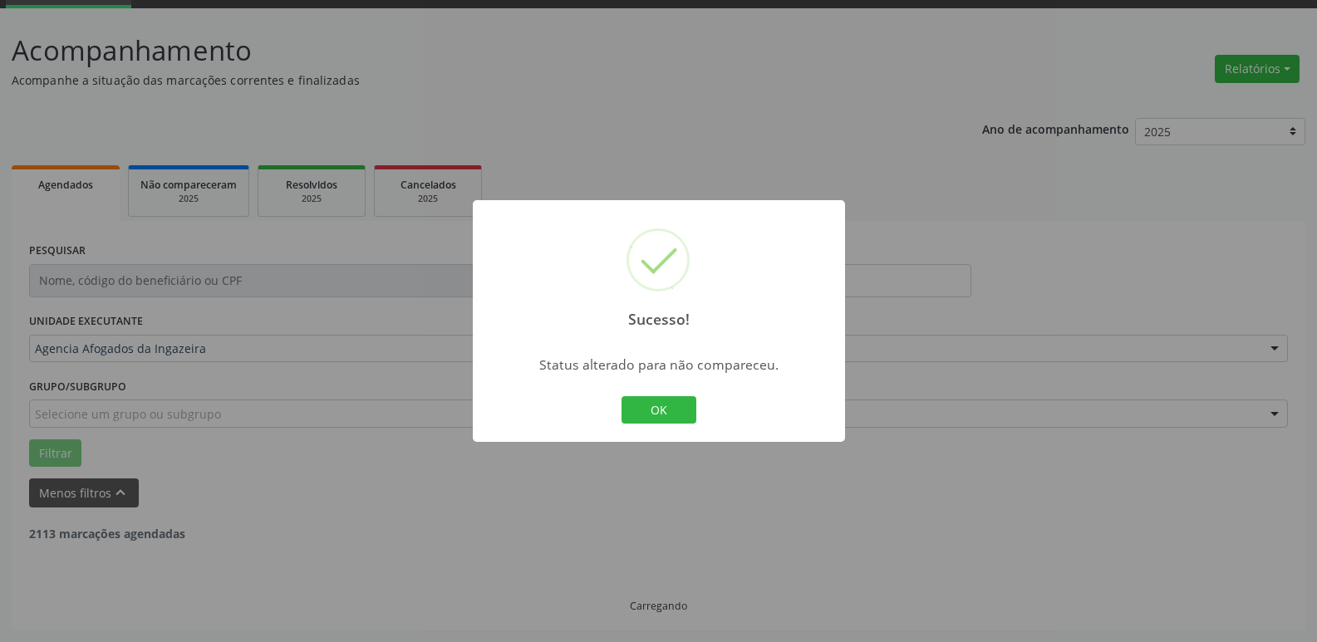
scroll to position [297, 0]
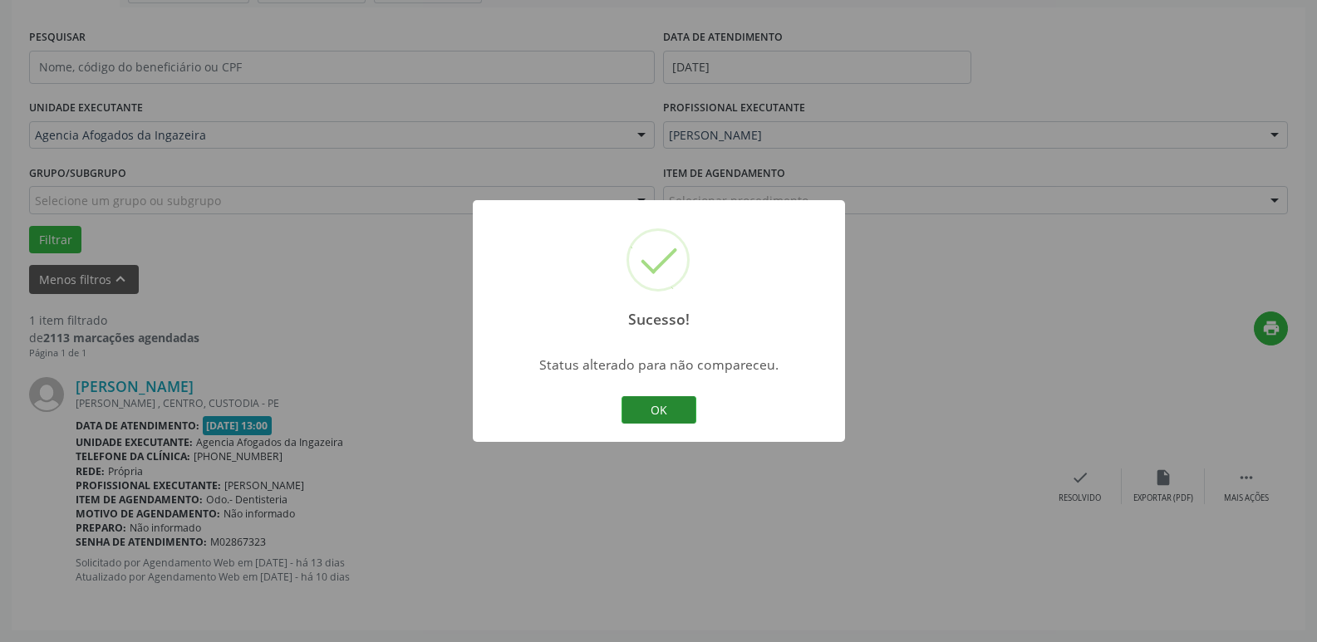
click at [648, 415] on button "OK" at bounding box center [658, 410] width 75 height 28
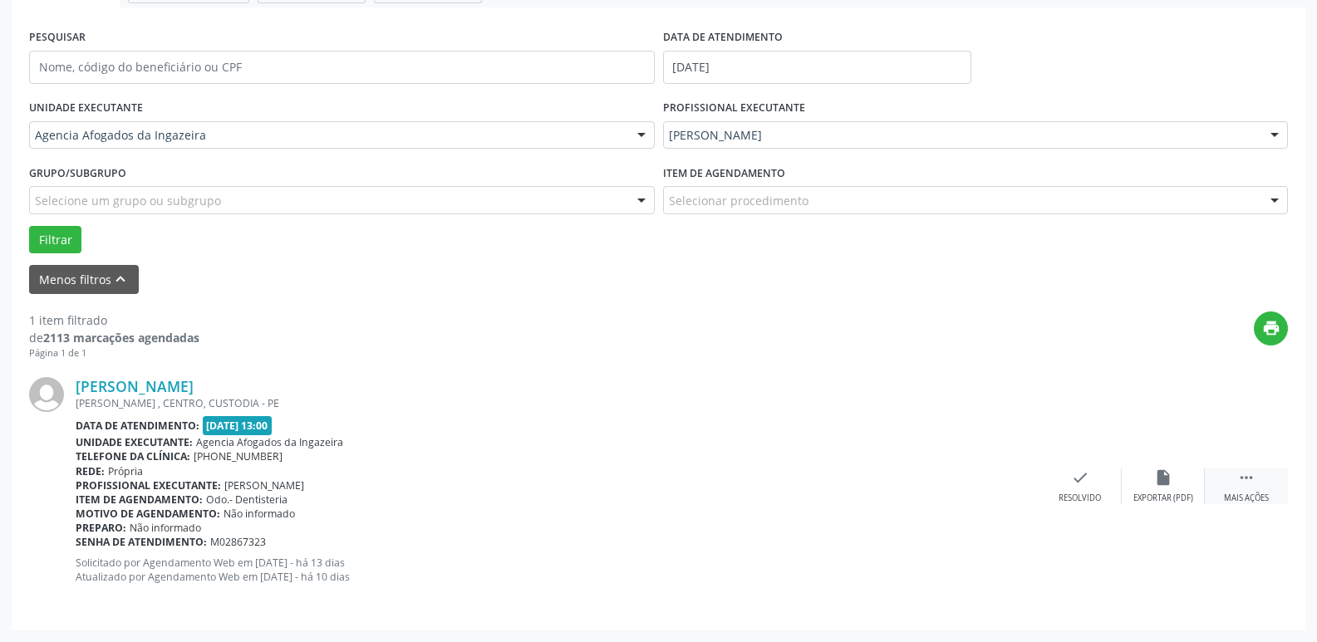
click at [1218, 475] on div " Mais ações" at bounding box center [1245, 486] width 83 height 36
click at [1145, 489] on div "alarm_off Não compareceu" at bounding box center [1162, 486] width 83 height 36
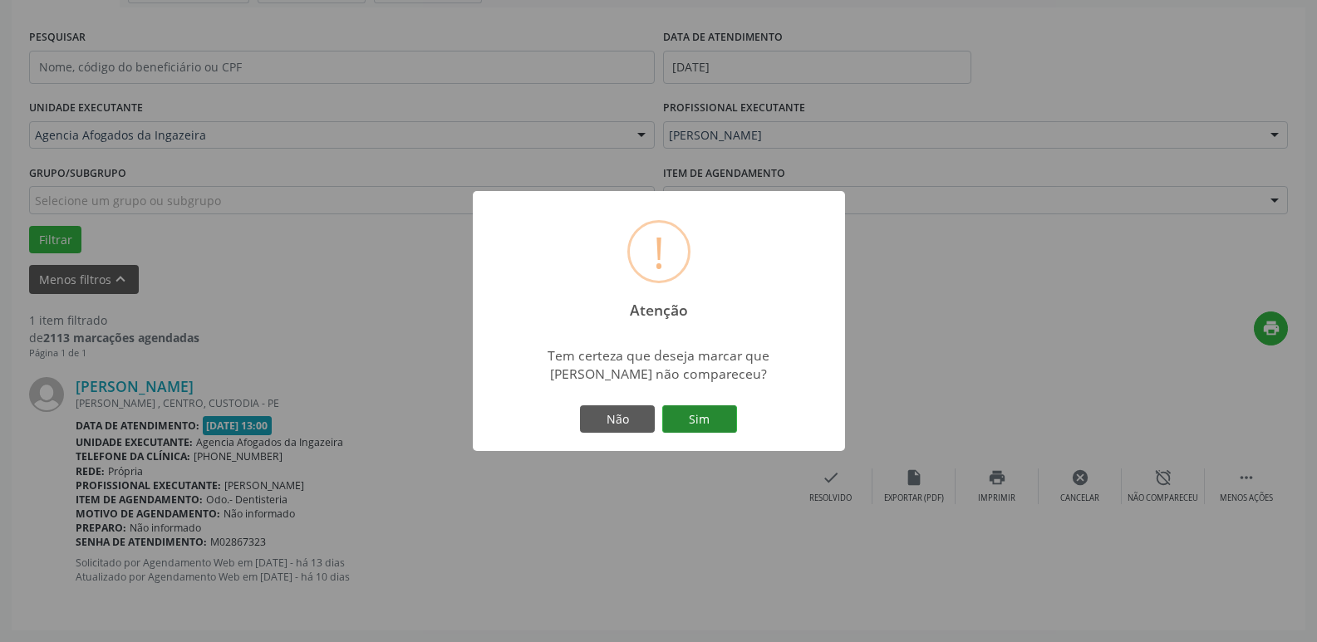
click at [718, 431] on button "Sim" at bounding box center [699, 419] width 75 height 28
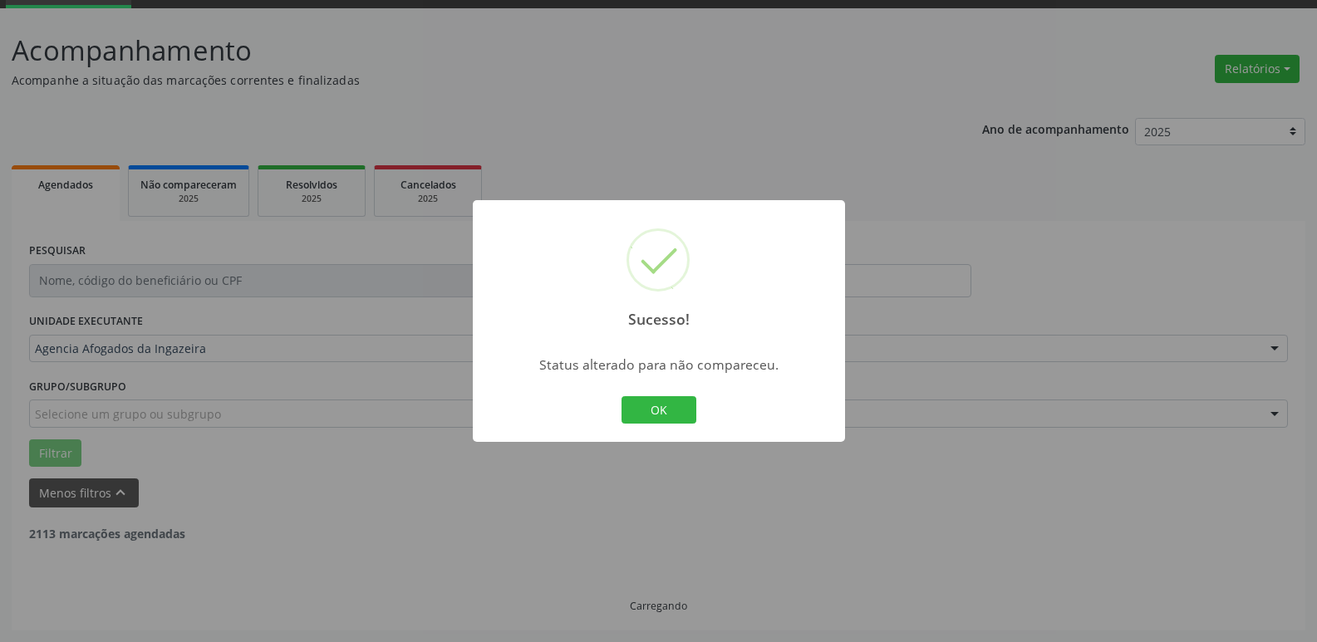
scroll to position [30, 0]
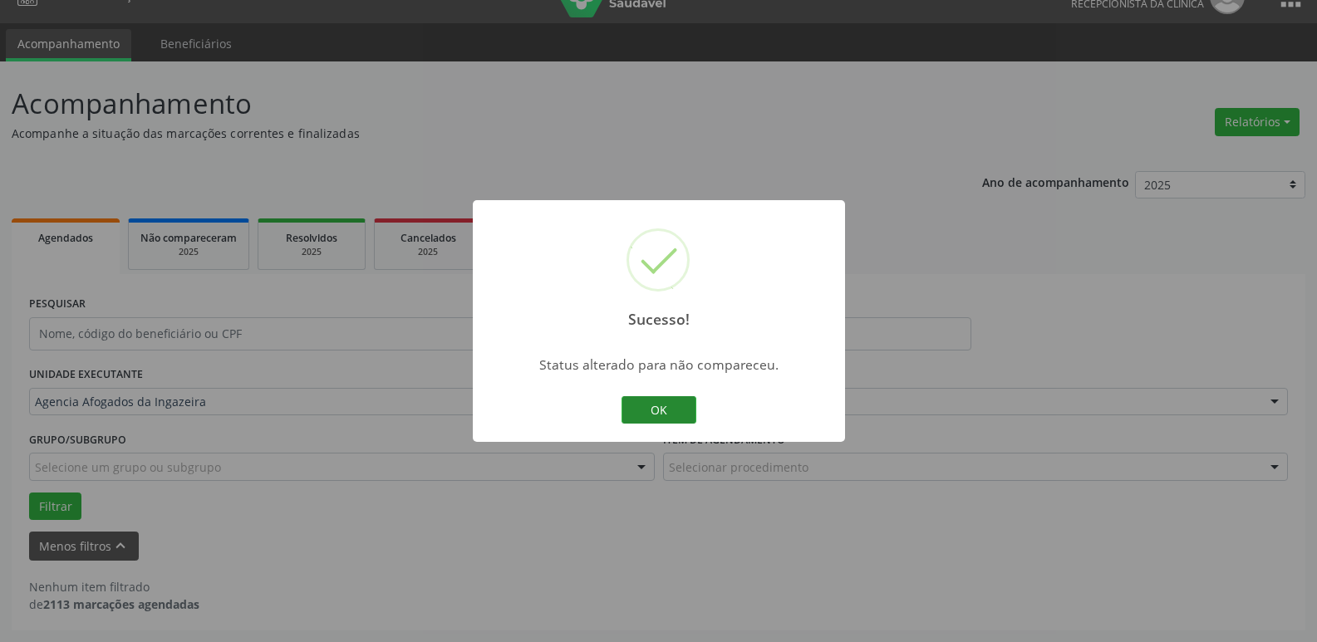
click at [673, 399] on button "OK" at bounding box center [658, 410] width 75 height 28
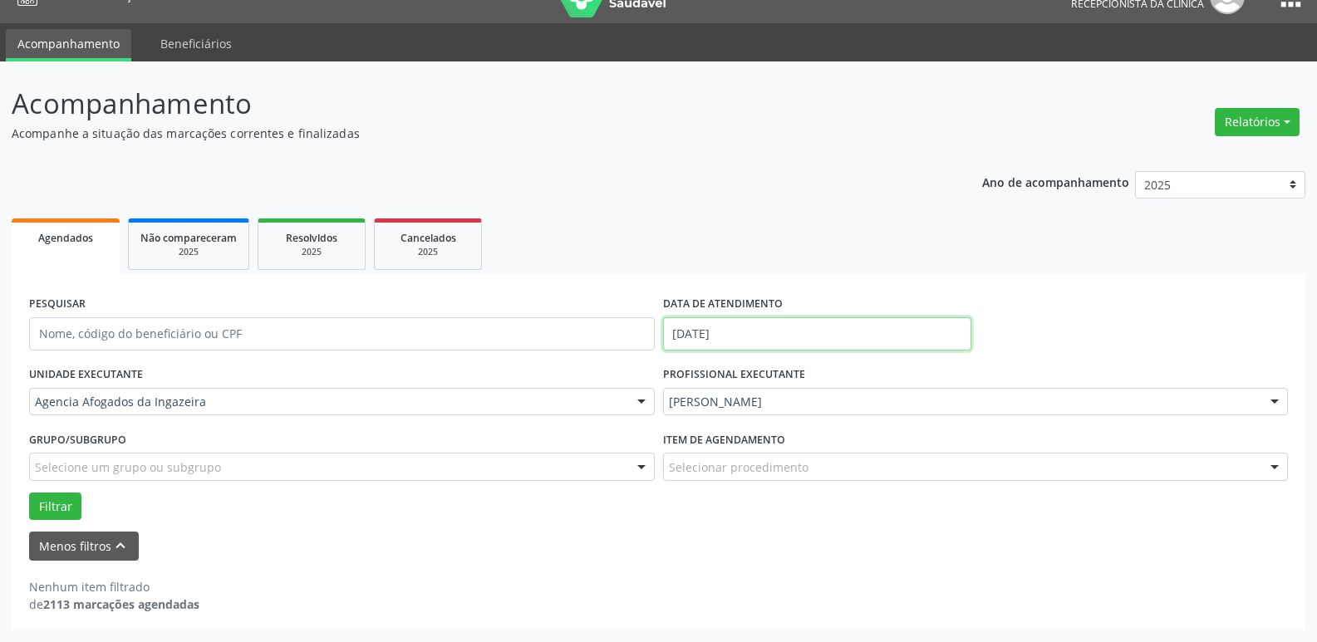
click at [774, 327] on input "[DATE]" at bounding box center [817, 333] width 308 height 33
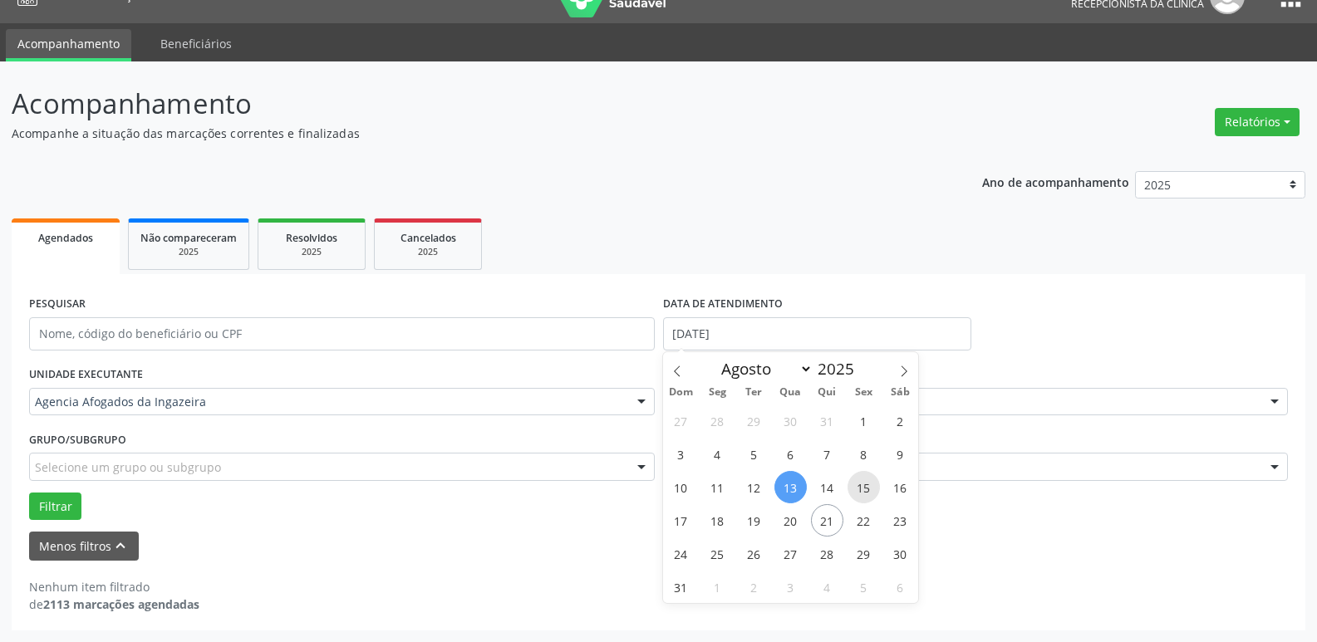
click at [866, 486] on span "15" at bounding box center [863, 487] width 32 height 32
type input "[DATE]"
click at [866, 486] on span "15" at bounding box center [863, 487] width 32 height 32
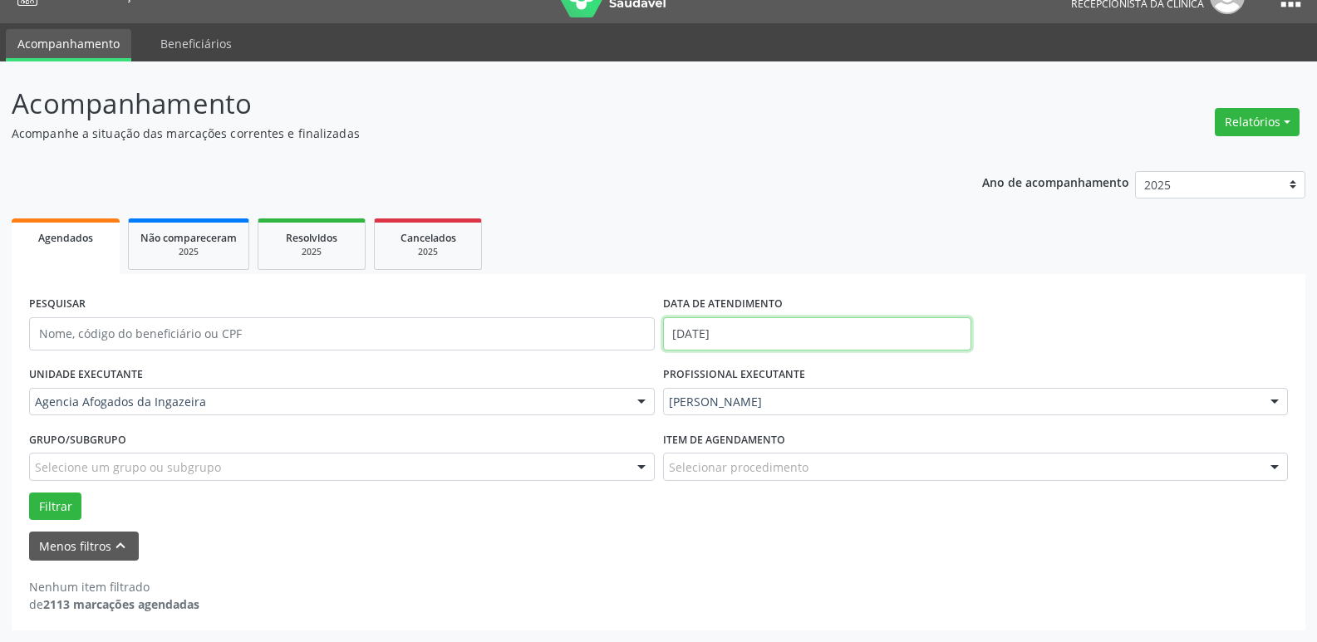
click at [724, 325] on input "[DATE]" at bounding box center [817, 333] width 308 height 33
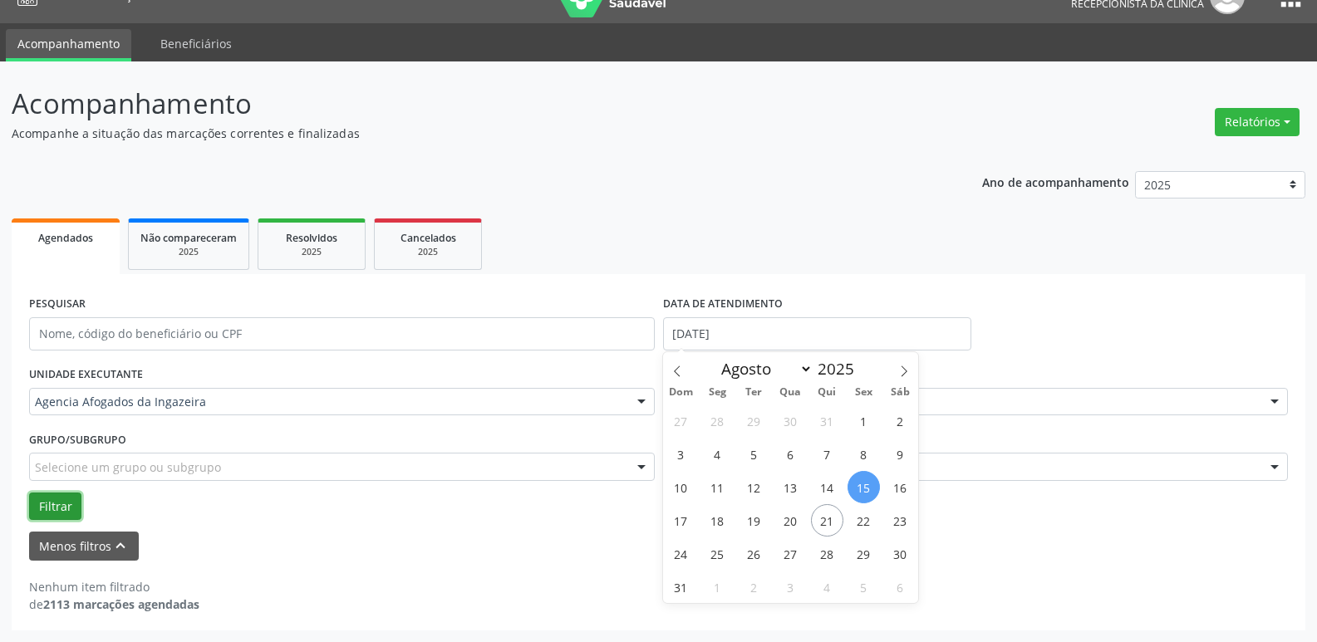
click at [63, 506] on button "Filtrar" at bounding box center [55, 507] width 52 height 28
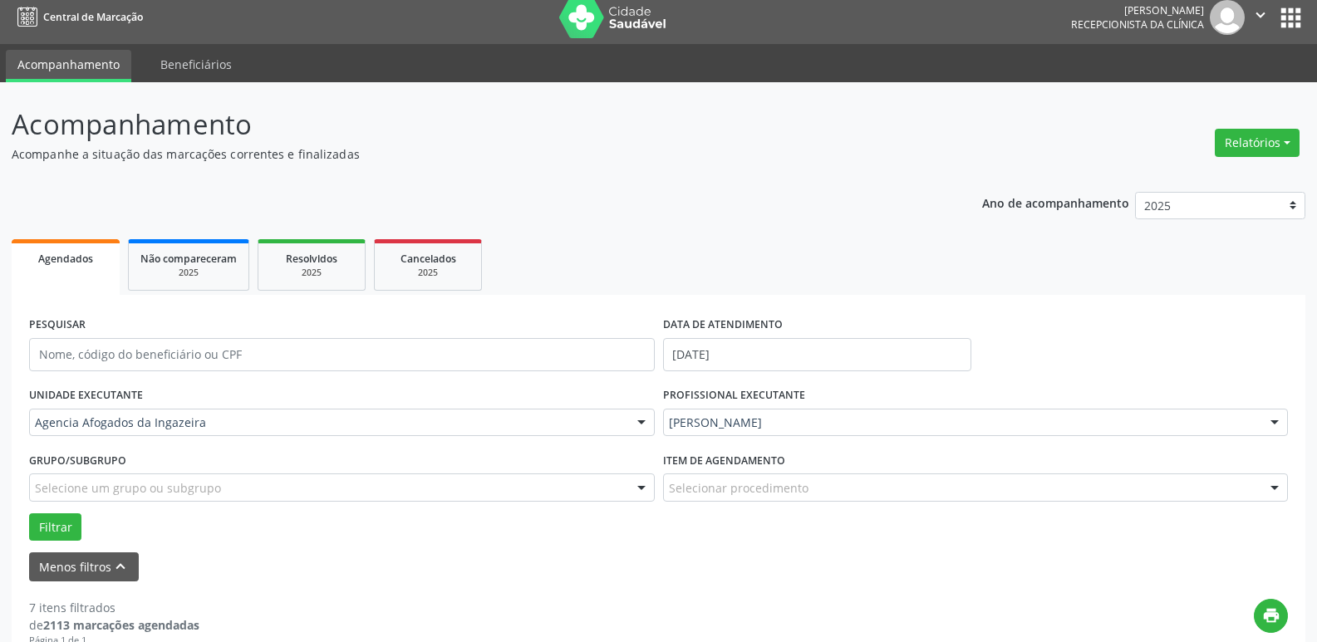
scroll to position [0, 0]
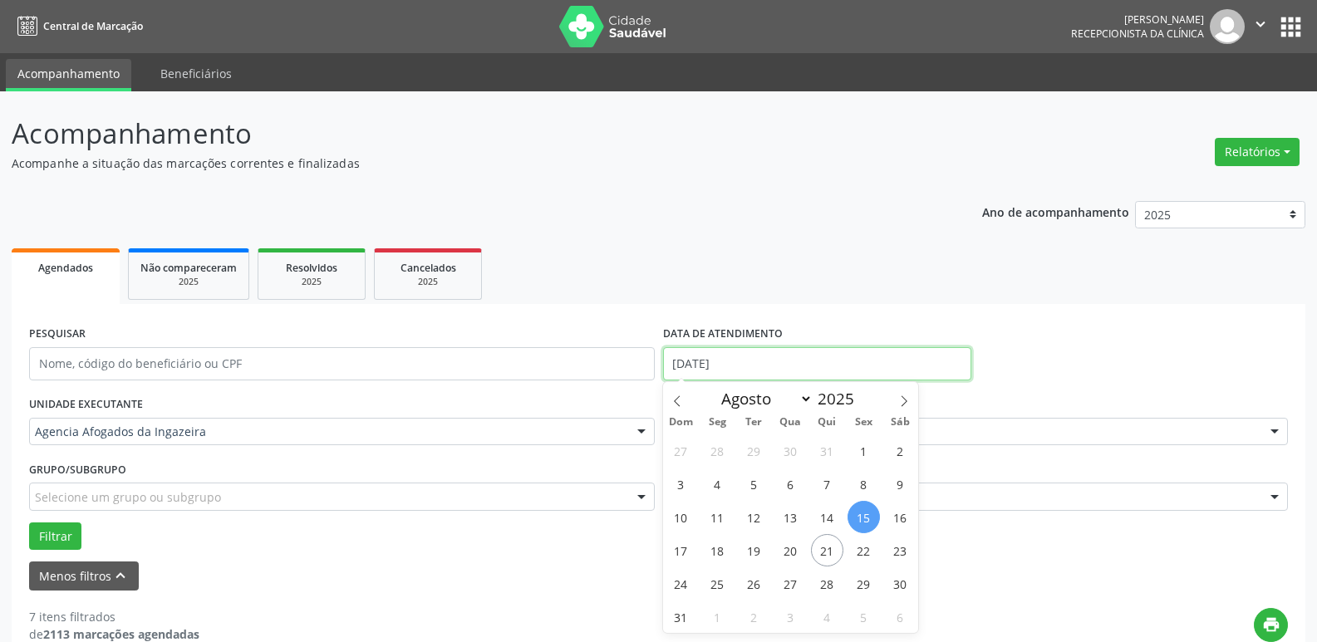
click at [743, 354] on input "[DATE]" at bounding box center [817, 363] width 308 height 33
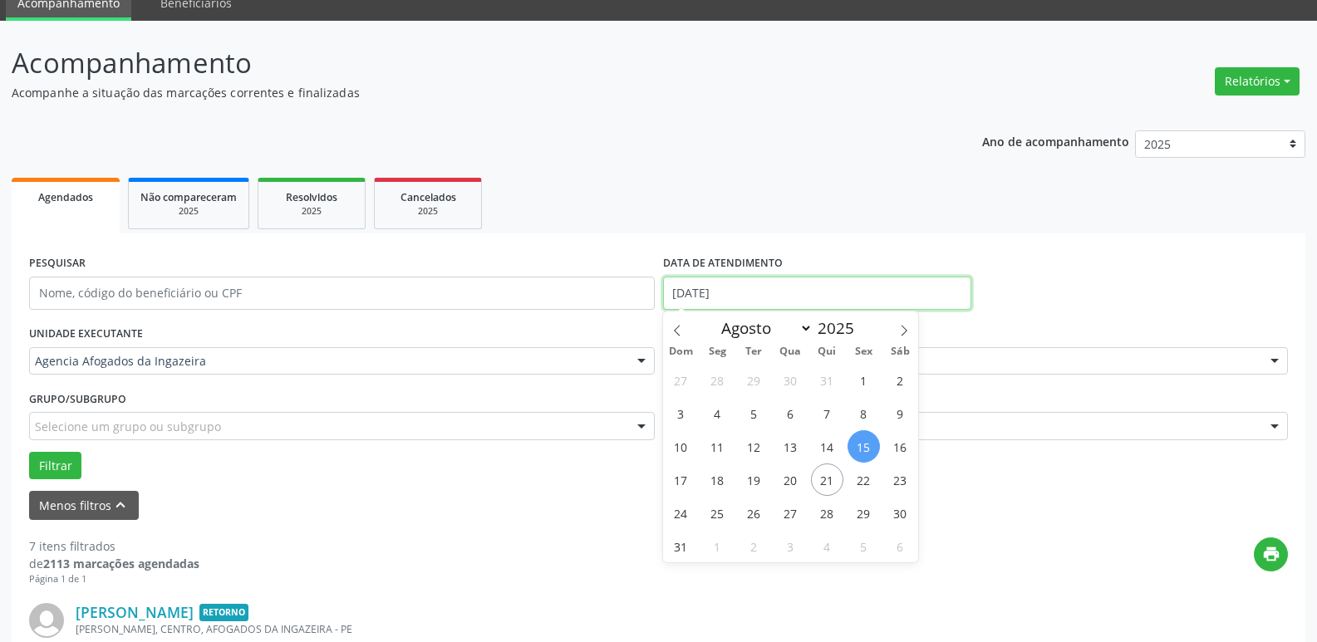
scroll to position [332, 0]
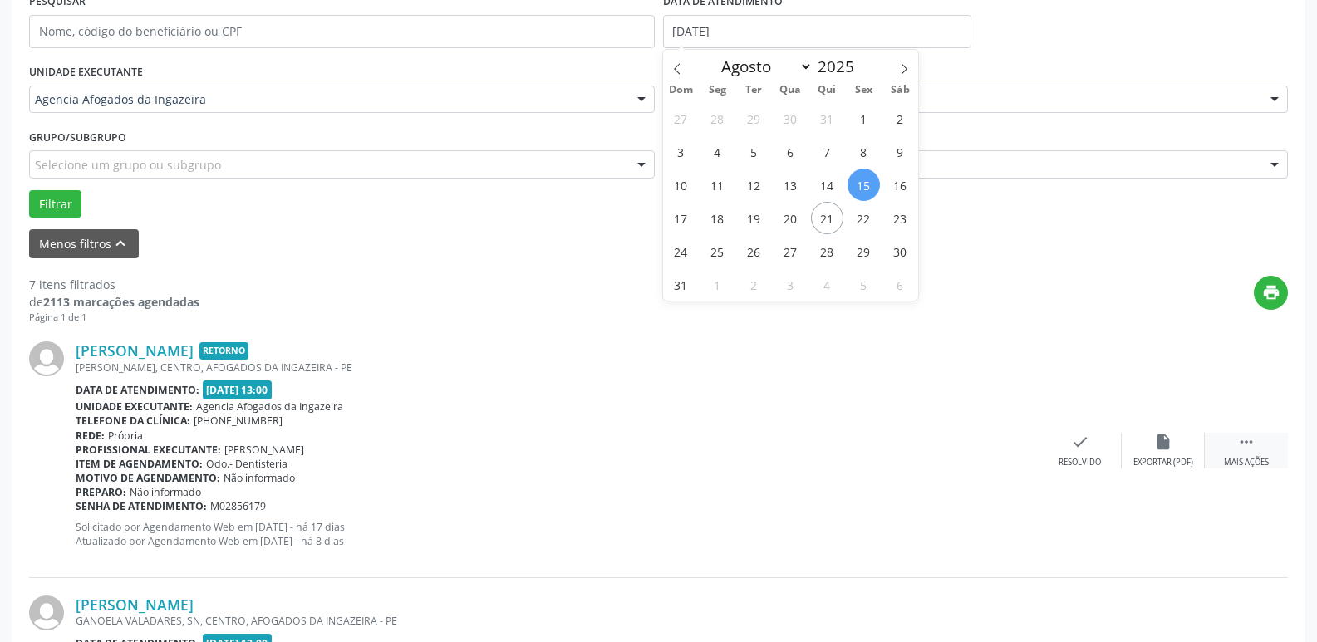
click at [1238, 437] on icon "" at bounding box center [1246, 442] width 18 height 18
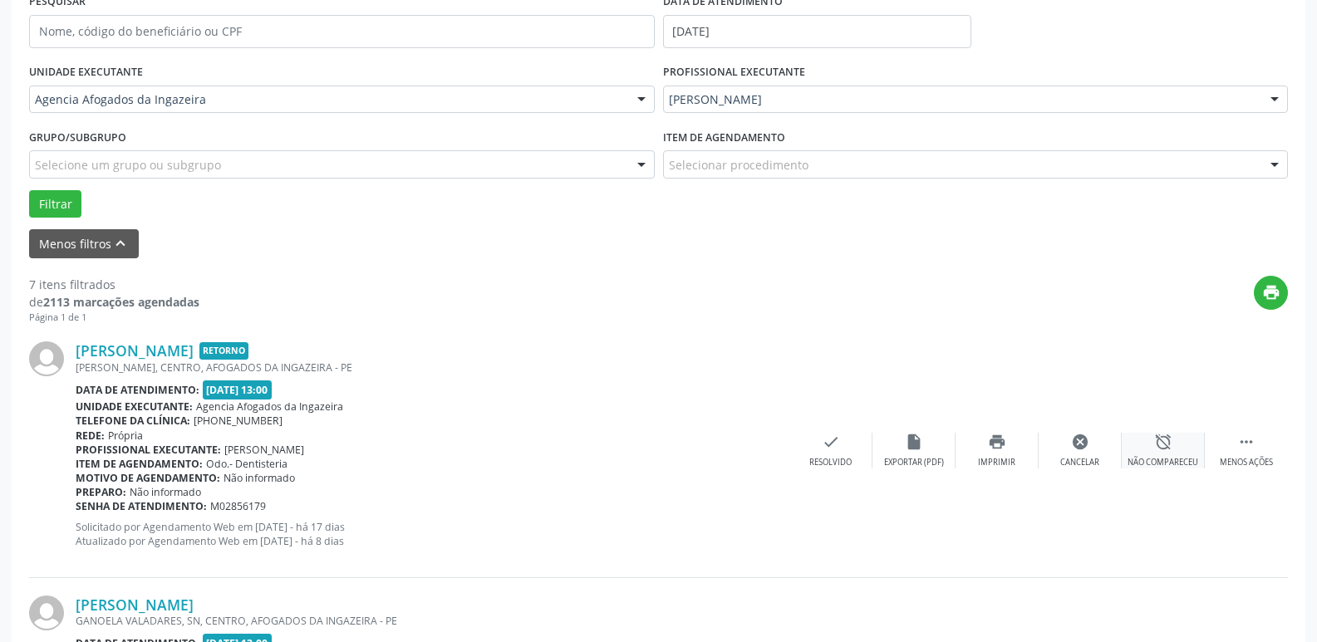
click at [1193, 452] on div "alarm_off Não compareceu" at bounding box center [1162, 451] width 83 height 36
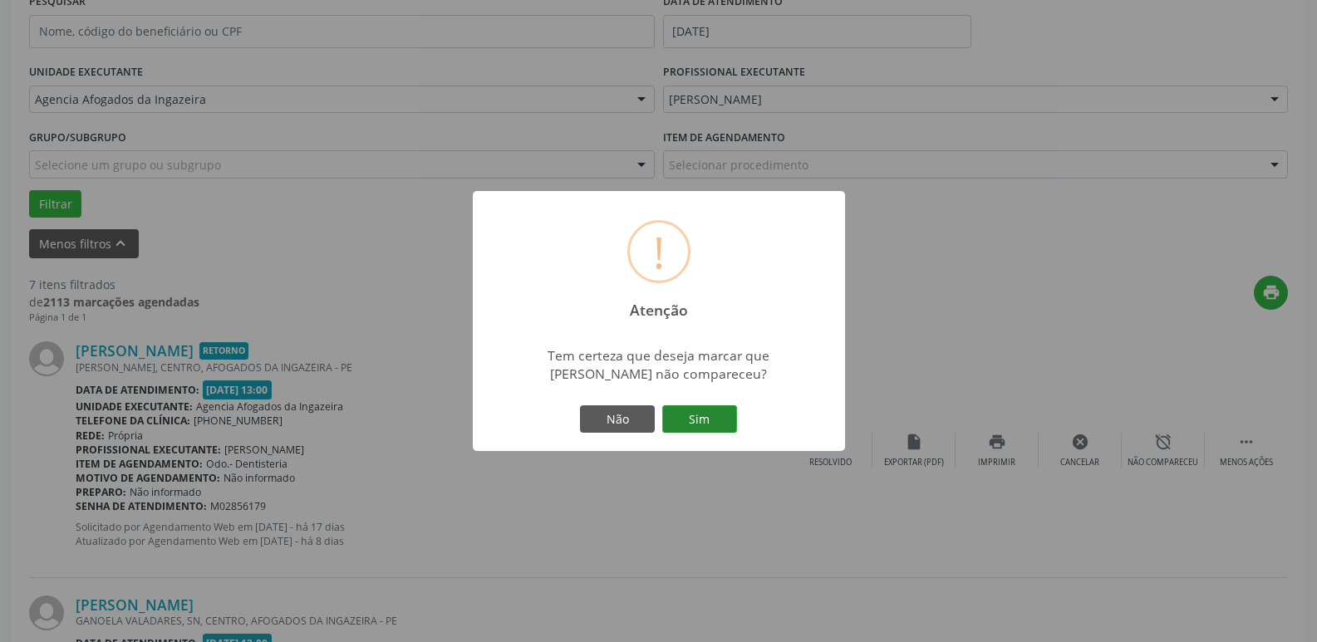
click at [673, 408] on button "Sim" at bounding box center [699, 419] width 75 height 28
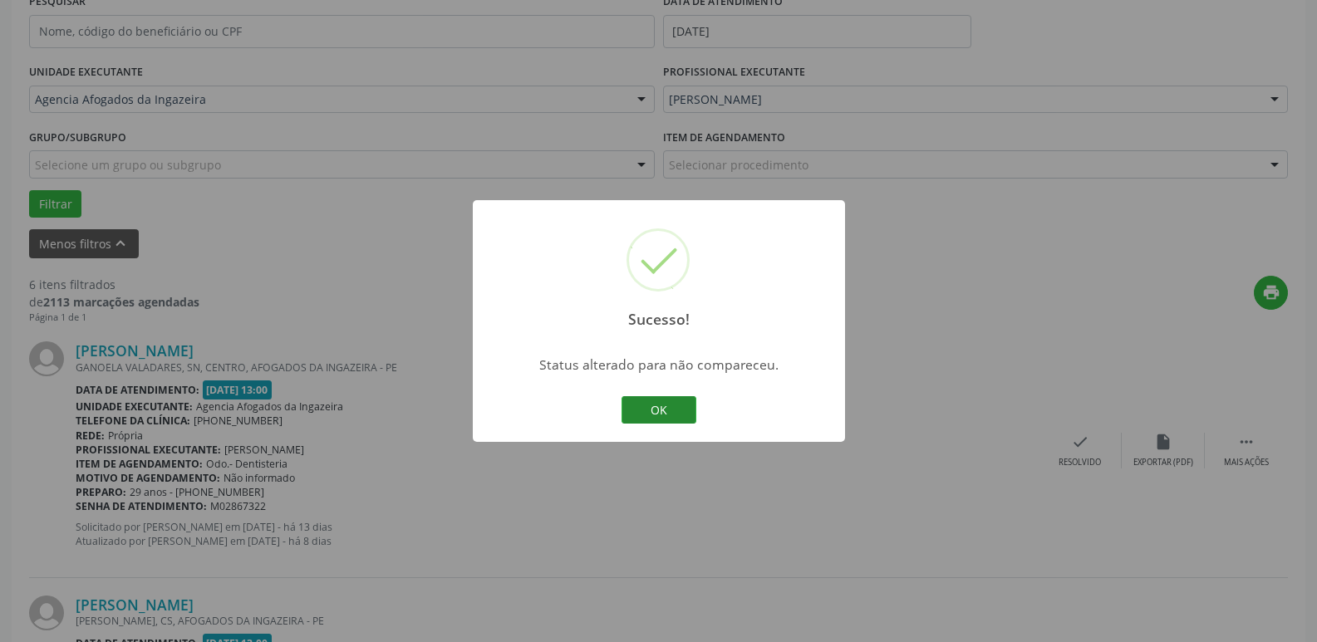
click at [654, 400] on button "OK" at bounding box center [658, 410] width 75 height 28
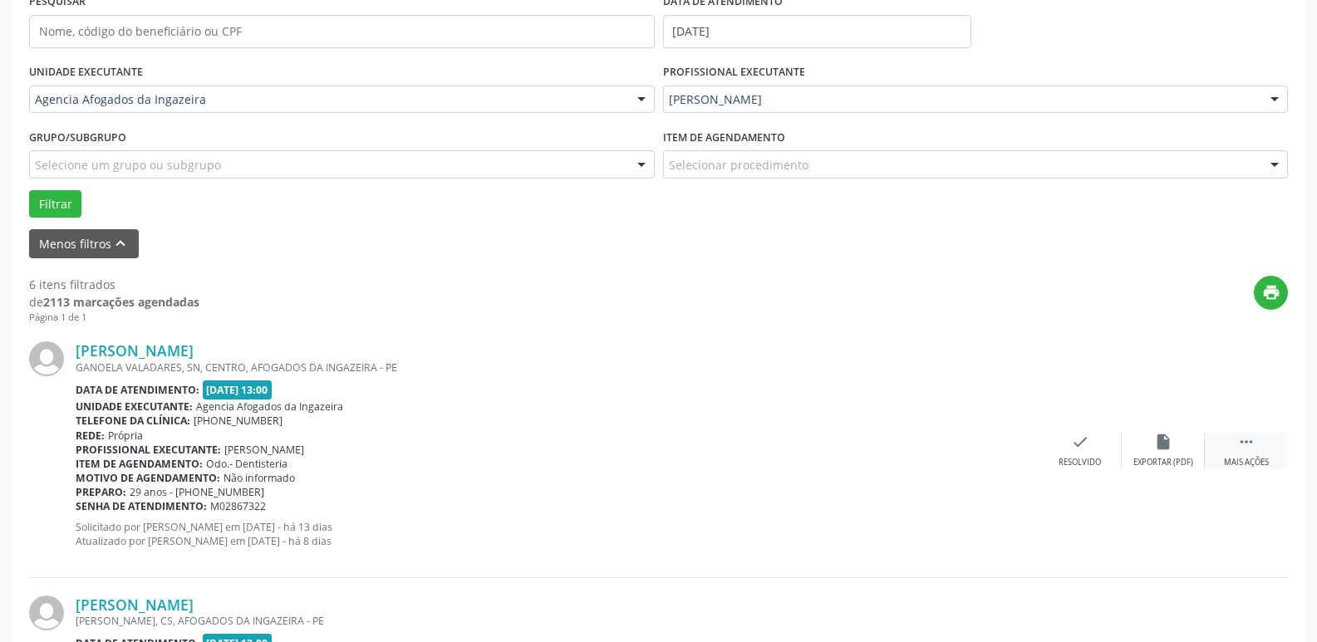
click at [1235, 451] on div " Mais ações" at bounding box center [1245, 451] width 83 height 36
click at [1156, 443] on icon "alarm_off" at bounding box center [1163, 442] width 18 height 18
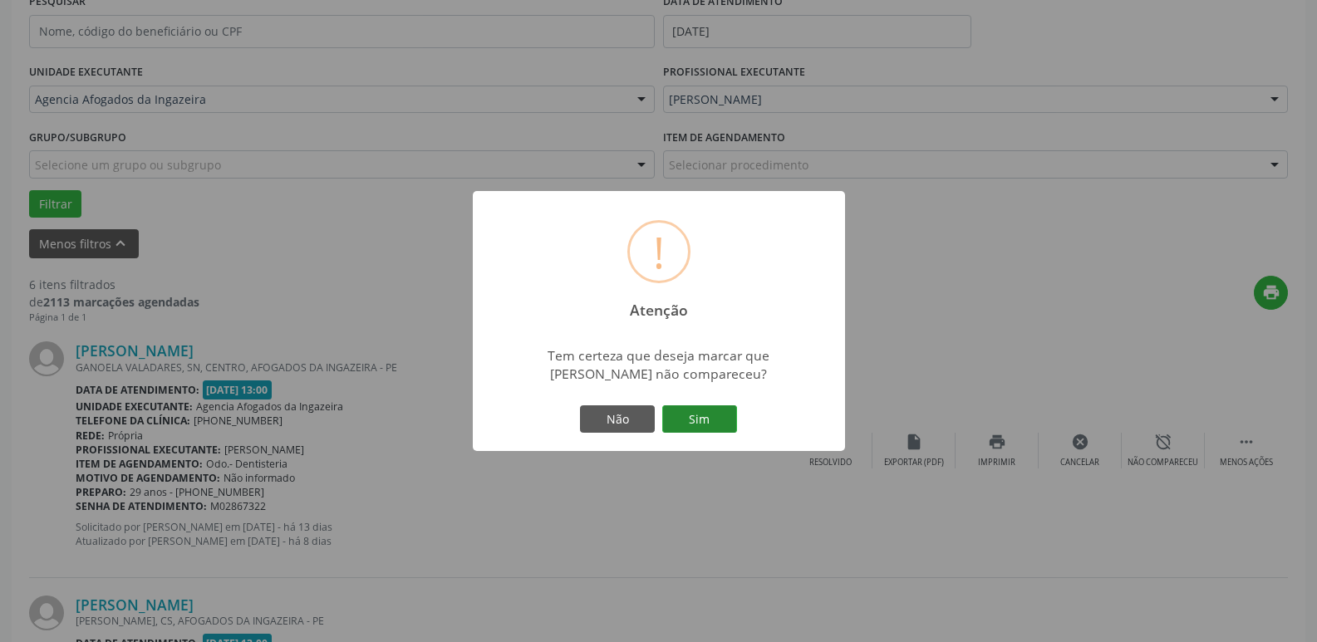
click at [689, 411] on button "Sim" at bounding box center [699, 419] width 75 height 28
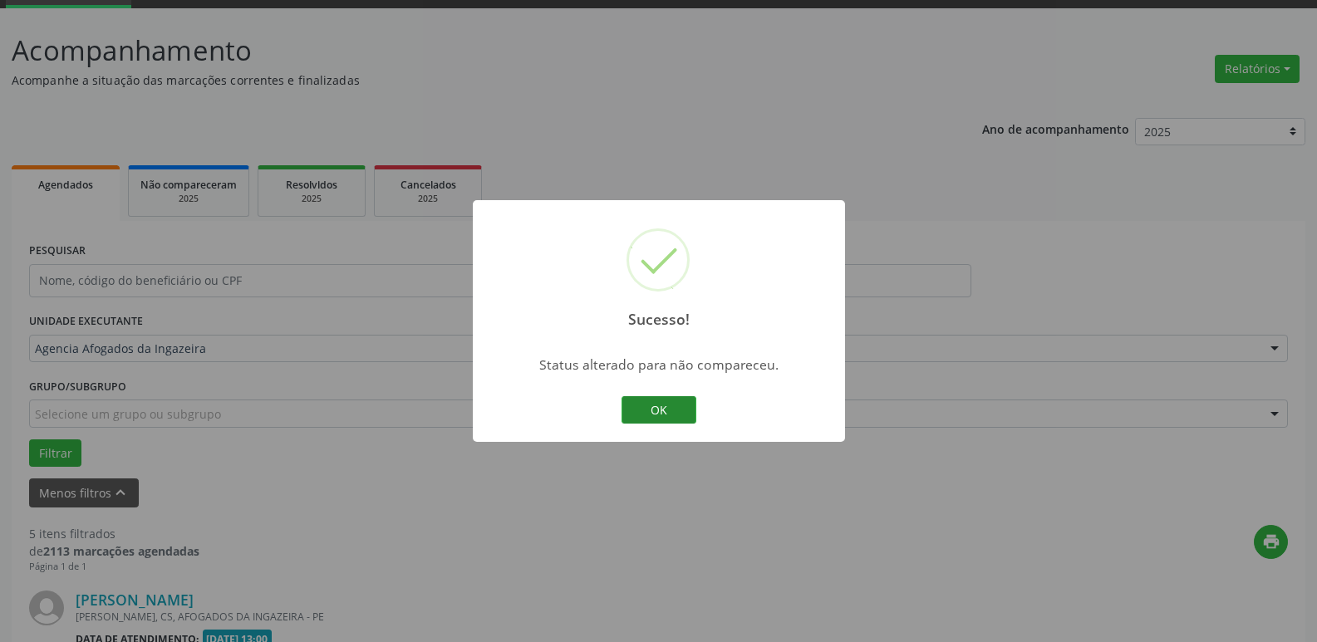
scroll to position [498, 0]
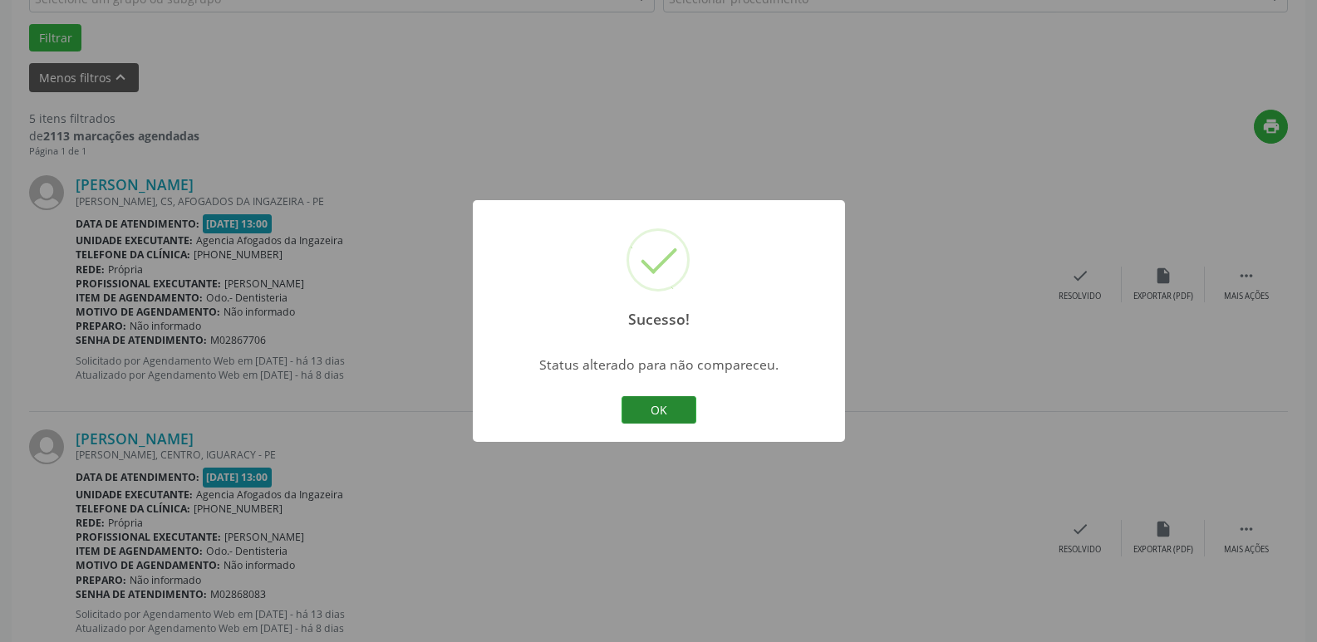
click at [695, 408] on button "OK" at bounding box center [658, 410] width 75 height 28
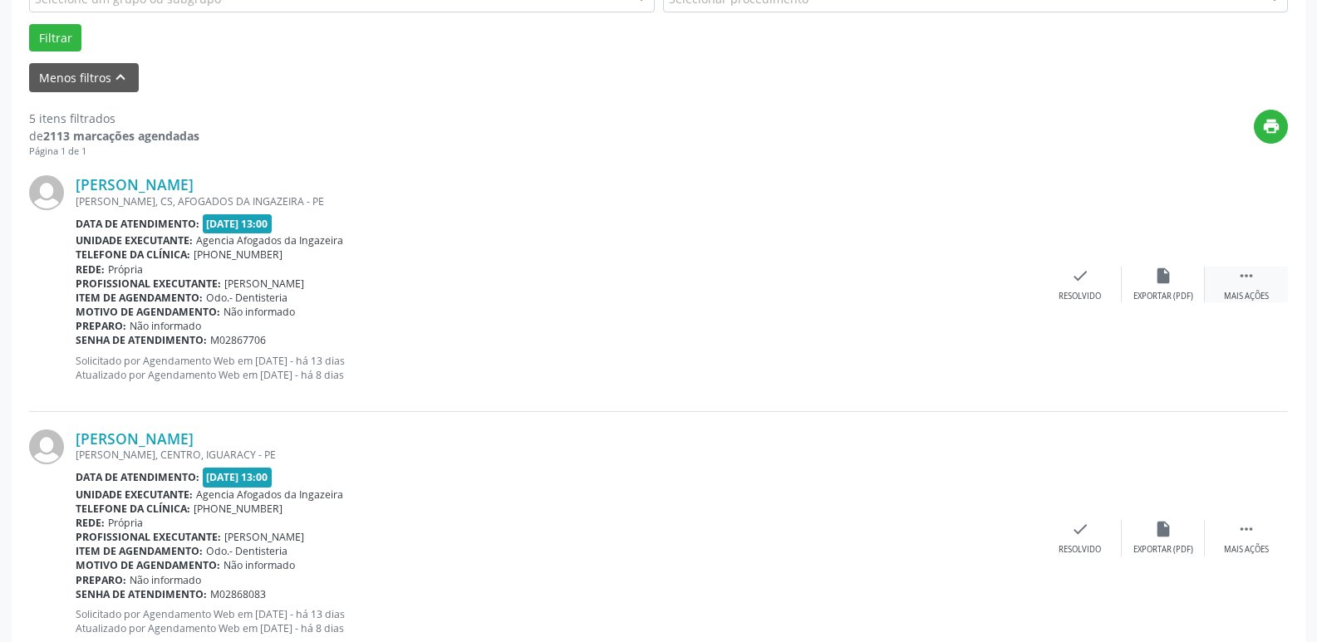
click at [1228, 280] on div " Mais ações" at bounding box center [1245, 285] width 83 height 36
click at [1163, 280] on icon "alarm_off" at bounding box center [1163, 276] width 18 height 18
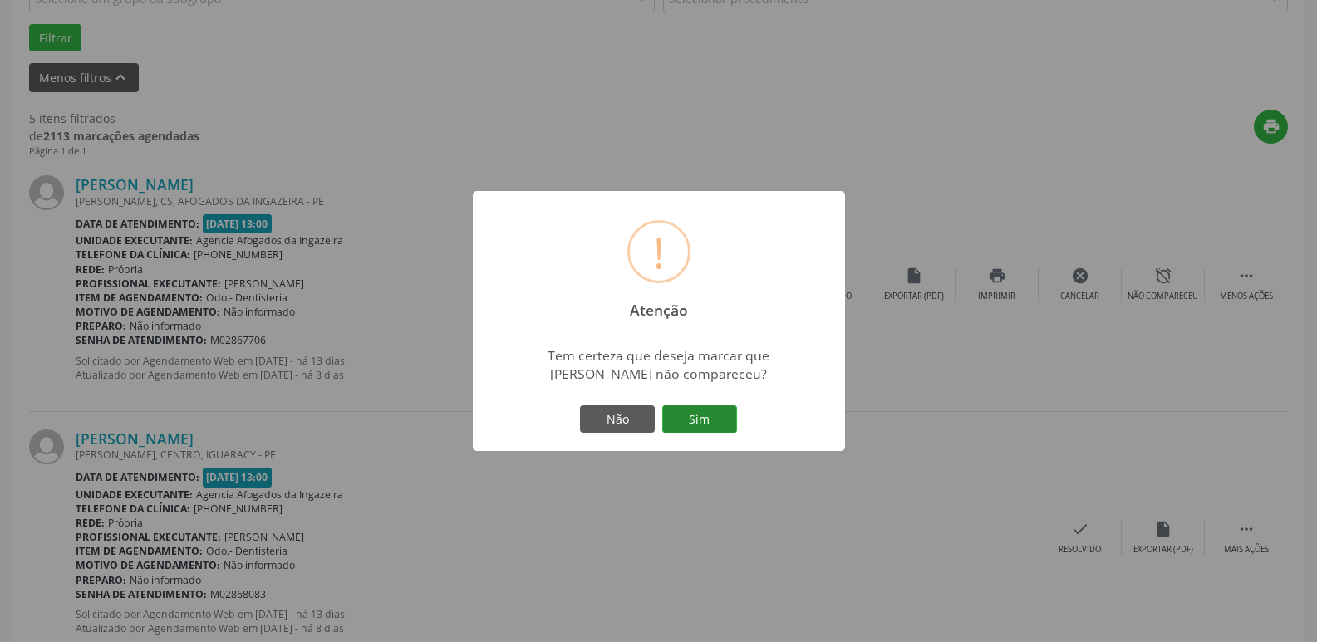
click at [688, 425] on button "Sim" at bounding box center [699, 419] width 75 height 28
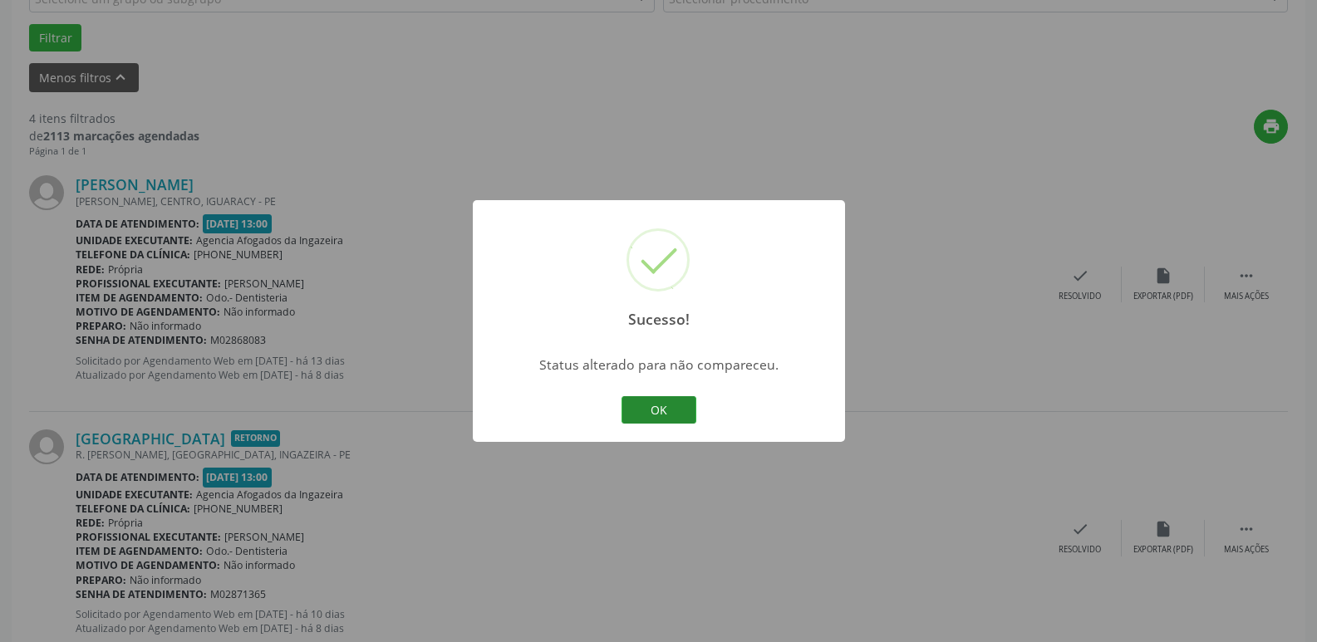
click at [666, 402] on button "OK" at bounding box center [658, 410] width 75 height 28
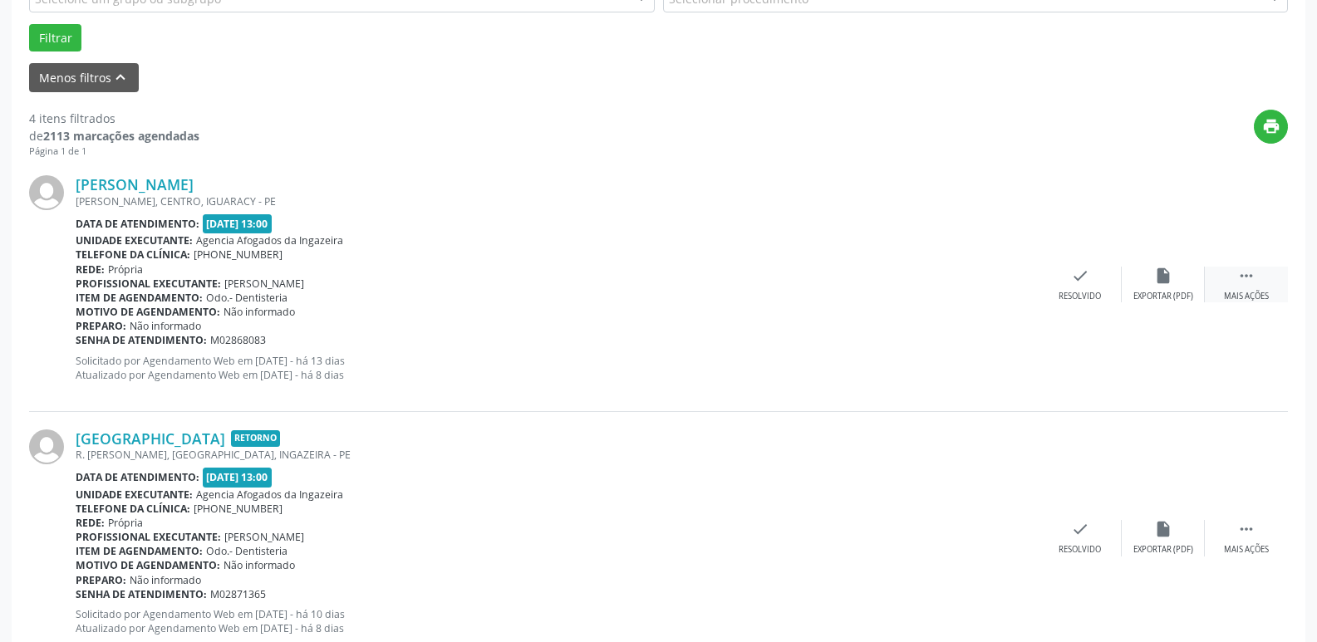
click at [1230, 282] on div " Mais ações" at bounding box center [1245, 285] width 83 height 36
click at [1130, 293] on div "Não compareceu" at bounding box center [1162, 297] width 71 height 12
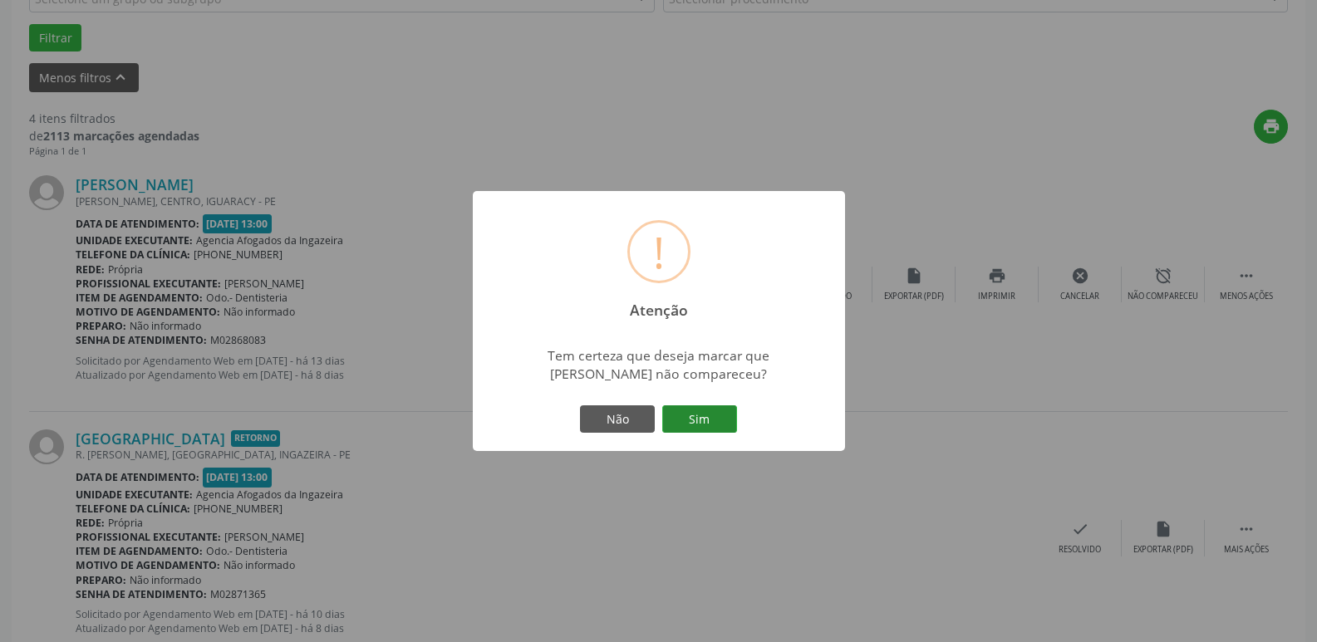
click at [705, 421] on button "Sim" at bounding box center [699, 419] width 75 height 28
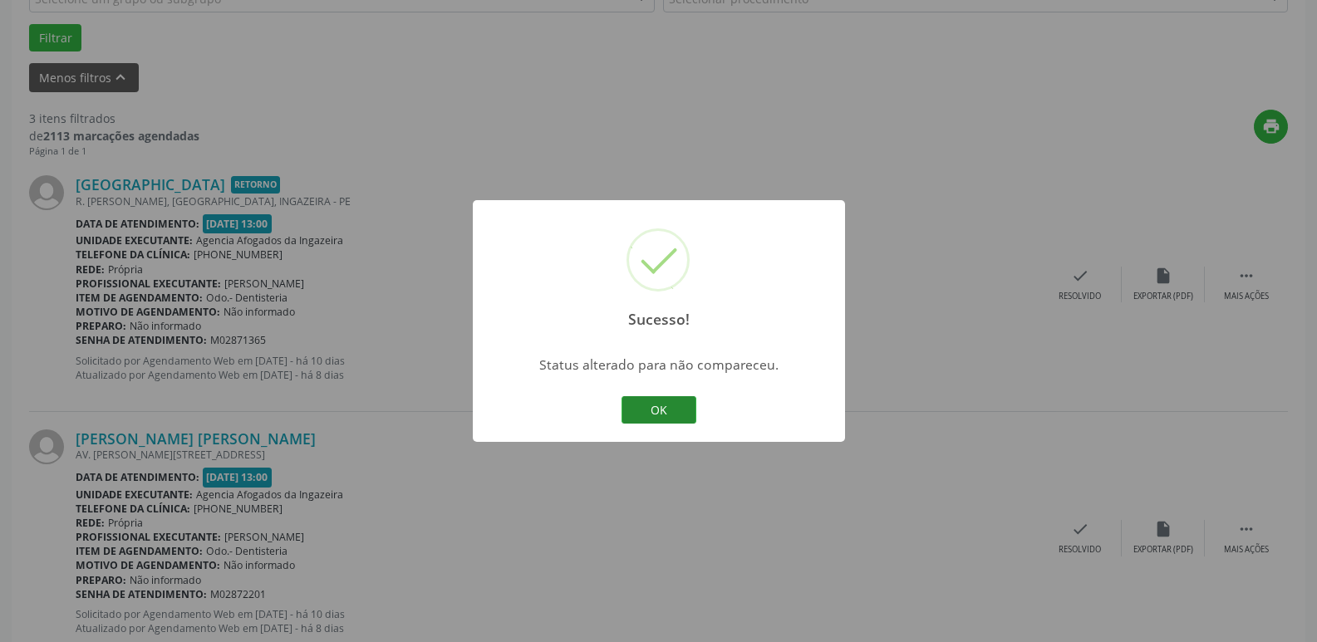
click at [682, 419] on button "OK" at bounding box center [658, 410] width 75 height 28
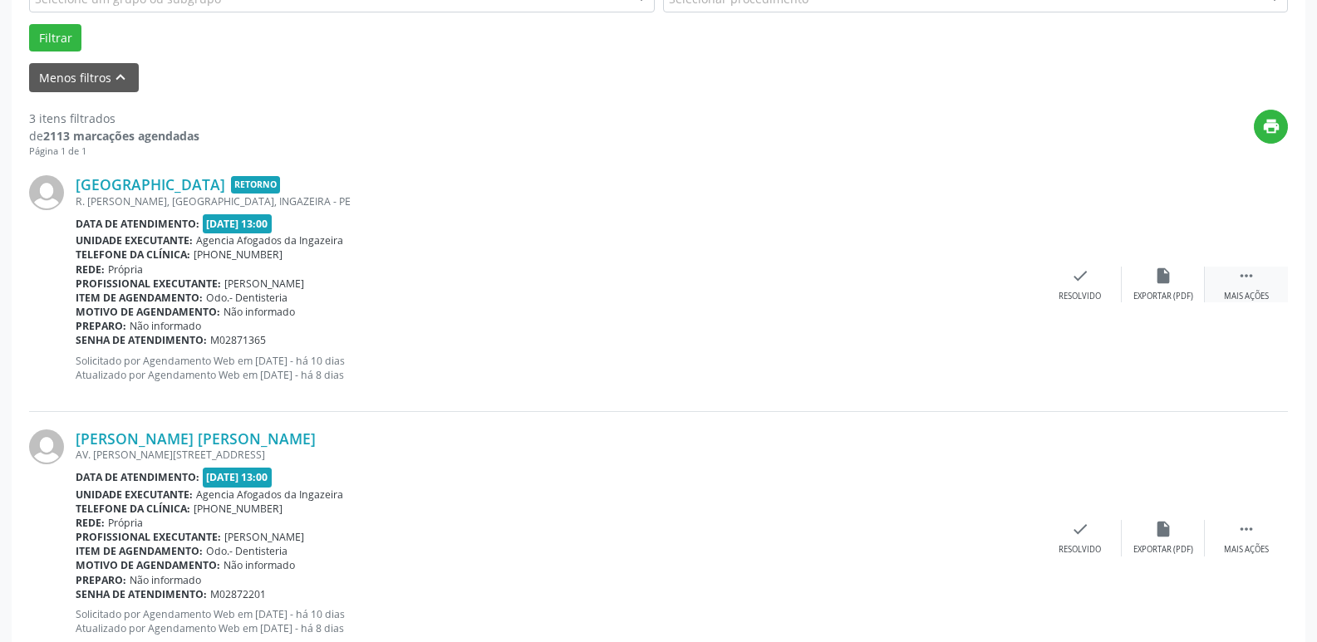
click at [1219, 282] on div " Mais ações" at bounding box center [1245, 285] width 83 height 36
click at [1145, 302] on div "Não compareceu" at bounding box center [1162, 297] width 71 height 12
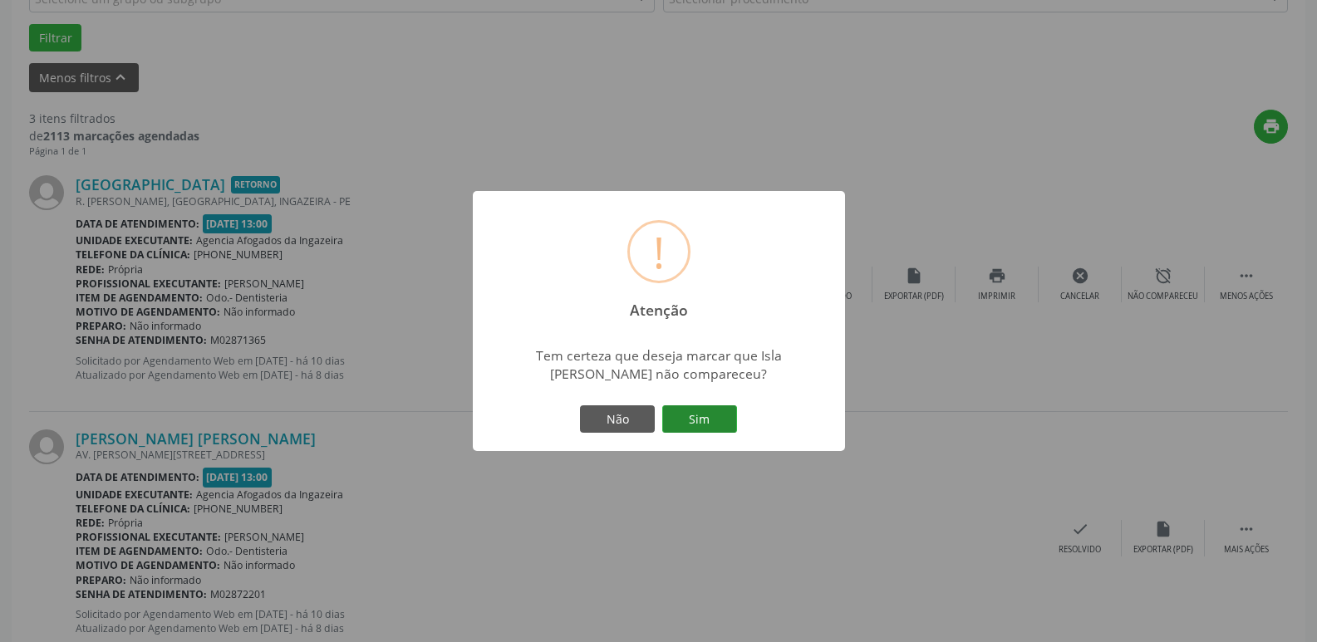
click at [685, 406] on button "Sim" at bounding box center [699, 419] width 75 height 28
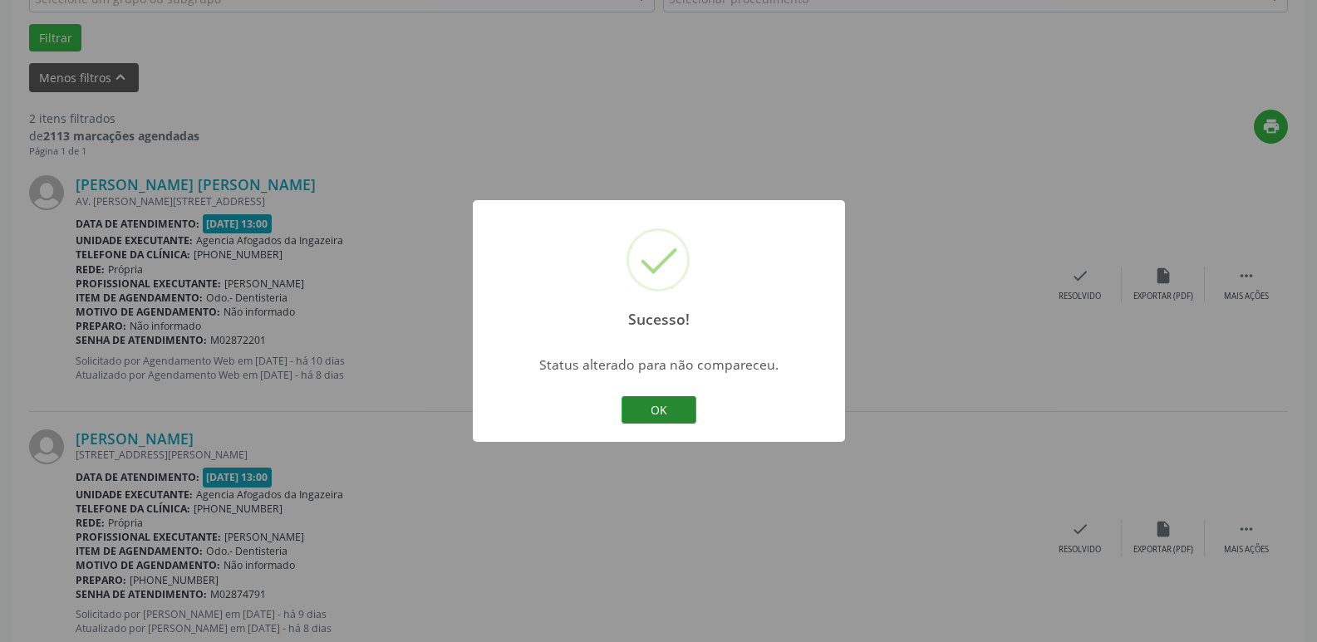
click at [648, 404] on button "OK" at bounding box center [658, 410] width 75 height 28
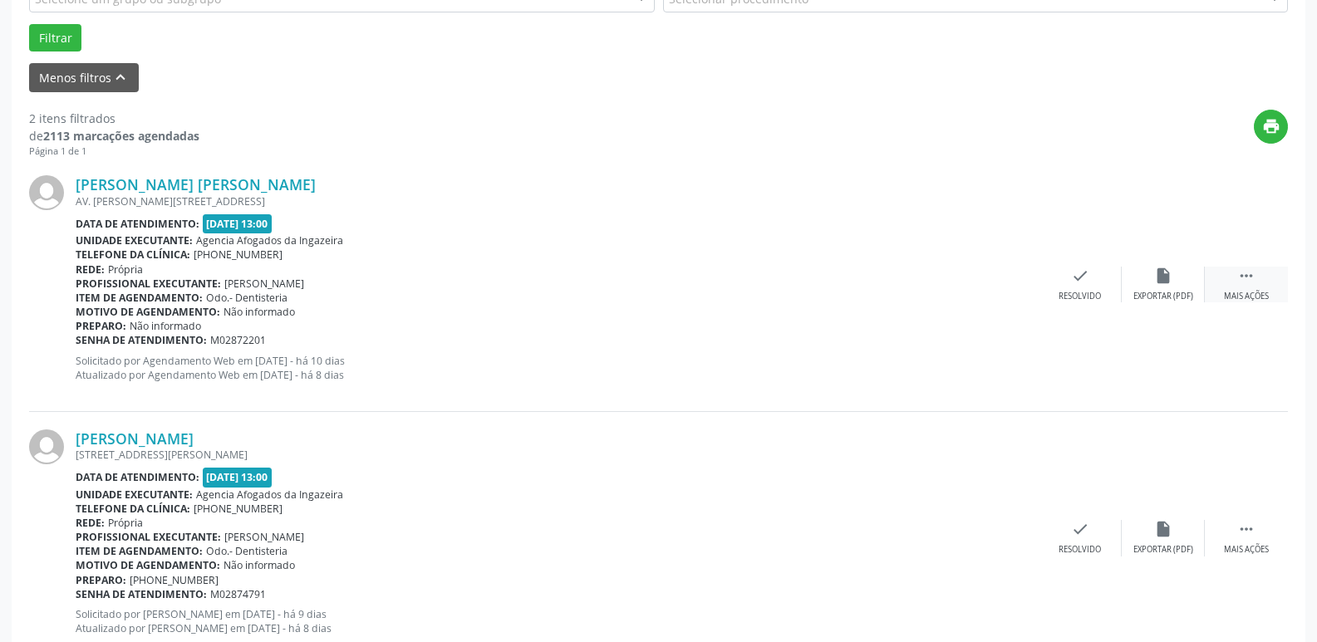
click at [1266, 293] on div "Mais ações" at bounding box center [1246, 297] width 45 height 12
click at [1176, 290] on div "alarm_off Não compareceu" at bounding box center [1162, 285] width 83 height 36
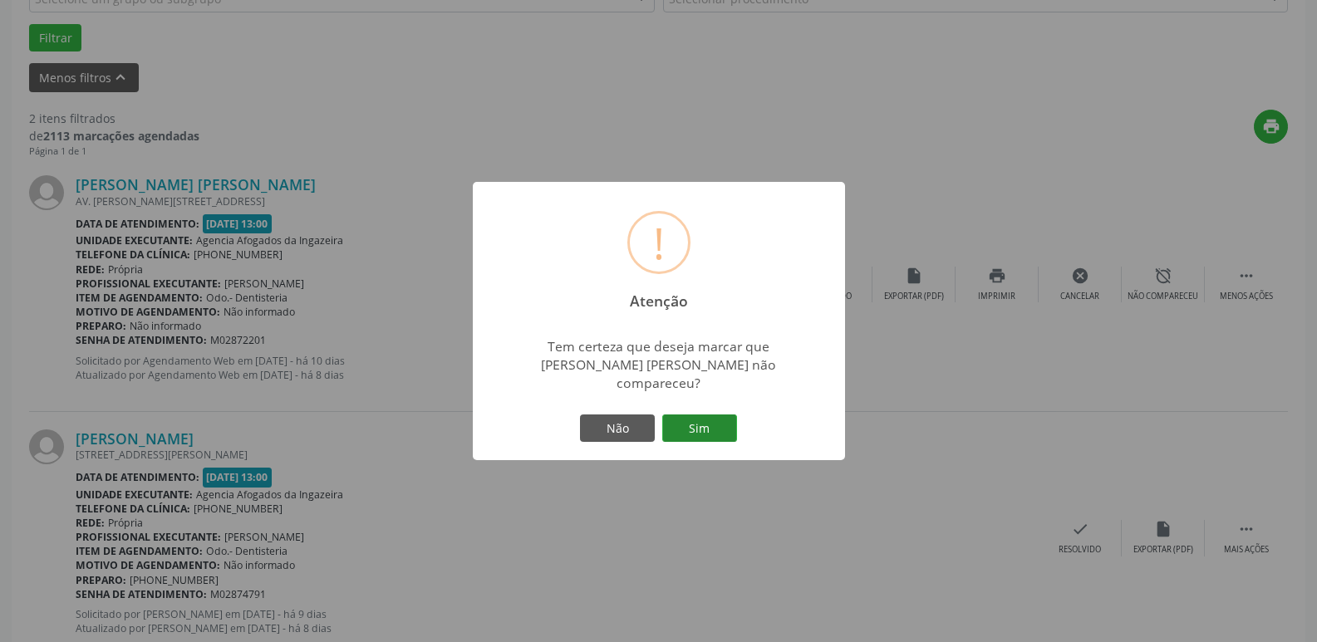
click at [715, 423] on button "Sim" at bounding box center [699, 428] width 75 height 28
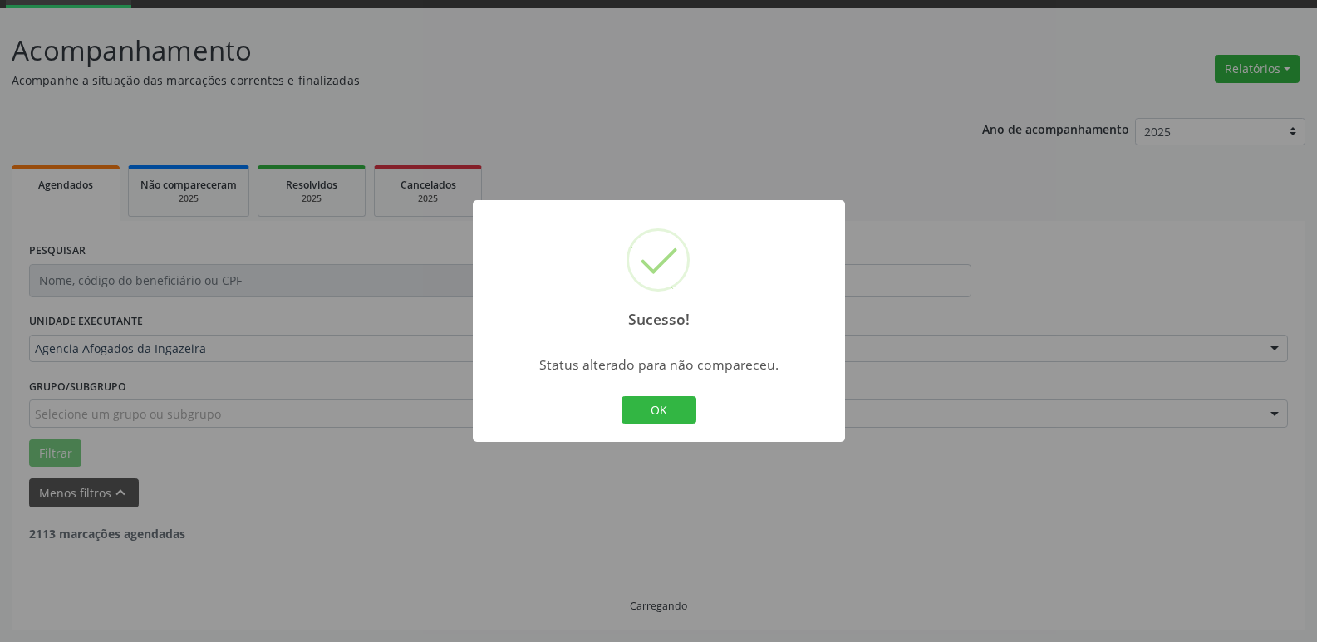
scroll to position [297, 0]
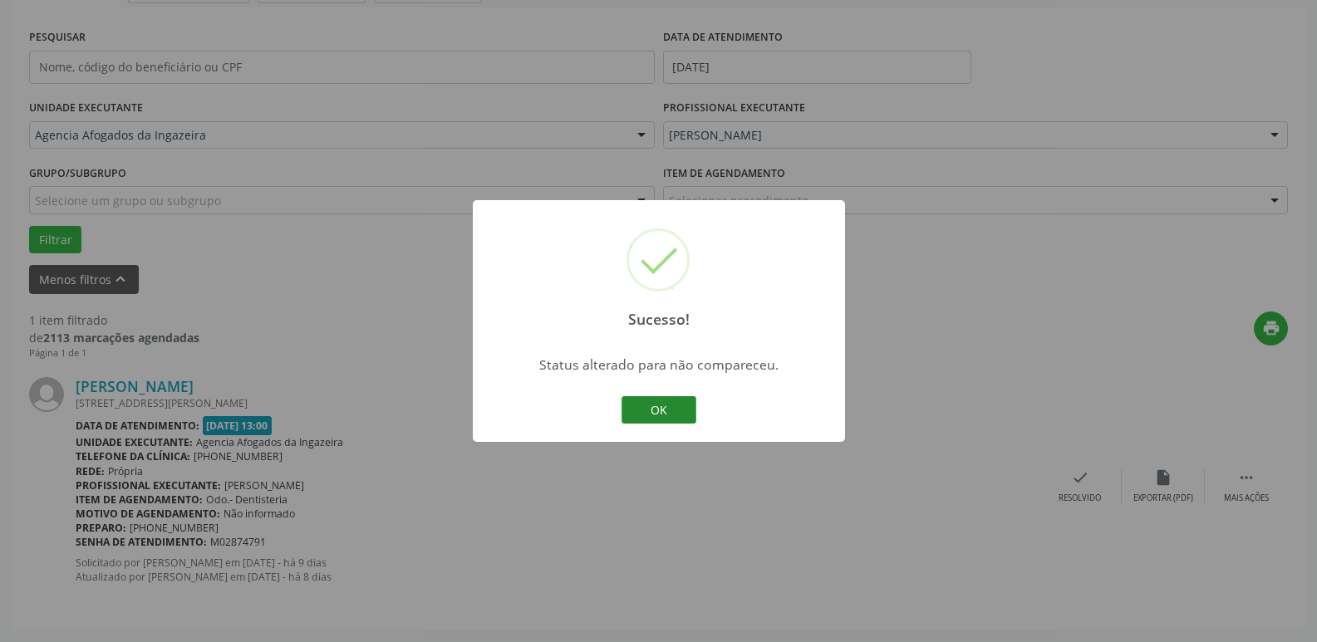
click at [630, 409] on button "OK" at bounding box center [658, 410] width 75 height 28
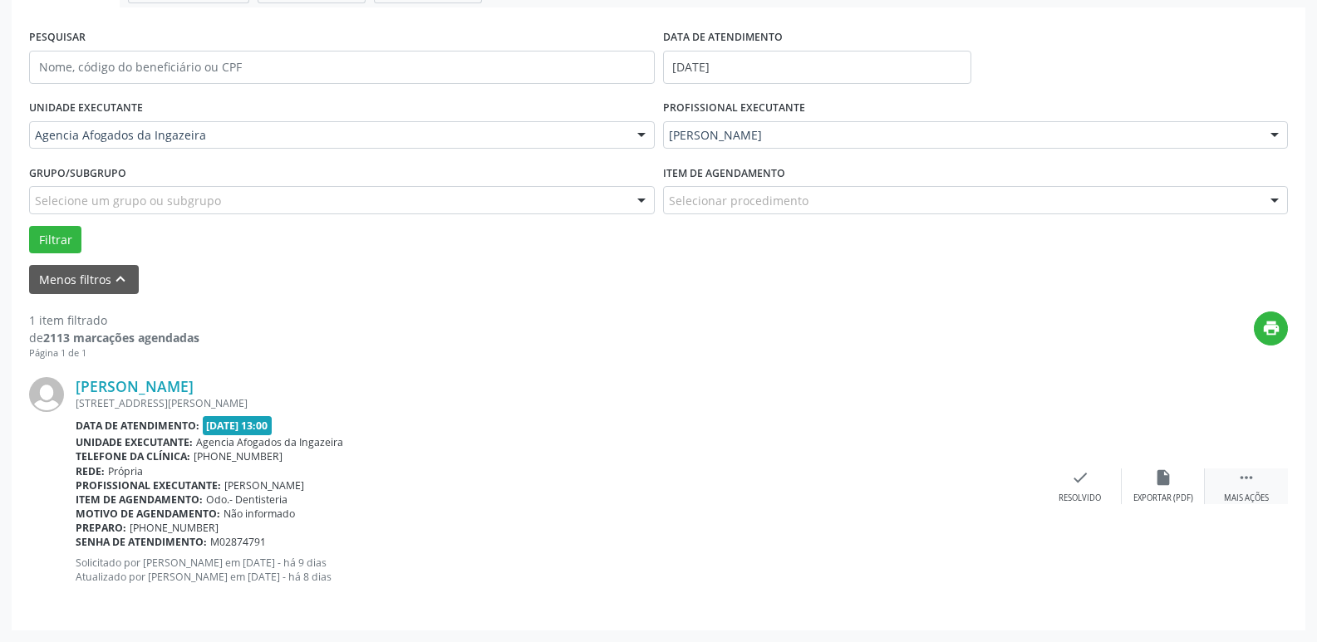
click at [1233, 501] on div "Mais ações" at bounding box center [1246, 499] width 45 height 12
click at [1165, 473] on icon "alarm_off" at bounding box center [1163, 477] width 18 height 18
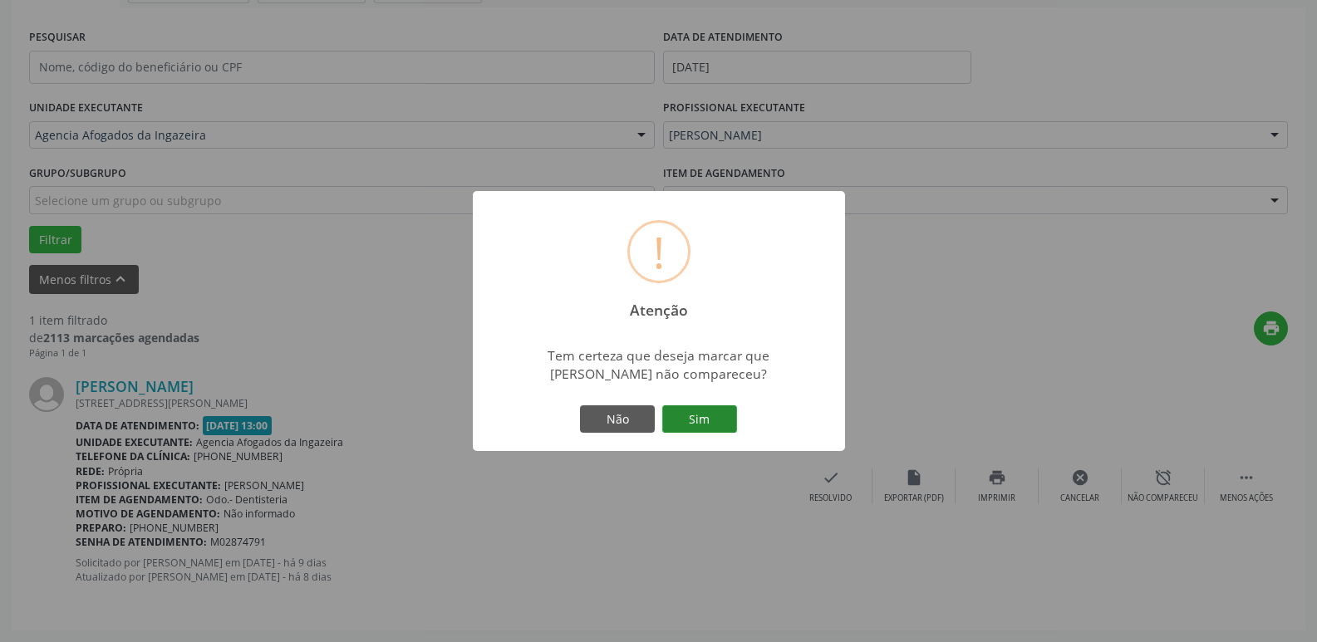
click at [704, 434] on button "Sim" at bounding box center [699, 419] width 75 height 28
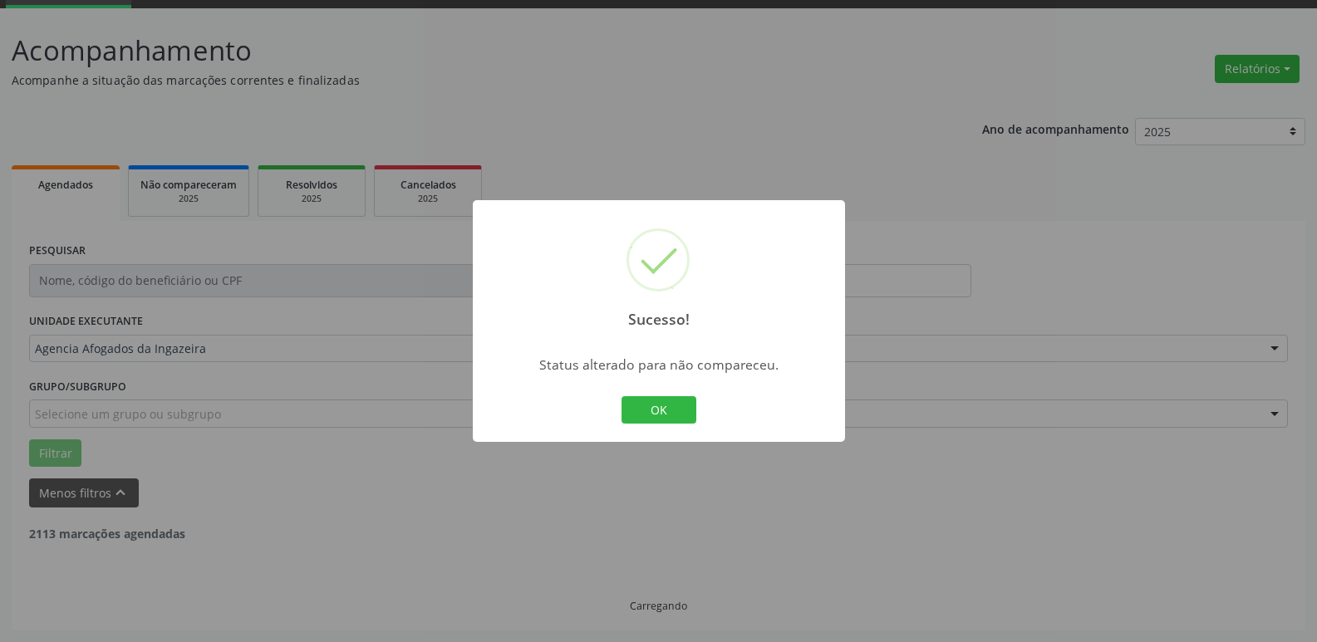
scroll to position [30, 0]
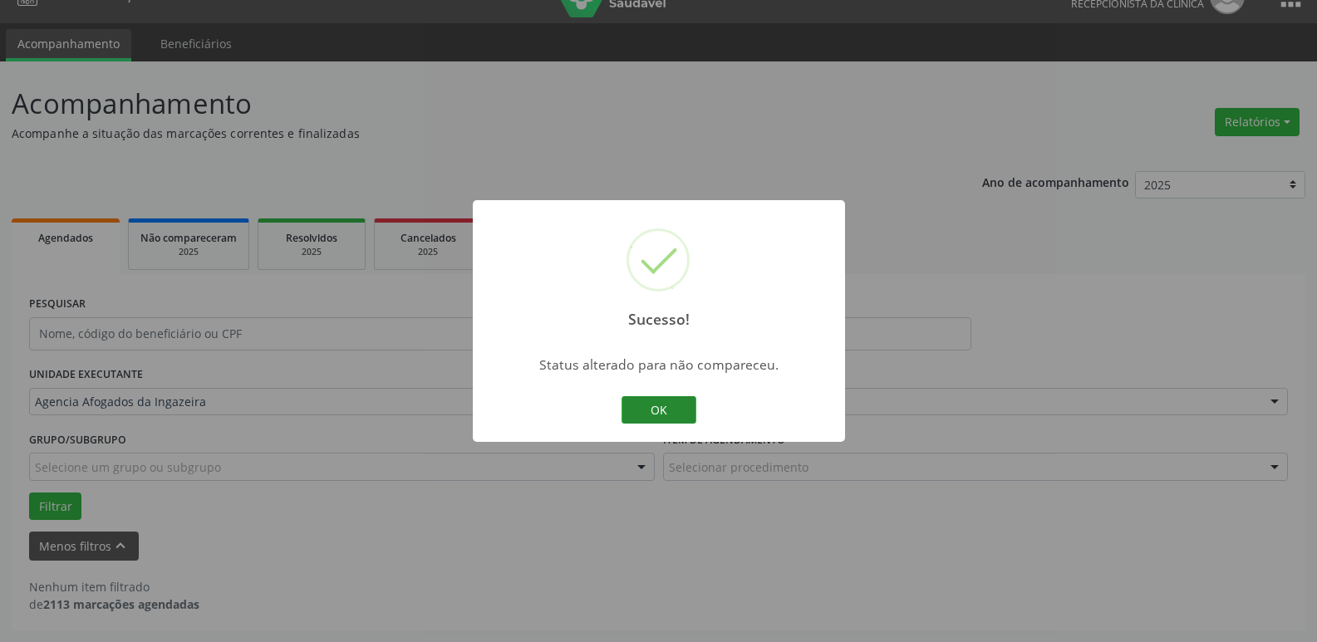
click at [693, 409] on button "OK" at bounding box center [658, 410] width 75 height 28
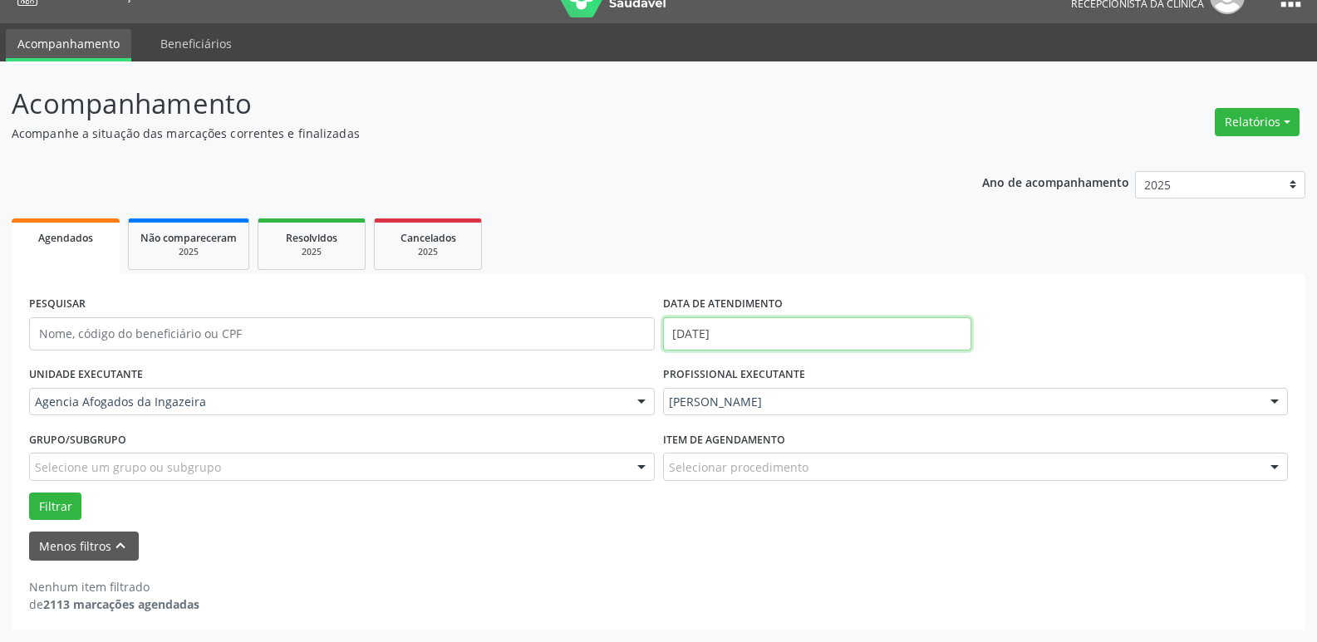
click at [824, 343] on input "[DATE]" at bounding box center [817, 333] width 308 height 33
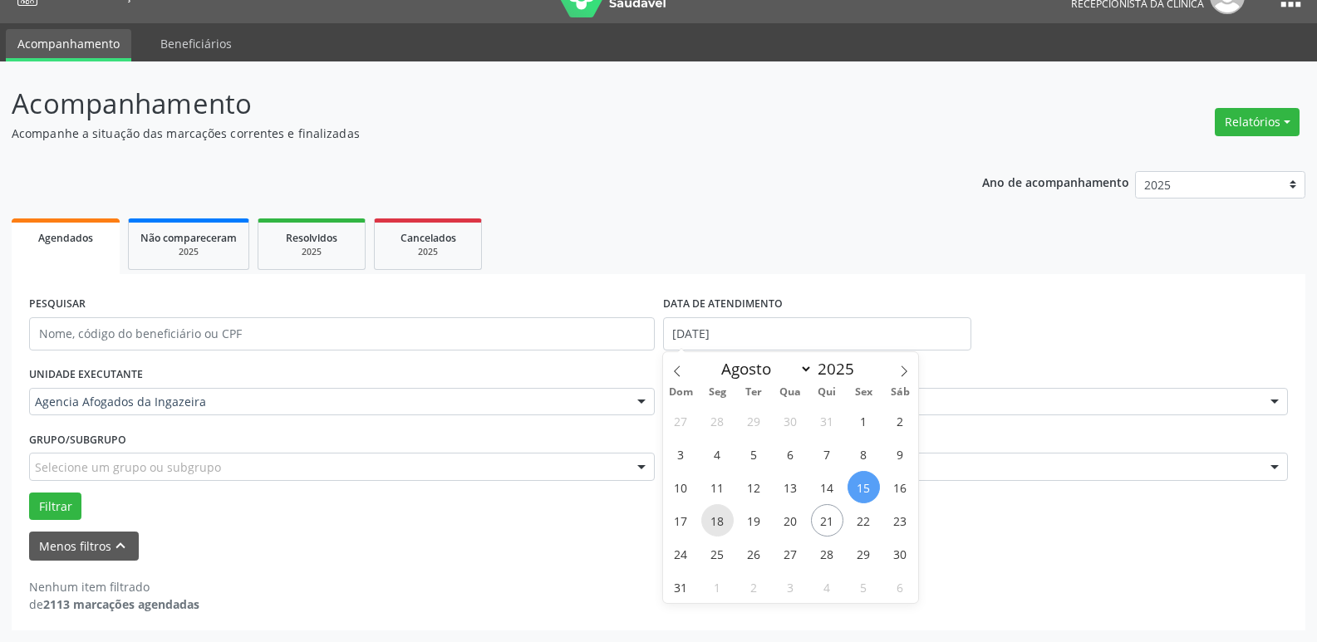
click at [718, 522] on span "18" at bounding box center [717, 520] width 32 height 32
type input "[DATE]"
click at [718, 522] on span "18" at bounding box center [717, 520] width 32 height 32
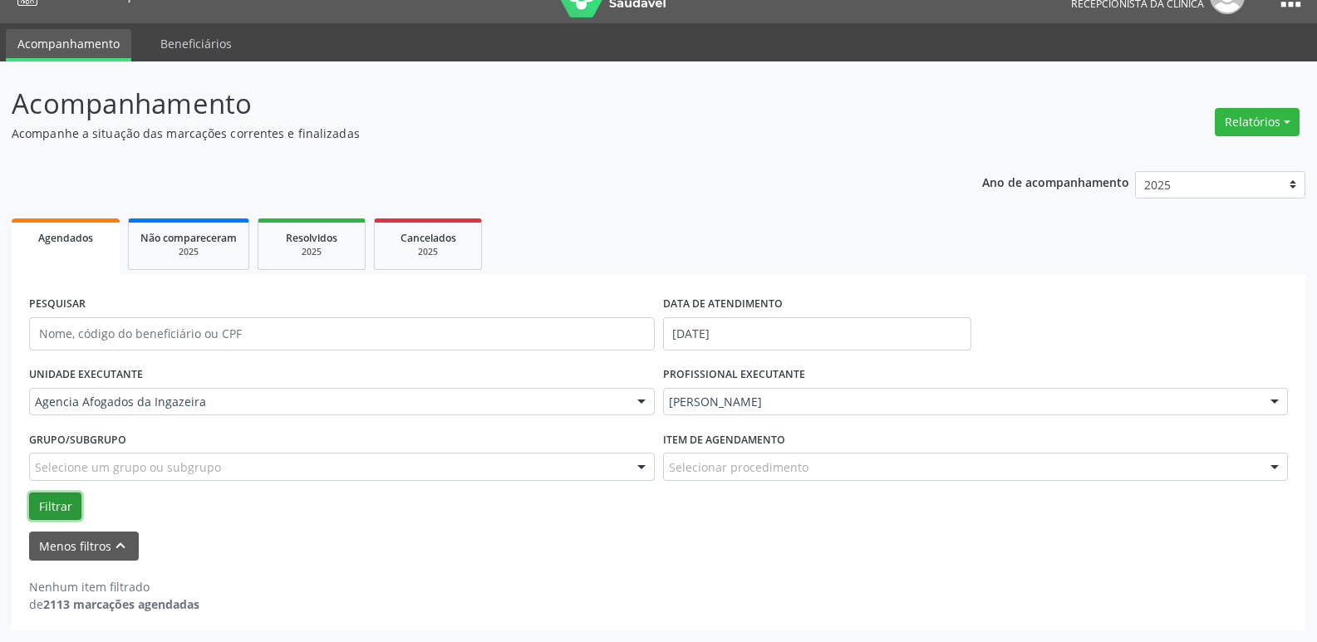
click at [61, 512] on button "Filtrar" at bounding box center [55, 507] width 52 height 28
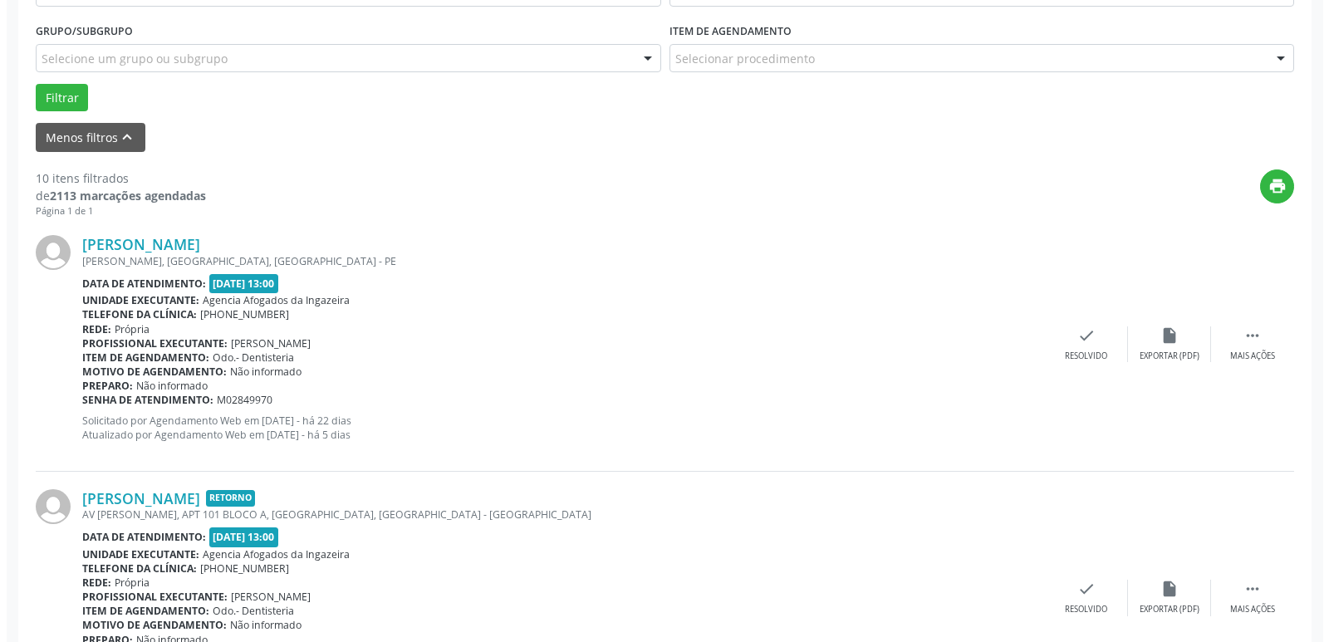
scroll to position [445, 0]
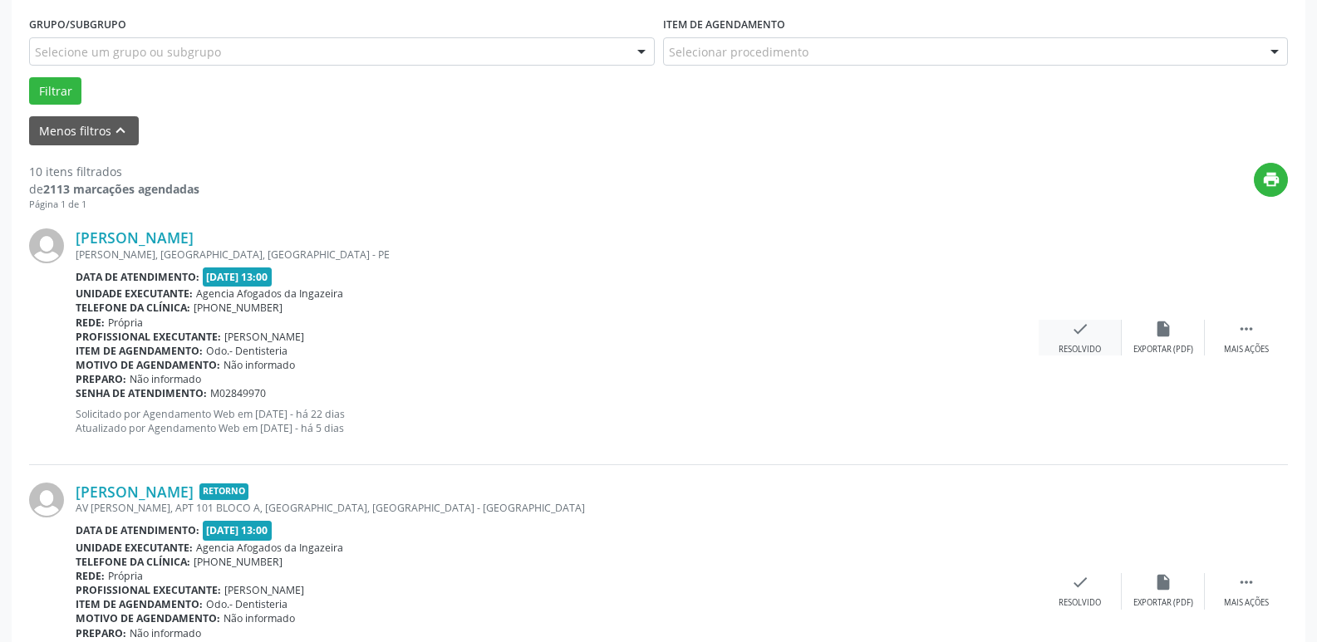
click at [1092, 332] on div "check Resolvido" at bounding box center [1079, 338] width 83 height 36
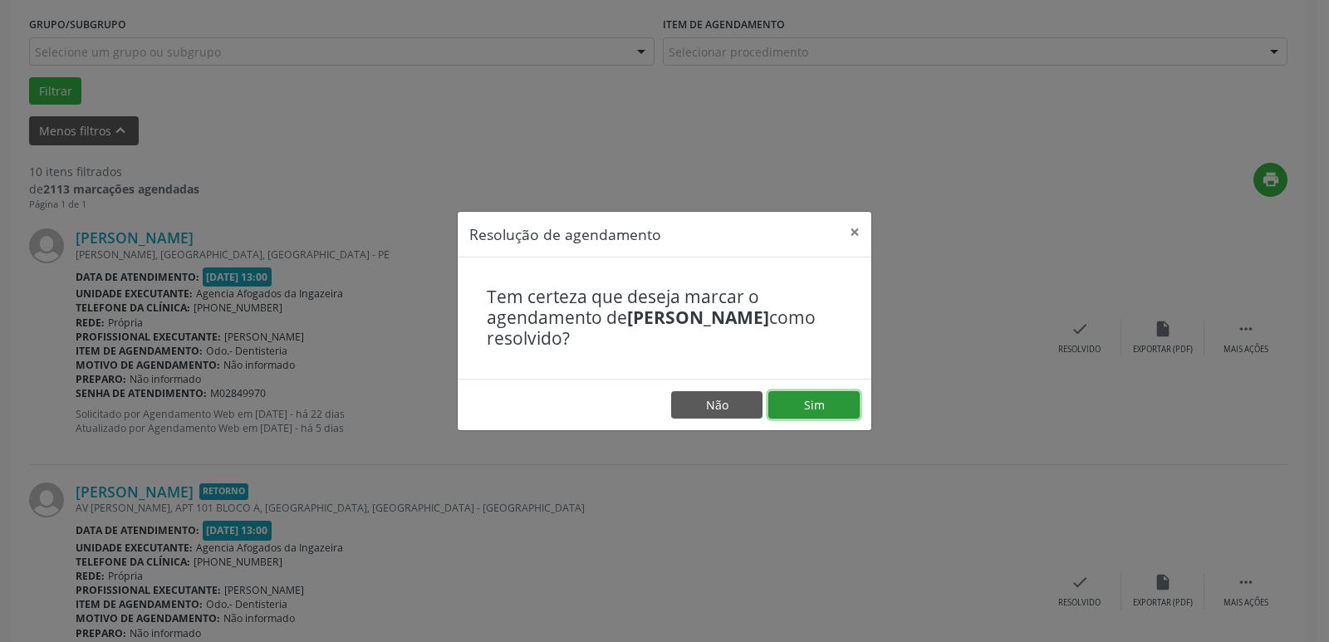
click at [802, 400] on button "Sim" at bounding box center [813, 405] width 91 height 28
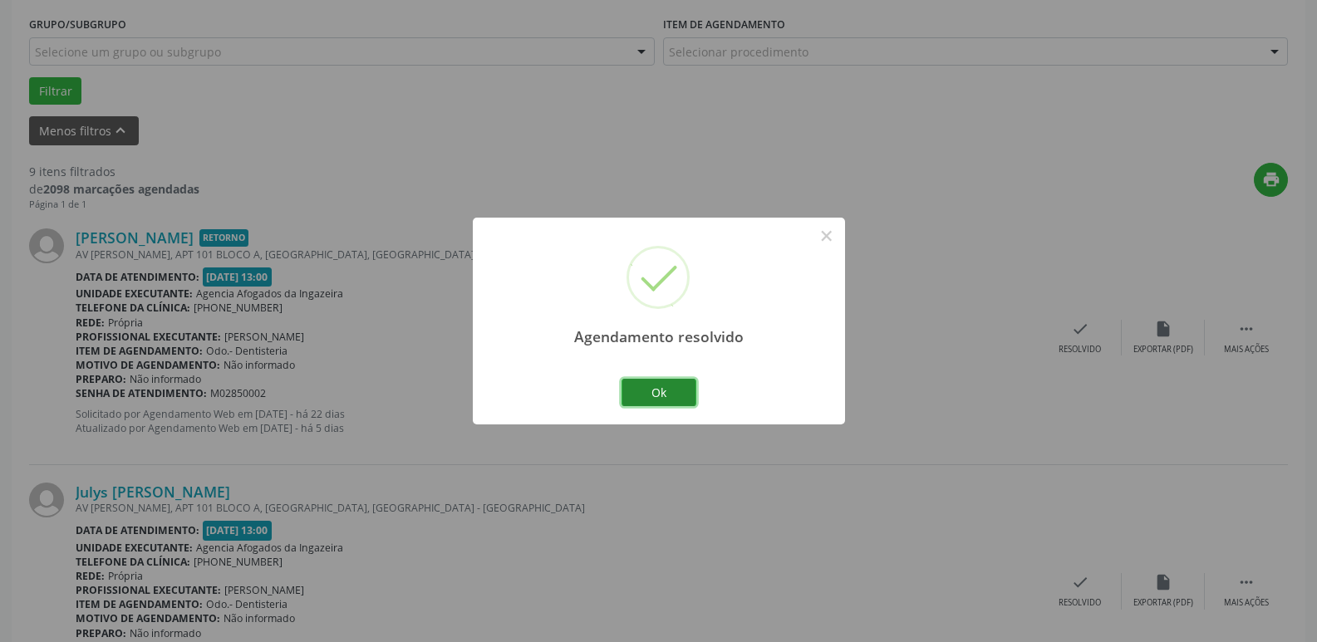
click at [636, 388] on button "Ok" at bounding box center [658, 393] width 75 height 28
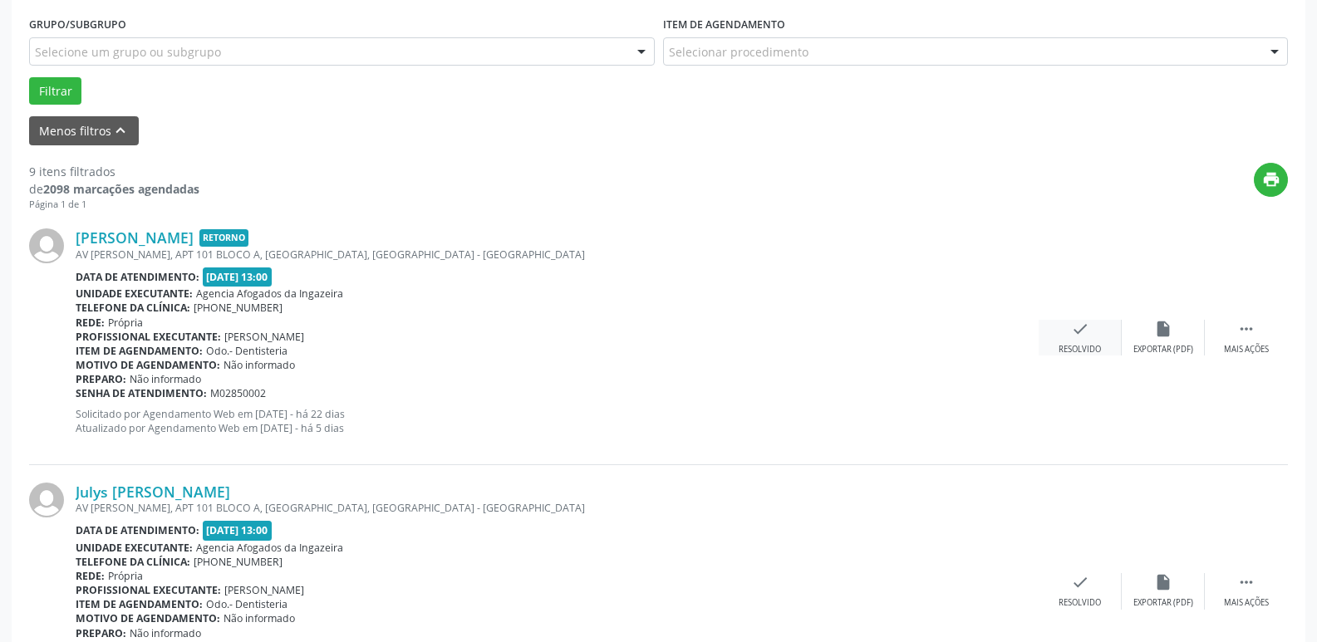
click at [1088, 346] on div "Resolvido" at bounding box center [1079, 350] width 42 height 12
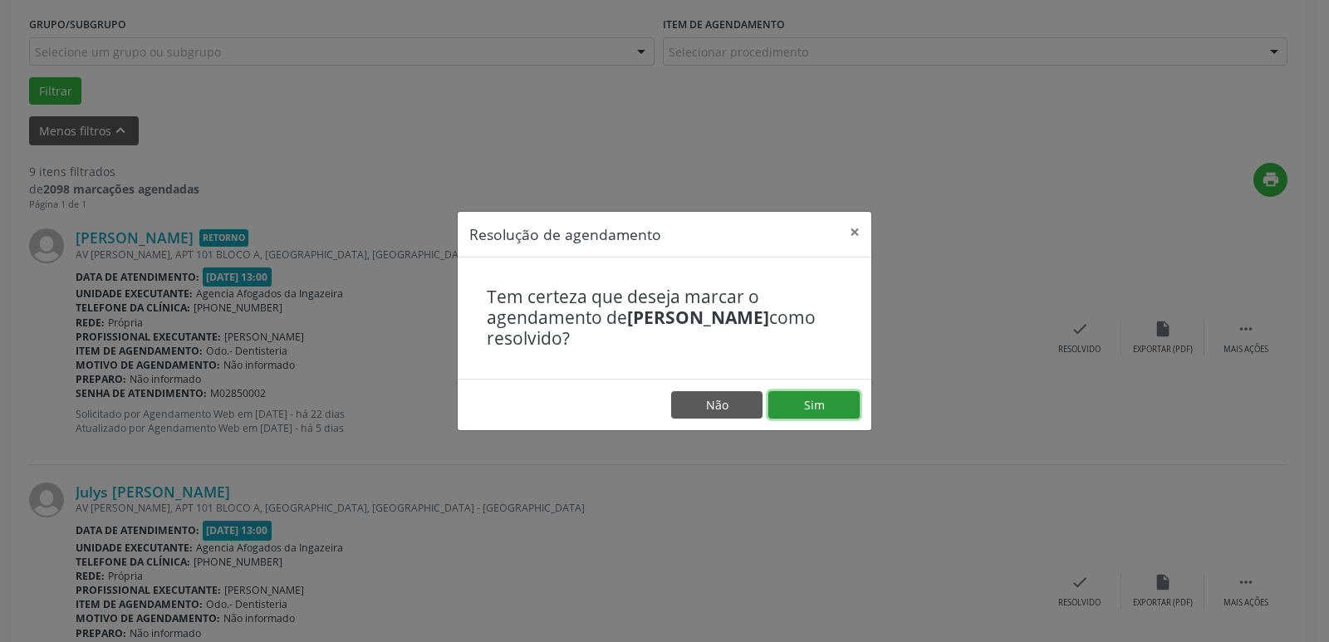
click at [819, 397] on button "Sim" at bounding box center [813, 405] width 91 height 28
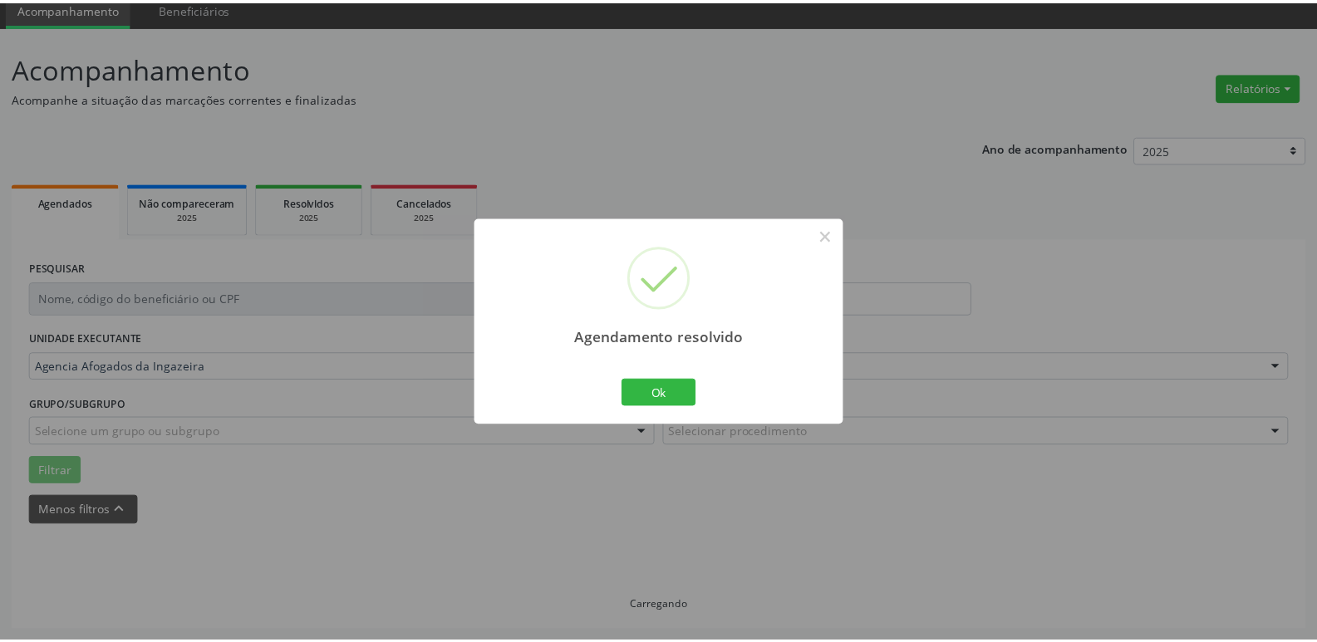
scroll to position [66, 0]
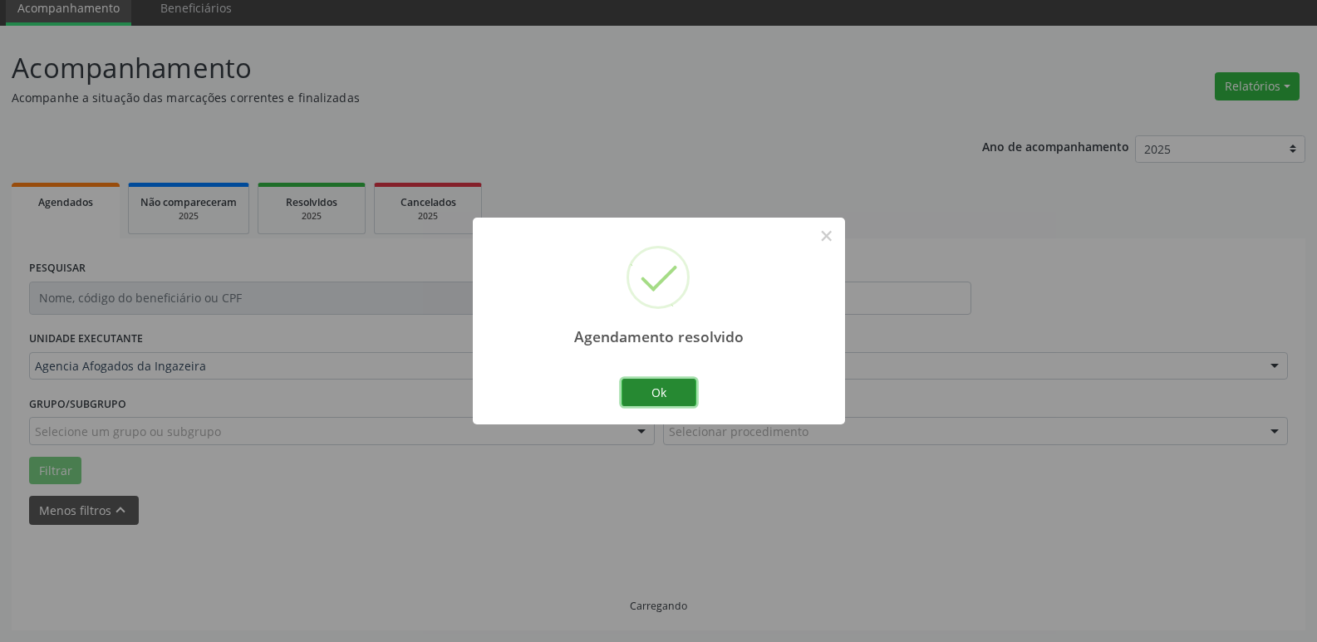
click at [648, 401] on button "Ok" at bounding box center [658, 393] width 75 height 28
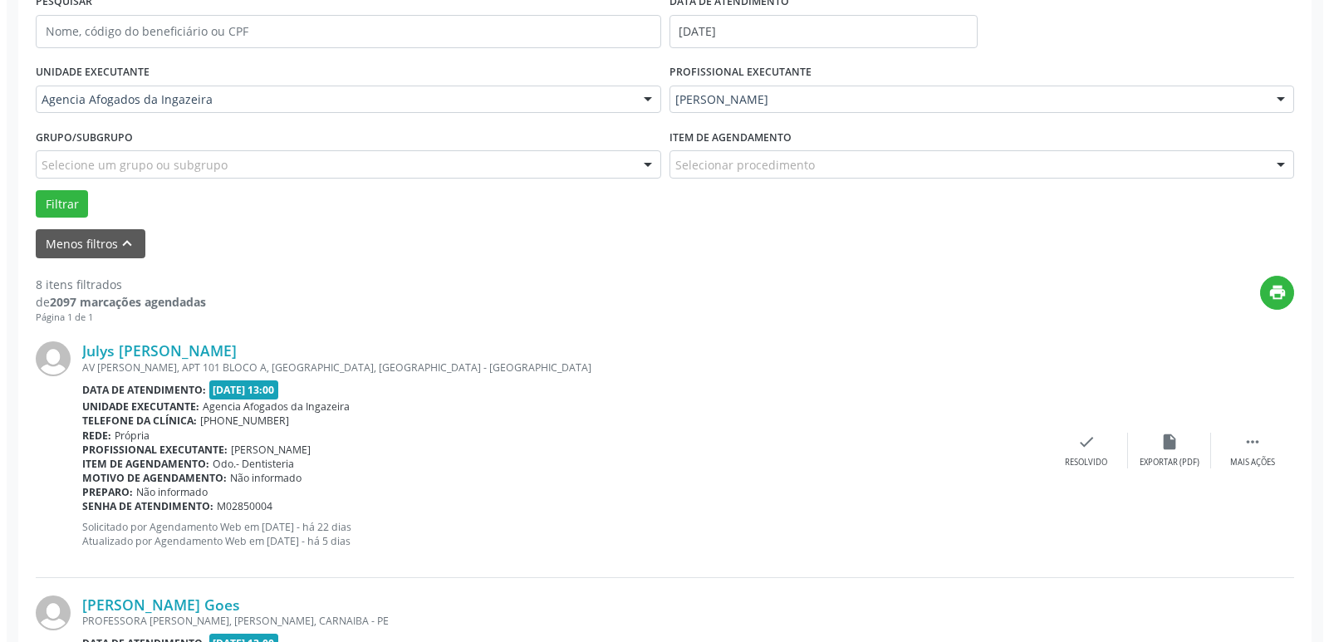
scroll to position [415, 0]
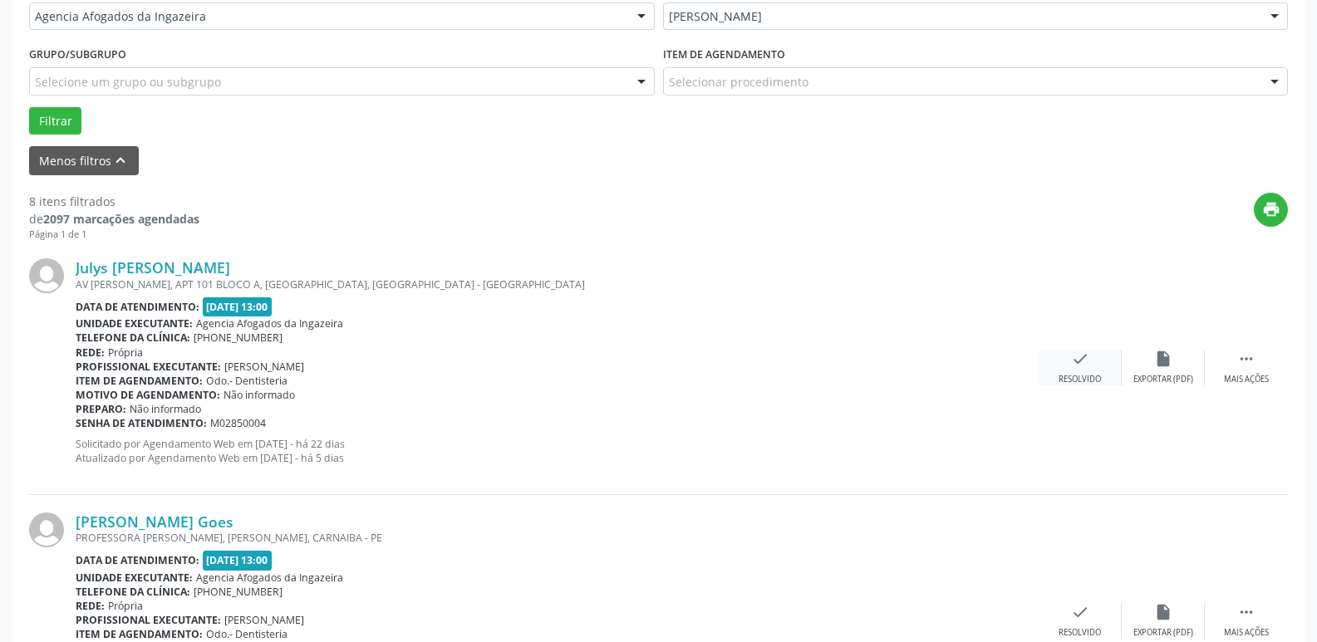
click at [1088, 370] on div "check Resolvido" at bounding box center [1079, 368] width 83 height 36
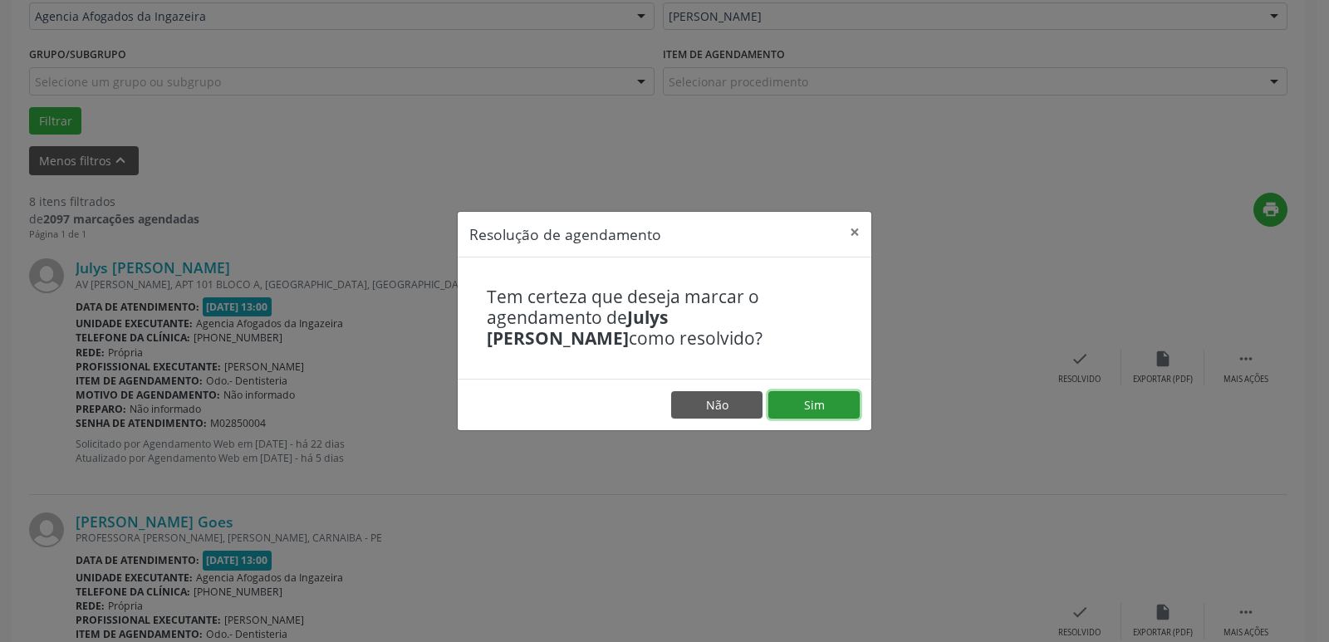
click at [818, 405] on button "Sim" at bounding box center [813, 405] width 91 height 28
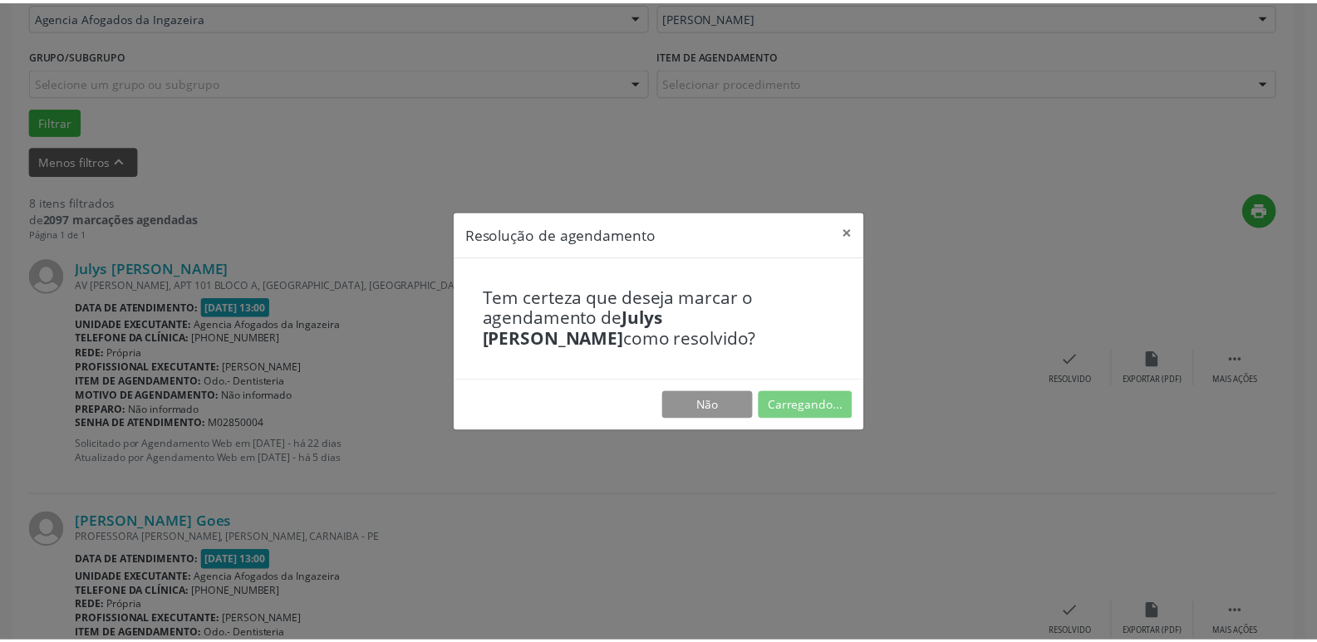
scroll to position [66, 0]
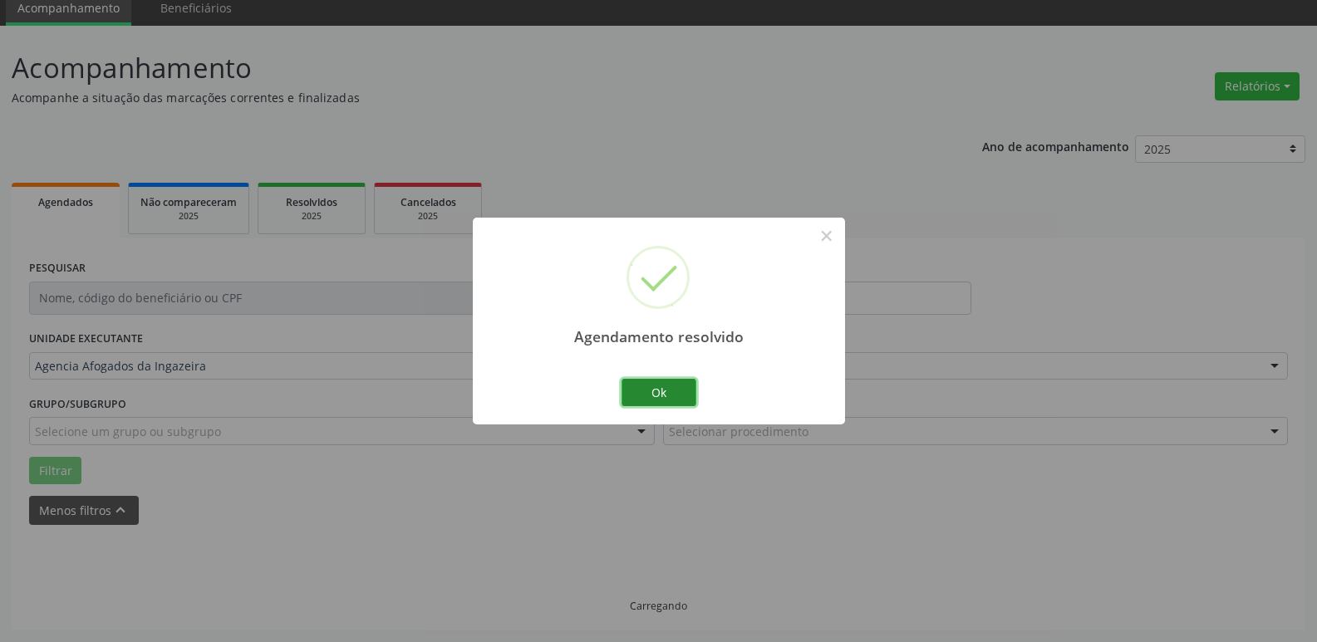
click at [663, 388] on button "Ok" at bounding box center [658, 393] width 75 height 28
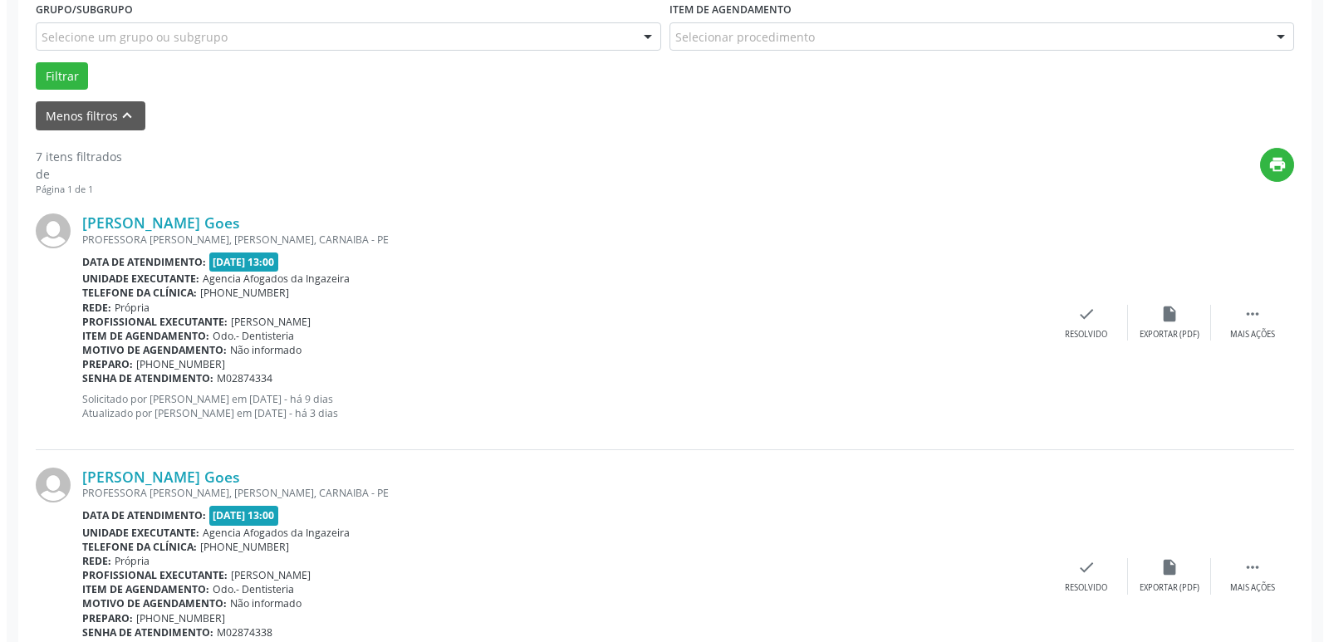
scroll to position [481, 0]
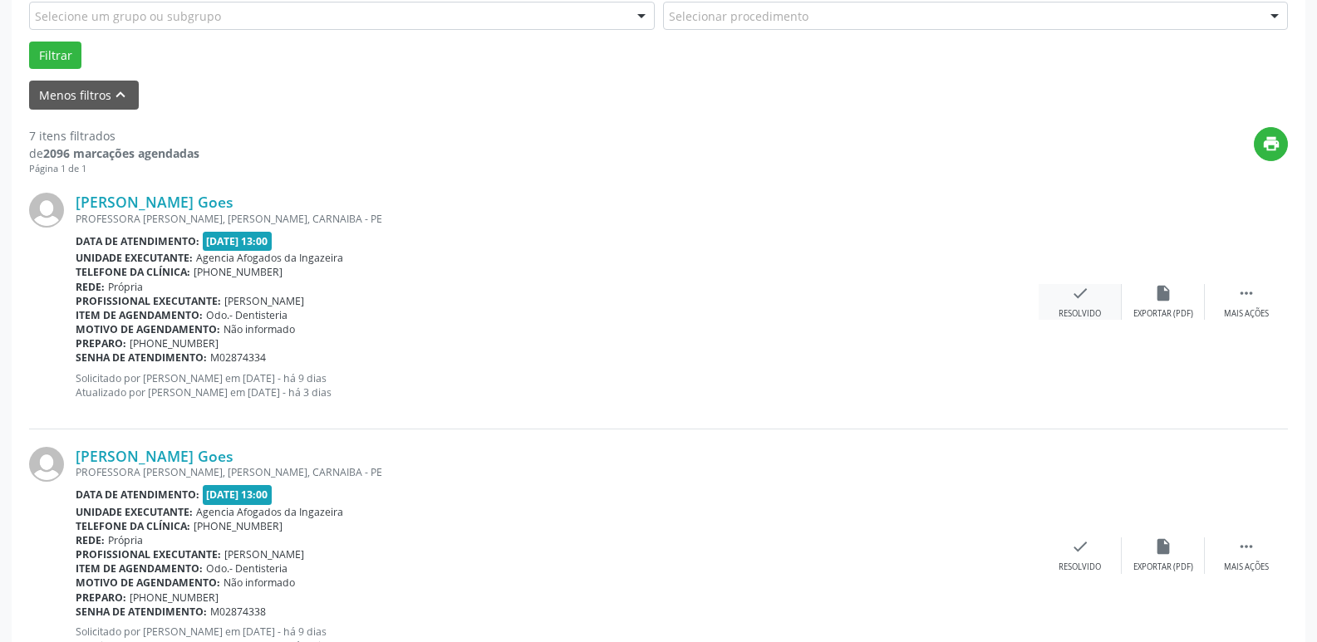
click at [1092, 287] on div "check Resolvido" at bounding box center [1079, 302] width 83 height 36
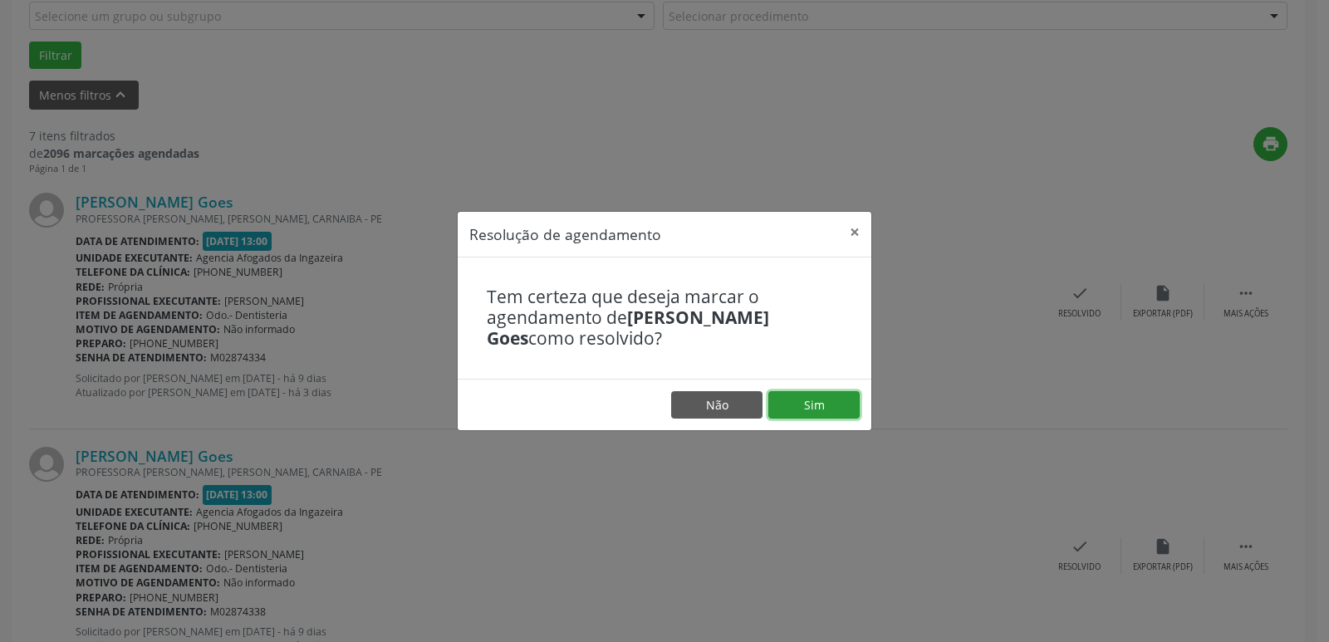
click at [840, 406] on button "Sim" at bounding box center [813, 405] width 91 height 28
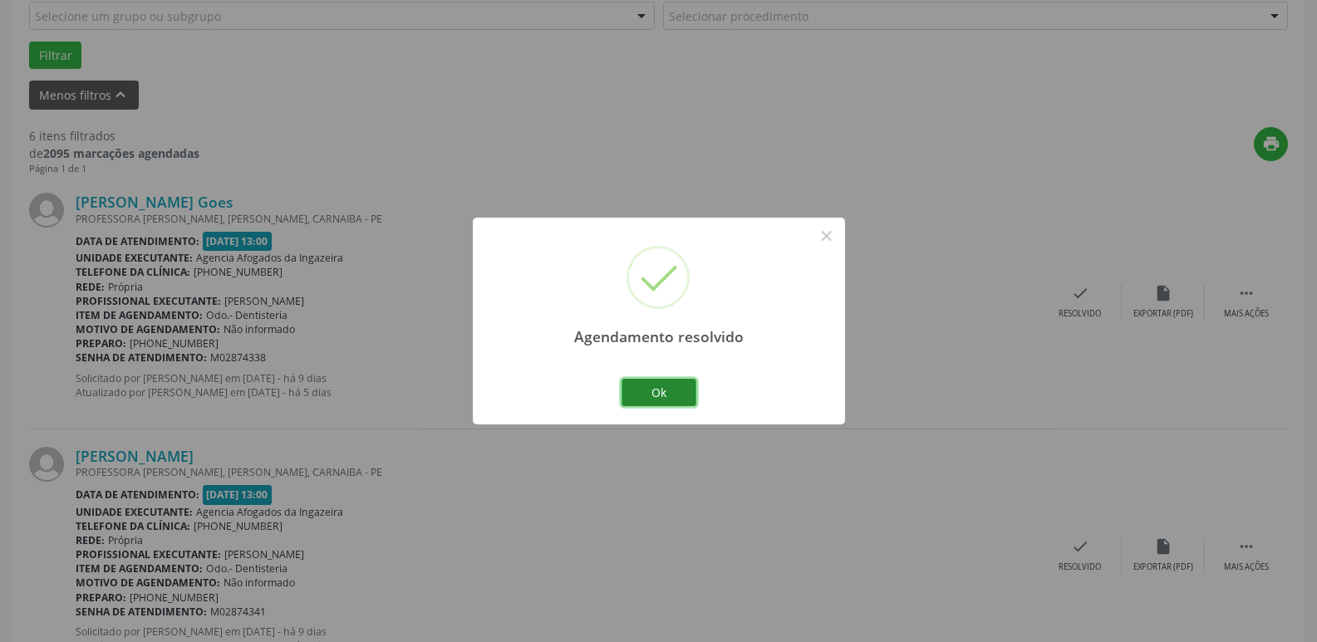
click at [634, 395] on button "Ok" at bounding box center [658, 393] width 75 height 28
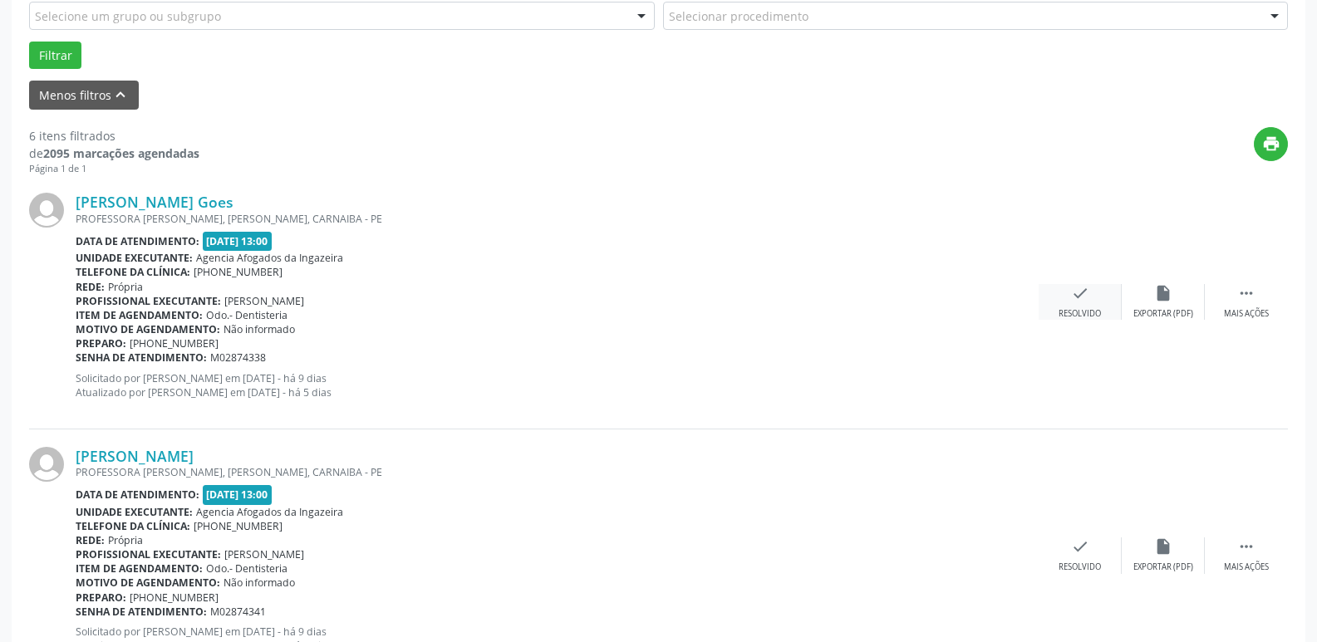
click at [1072, 309] on div "Resolvido" at bounding box center [1079, 314] width 42 height 12
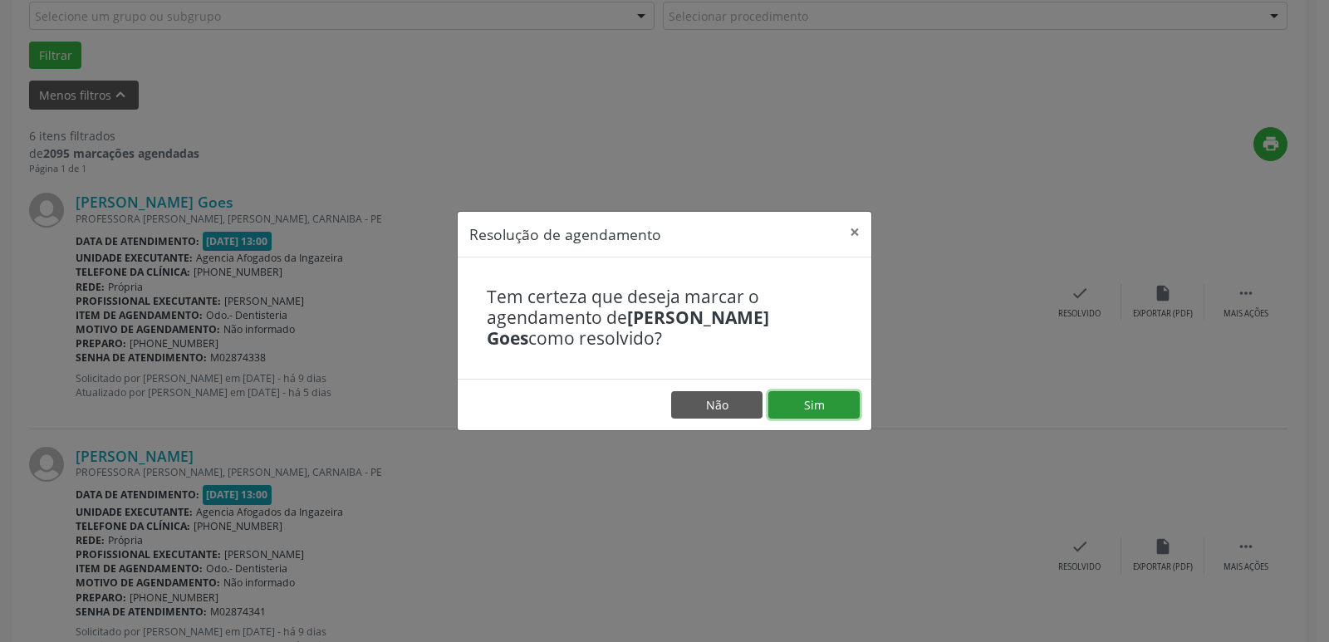
click at [793, 403] on button "Sim" at bounding box center [813, 405] width 91 height 28
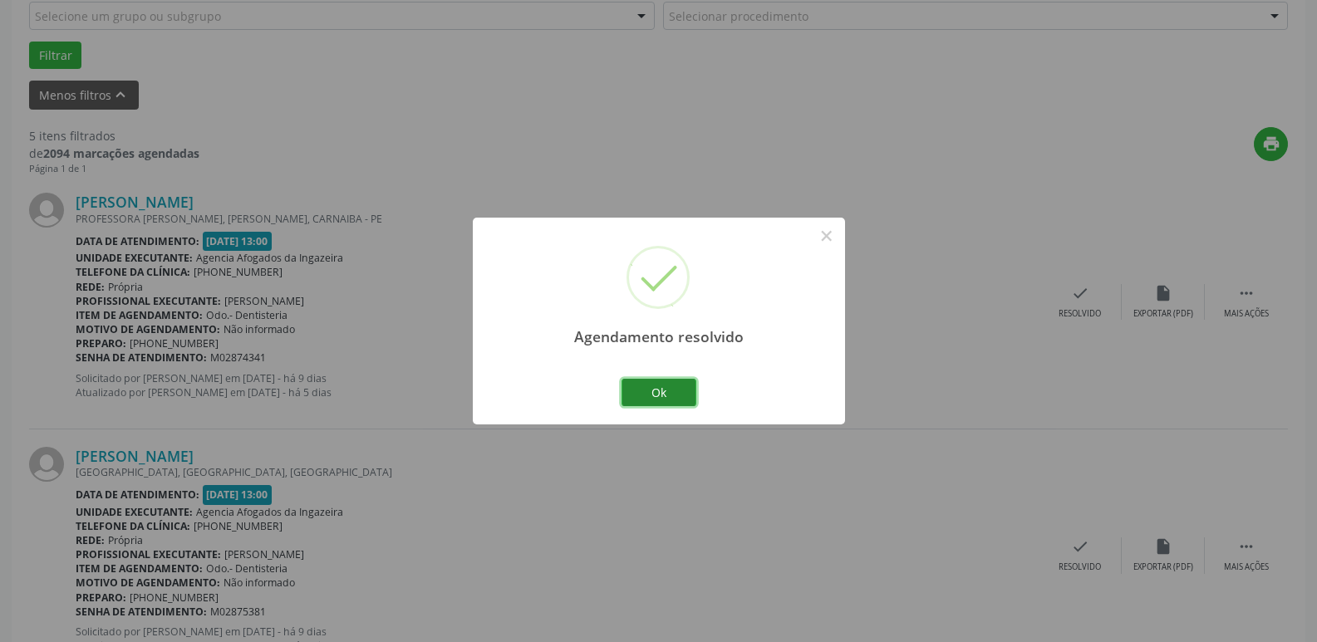
click at [651, 395] on button "Ok" at bounding box center [658, 393] width 75 height 28
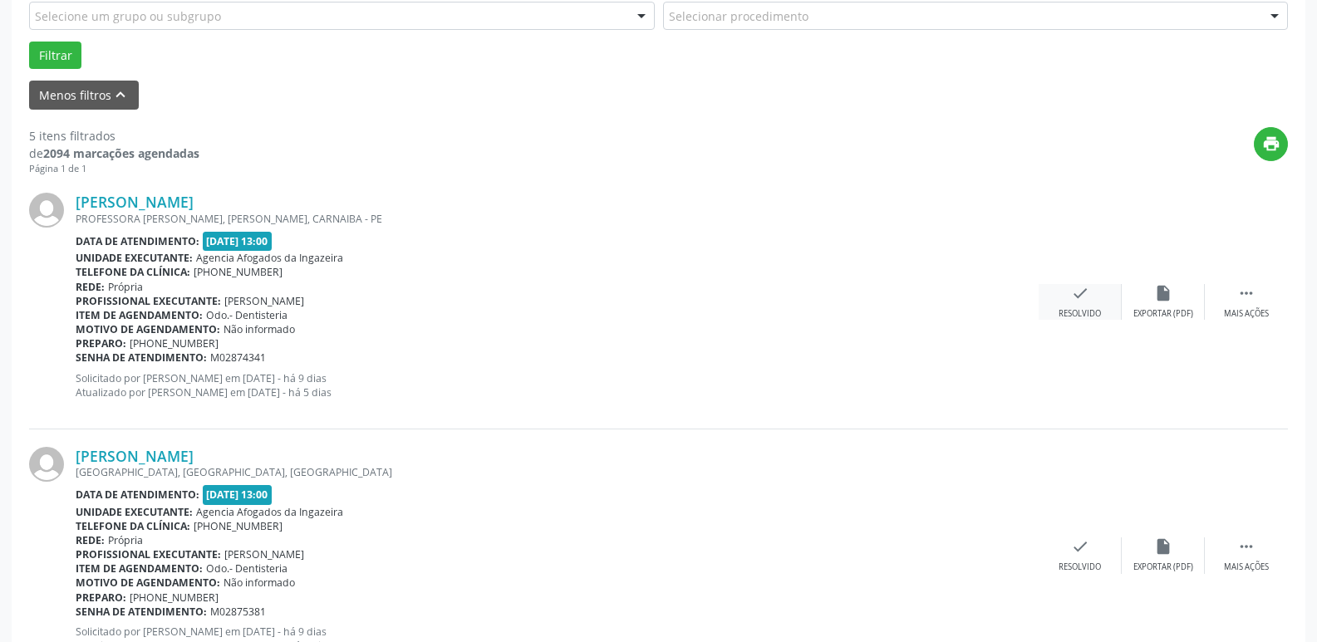
click at [1086, 294] on icon "check" at bounding box center [1080, 293] width 18 height 18
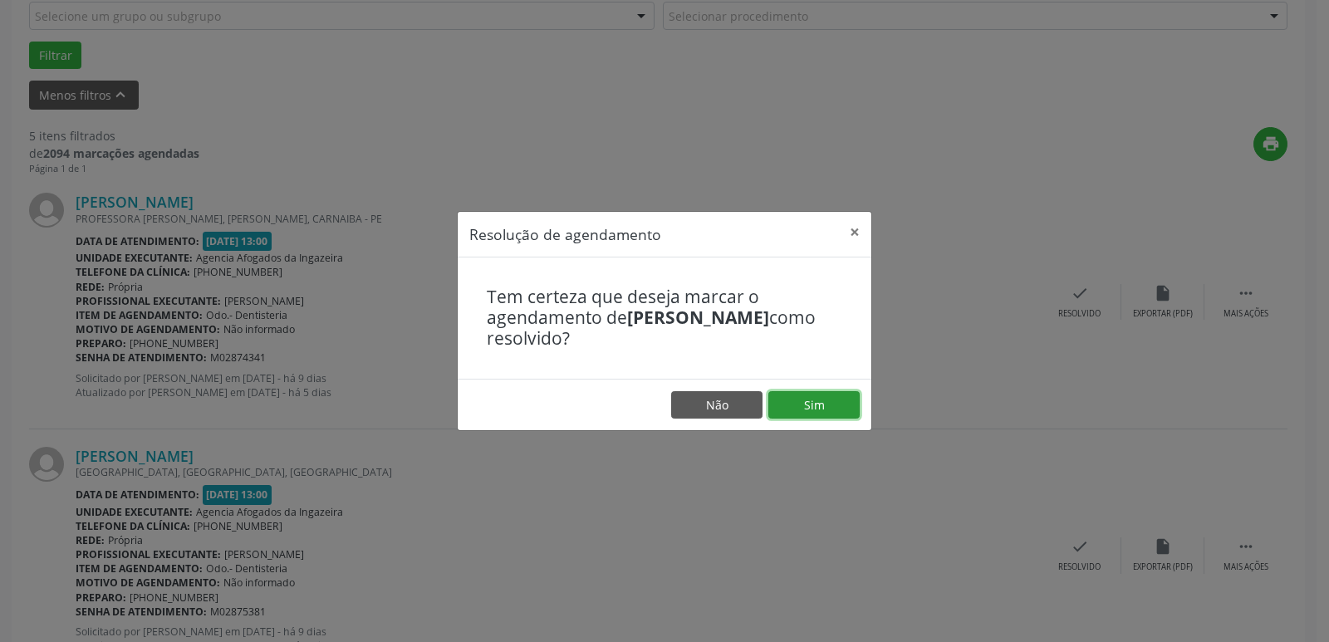
click at [784, 419] on button "Sim" at bounding box center [813, 405] width 91 height 28
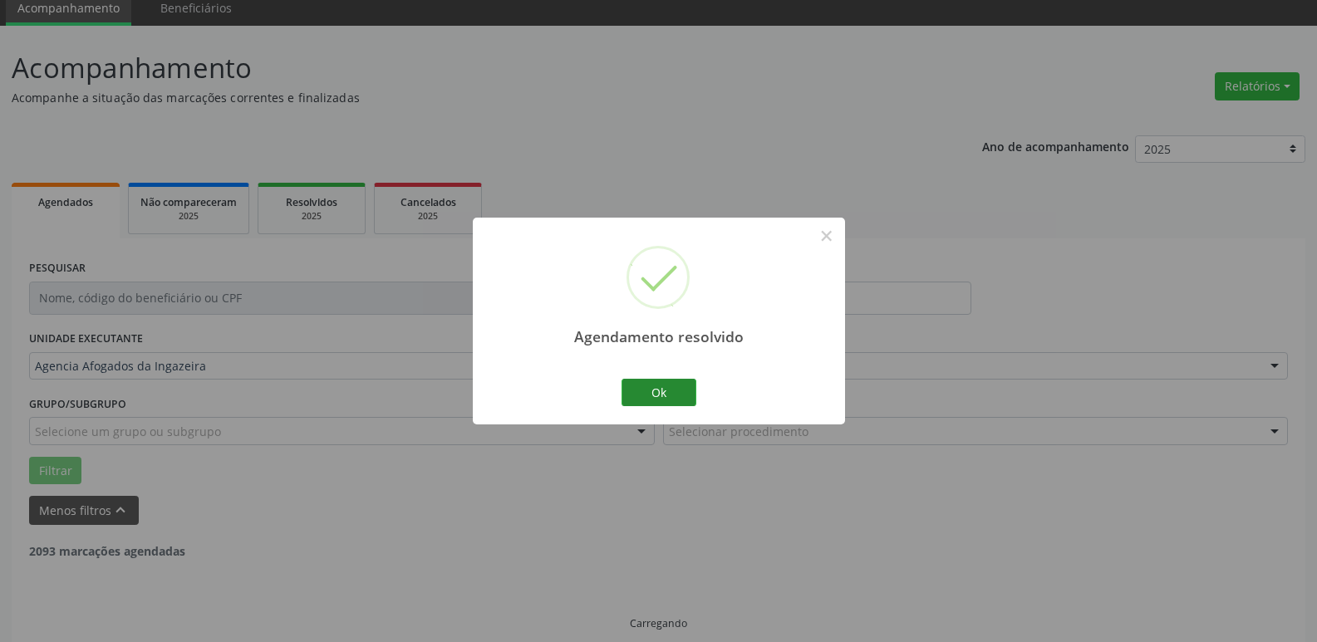
scroll to position [83, 0]
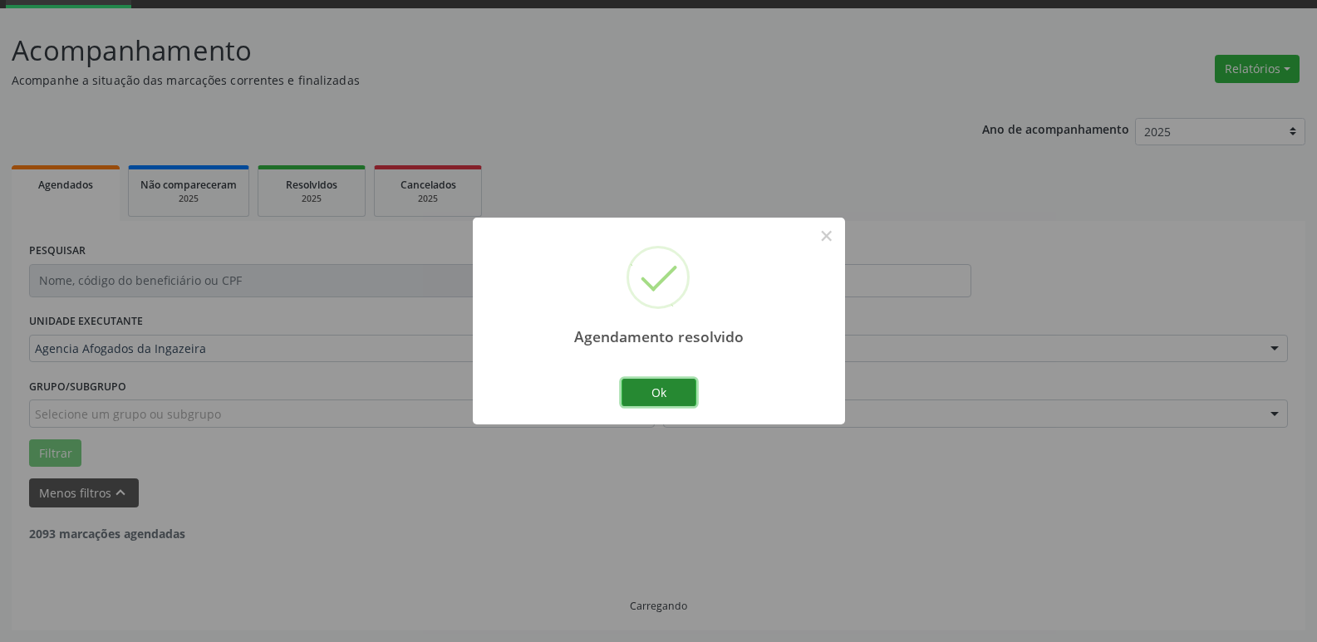
click at [665, 400] on button "Ok" at bounding box center [658, 393] width 75 height 28
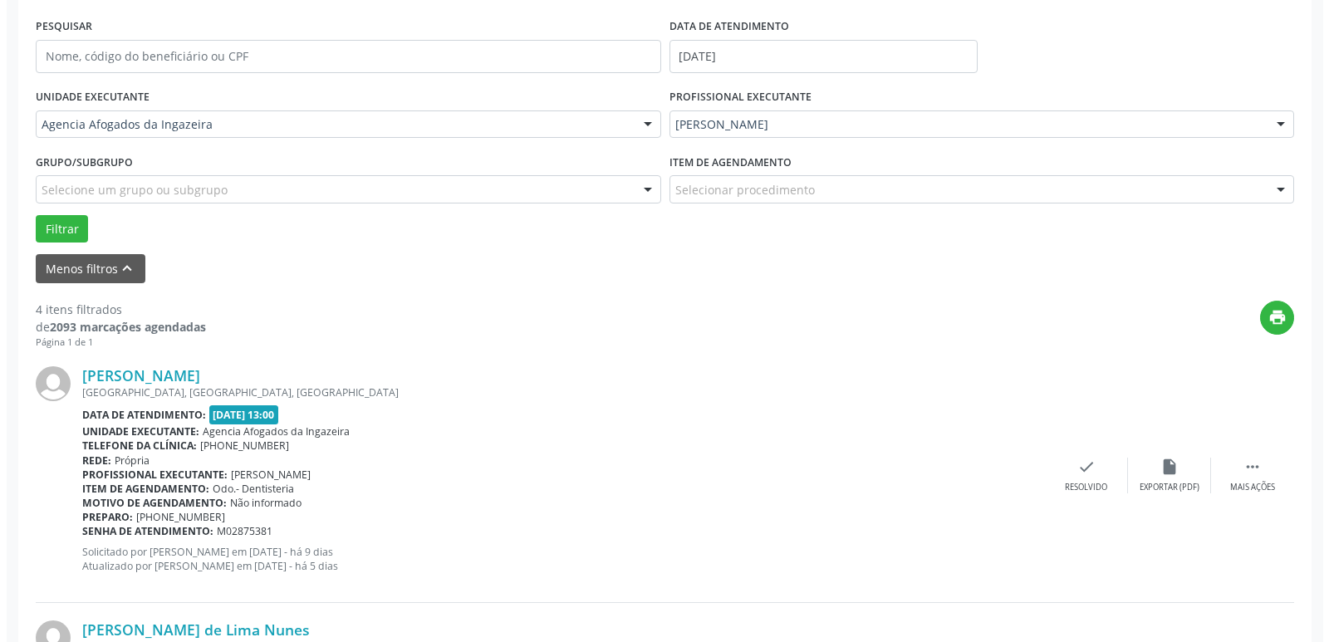
scroll to position [415, 0]
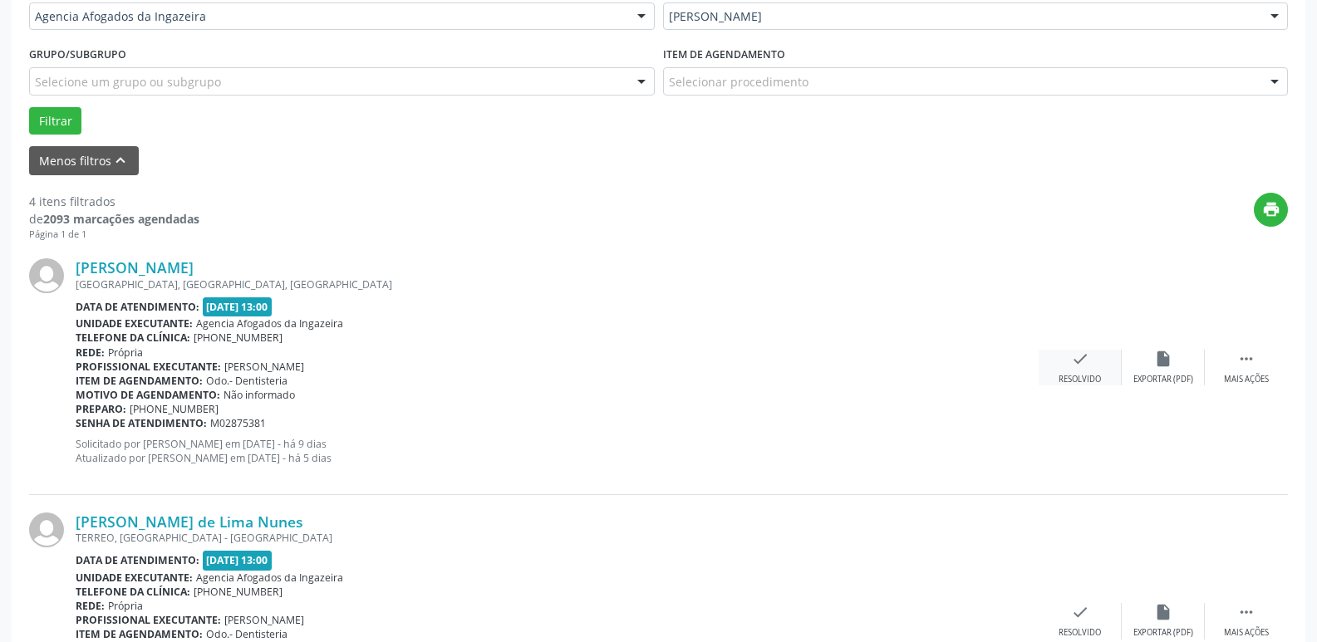
click at [1076, 357] on icon "check" at bounding box center [1080, 359] width 18 height 18
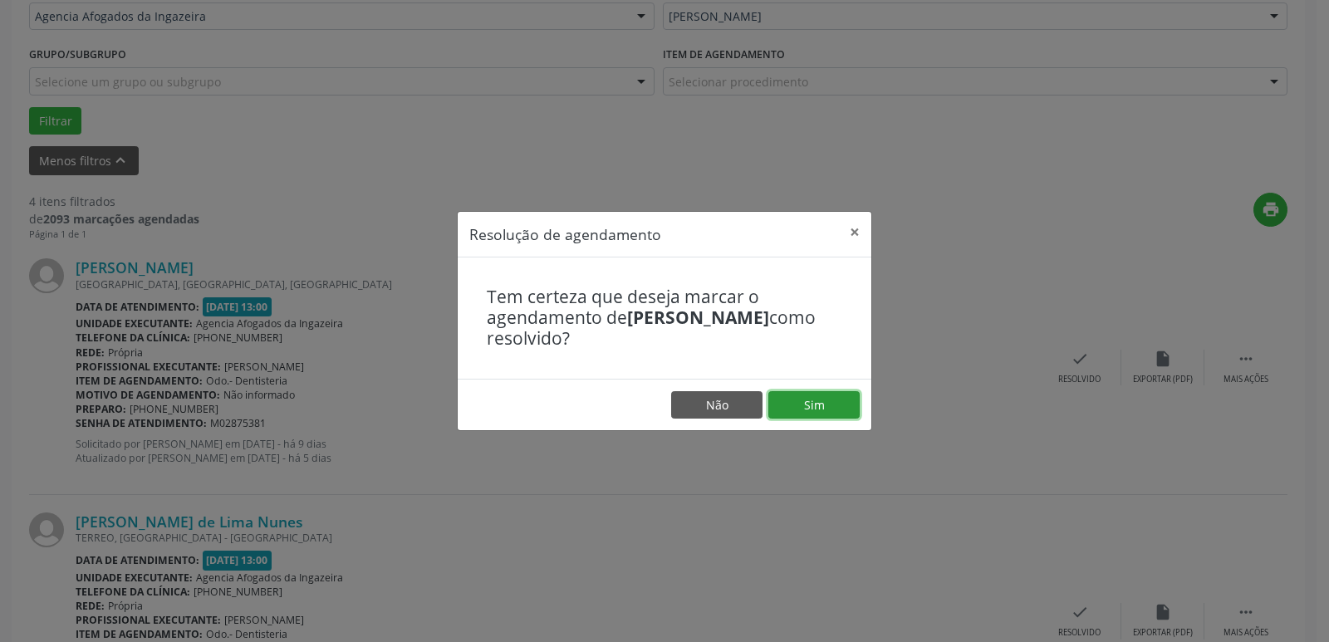
click at [801, 413] on button "Sim" at bounding box center [813, 405] width 91 height 28
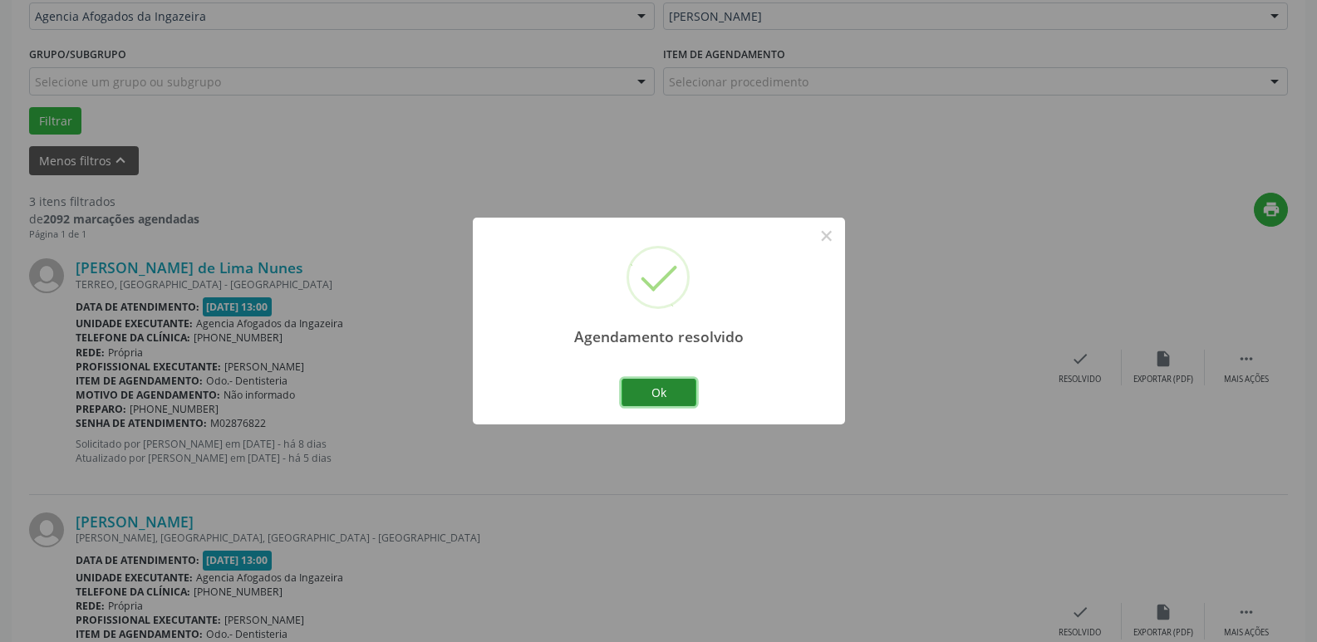
click at [650, 382] on button "Ok" at bounding box center [658, 393] width 75 height 28
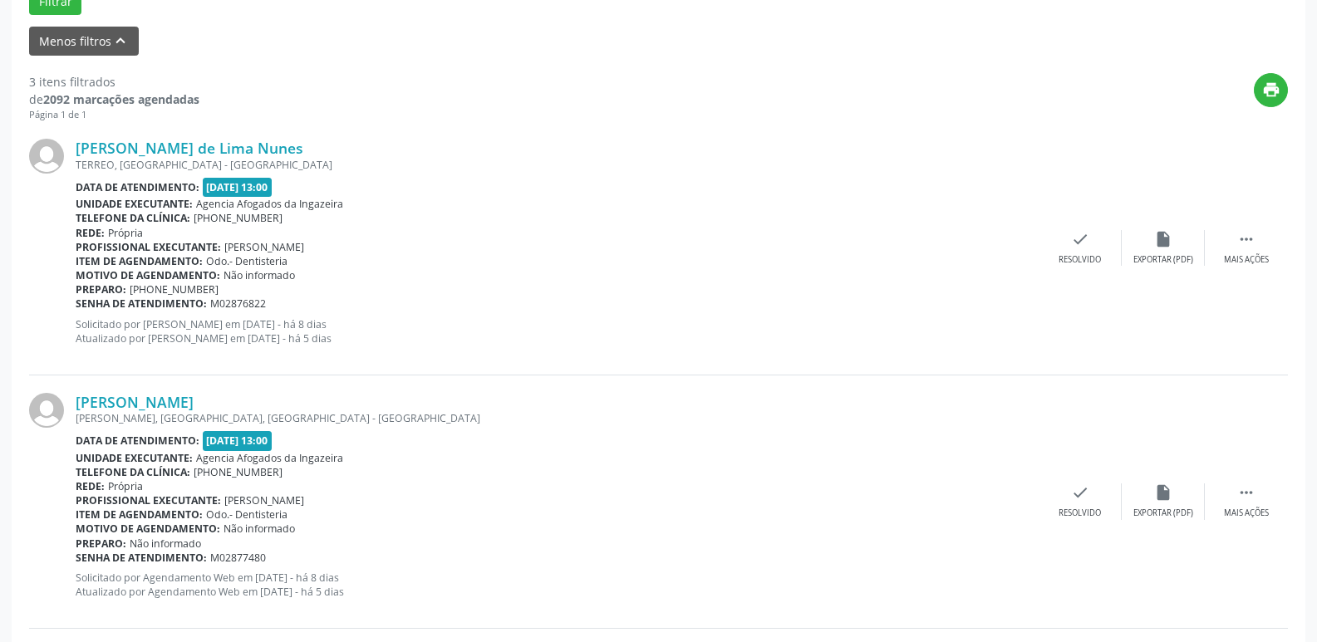
scroll to position [581, 0]
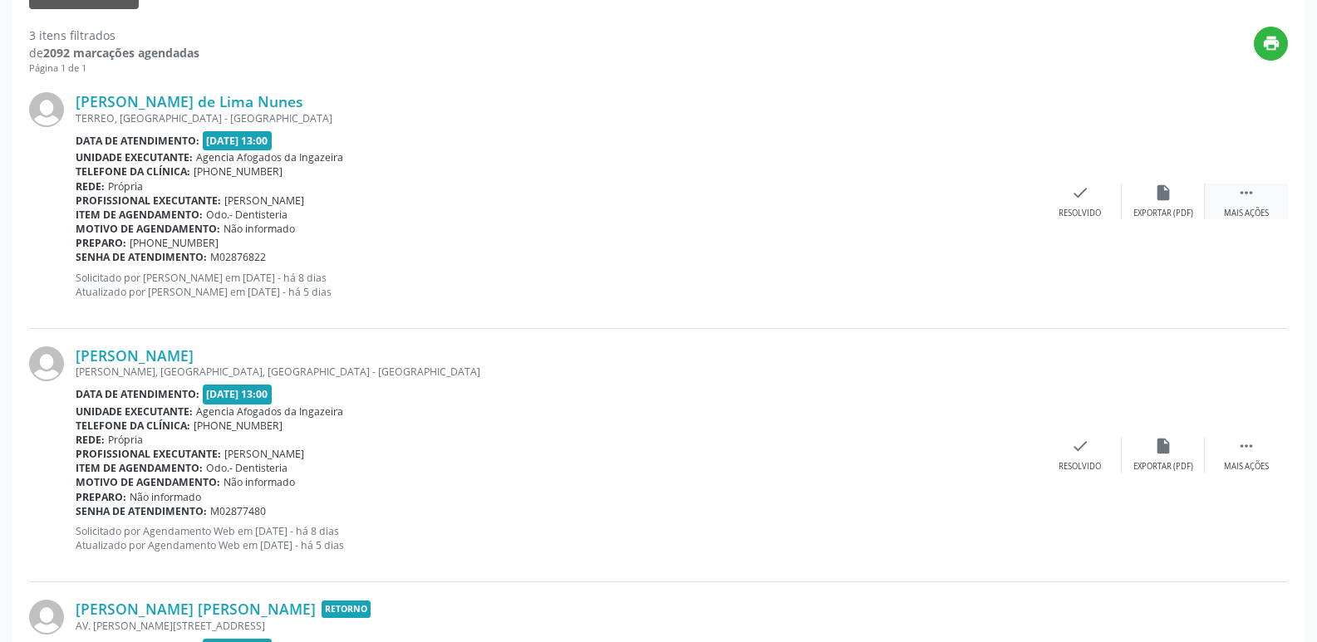
click at [1273, 191] on div " Mais ações" at bounding box center [1245, 202] width 83 height 36
click at [1141, 210] on div "Não compareceu" at bounding box center [1162, 214] width 71 height 12
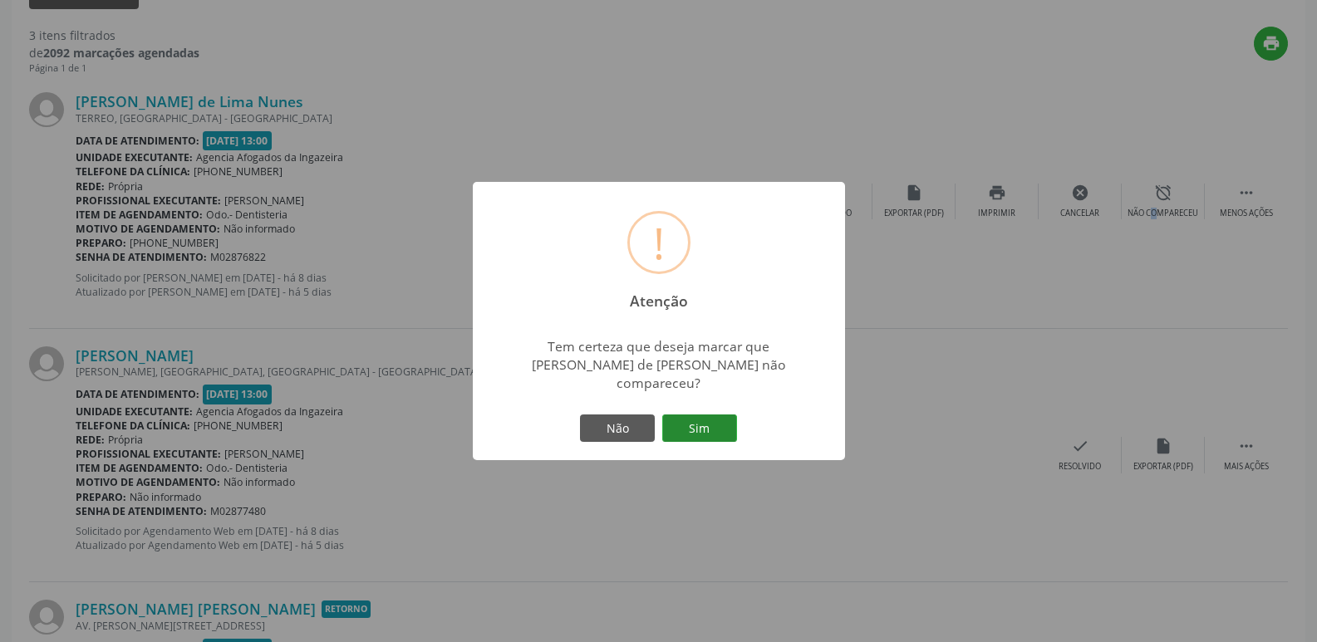
click at [674, 414] on button "Sim" at bounding box center [699, 428] width 75 height 28
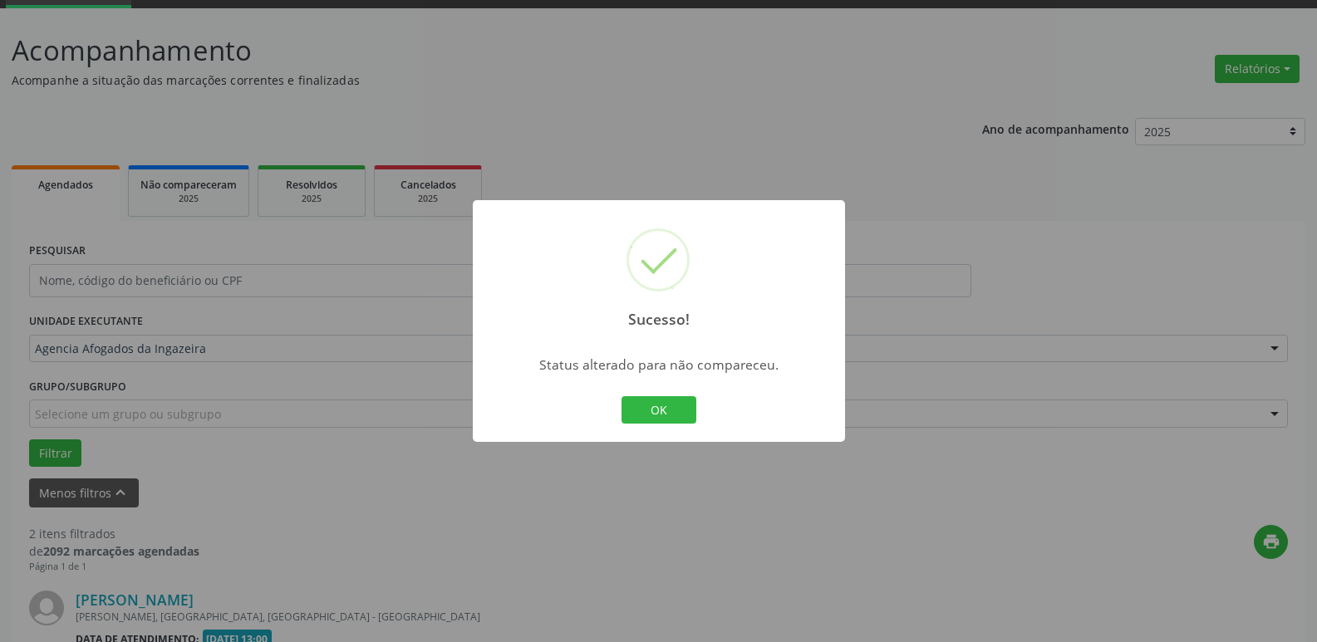
scroll to position [550, 0]
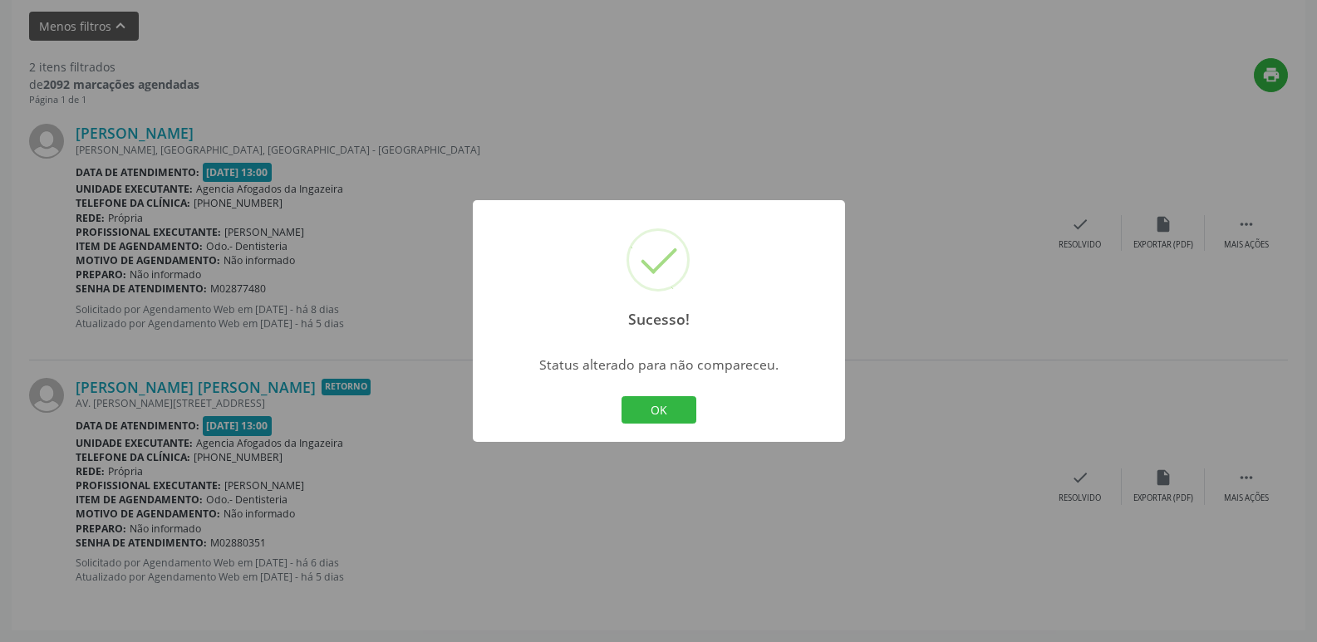
click at [674, 413] on button "OK" at bounding box center [658, 410] width 75 height 28
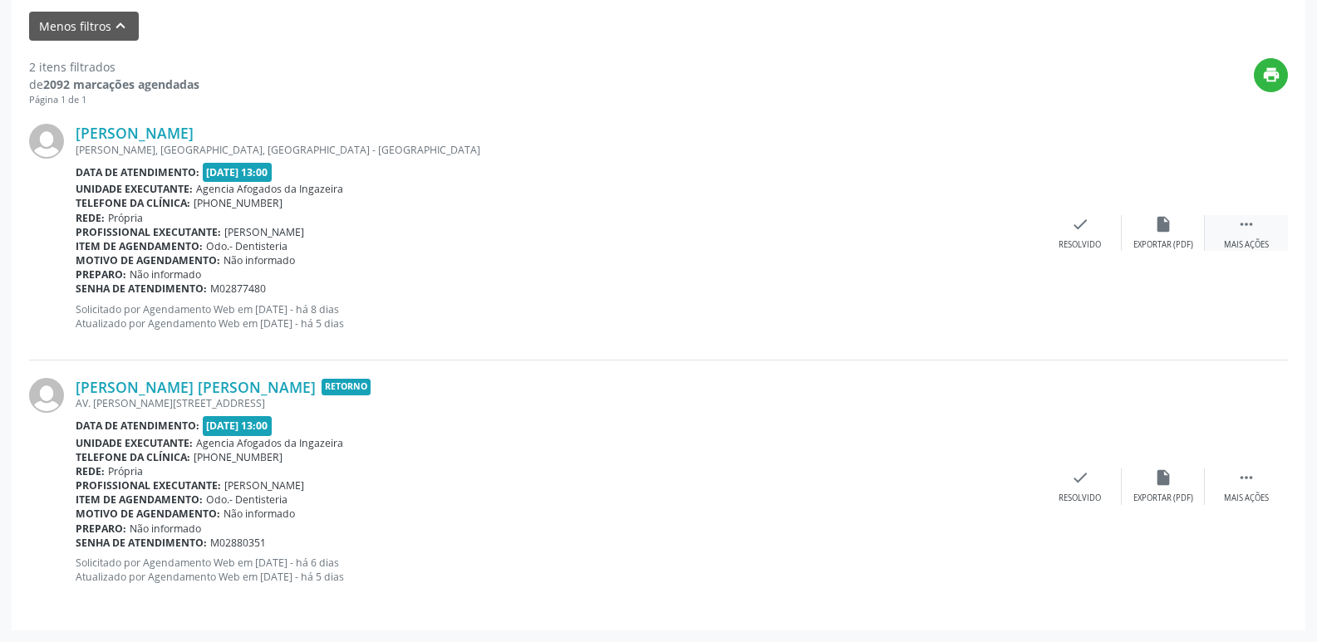
click at [1234, 235] on div " Mais ações" at bounding box center [1245, 233] width 83 height 36
click at [1199, 222] on div "alarm_off Não compareceu" at bounding box center [1162, 233] width 83 height 36
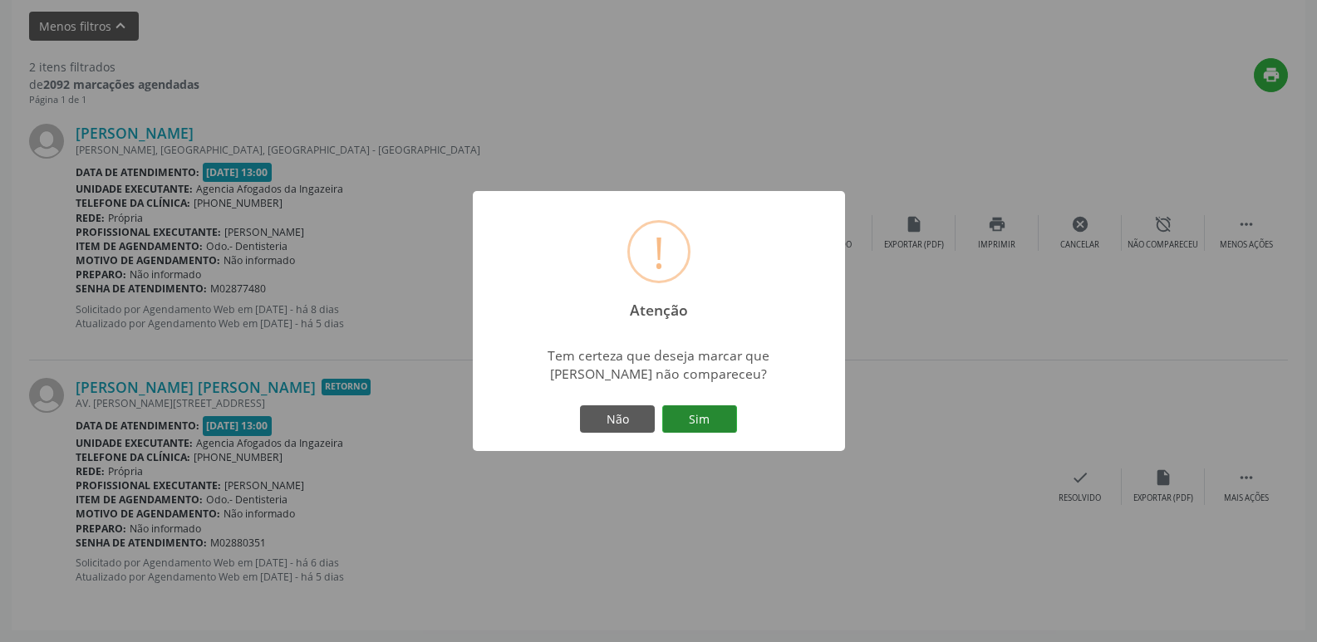
click at [723, 411] on button "Sim" at bounding box center [699, 419] width 75 height 28
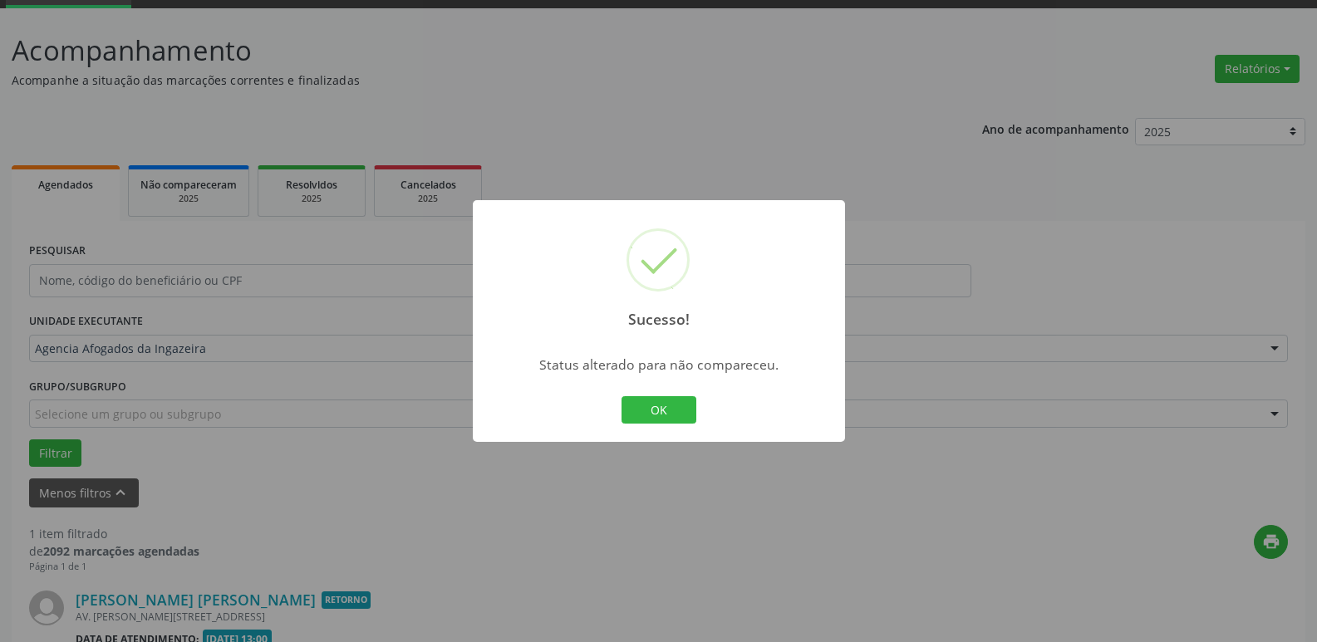
scroll to position [297, 0]
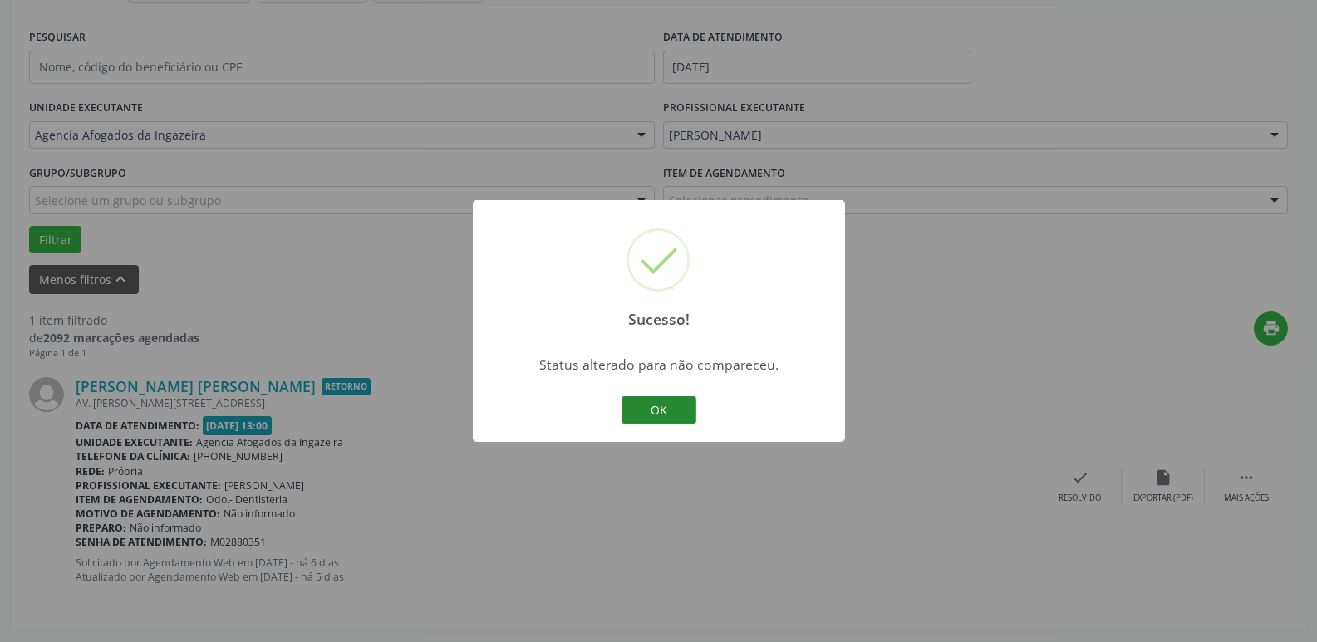
click at [644, 410] on button "OK" at bounding box center [658, 410] width 75 height 28
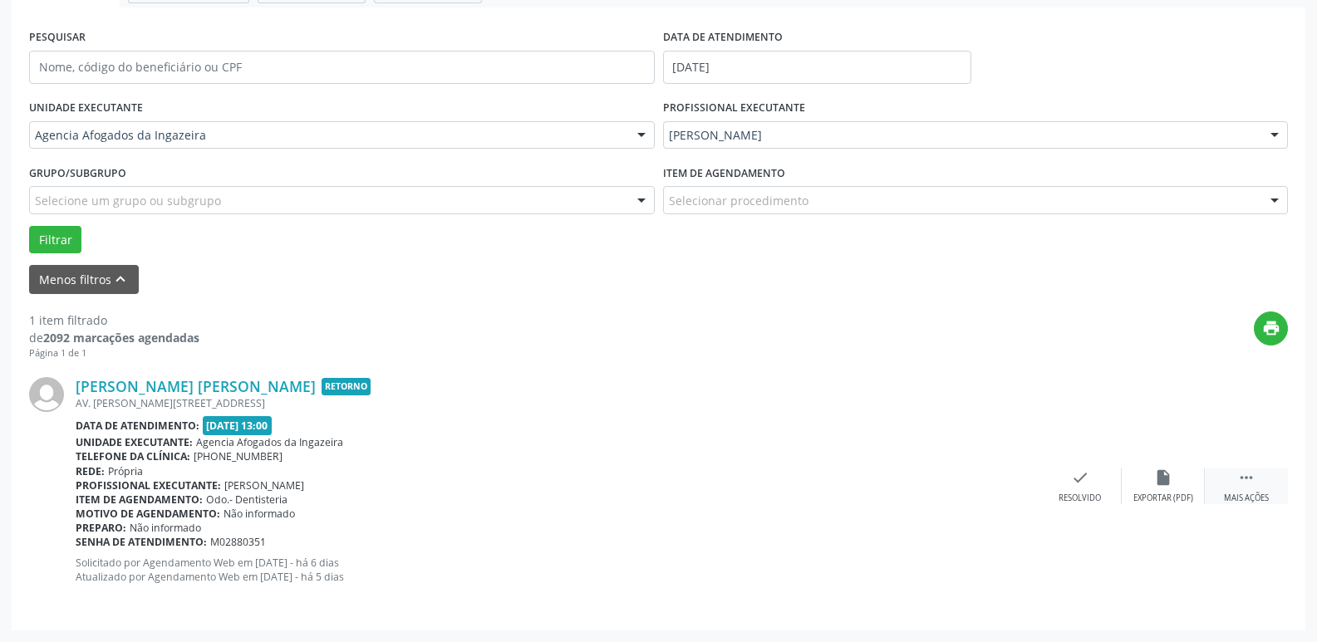
click at [1233, 473] on div " Mais ações" at bounding box center [1245, 486] width 83 height 36
click at [1155, 480] on icon "alarm_off" at bounding box center [1163, 477] width 18 height 18
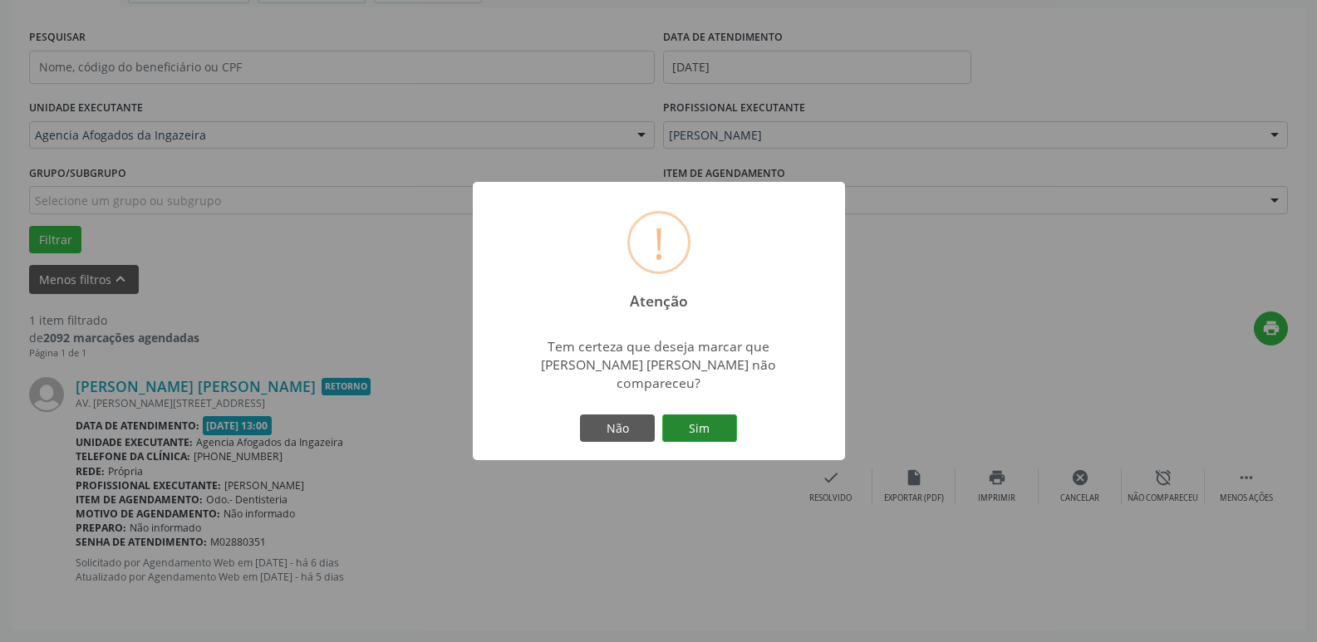
click at [702, 420] on button "Sim" at bounding box center [699, 428] width 75 height 28
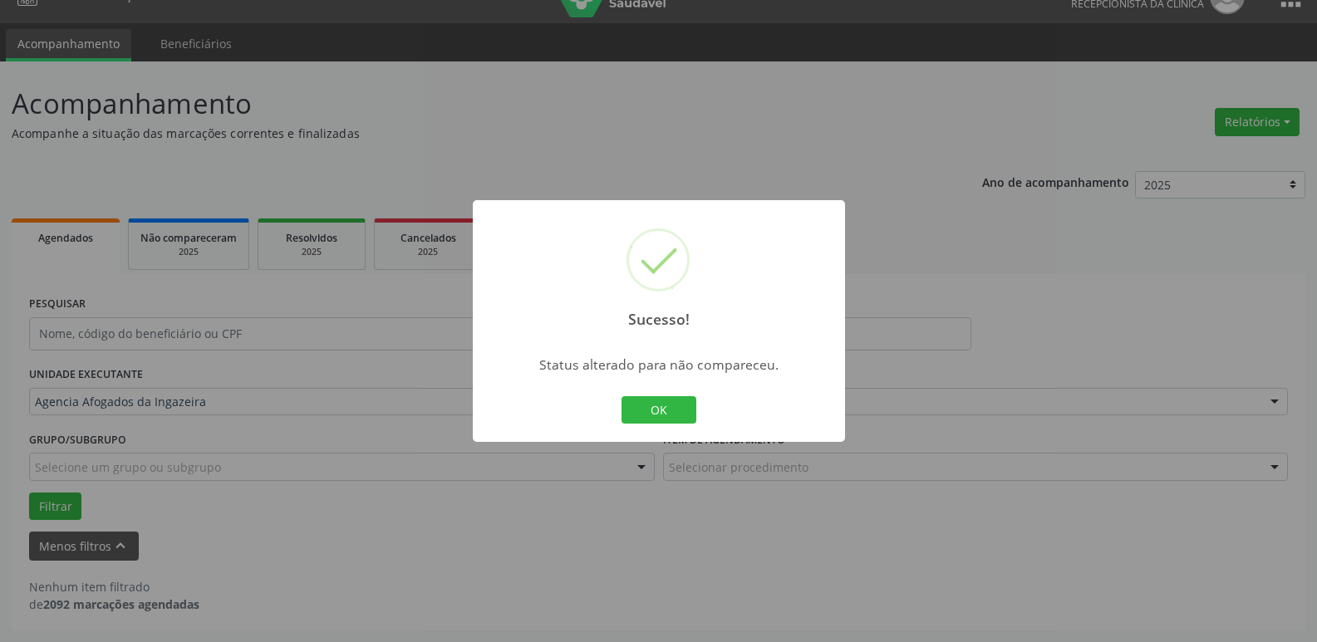
scroll to position [30, 0]
click at [684, 411] on button "OK" at bounding box center [658, 410] width 75 height 28
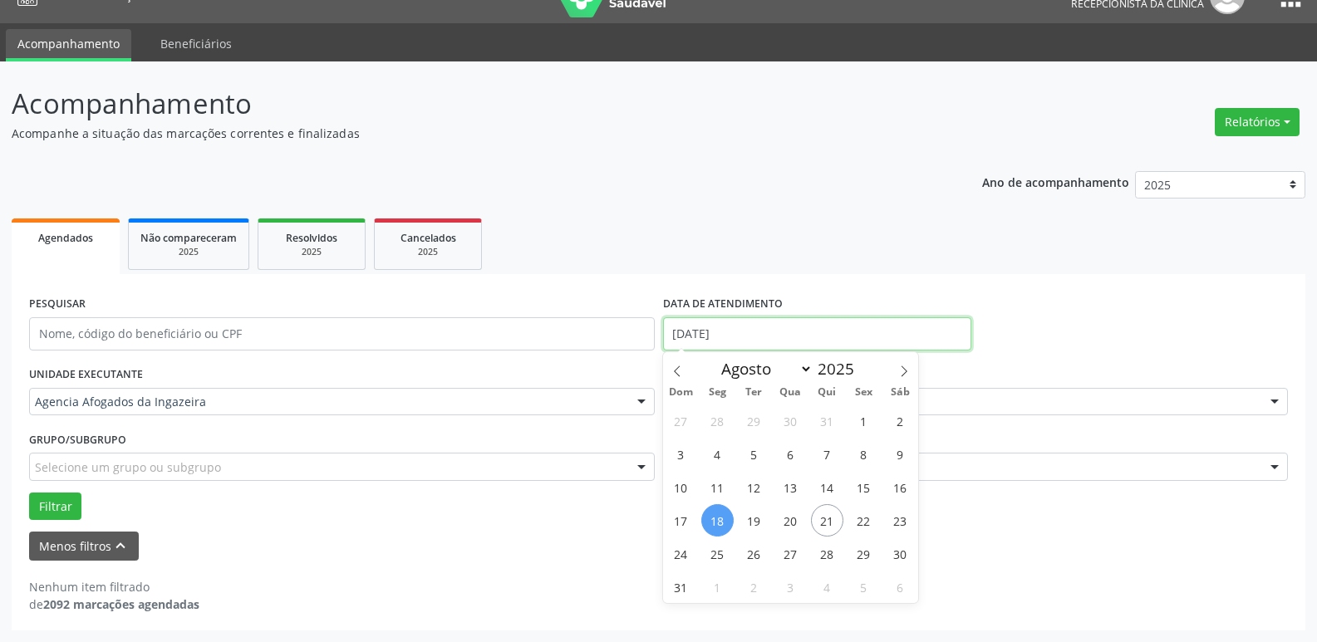
click at [728, 335] on input "[DATE]" at bounding box center [817, 333] width 308 height 33
click at [759, 527] on span "19" at bounding box center [754, 520] width 32 height 32
type input "[DATE]"
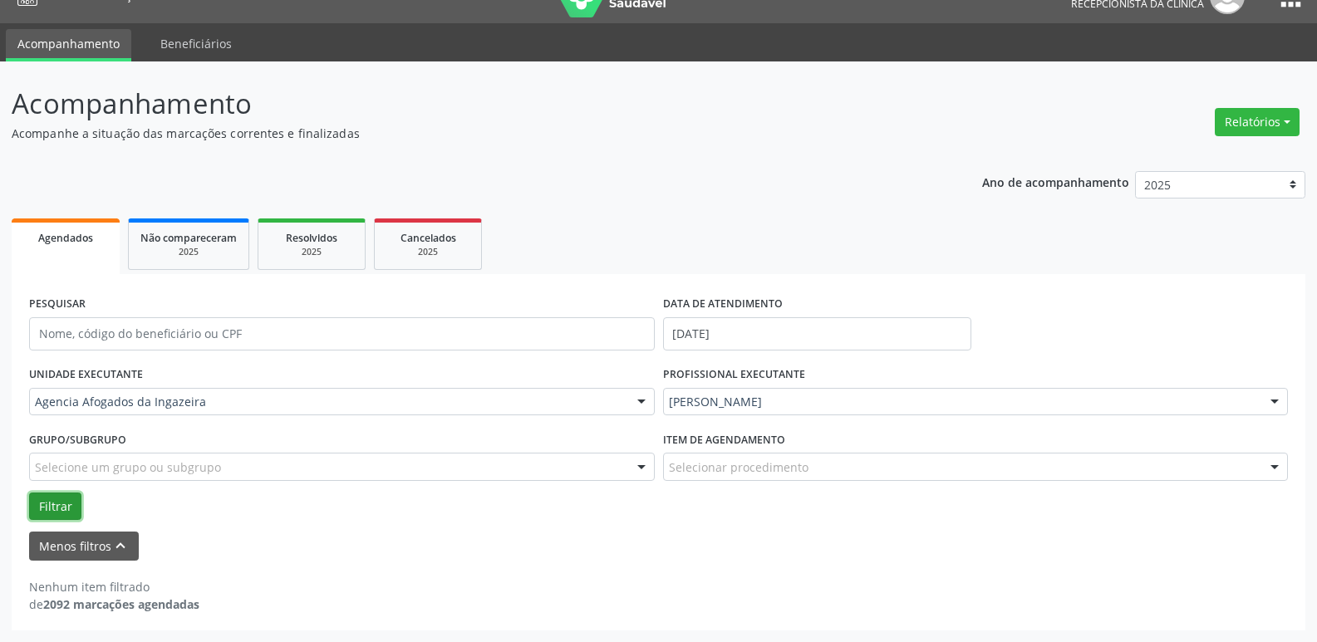
click at [56, 503] on button "Filtrar" at bounding box center [55, 507] width 52 height 28
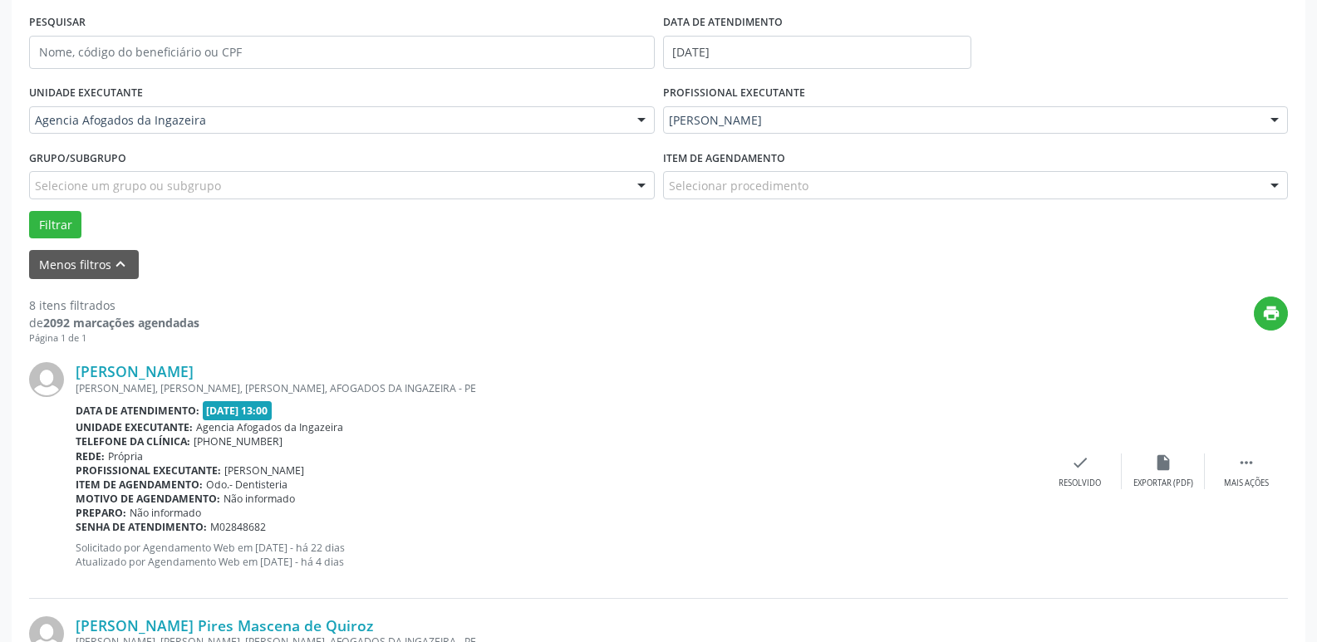
scroll to position [362, 0]
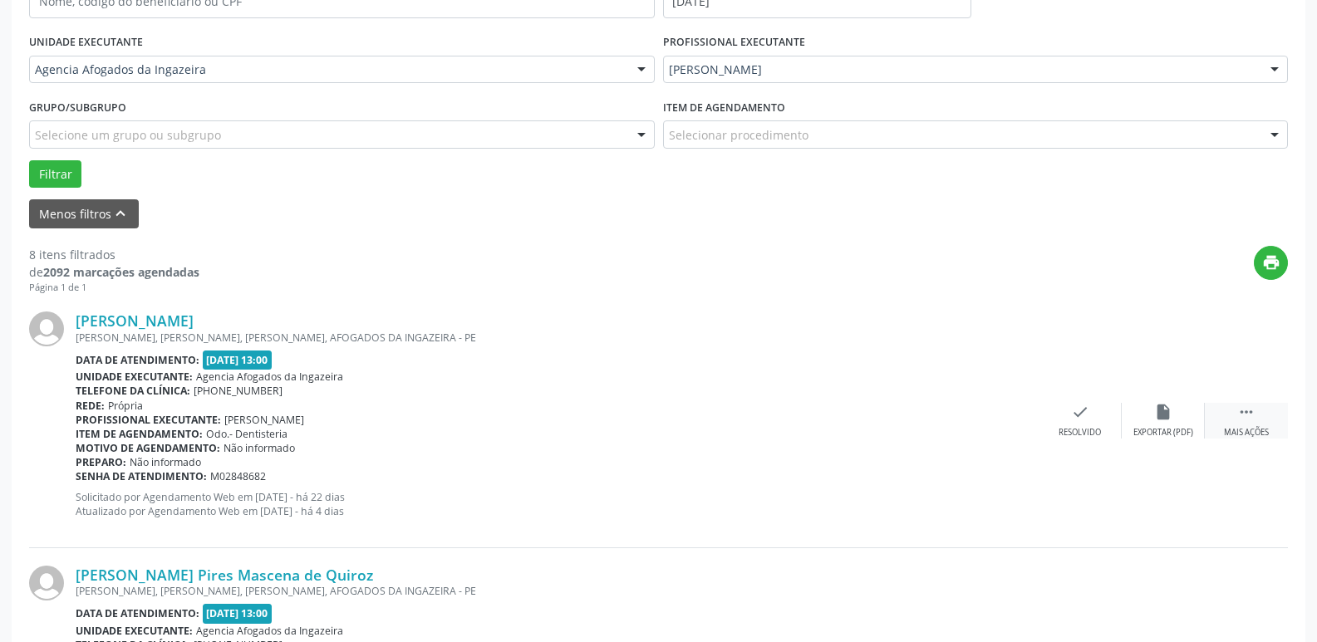
click at [1269, 435] on div " Mais ações" at bounding box center [1245, 421] width 83 height 36
click at [1168, 415] on icon "alarm_off" at bounding box center [1163, 412] width 18 height 18
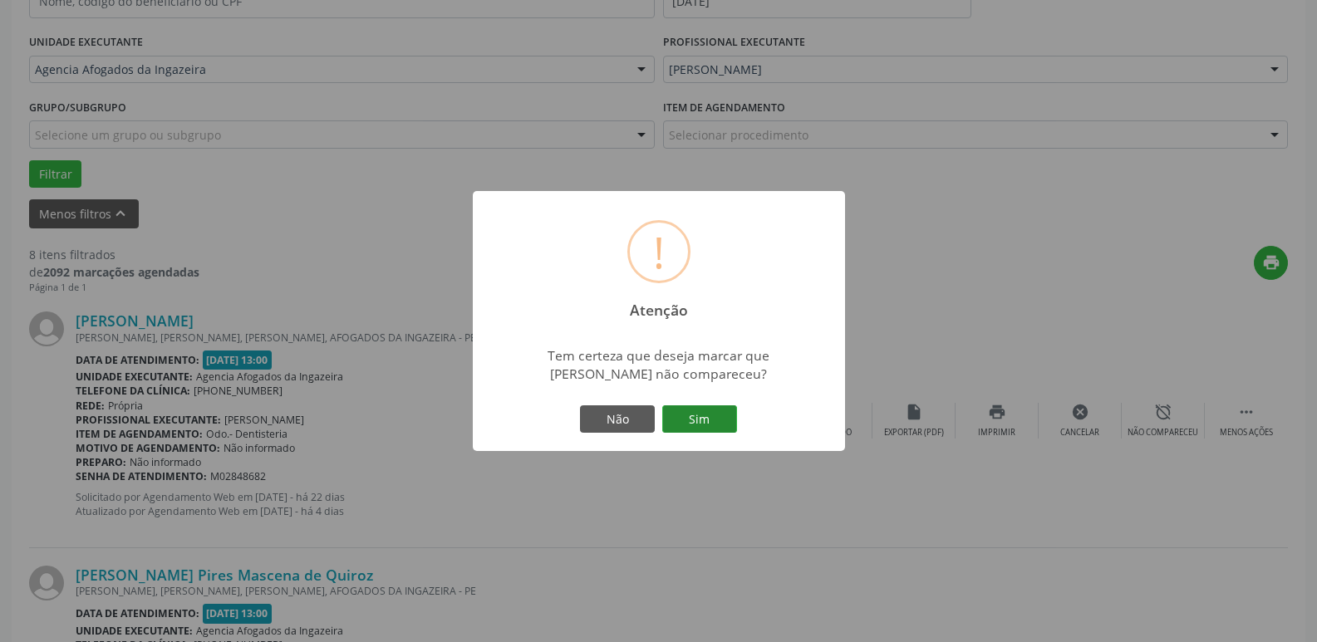
click at [689, 427] on button "Sim" at bounding box center [699, 419] width 75 height 28
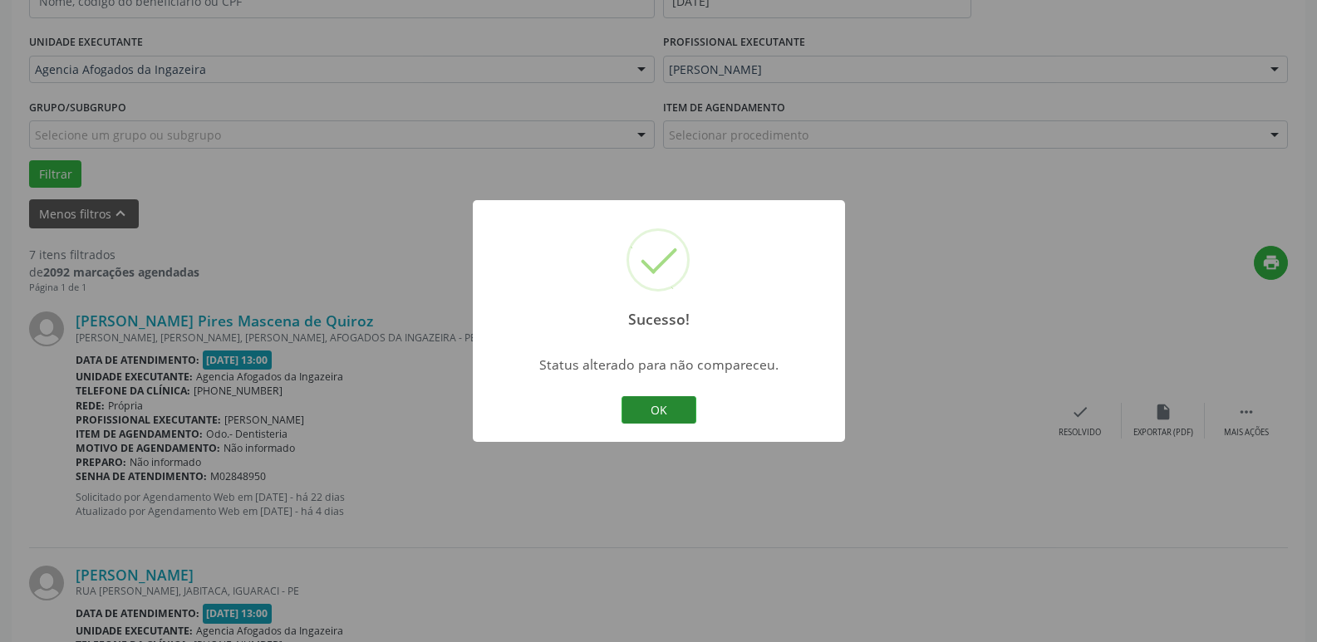
click at [659, 406] on button "OK" at bounding box center [658, 410] width 75 height 28
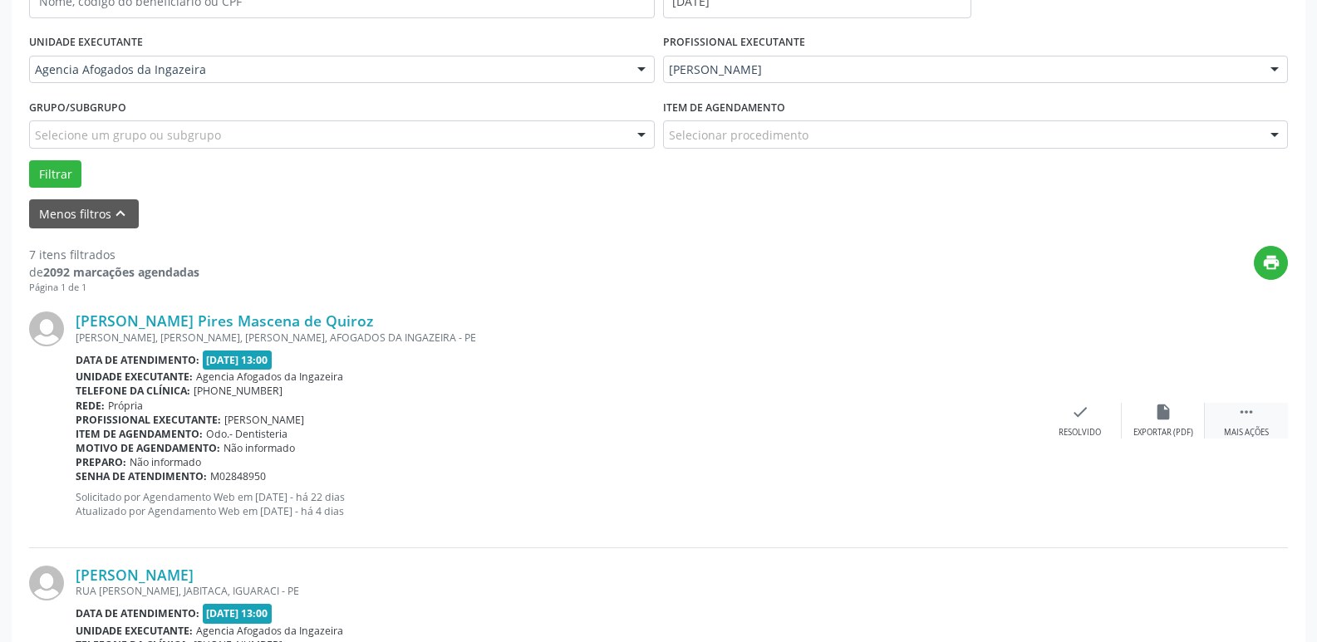
click at [1243, 408] on icon "" at bounding box center [1246, 412] width 18 height 18
click at [1152, 415] on div "alarm_off Não compareceu" at bounding box center [1162, 421] width 83 height 36
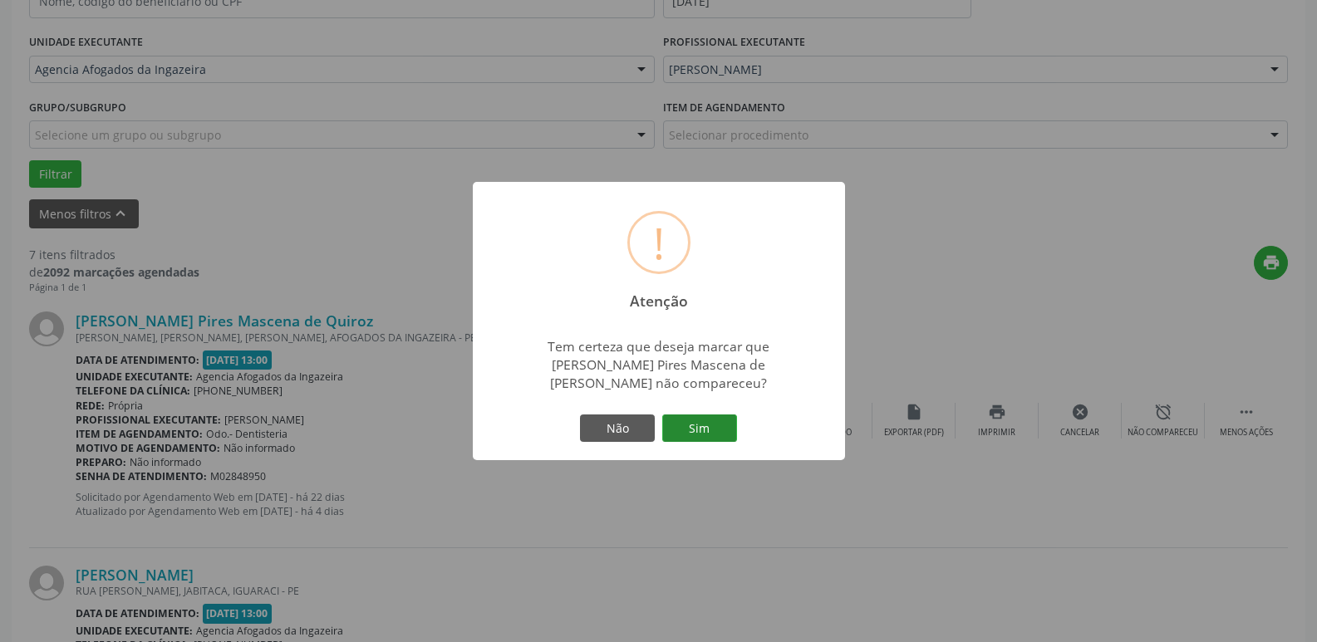
click at [678, 422] on button "Sim" at bounding box center [699, 428] width 75 height 28
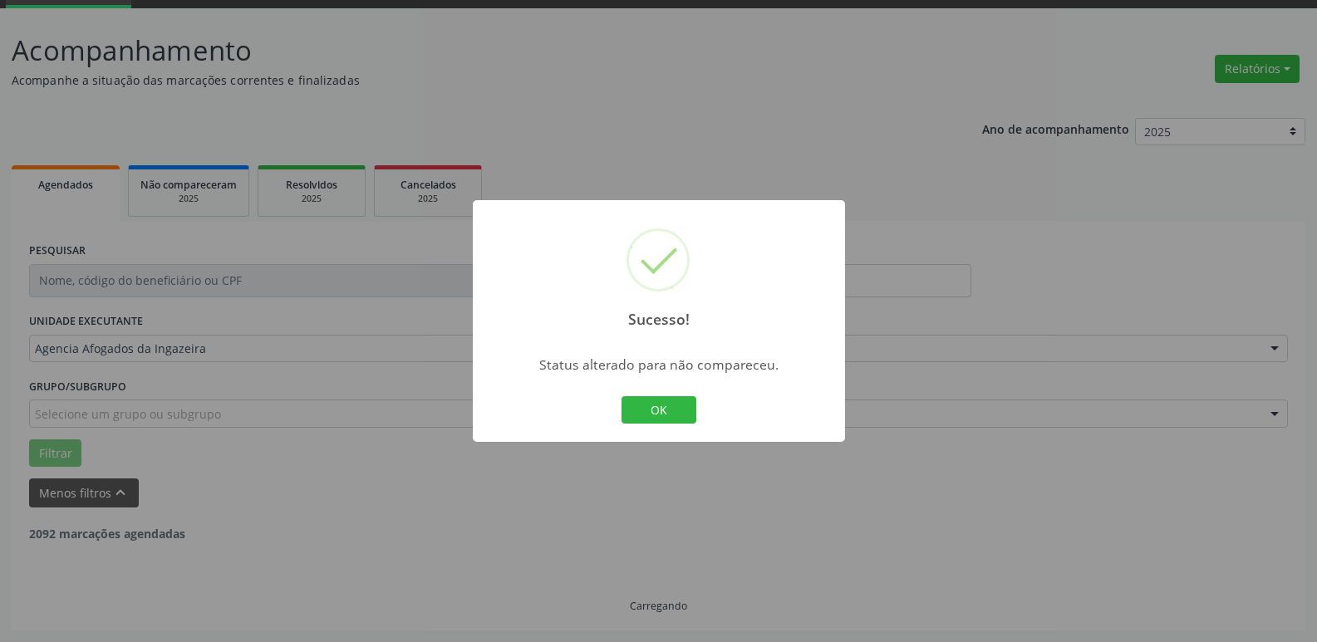
scroll to position [445, 0]
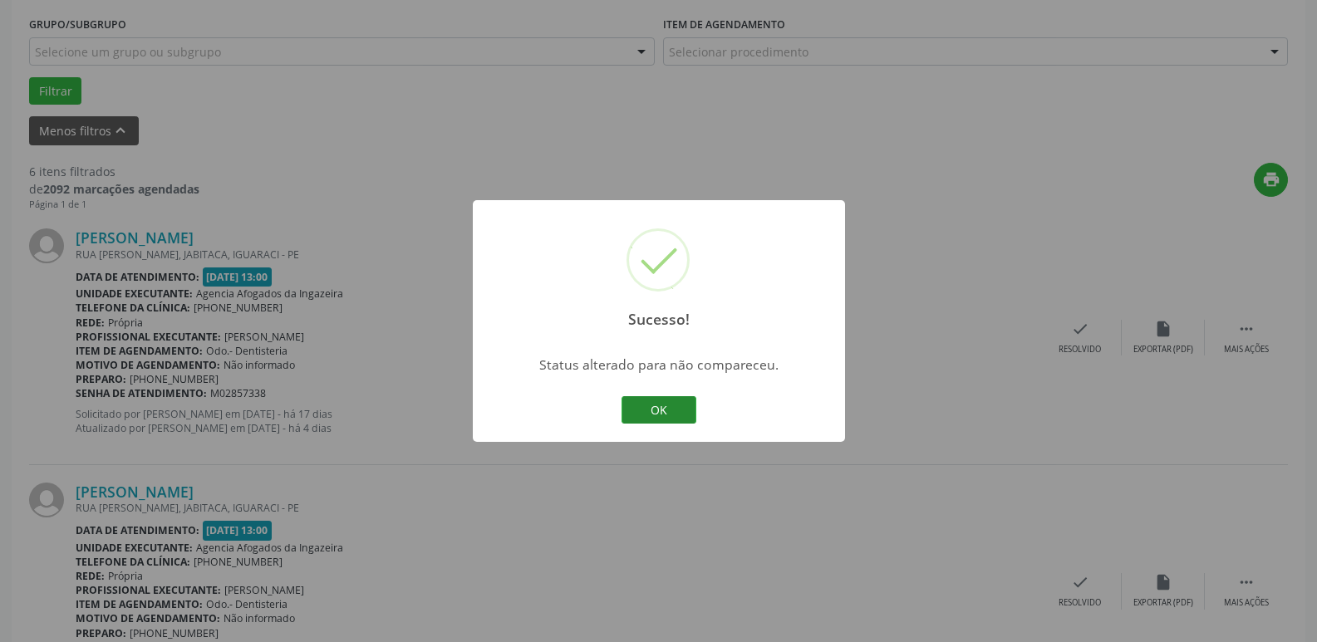
click at [659, 410] on button "OK" at bounding box center [658, 410] width 75 height 28
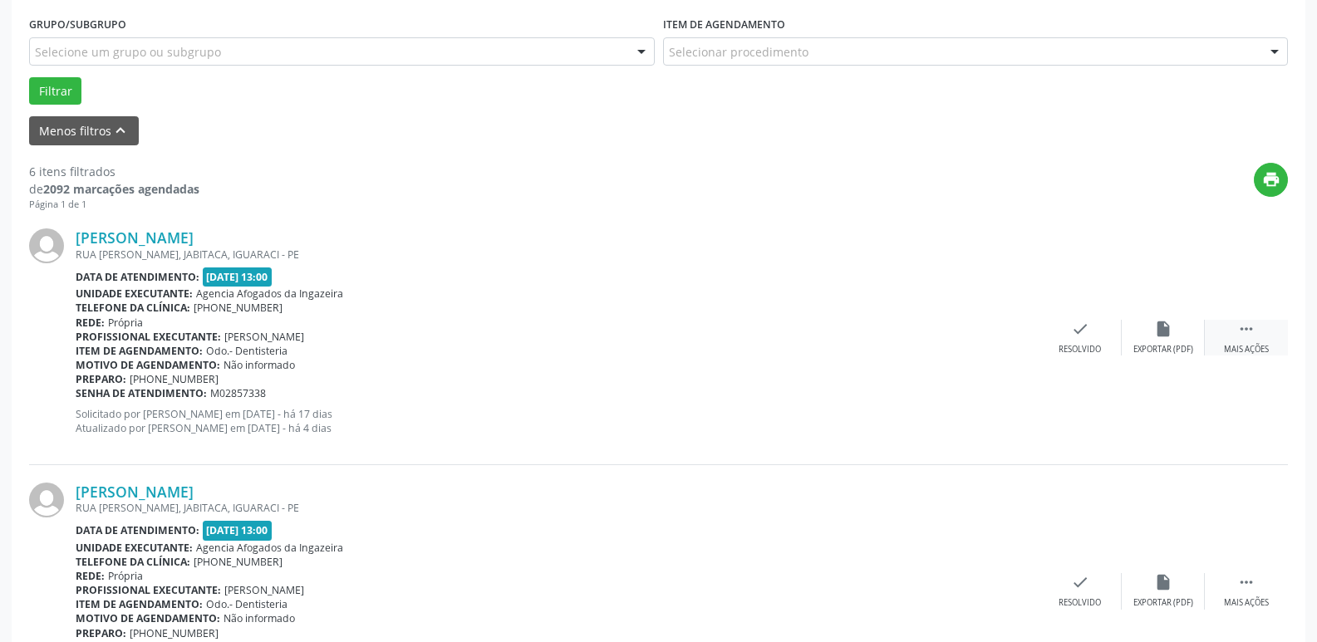
click at [1235, 329] on div " Mais ações" at bounding box center [1245, 338] width 83 height 36
click at [1157, 316] on div "[PERSON_NAME] [GEOGRAPHIC_DATA][PERSON_NAME], [GEOGRAPHIC_DATA], IGUARACI - PE …" at bounding box center [658, 337] width 1258 height 253
click at [1163, 341] on div "alarm_off Não compareceu" at bounding box center [1162, 338] width 83 height 36
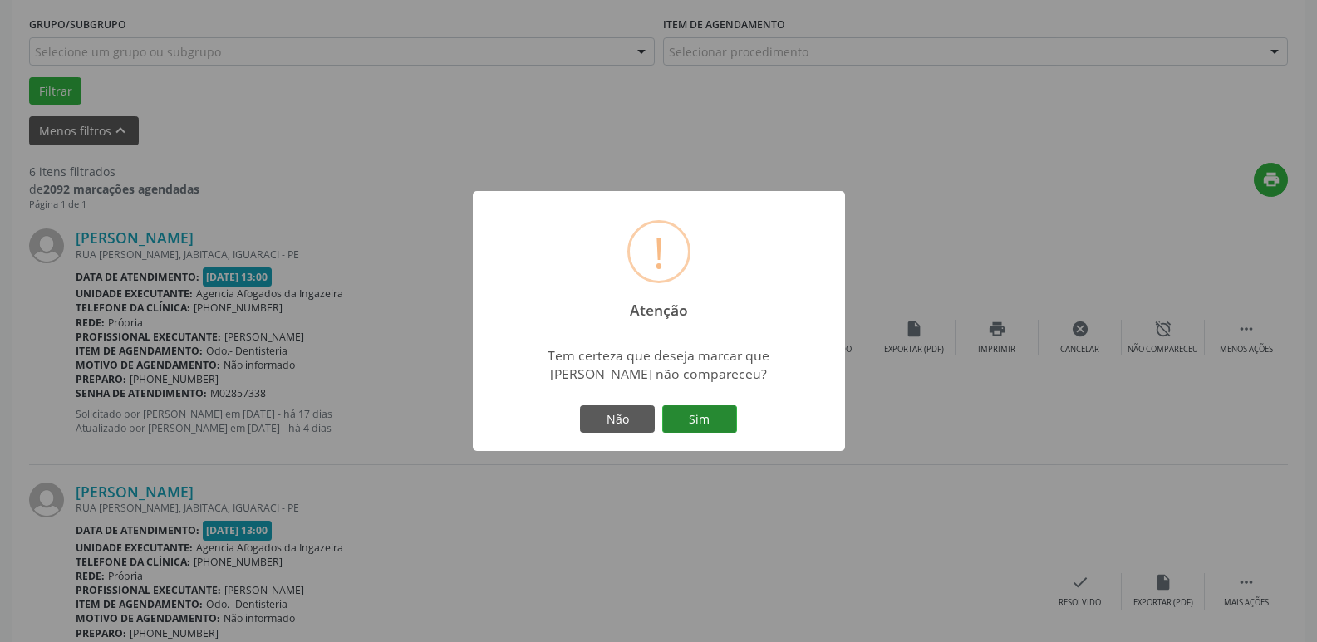
click at [715, 418] on button "Sim" at bounding box center [699, 419] width 75 height 28
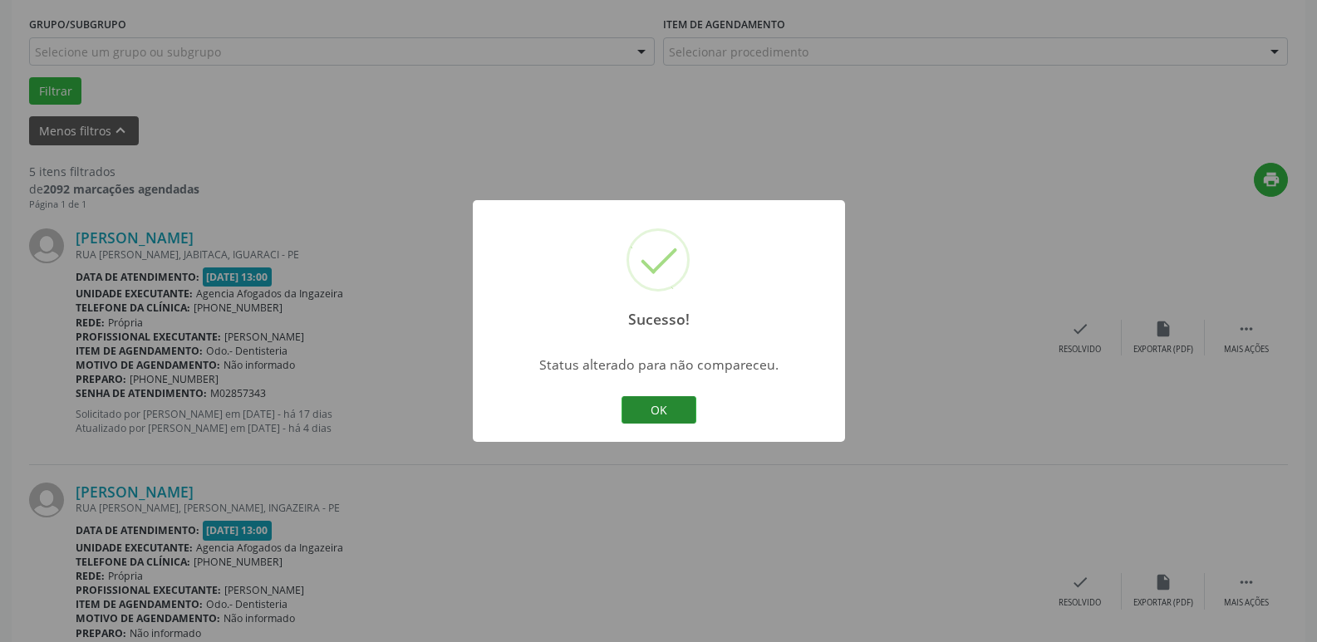
click at [655, 400] on button "OK" at bounding box center [658, 410] width 75 height 28
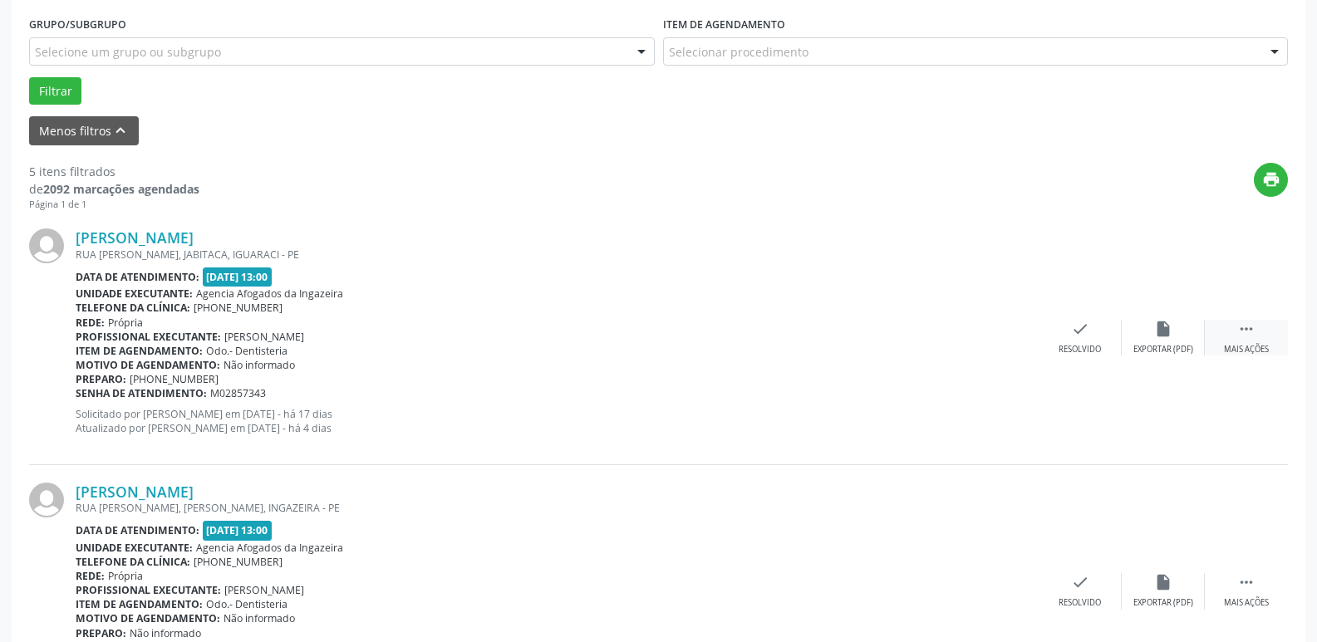
click at [1247, 334] on icon "" at bounding box center [1246, 329] width 18 height 18
click at [1145, 335] on div "alarm_off Não compareceu" at bounding box center [1162, 338] width 83 height 36
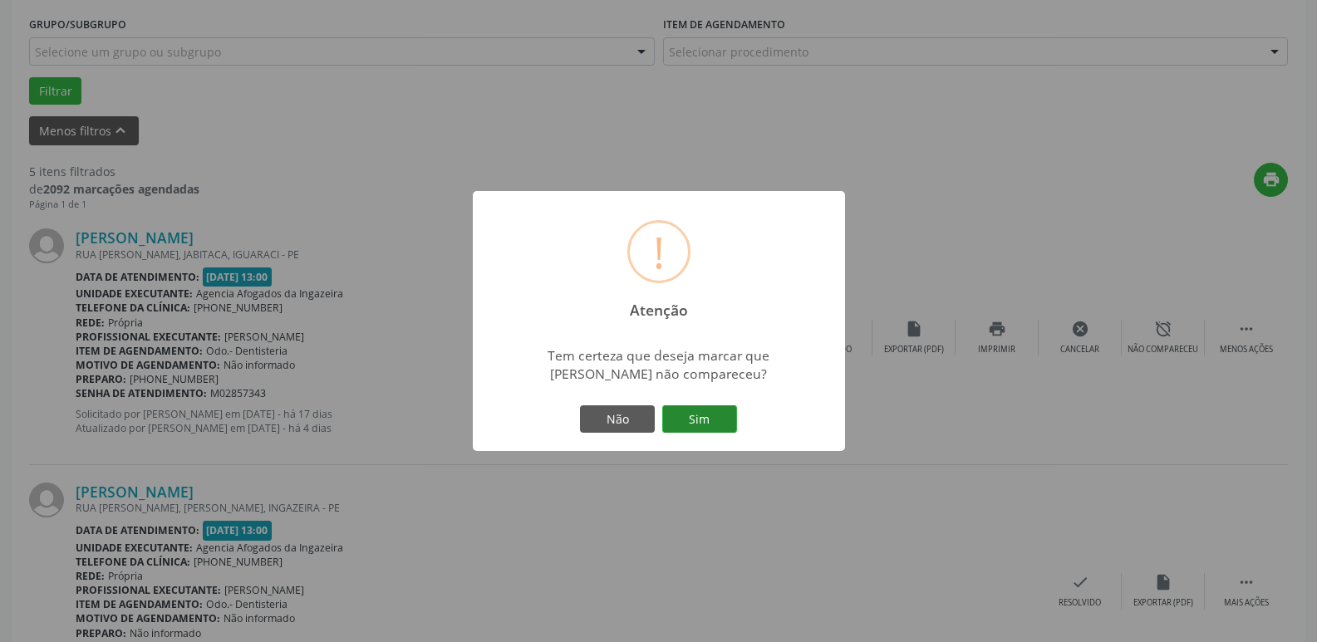
click at [699, 415] on button "Sim" at bounding box center [699, 419] width 75 height 28
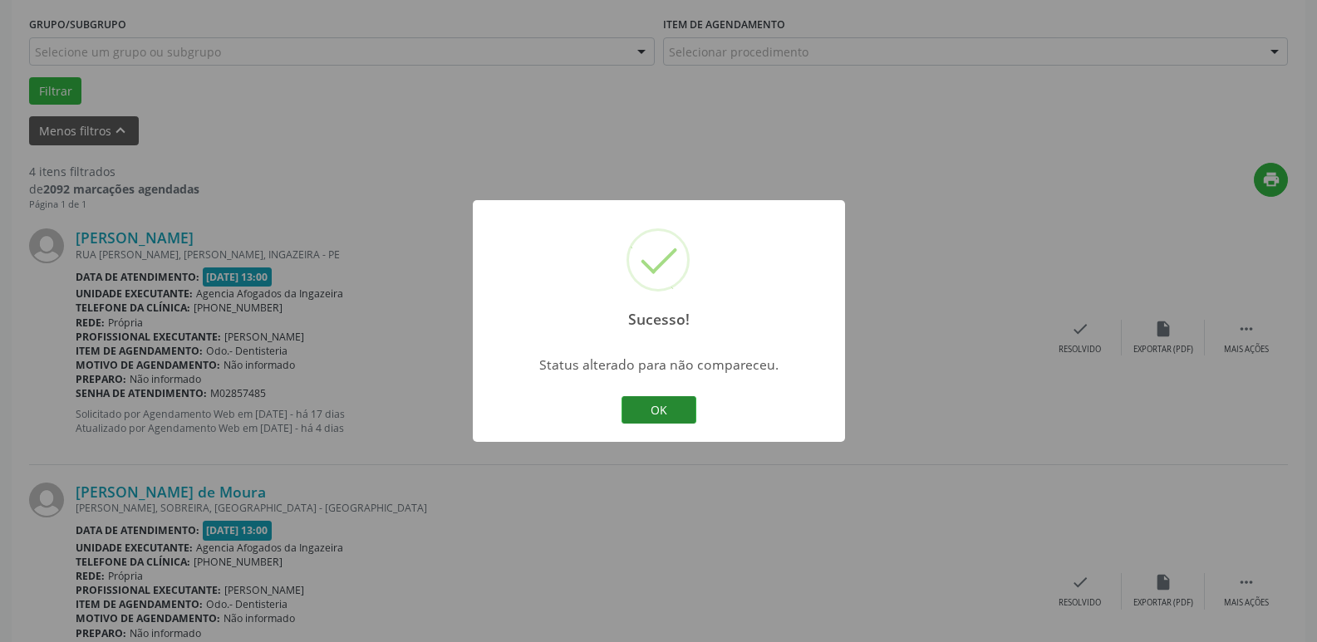
click at [663, 398] on button "OK" at bounding box center [658, 410] width 75 height 28
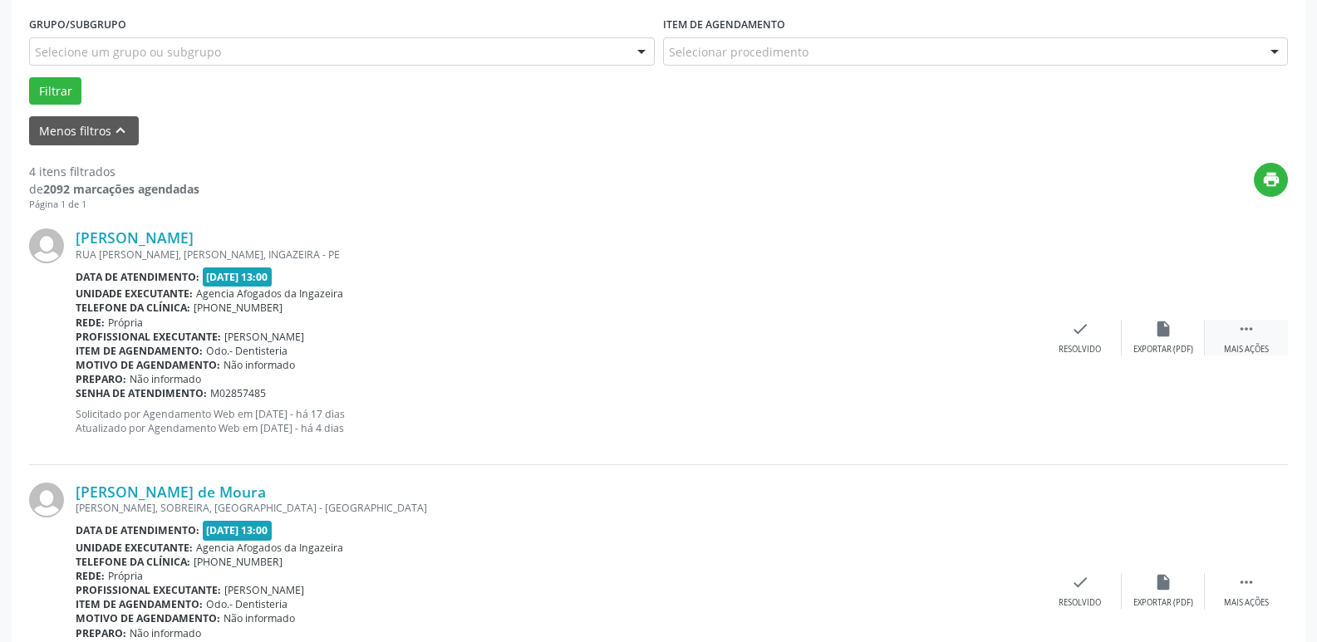
click at [1260, 343] on div " Mais ações" at bounding box center [1245, 338] width 83 height 36
click at [1177, 349] on div "Não compareceu" at bounding box center [1162, 350] width 71 height 12
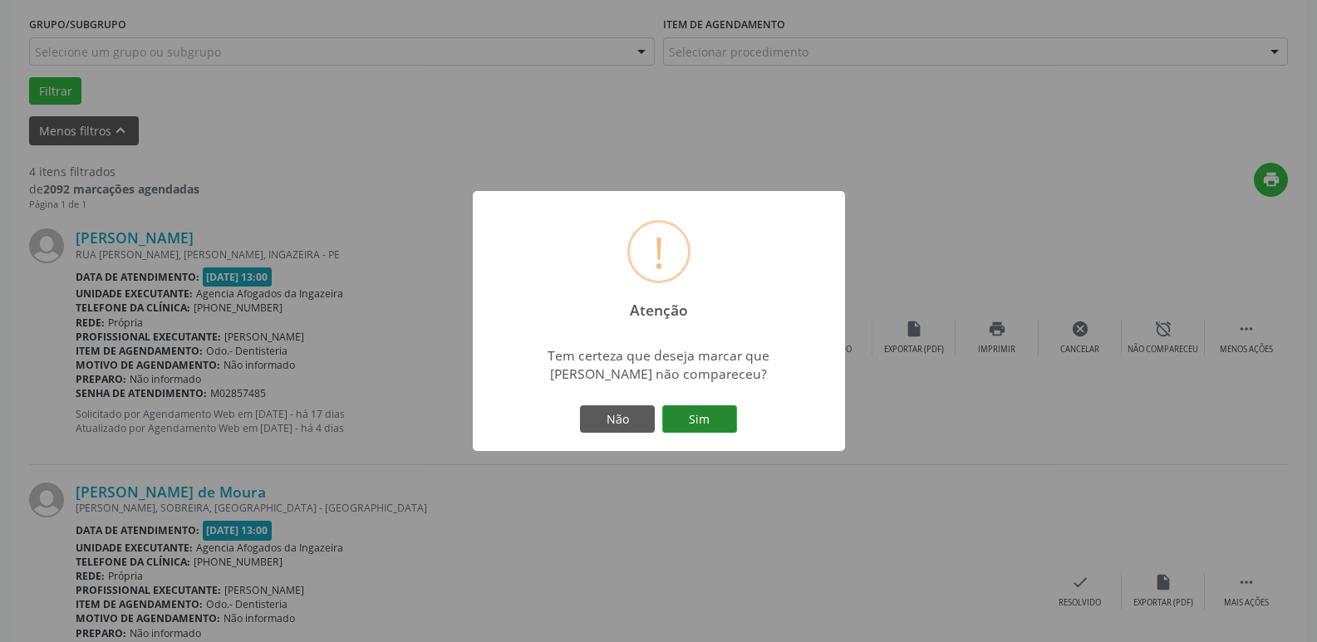
click at [704, 419] on button "Sim" at bounding box center [699, 419] width 75 height 28
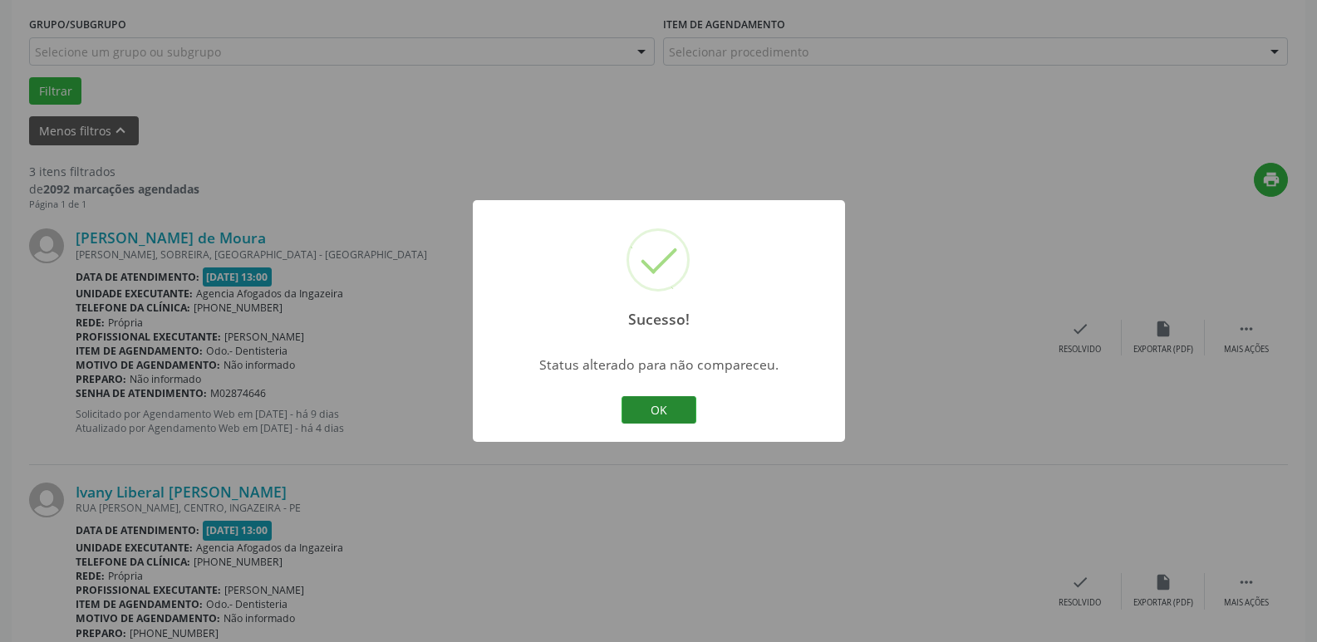
click at [638, 409] on button "OK" at bounding box center [658, 410] width 75 height 28
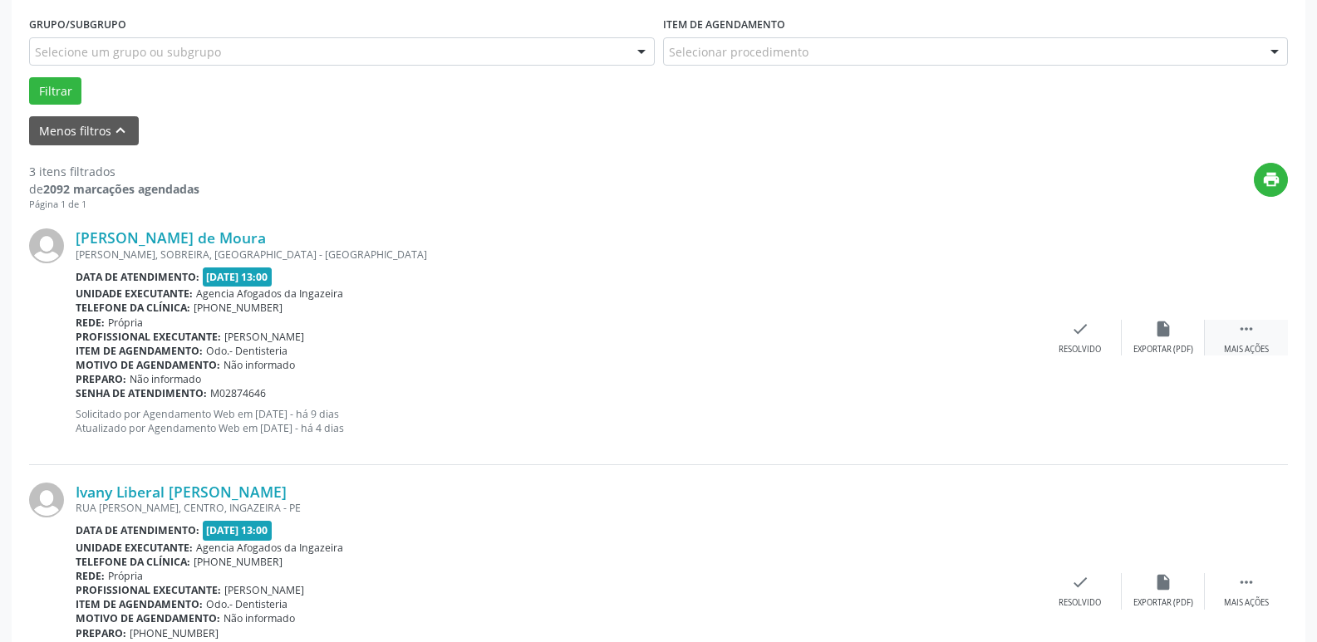
click at [1246, 345] on div "Mais ações" at bounding box center [1246, 350] width 45 height 12
click at [1150, 330] on div "alarm_off Não compareceu" at bounding box center [1162, 338] width 83 height 36
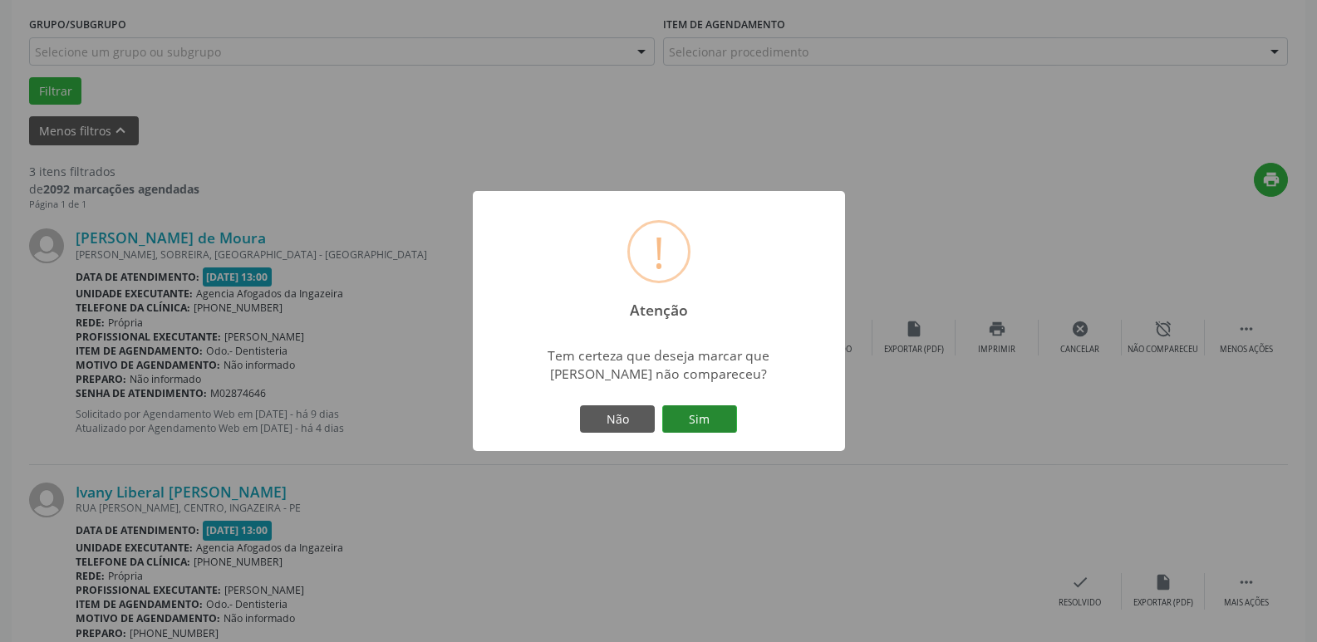
click at [682, 415] on button "Sim" at bounding box center [699, 419] width 75 height 28
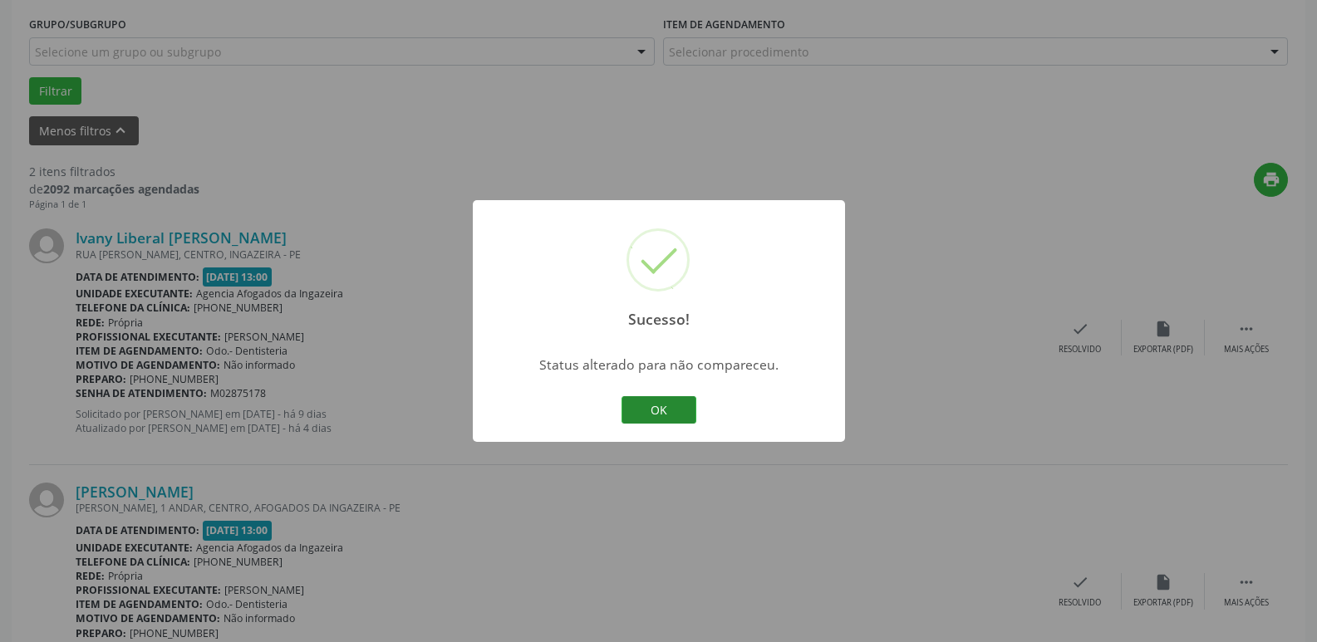
click at [679, 415] on button "OK" at bounding box center [658, 410] width 75 height 28
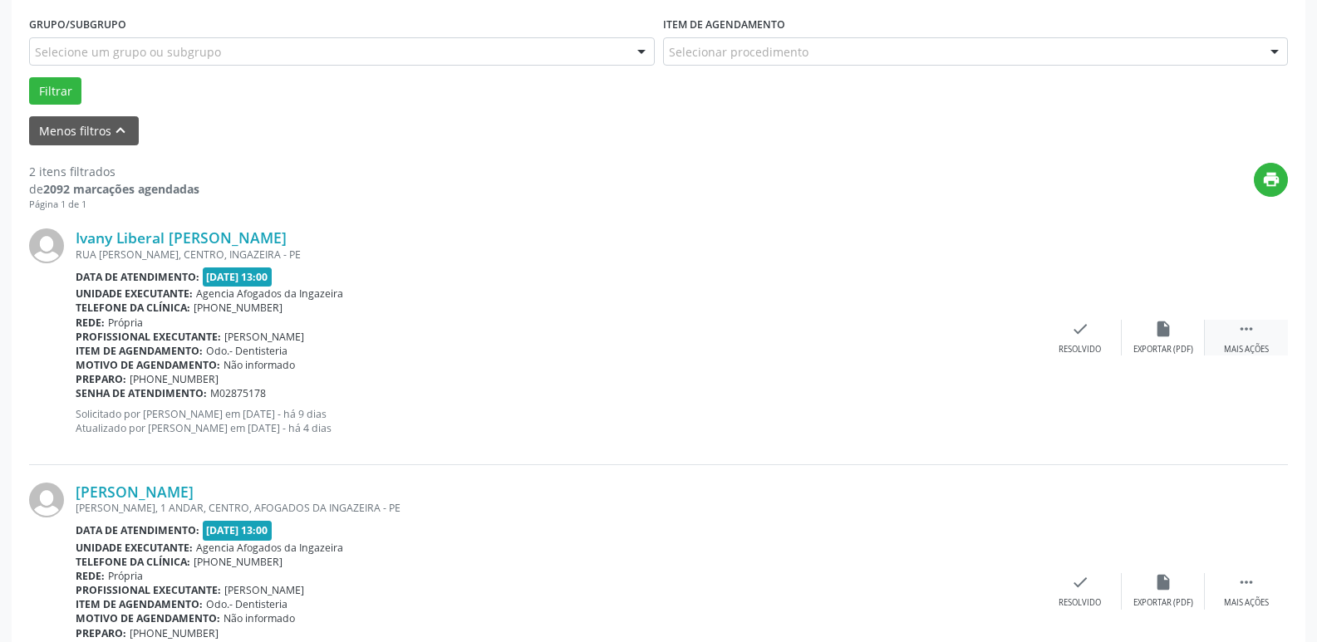
click at [1252, 343] on div " Mais ações" at bounding box center [1245, 338] width 83 height 36
click at [1144, 340] on div "alarm_off Não compareceu" at bounding box center [1162, 338] width 83 height 36
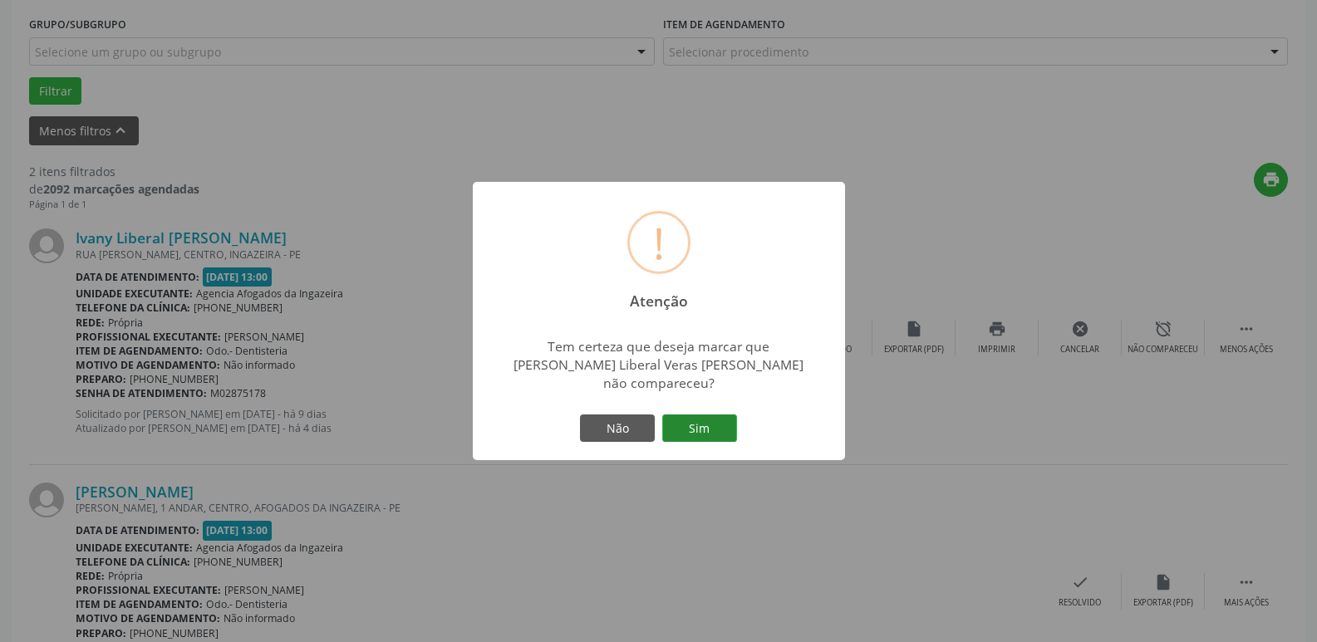
click at [699, 419] on button "Sim" at bounding box center [699, 428] width 75 height 28
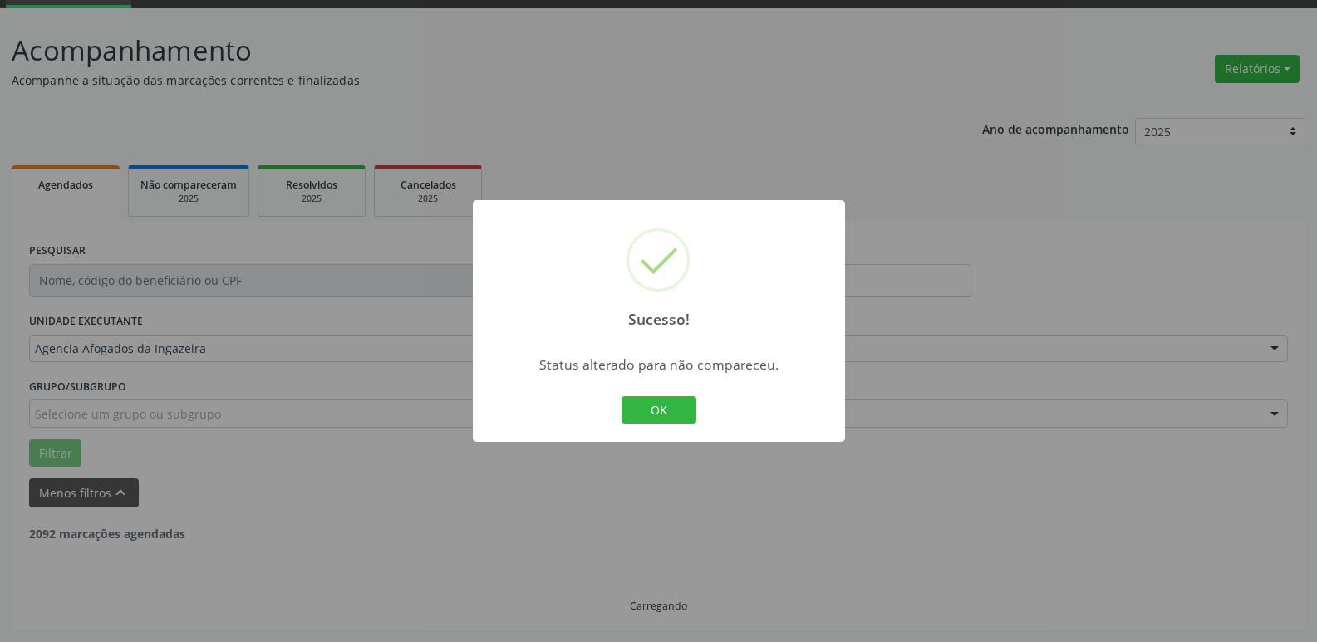
scroll to position [297, 0]
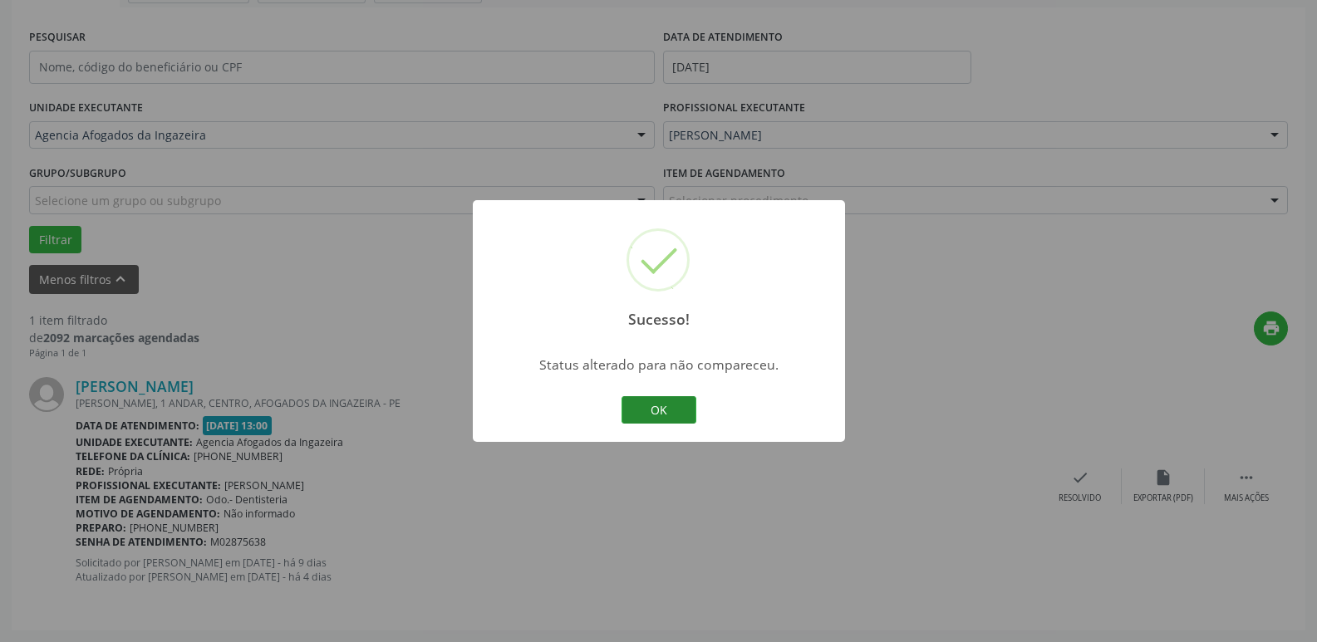
click at [693, 417] on button "OK" at bounding box center [658, 410] width 75 height 28
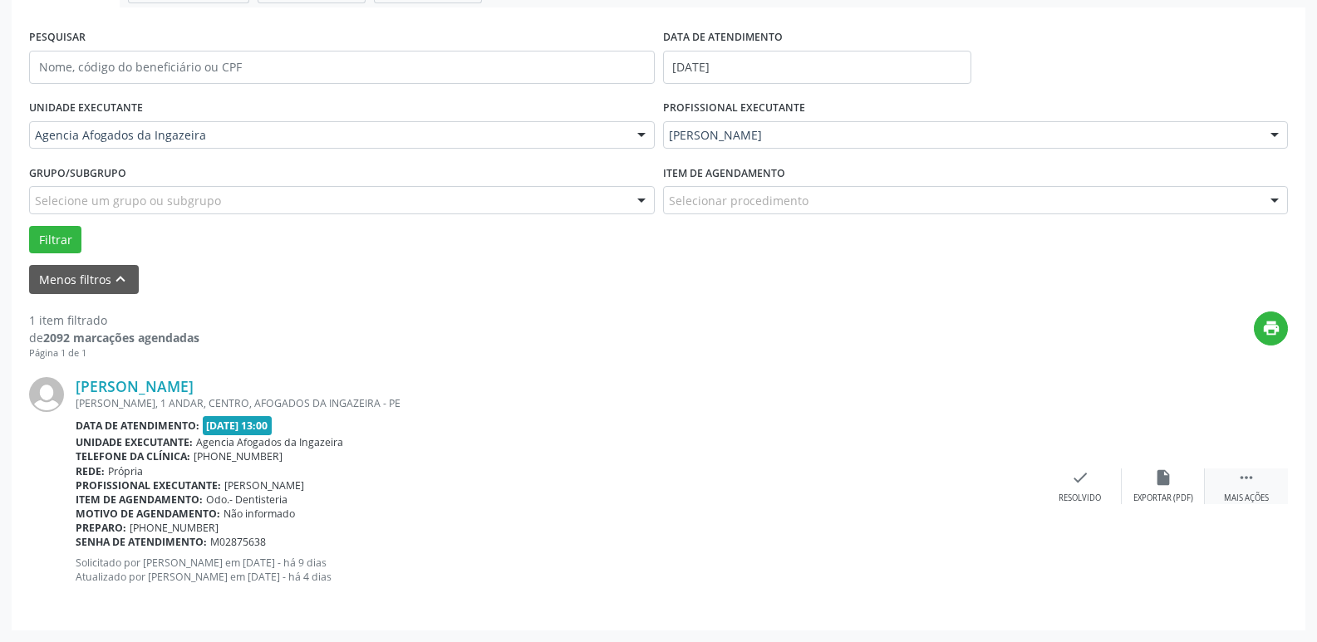
click at [1241, 494] on div "Mais ações" at bounding box center [1246, 499] width 45 height 12
click at [1143, 496] on div "Não compareceu" at bounding box center [1162, 499] width 71 height 12
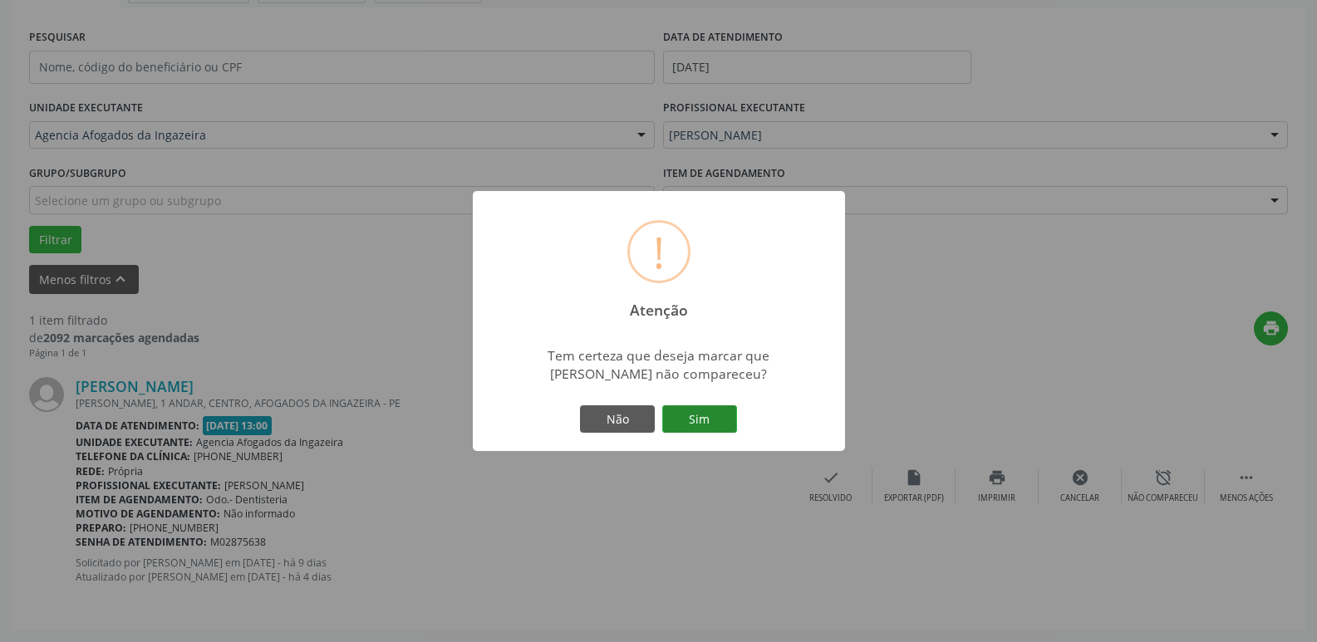
click at [683, 418] on button "Sim" at bounding box center [699, 419] width 75 height 28
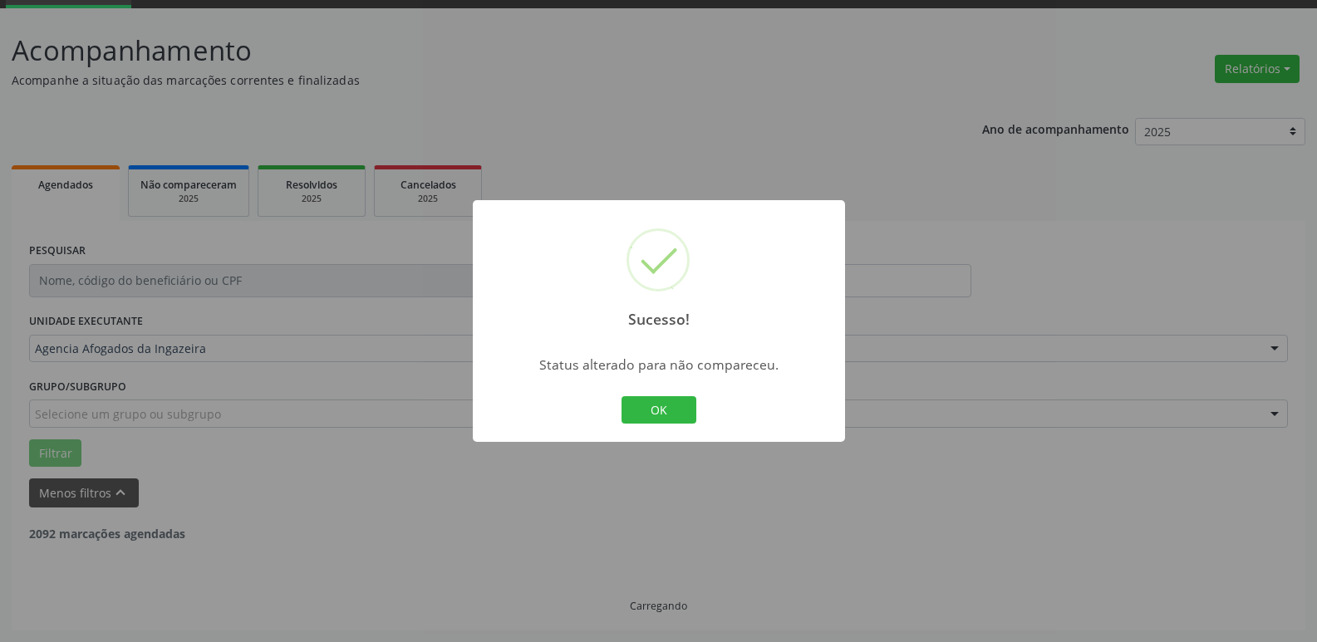
scroll to position [30, 0]
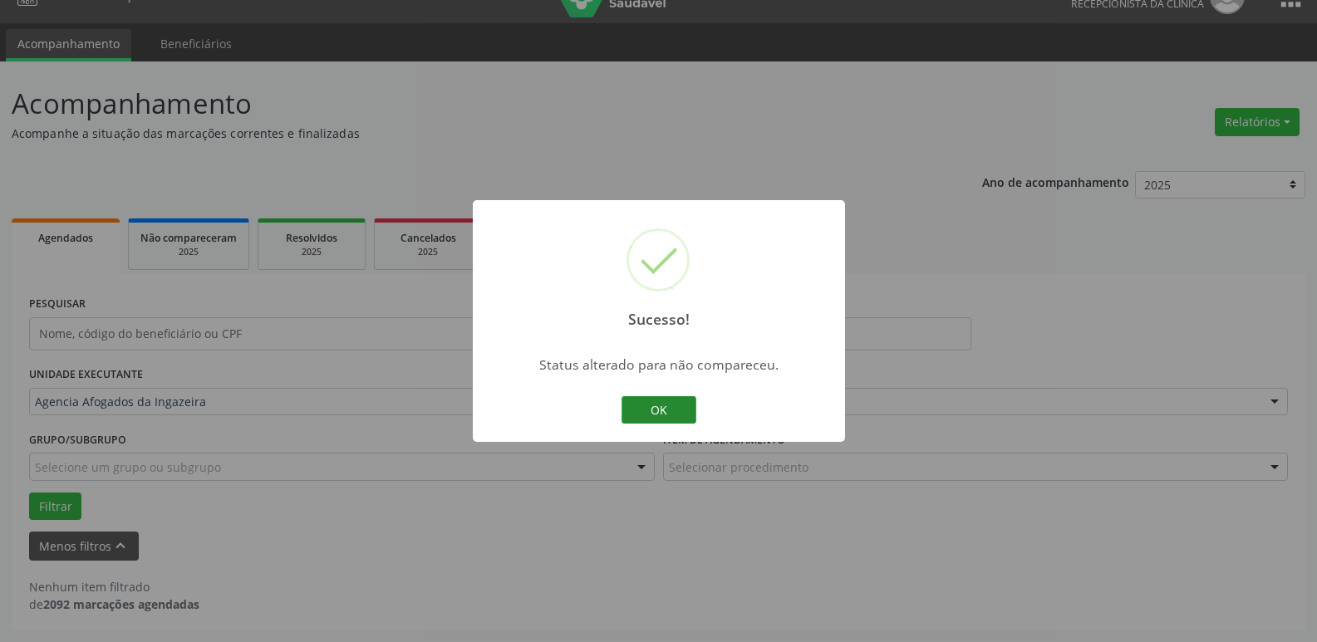
click at [673, 407] on button "OK" at bounding box center [658, 410] width 75 height 28
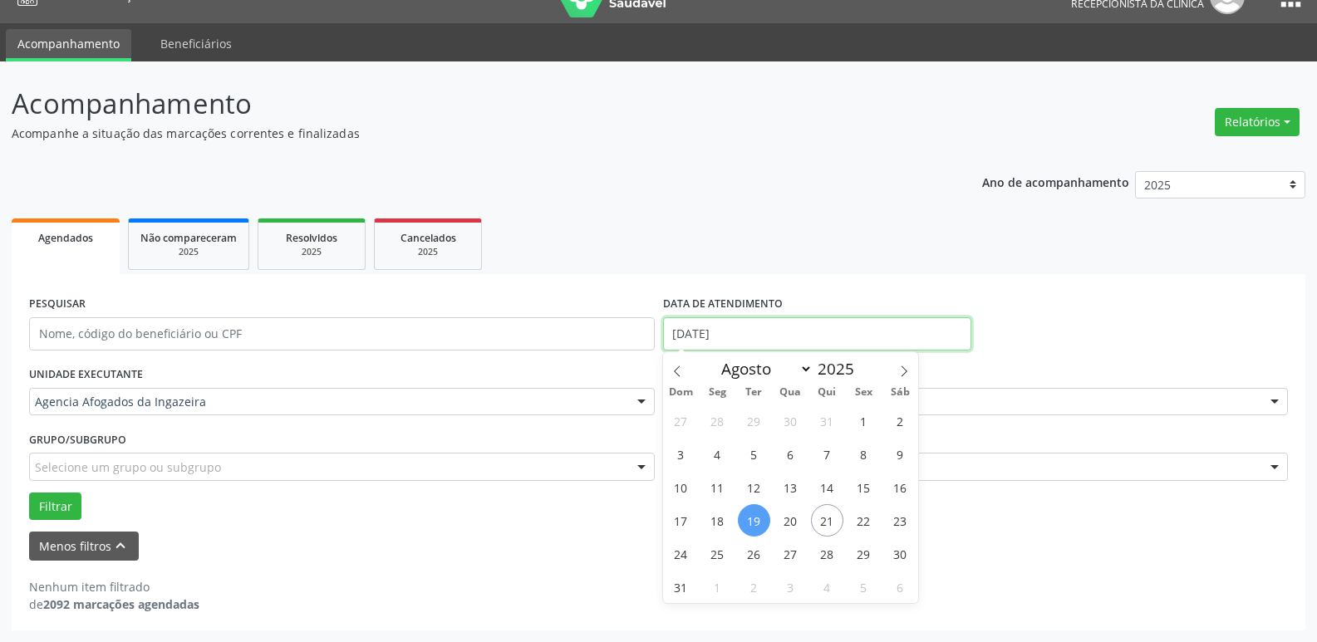
click at [762, 335] on input "[DATE]" at bounding box center [817, 333] width 308 height 33
click at [798, 519] on span "20" at bounding box center [790, 520] width 32 height 32
type input "[DATE]"
click at [798, 519] on span "20" at bounding box center [790, 520] width 32 height 32
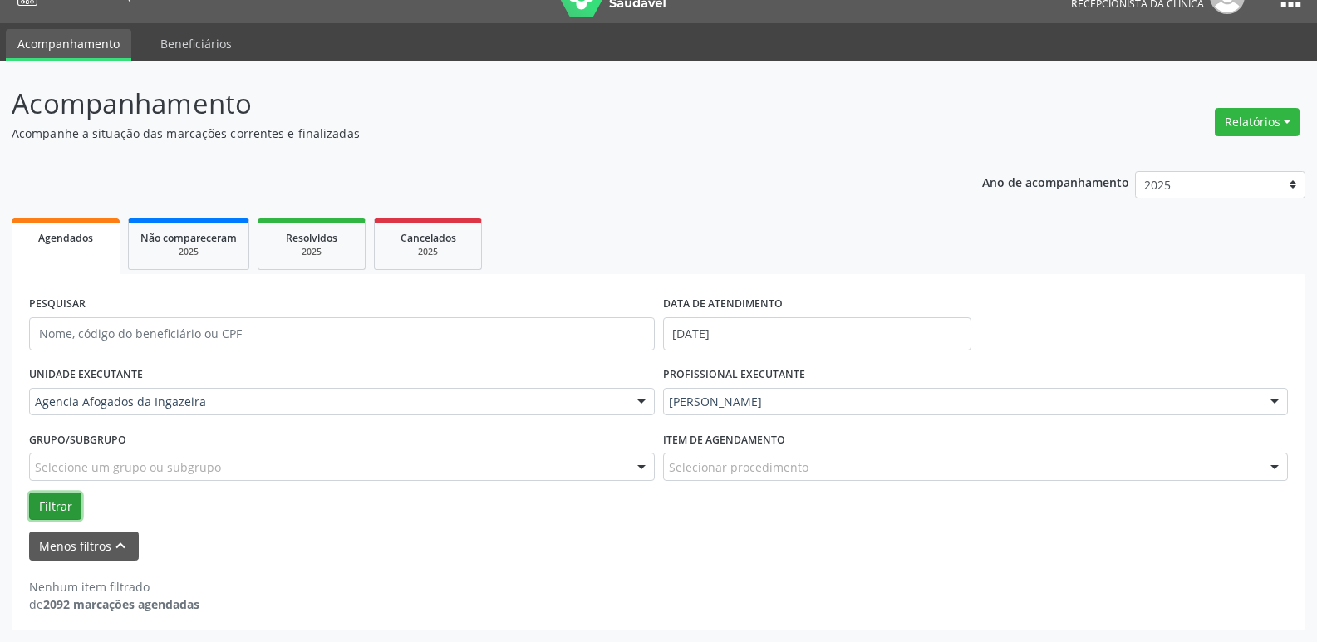
click at [36, 507] on button "Filtrar" at bounding box center [55, 507] width 52 height 28
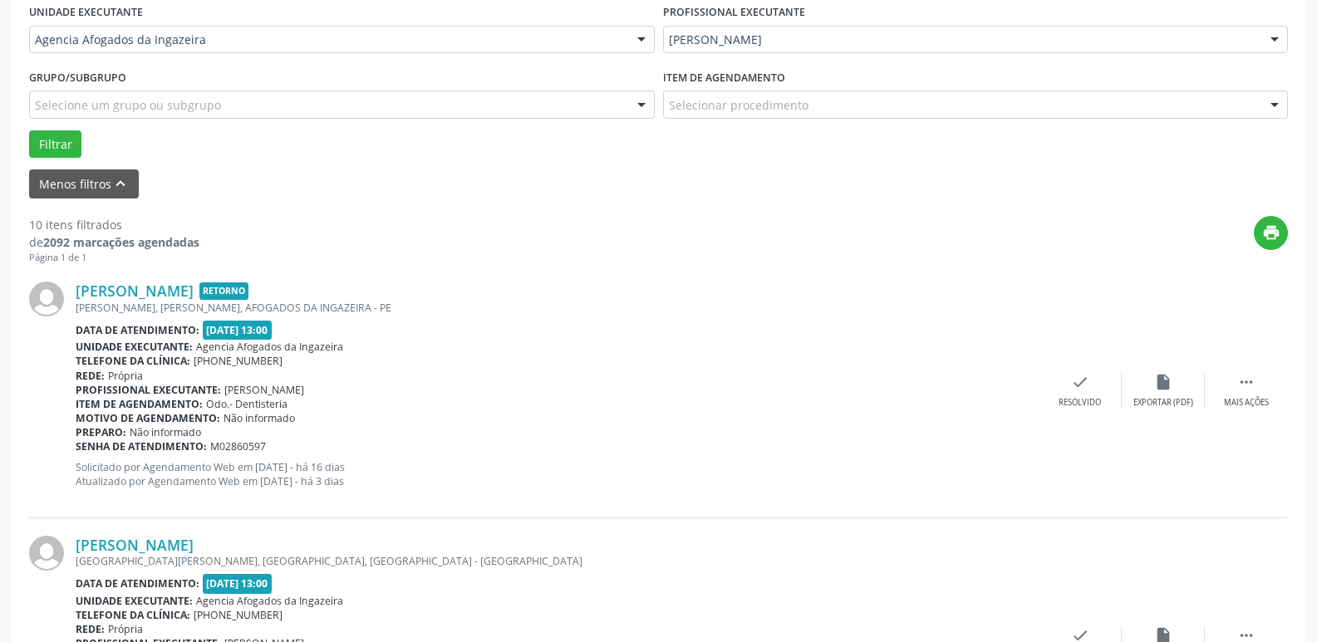
scroll to position [415, 0]
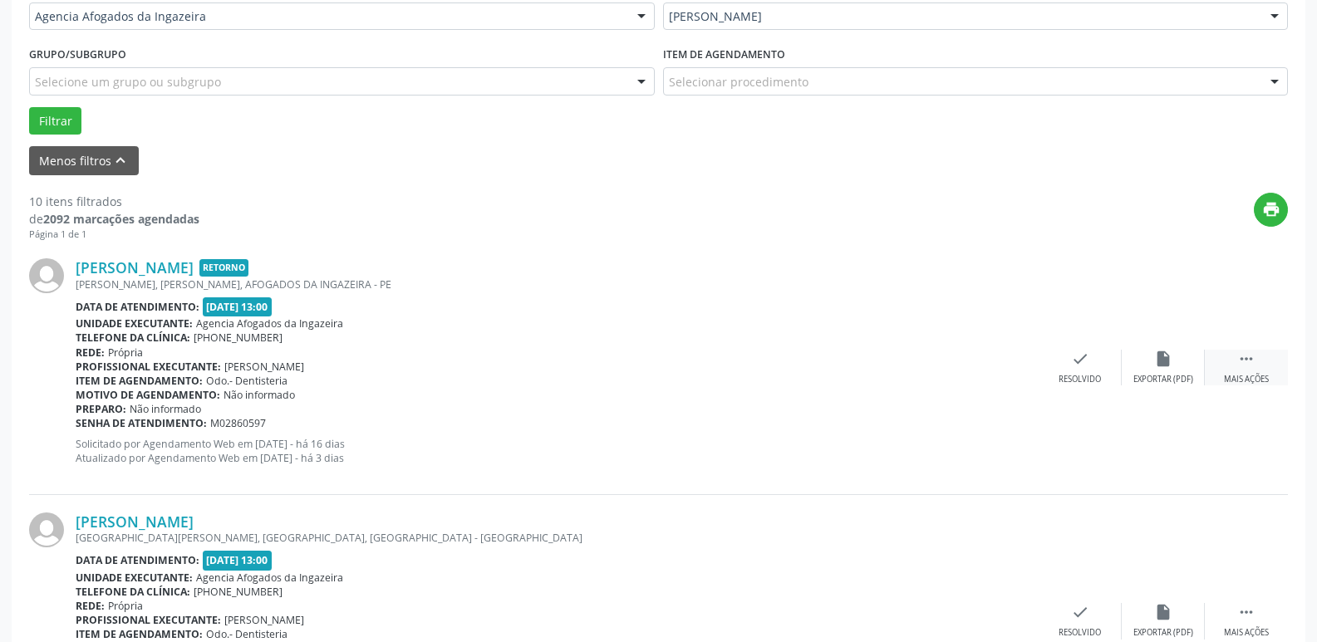
click at [1237, 353] on icon "" at bounding box center [1246, 359] width 18 height 18
click at [1182, 356] on div "alarm_off Não compareceu" at bounding box center [1162, 368] width 83 height 36
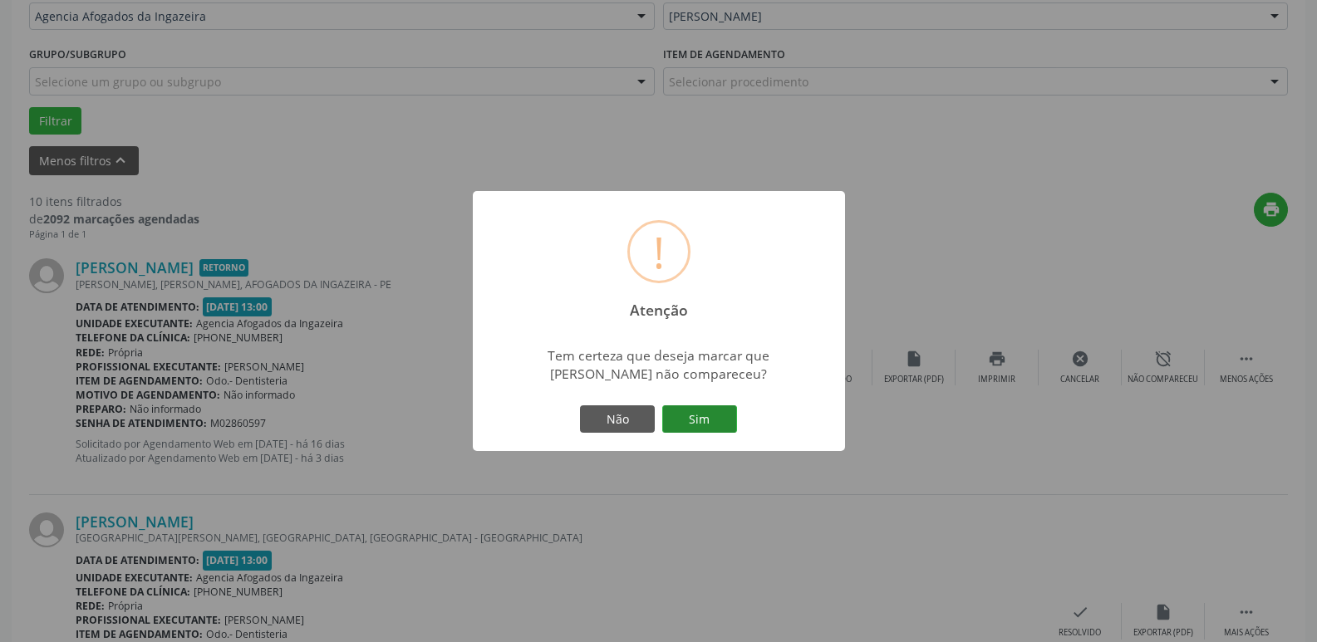
click at [699, 428] on button "Sim" at bounding box center [699, 419] width 75 height 28
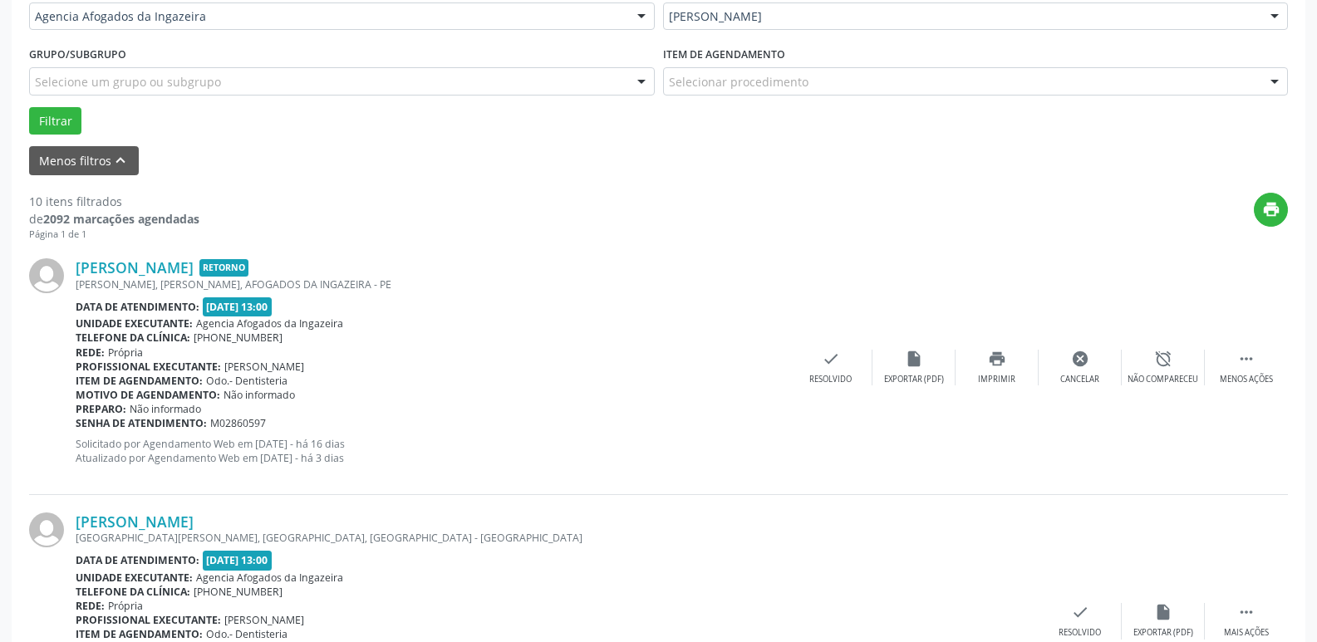
scroll to position [83, 0]
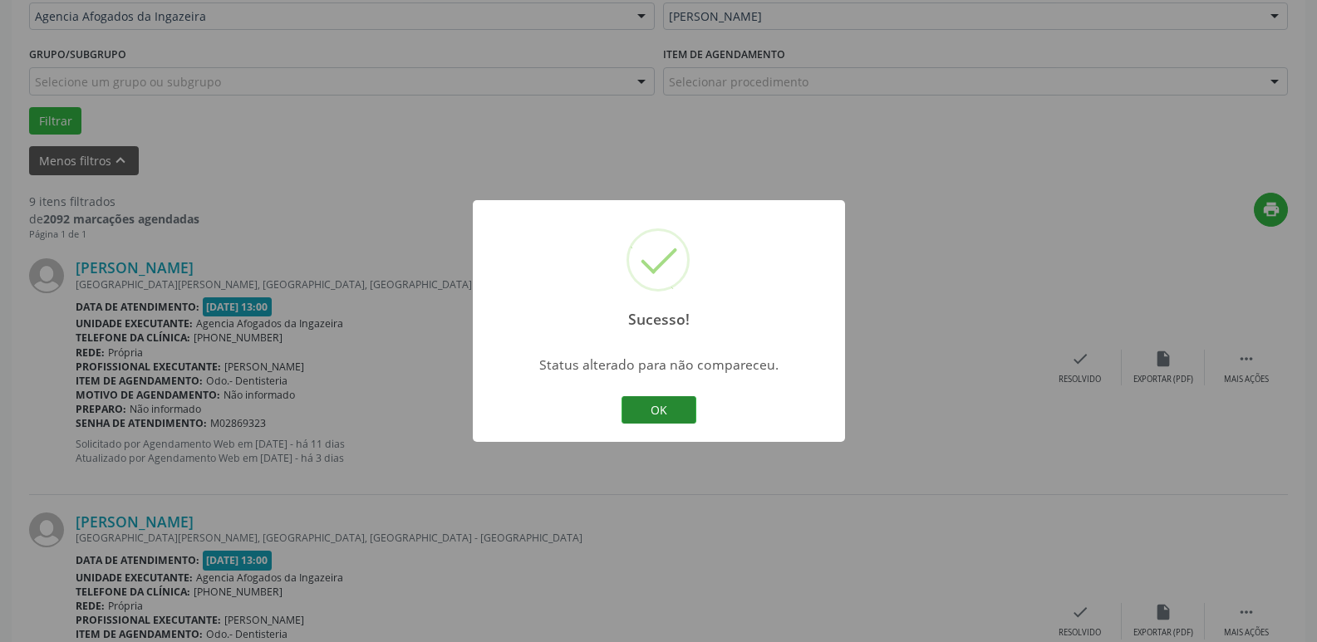
click at [694, 418] on button "OK" at bounding box center [658, 410] width 75 height 28
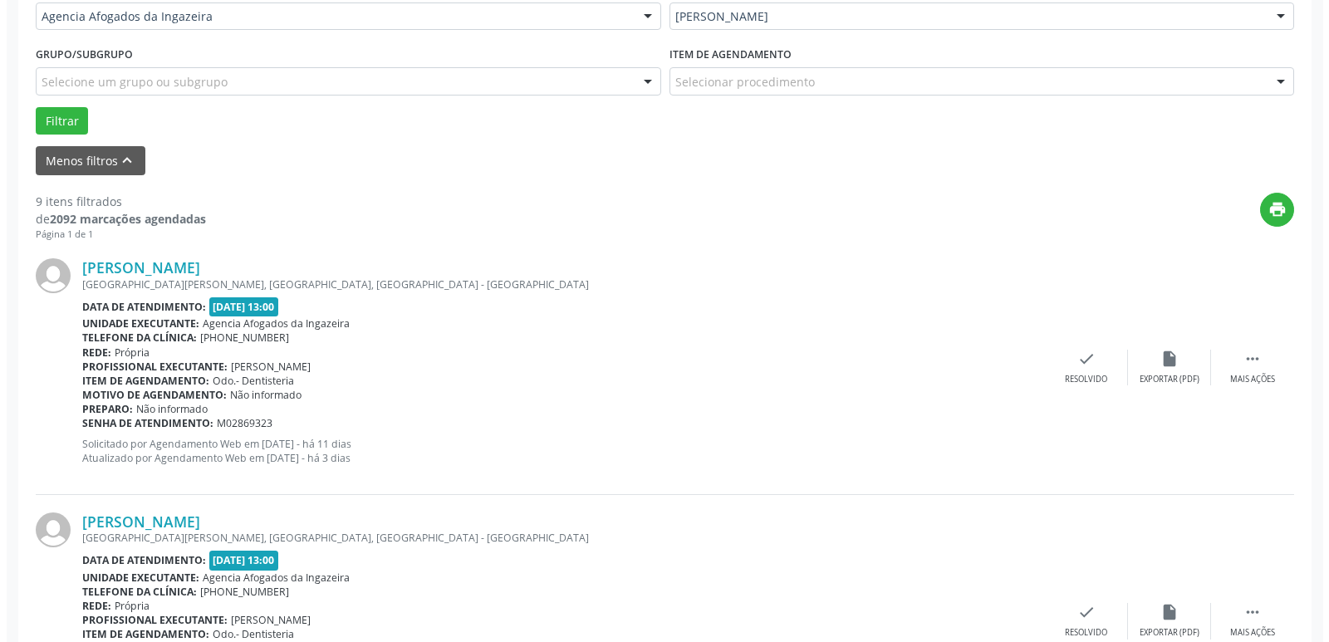
scroll to position [498, 0]
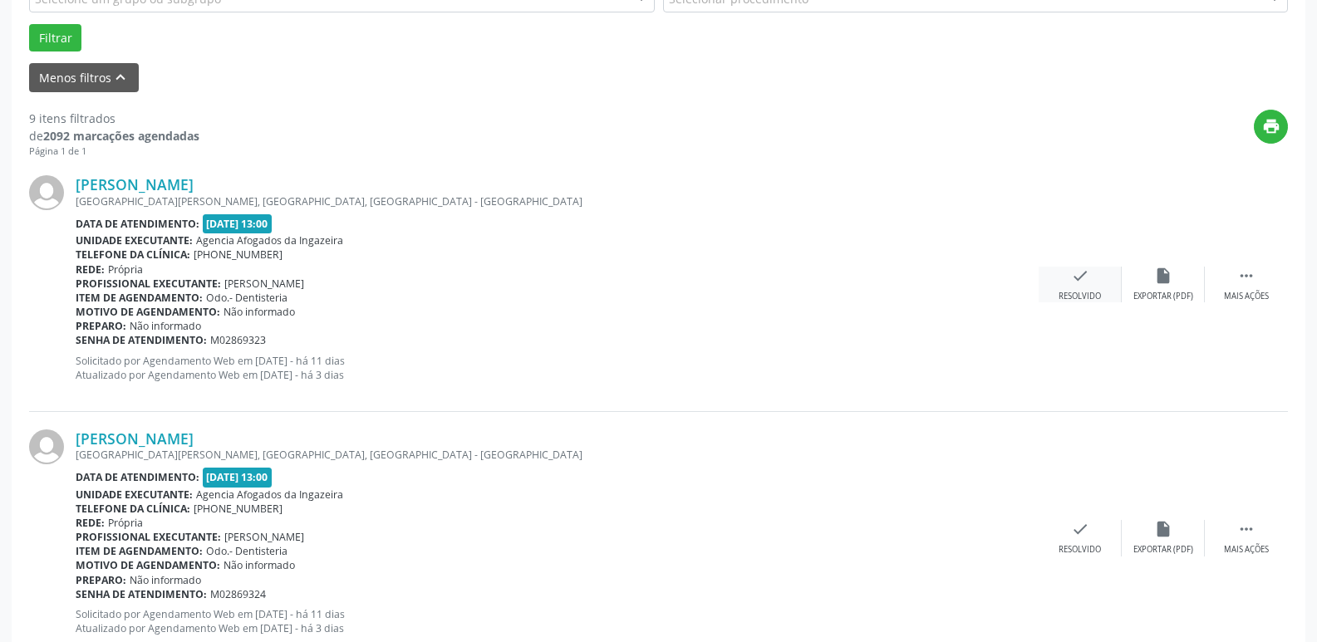
click at [1086, 279] on icon "check" at bounding box center [1080, 276] width 18 height 18
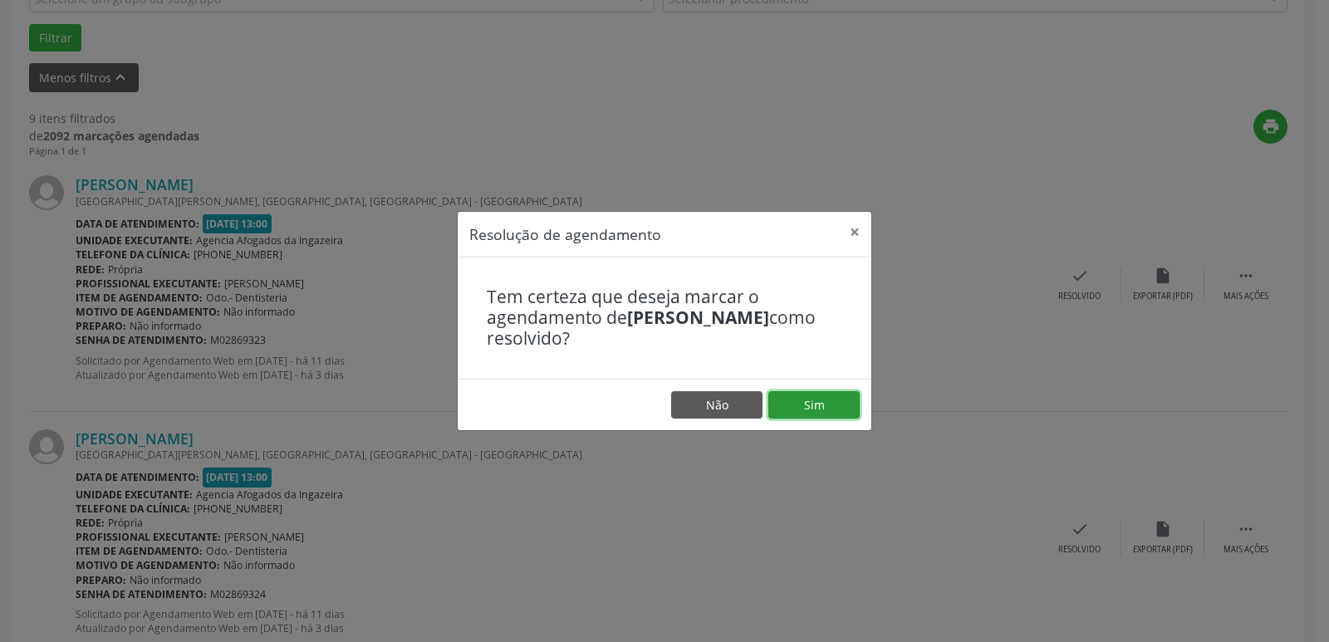
click at [813, 400] on button "Sim" at bounding box center [813, 405] width 91 height 28
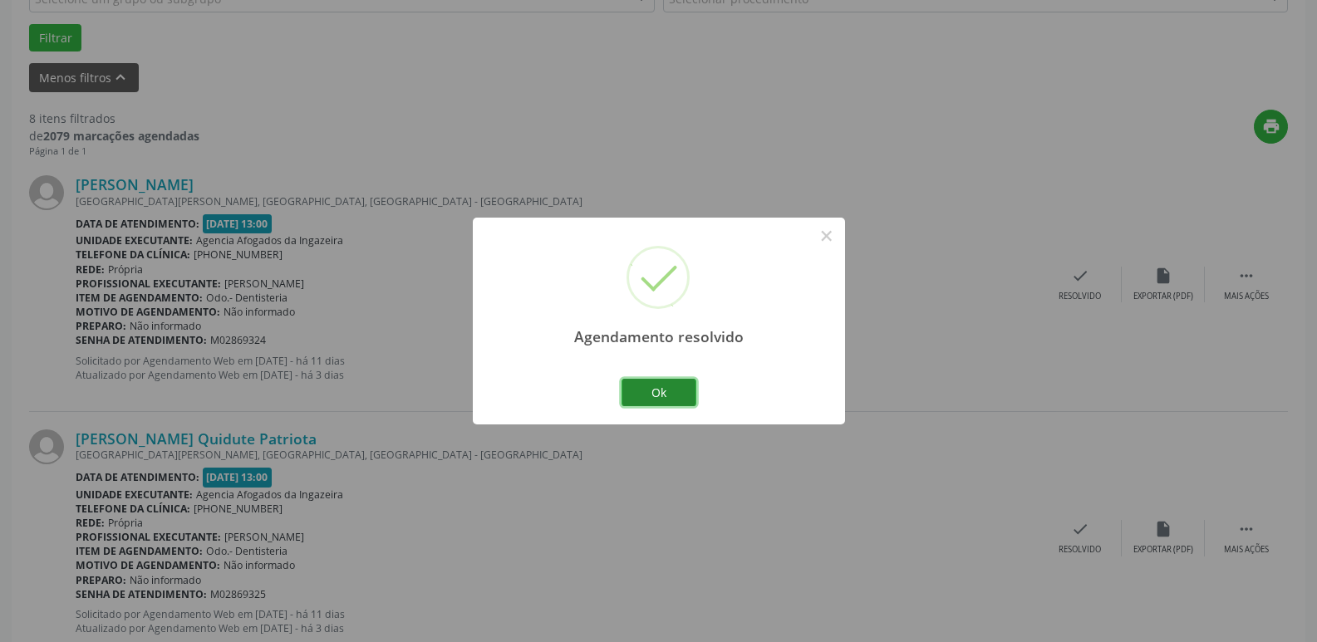
click at [642, 395] on button "Ok" at bounding box center [658, 393] width 75 height 28
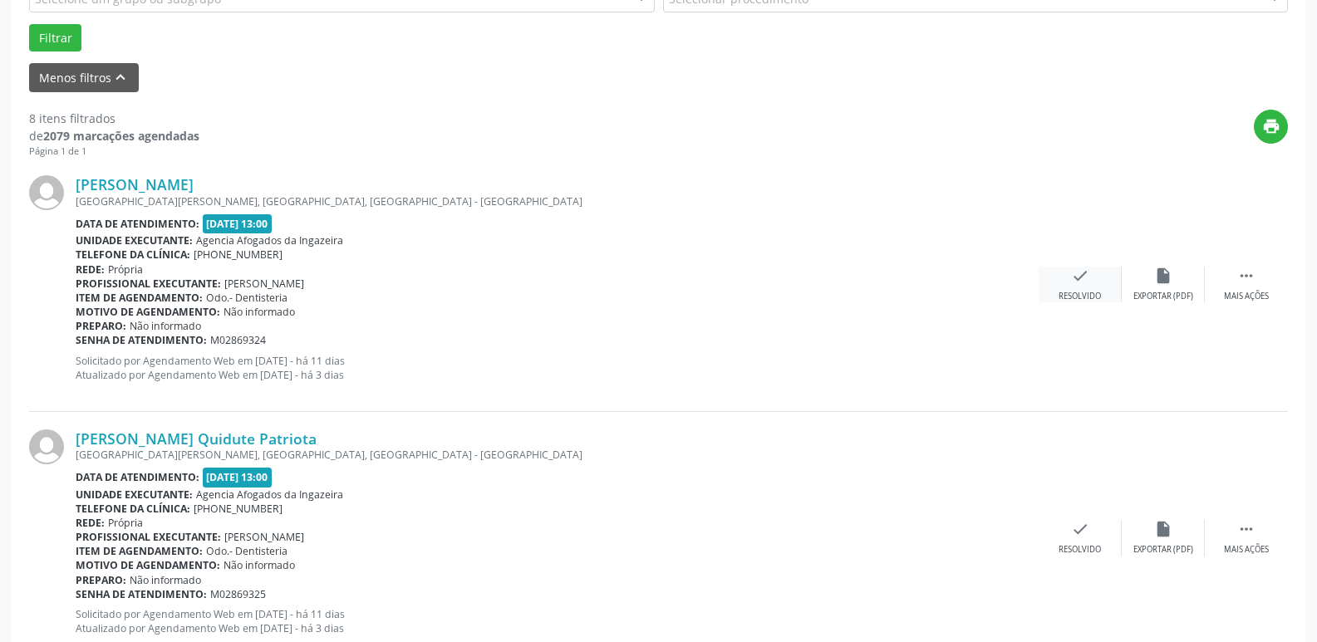
click at [1060, 272] on div "check Resolvido" at bounding box center [1079, 285] width 83 height 36
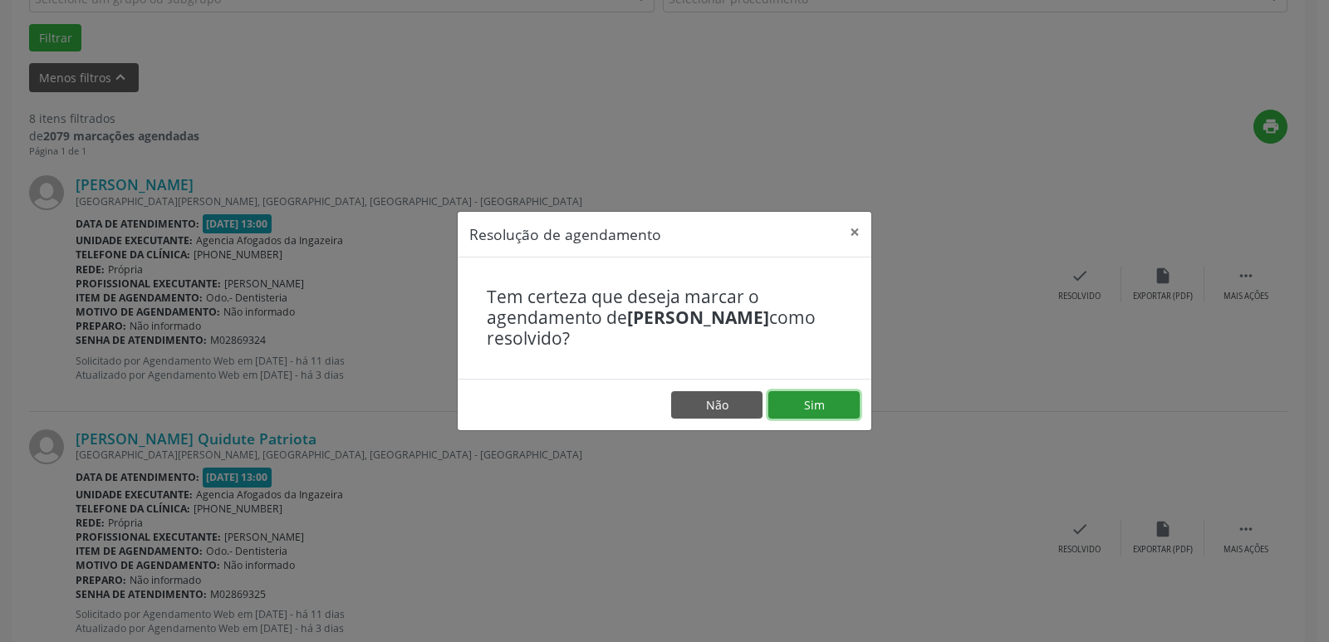
click at [804, 408] on button "Sim" at bounding box center [813, 405] width 91 height 28
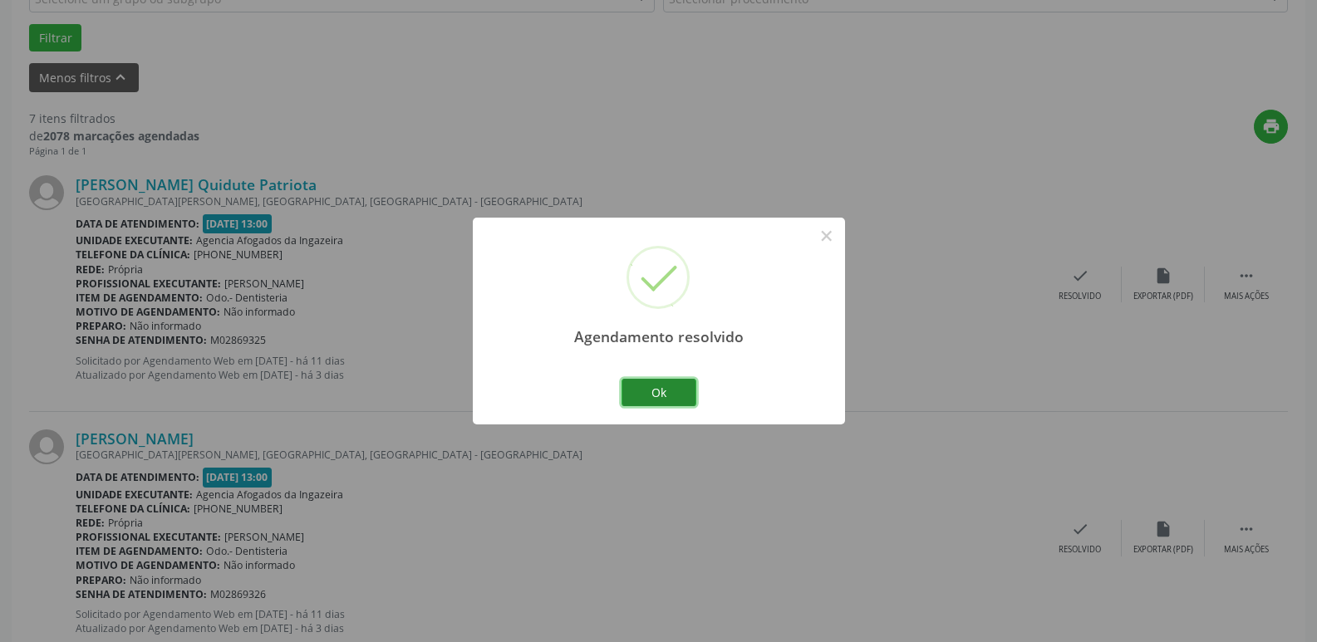
click at [649, 391] on button "Ok" at bounding box center [658, 393] width 75 height 28
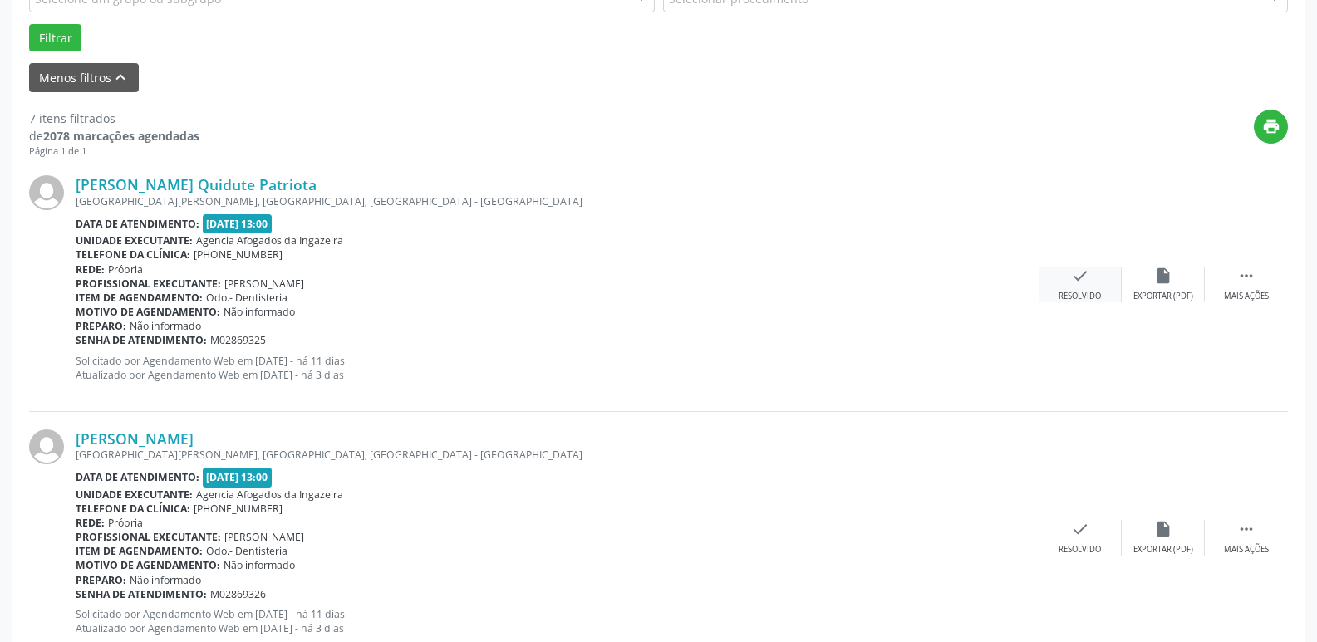
click at [1072, 296] on div "Resolvido" at bounding box center [1079, 297] width 42 height 12
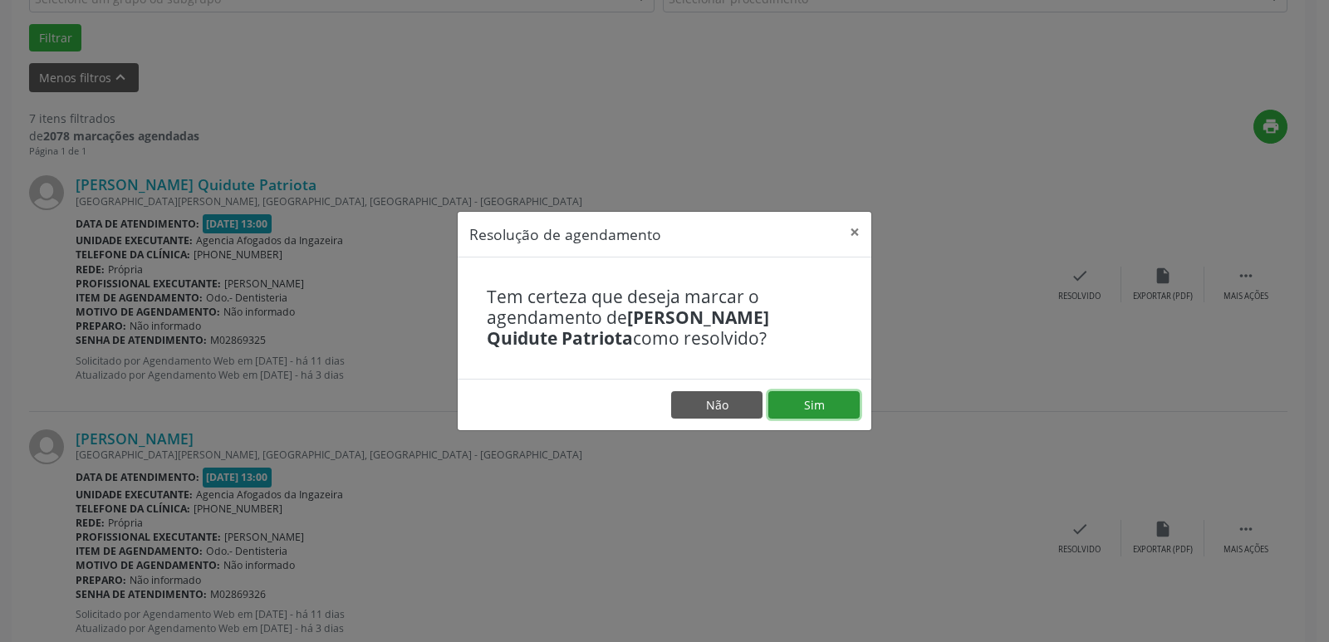
click at [851, 407] on button "Sim" at bounding box center [813, 405] width 91 height 28
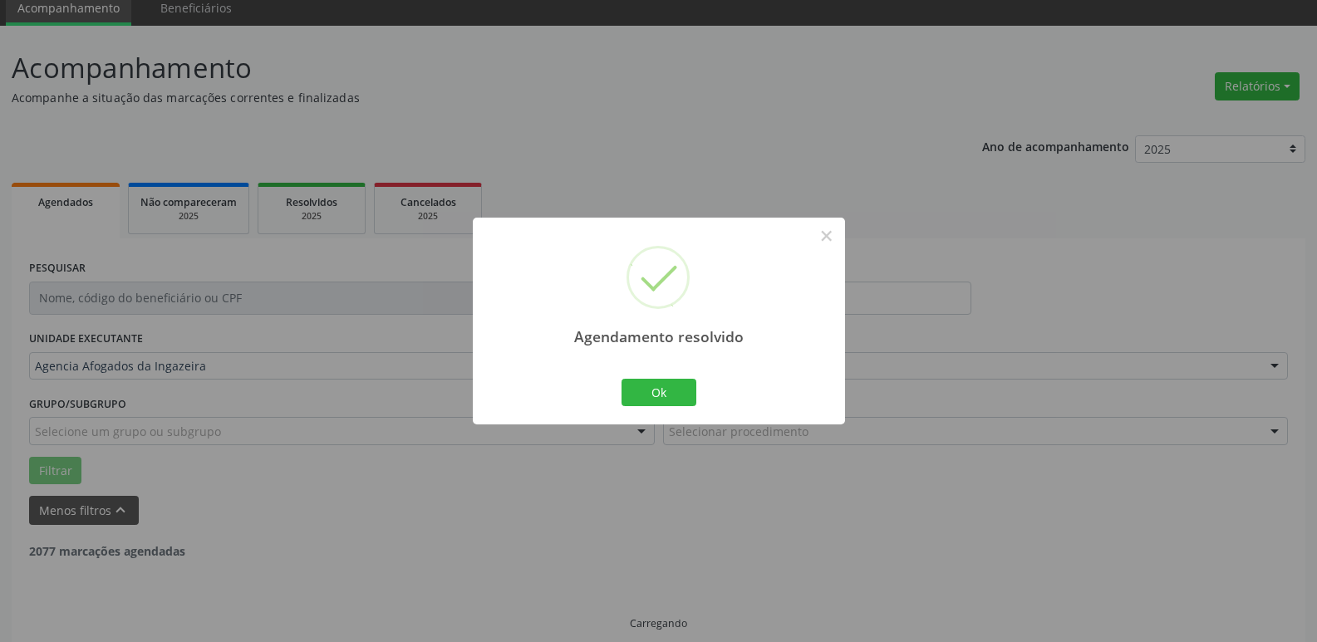
scroll to position [83, 0]
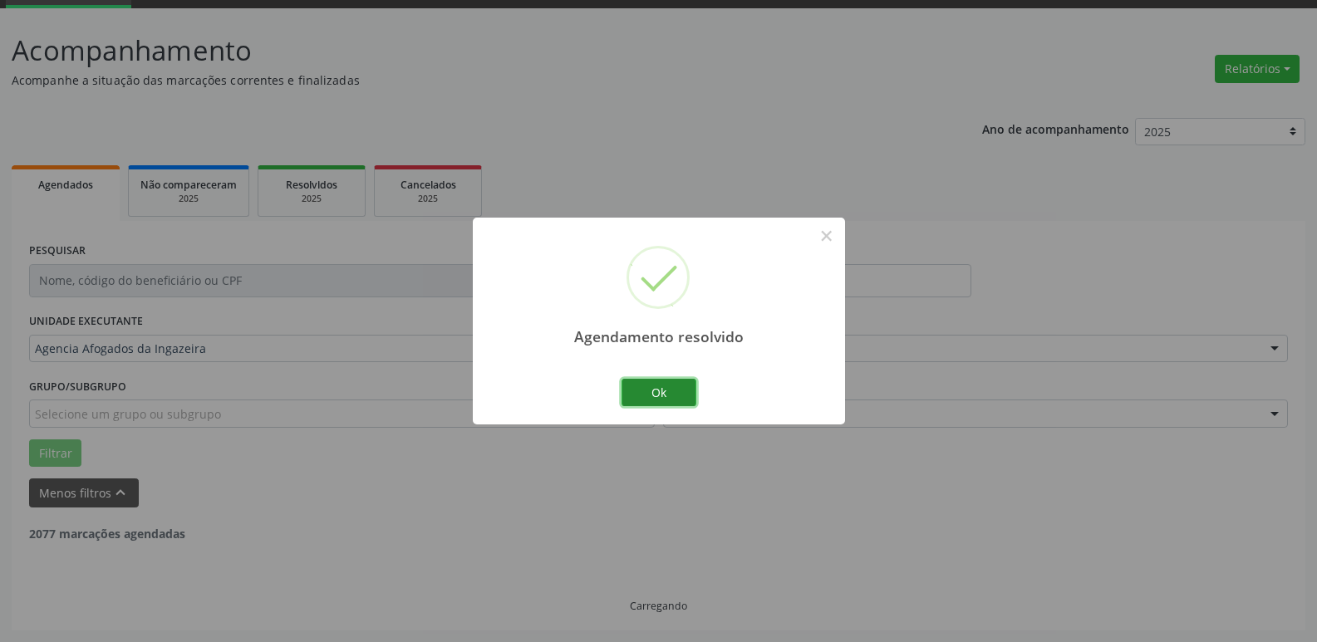
click at [649, 379] on button "Ok" at bounding box center [658, 393] width 75 height 28
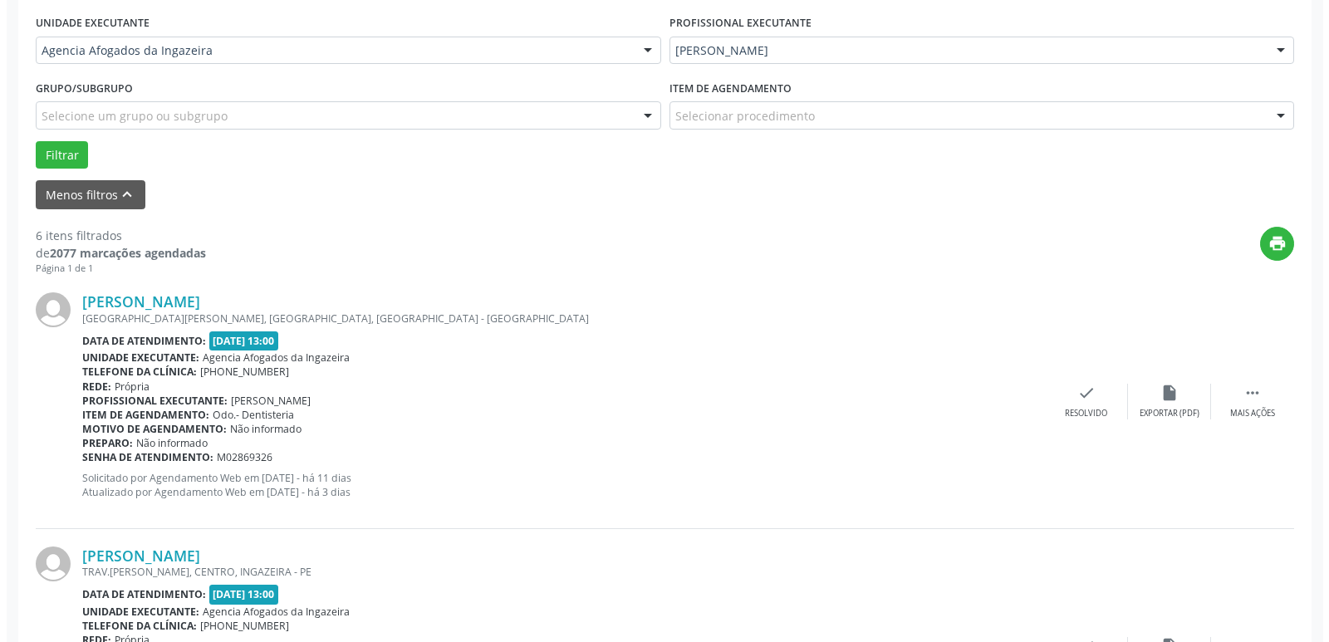
scroll to position [415, 0]
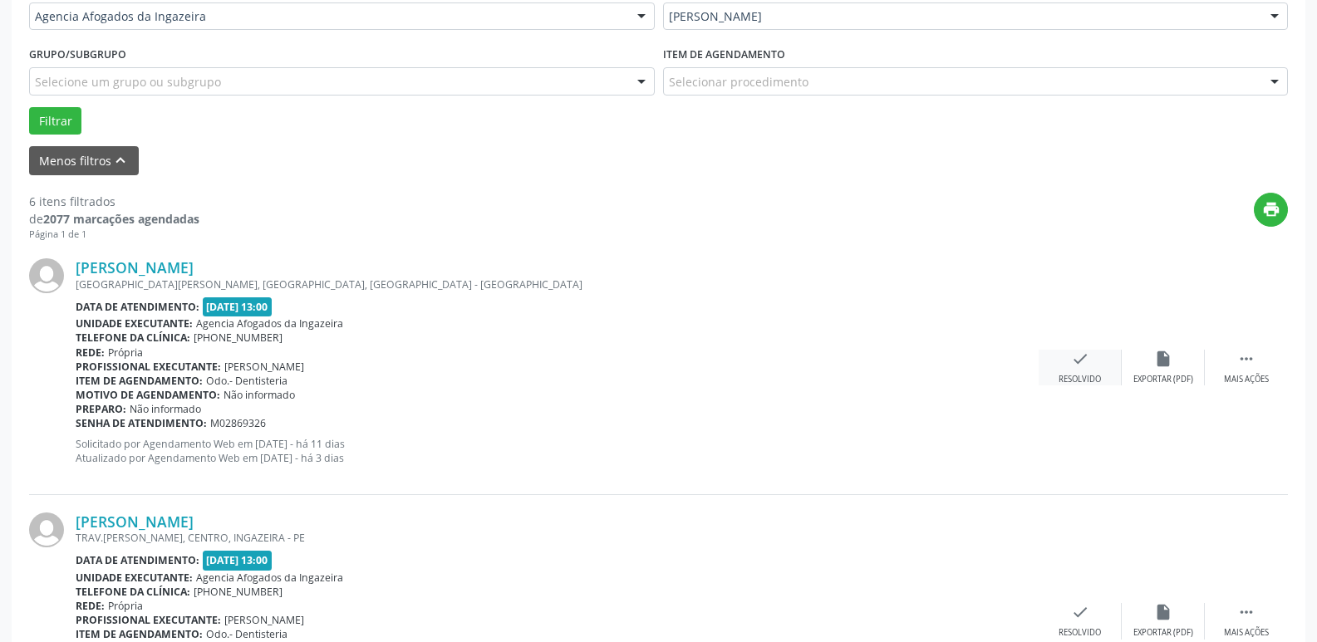
click at [1087, 370] on div "check Resolvido" at bounding box center [1079, 368] width 83 height 36
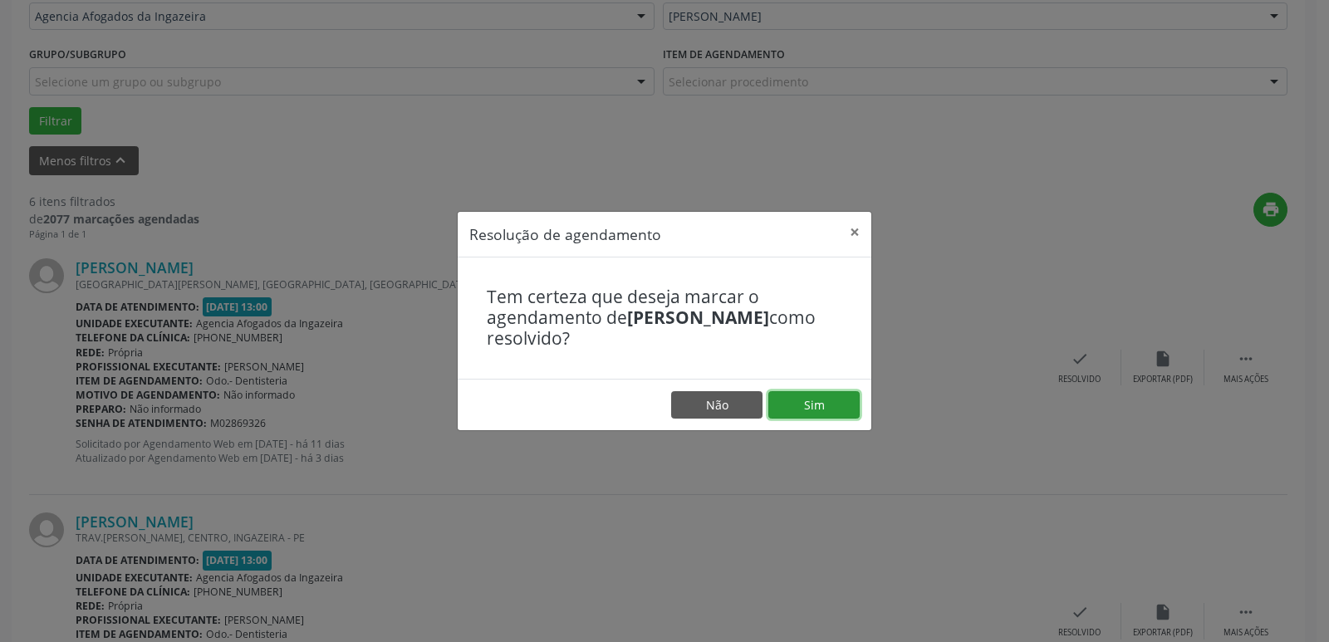
click at [833, 410] on button "Sim" at bounding box center [813, 405] width 91 height 28
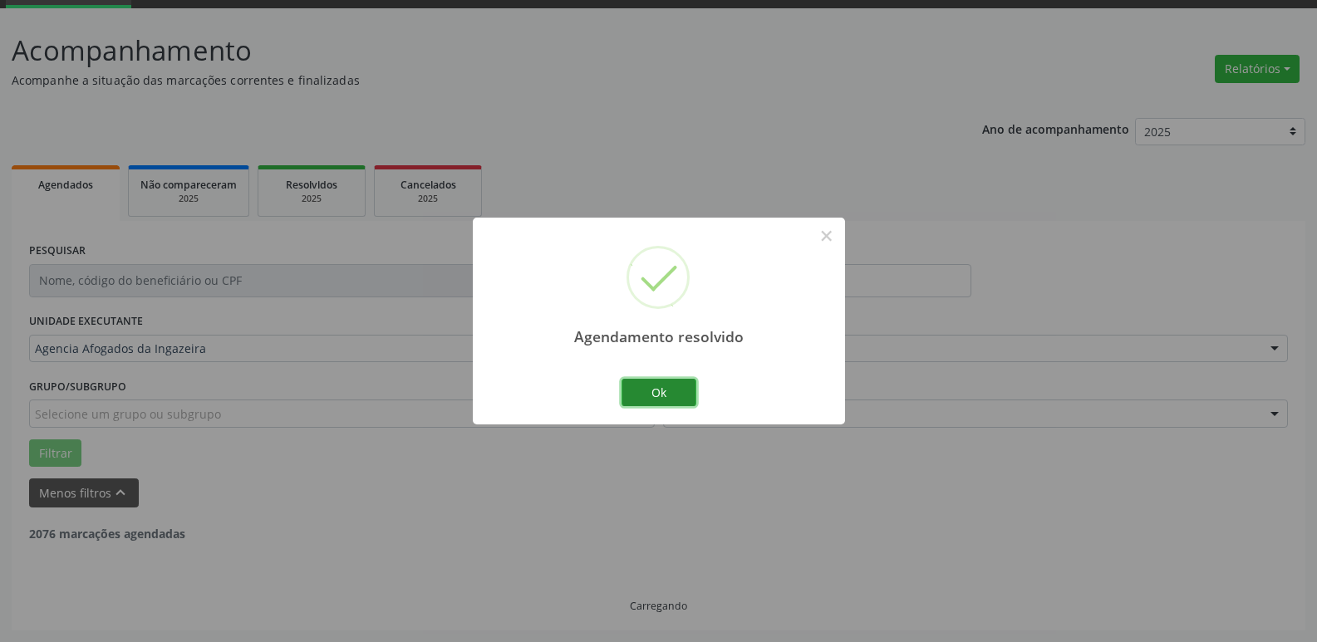
click at [632, 381] on button "Ok" at bounding box center [658, 393] width 75 height 28
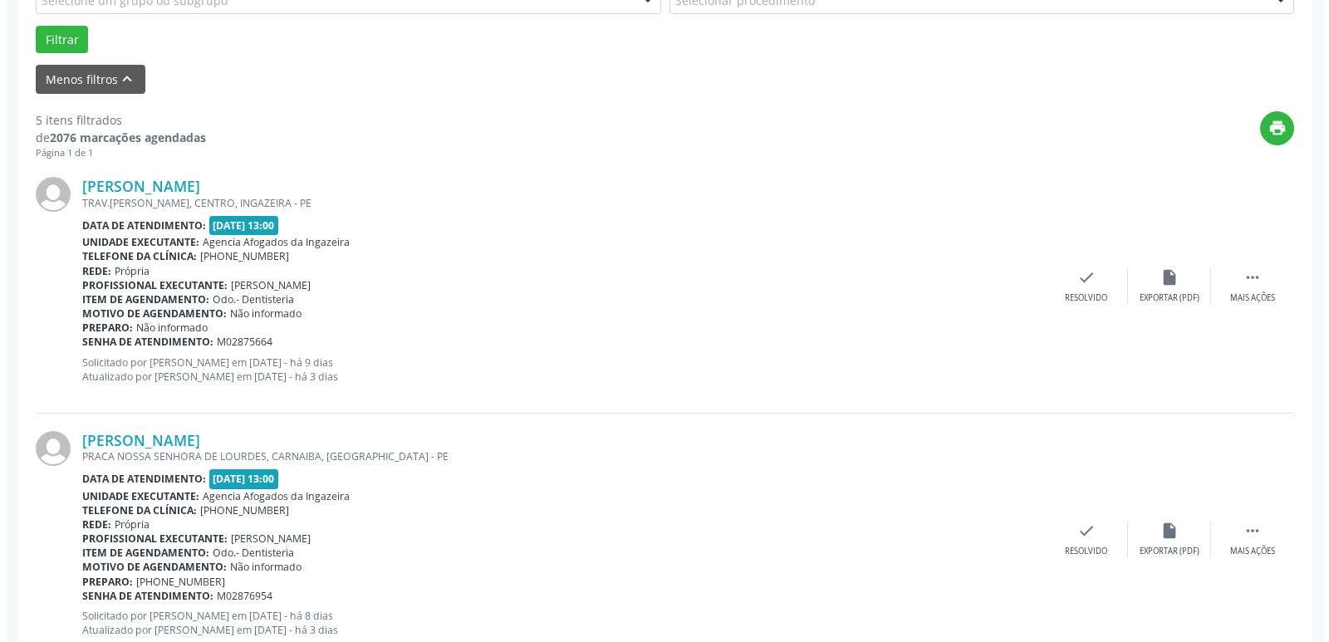
scroll to position [498, 0]
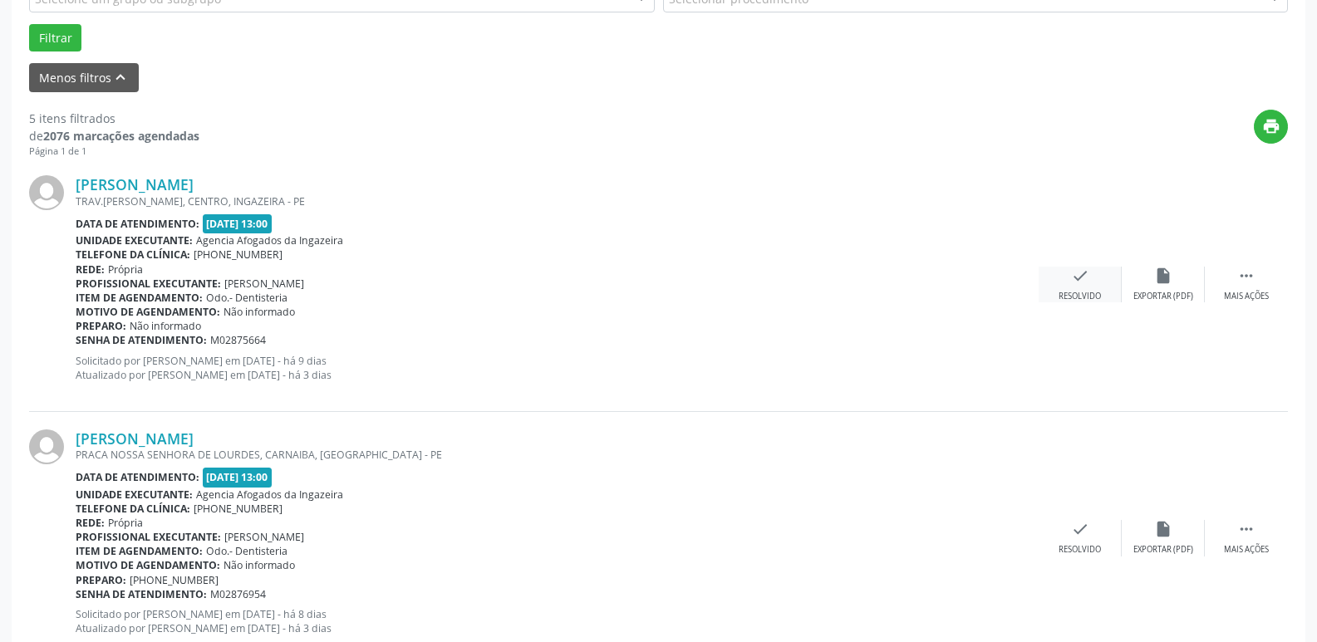
click at [1077, 287] on div "check Resolvido" at bounding box center [1079, 285] width 83 height 36
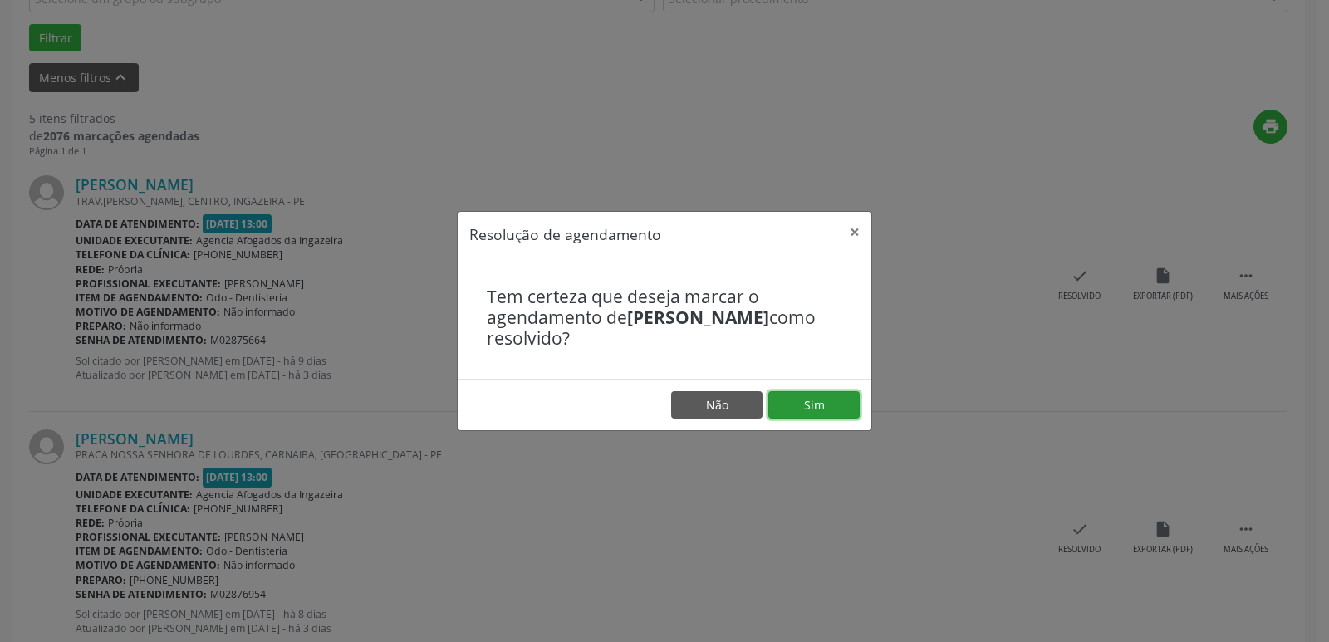
click at [855, 405] on button "Sim" at bounding box center [813, 405] width 91 height 28
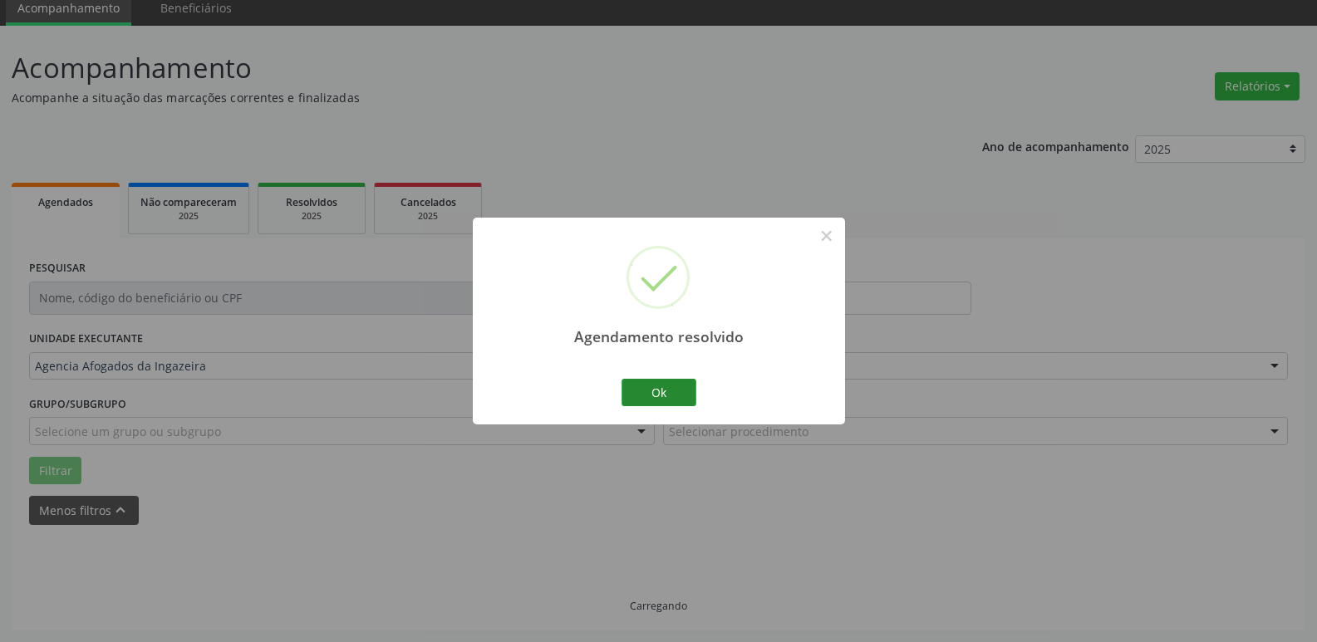
scroll to position [83, 0]
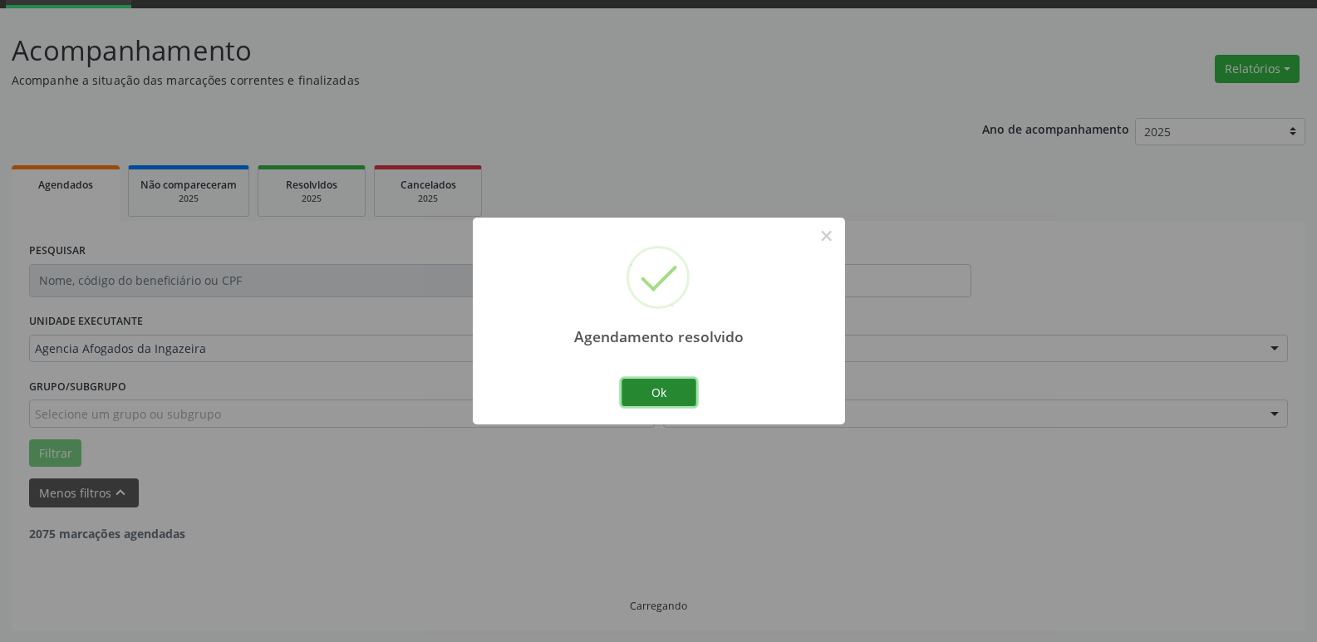
click at [639, 389] on button "Ok" at bounding box center [658, 393] width 75 height 28
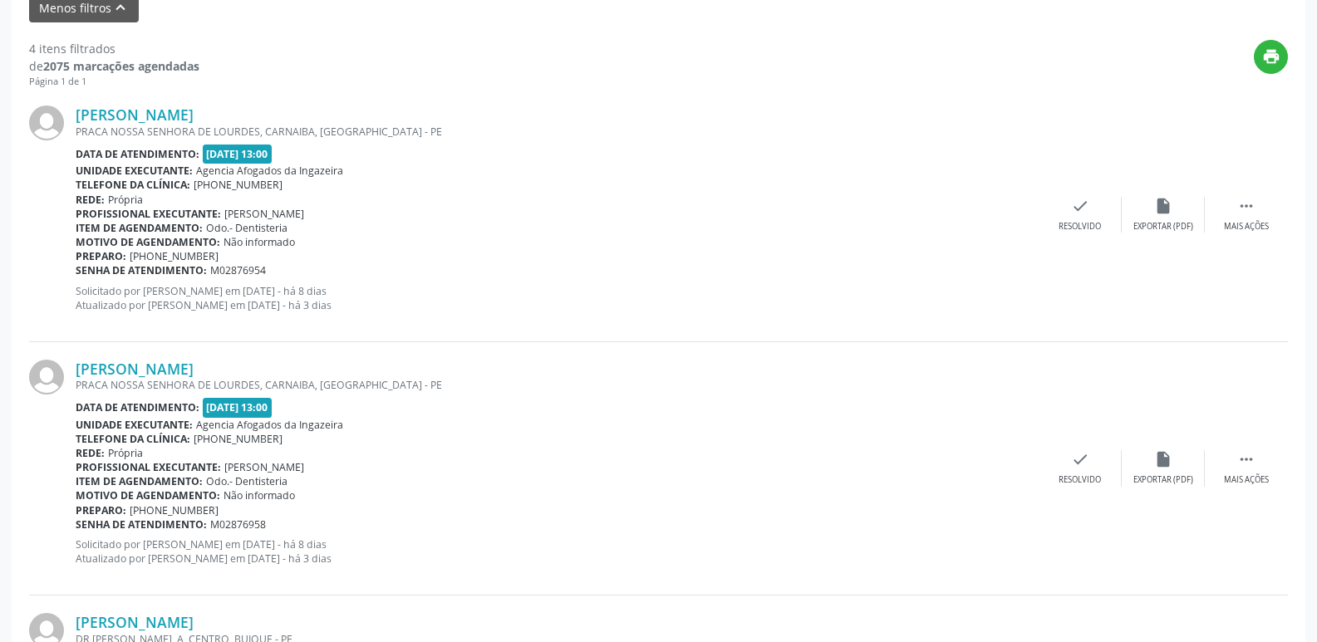
scroll to position [581, 0]
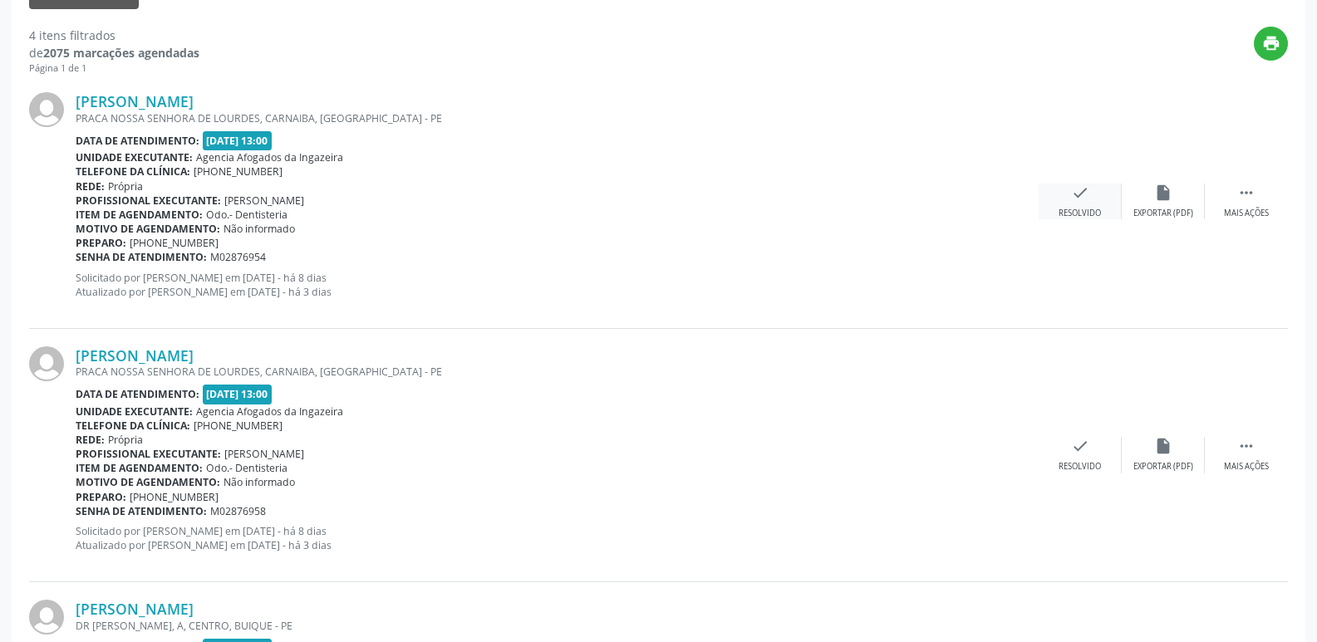
click at [1060, 200] on div "check Resolvido" at bounding box center [1079, 202] width 83 height 36
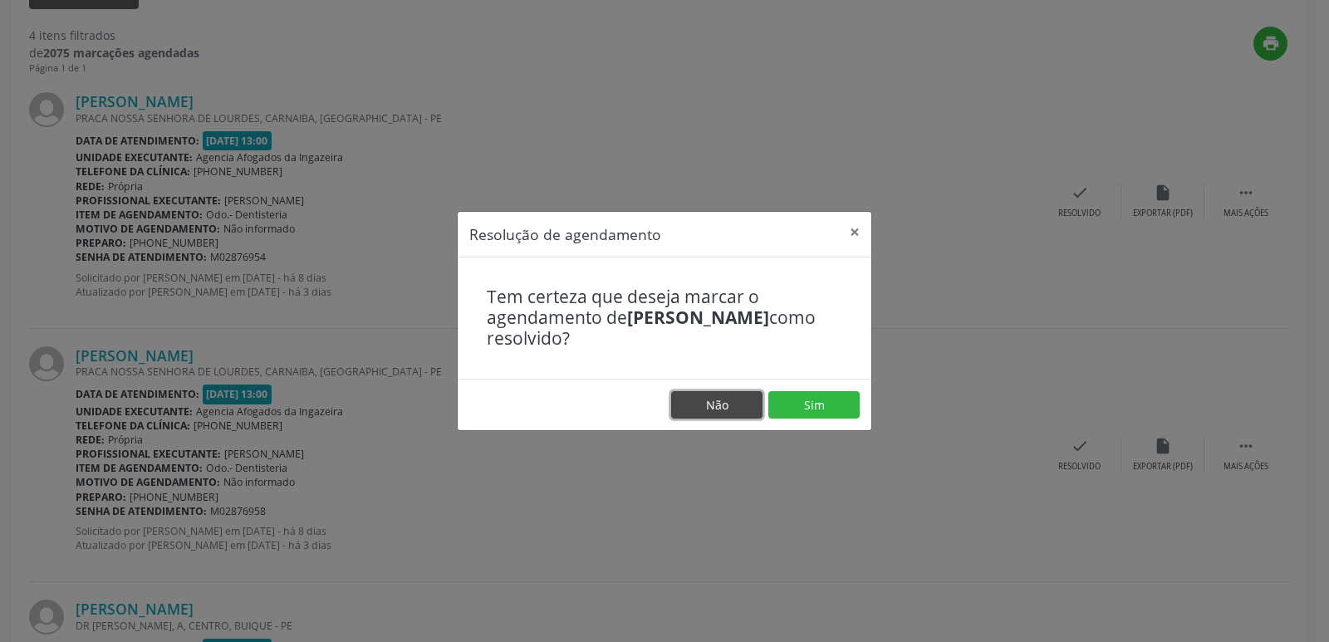
click at [719, 403] on button "Não" at bounding box center [716, 405] width 91 height 28
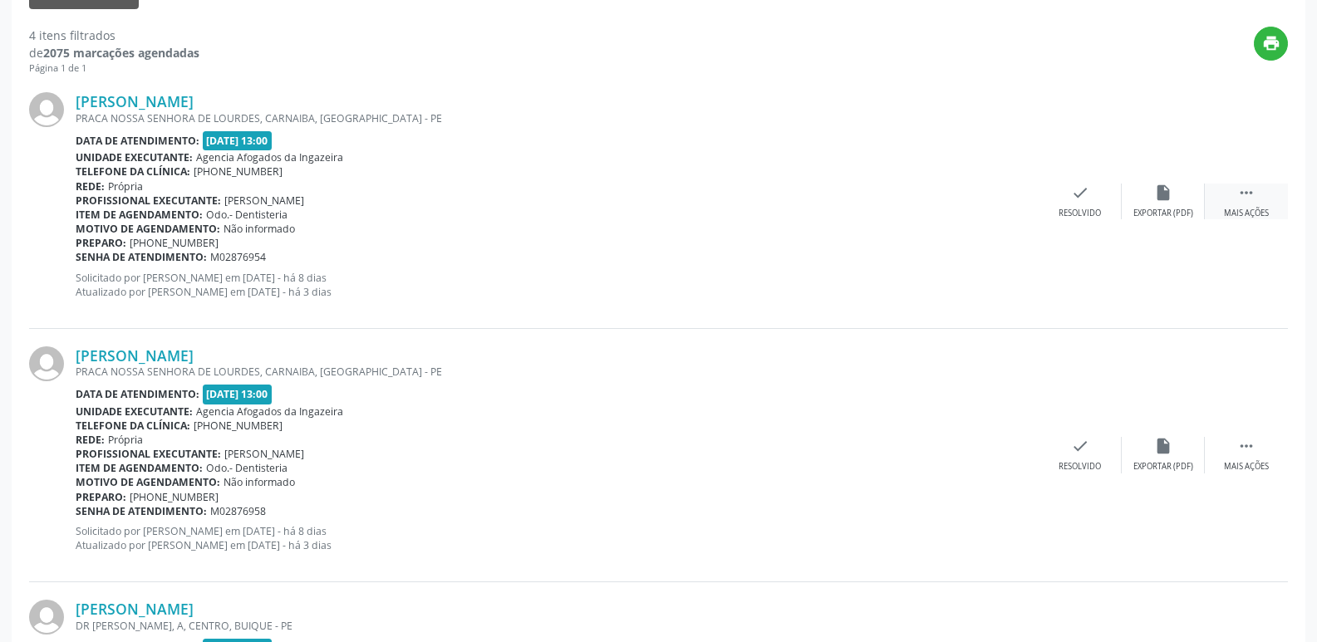
click at [1262, 205] on div " Mais ações" at bounding box center [1245, 202] width 83 height 36
click at [1137, 202] on div "alarm_off Não compareceu" at bounding box center [1162, 202] width 83 height 36
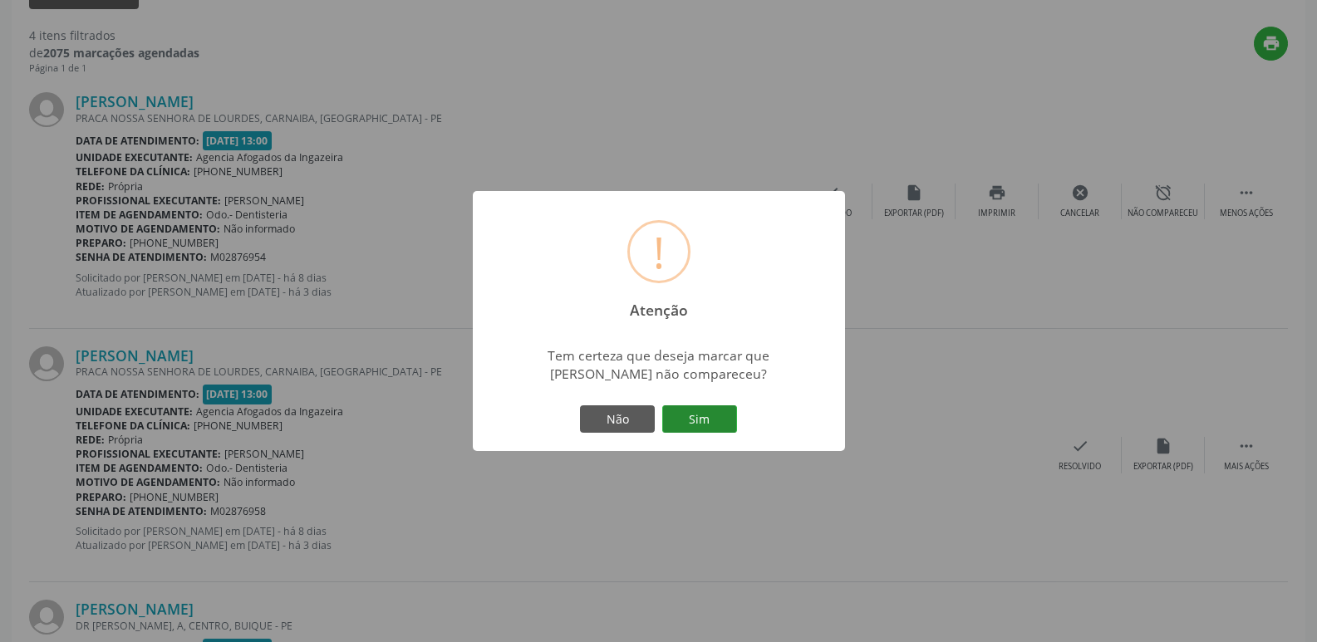
click at [718, 418] on button "Sim" at bounding box center [699, 419] width 75 height 28
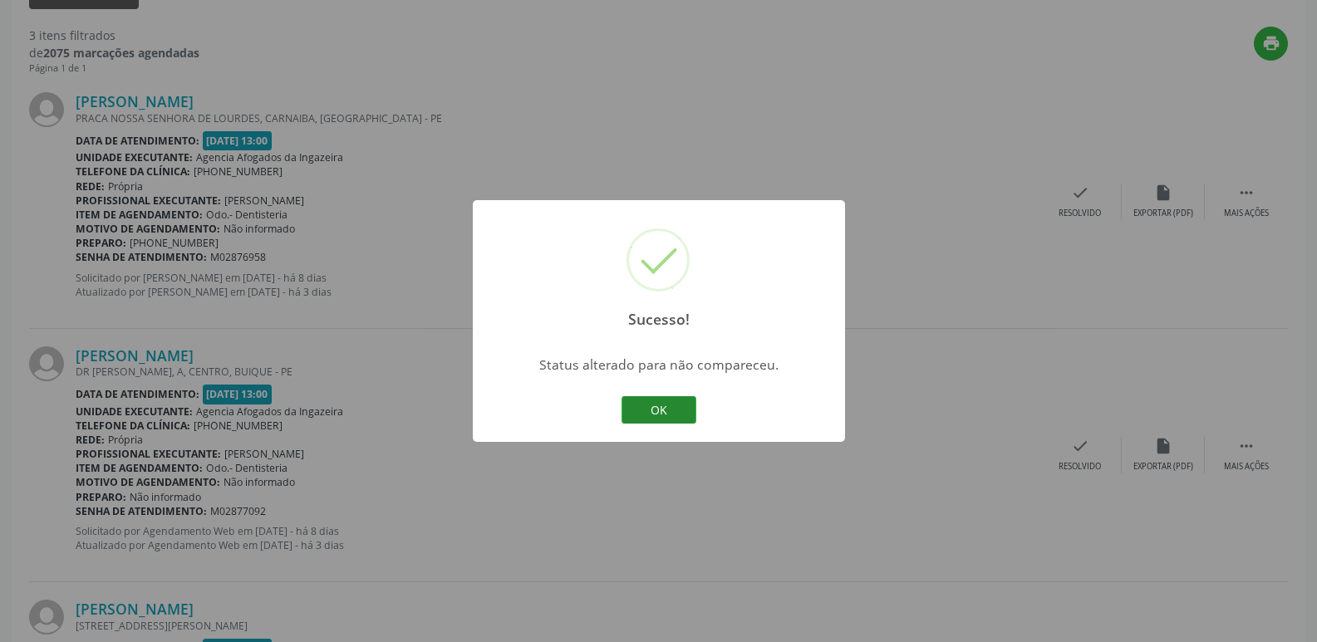
click at [645, 417] on button "OK" at bounding box center [658, 410] width 75 height 28
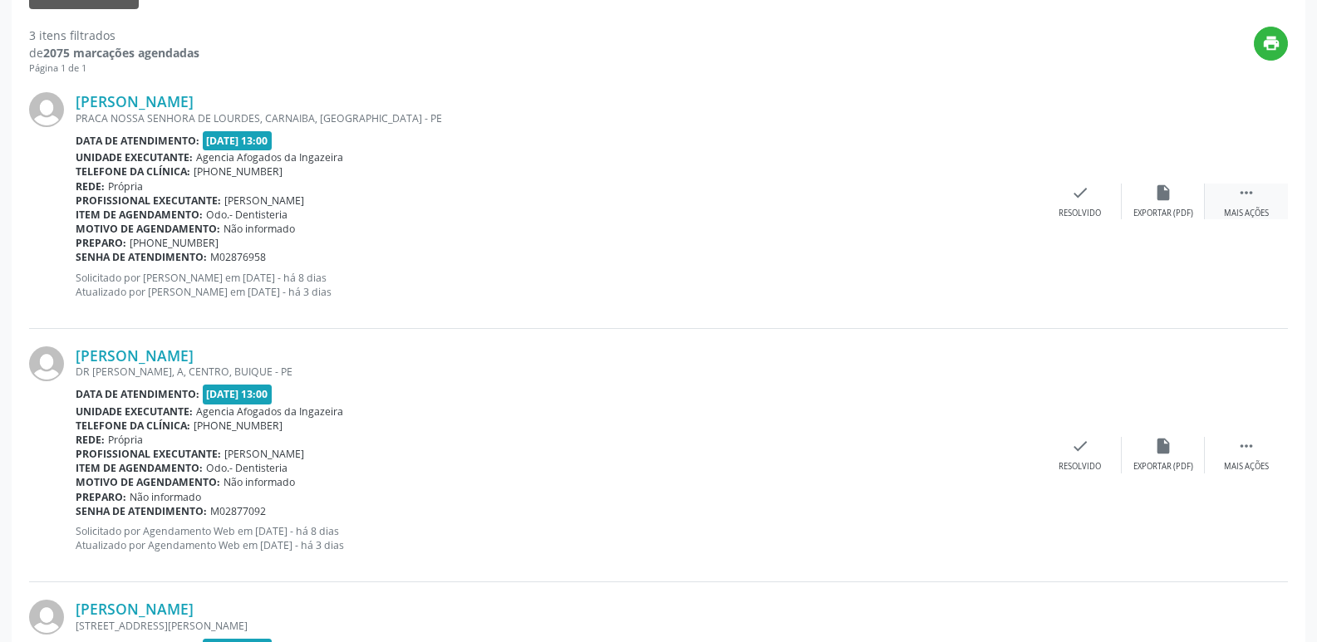
click at [1258, 204] on div " Mais ações" at bounding box center [1245, 202] width 83 height 36
click at [1185, 199] on div "alarm_off Não compareceu" at bounding box center [1162, 202] width 83 height 36
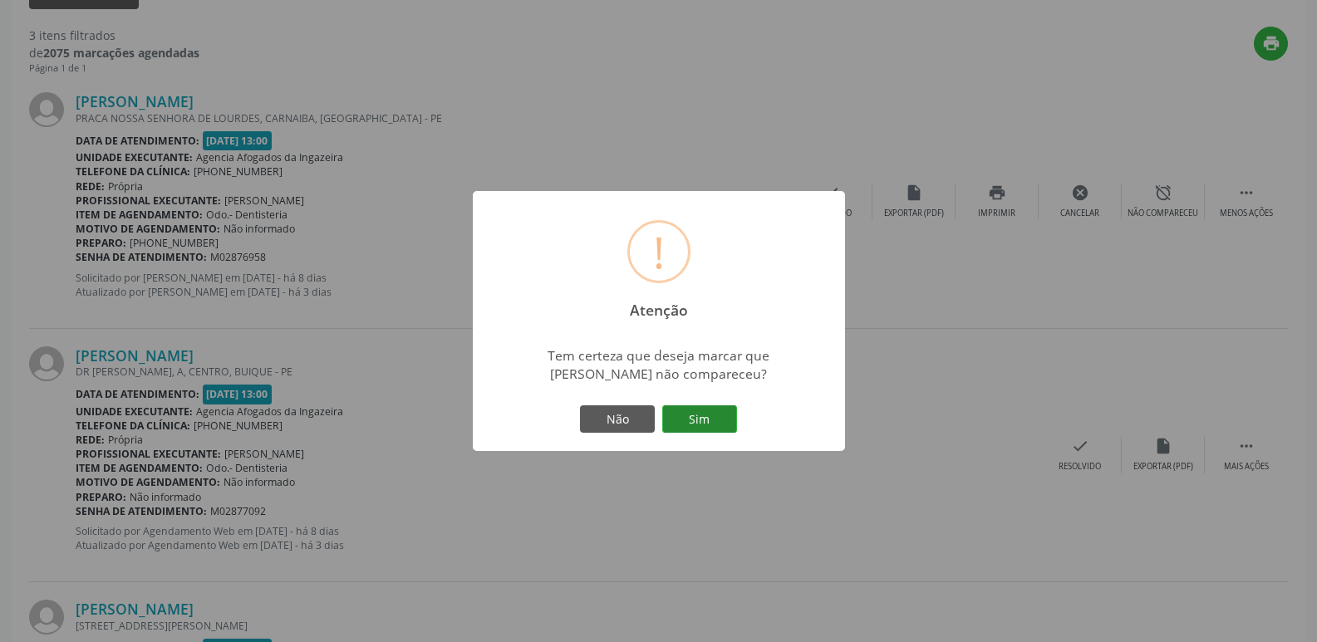
click at [712, 421] on button "Sim" at bounding box center [699, 419] width 75 height 28
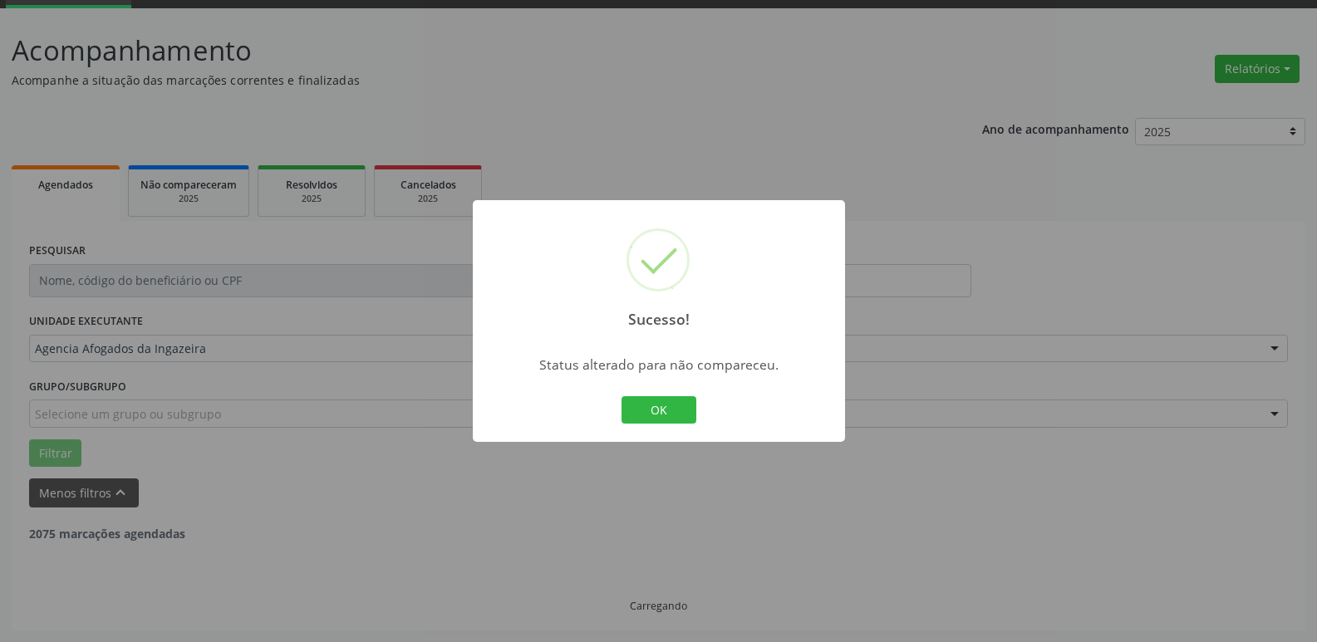
scroll to position [550, 0]
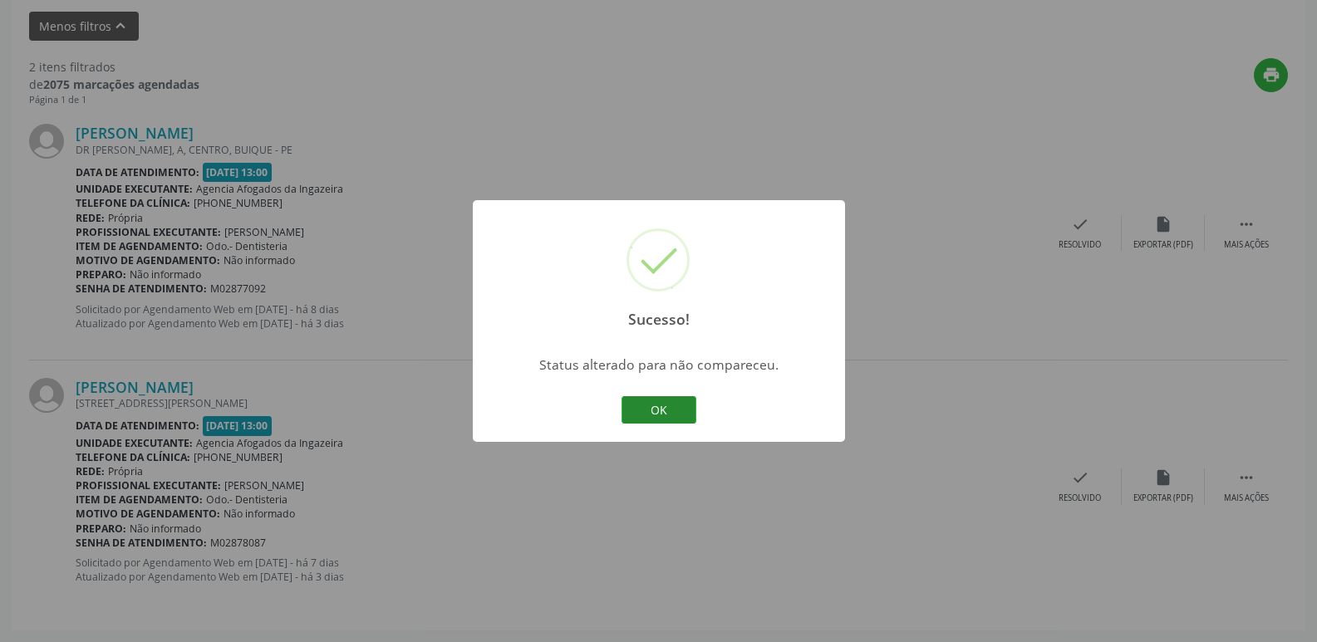
click at [673, 414] on button "OK" at bounding box center [658, 410] width 75 height 28
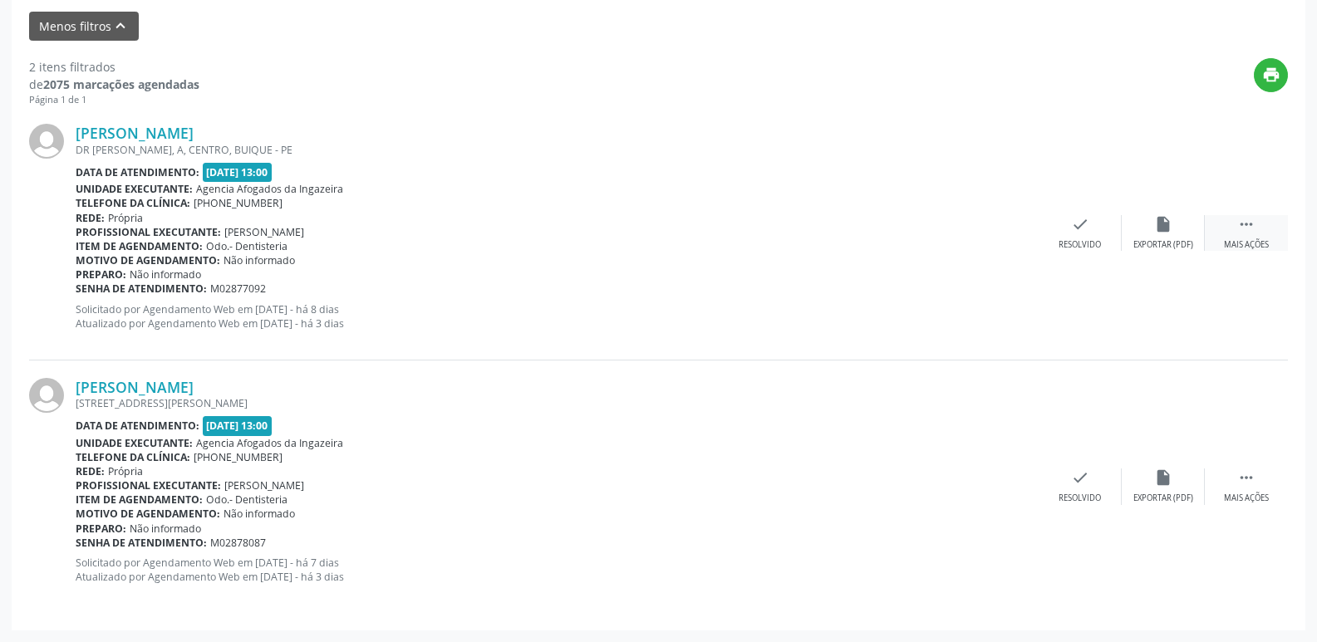
click at [1251, 235] on div " Mais ações" at bounding box center [1245, 233] width 83 height 36
click at [1165, 227] on icon "alarm_off" at bounding box center [1163, 224] width 18 height 18
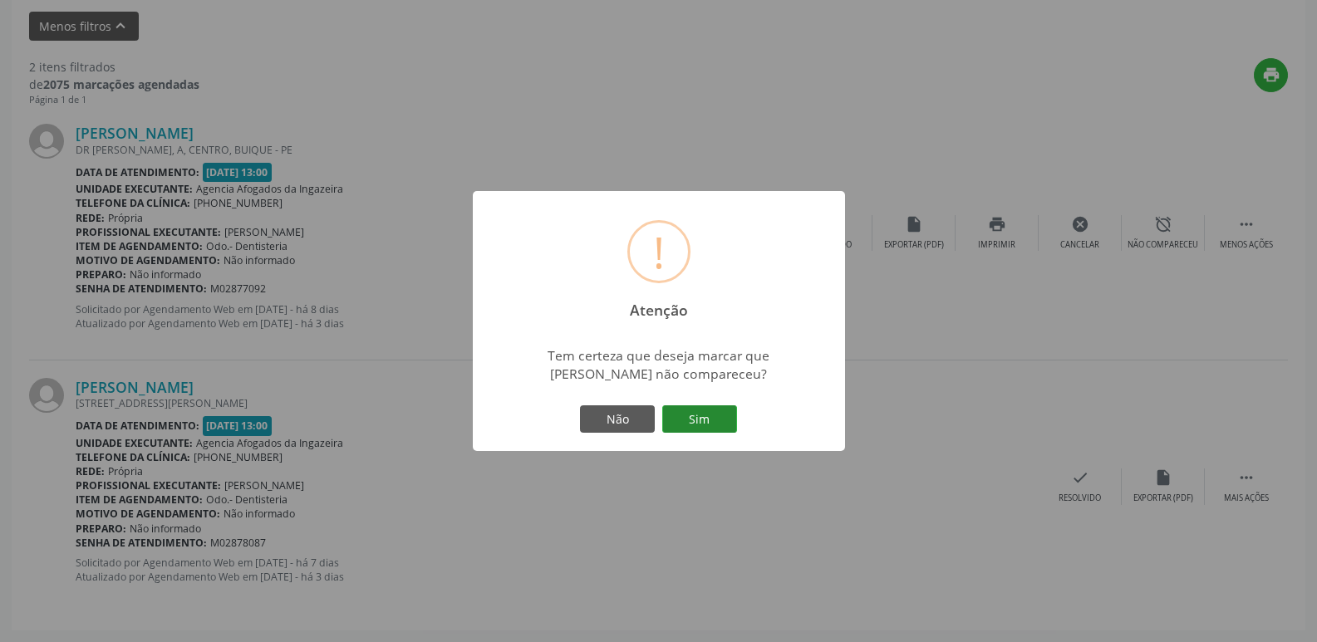
click at [693, 422] on button "Sim" at bounding box center [699, 419] width 75 height 28
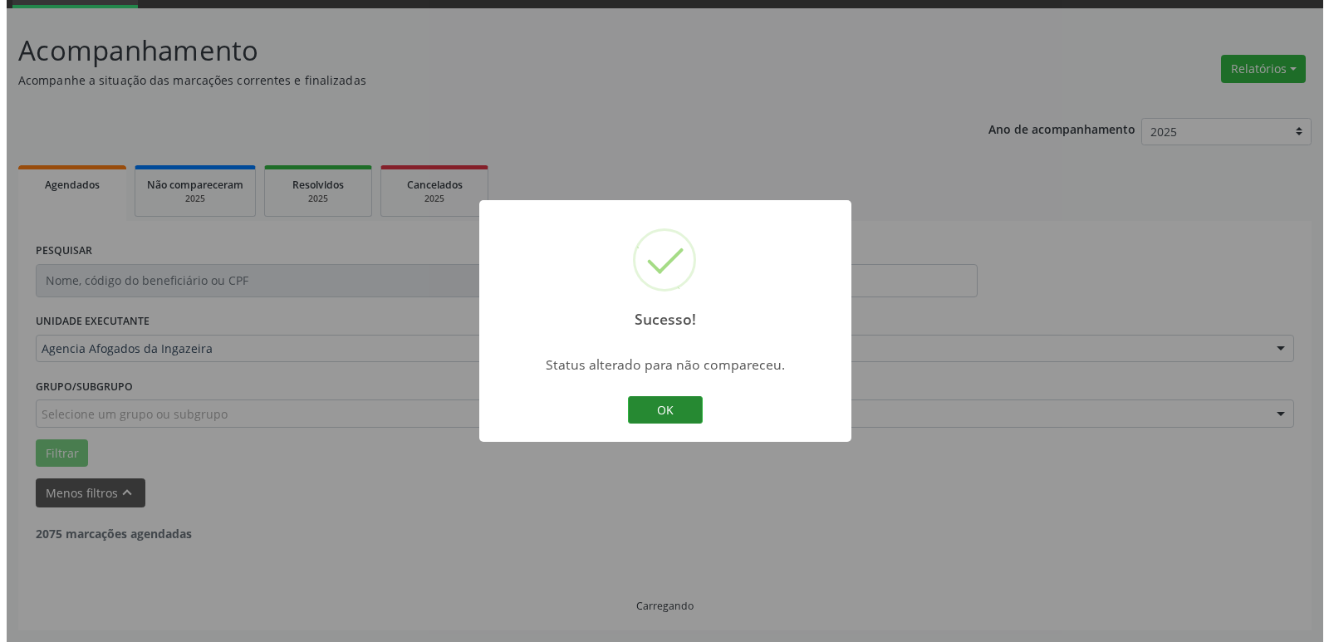
scroll to position [297, 0]
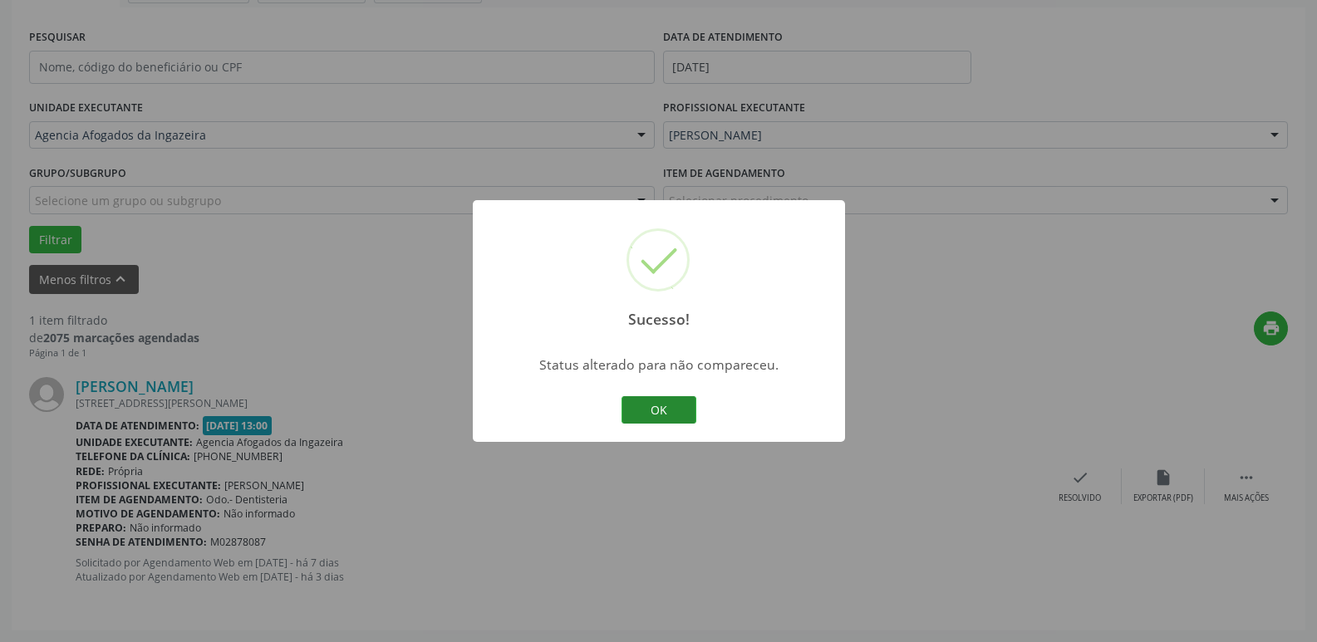
click at [671, 409] on button "OK" at bounding box center [658, 410] width 75 height 28
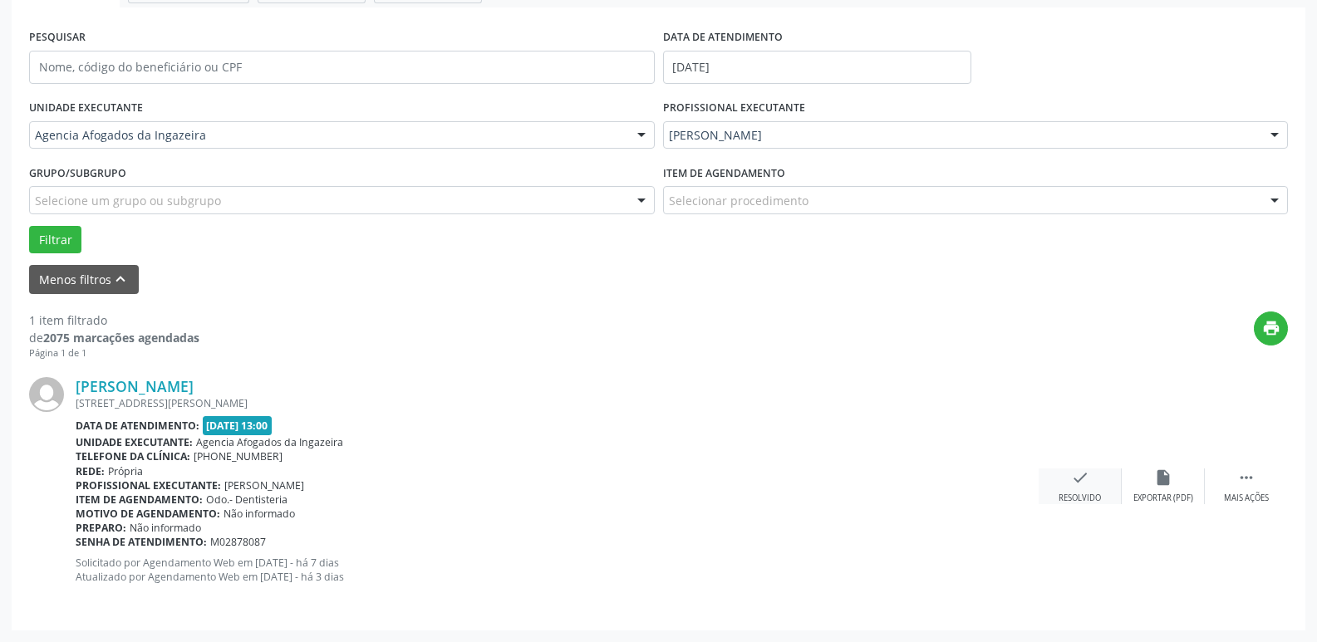
click at [1075, 494] on div "Resolvido" at bounding box center [1079, 499] width 42 height 12
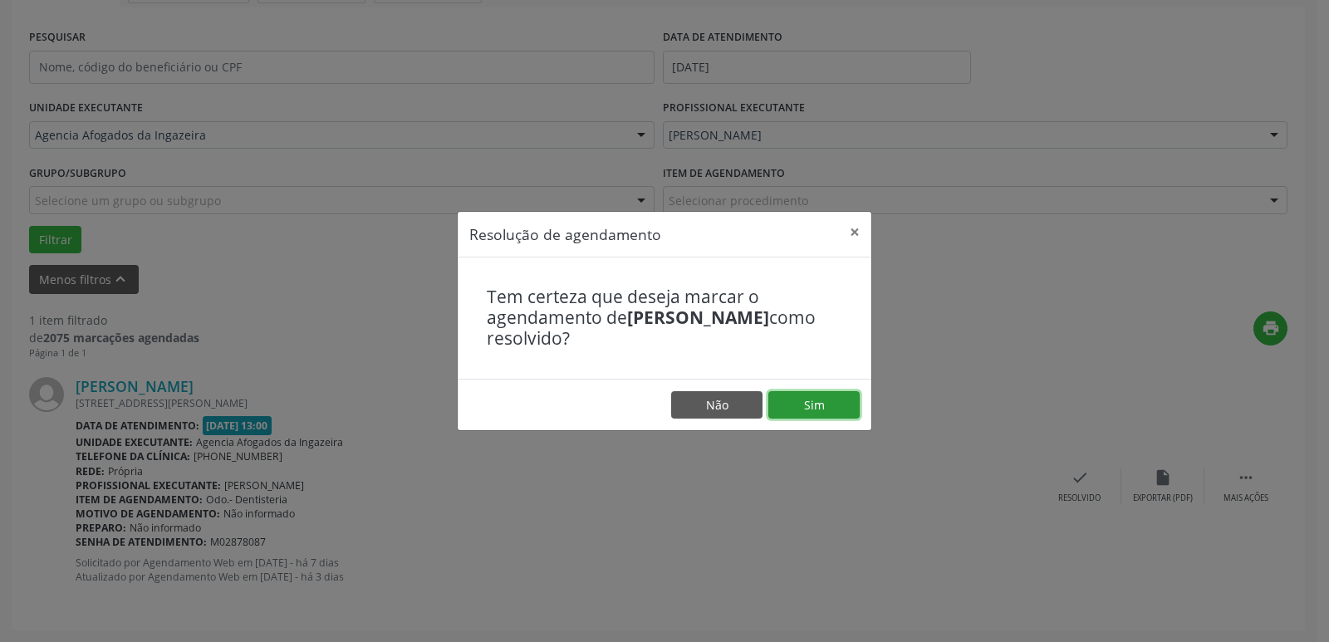
click at [813, 395] on button "Sim" at bounding box center [813, 405] width 91 height 28
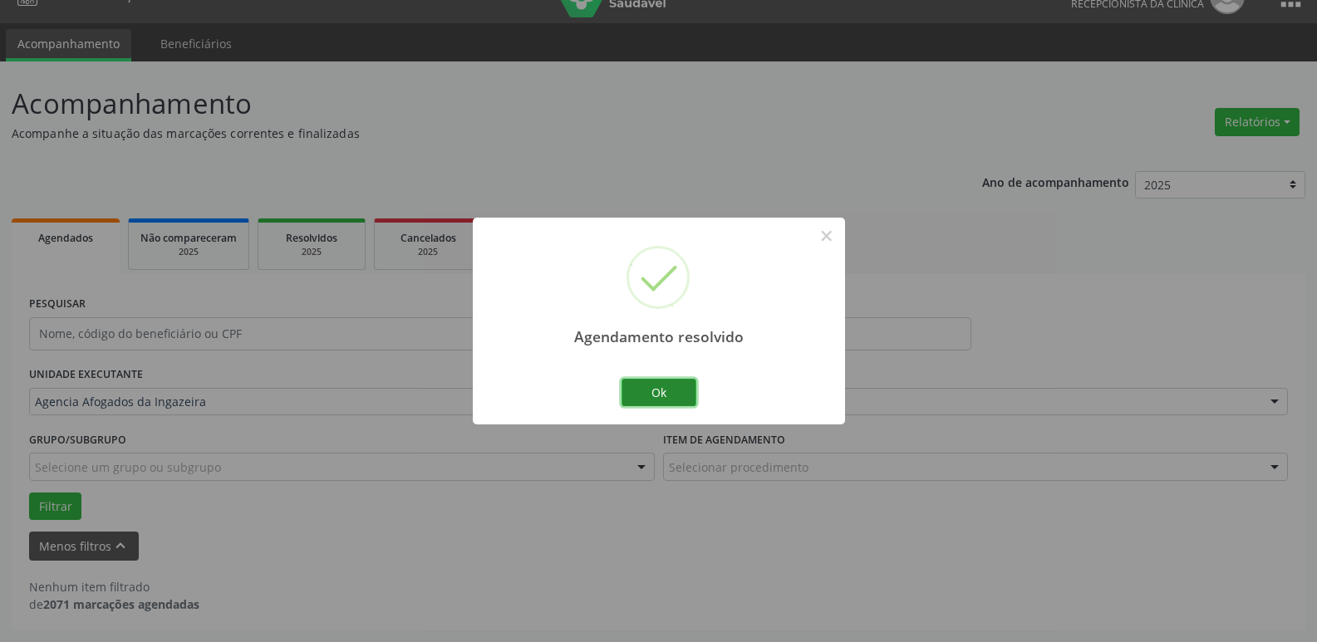
click at [677, 394] on button "Ok" at bounding box center [658, 393] width 75 height 28
